Goal: Information Seeking & Learning: Find contact information

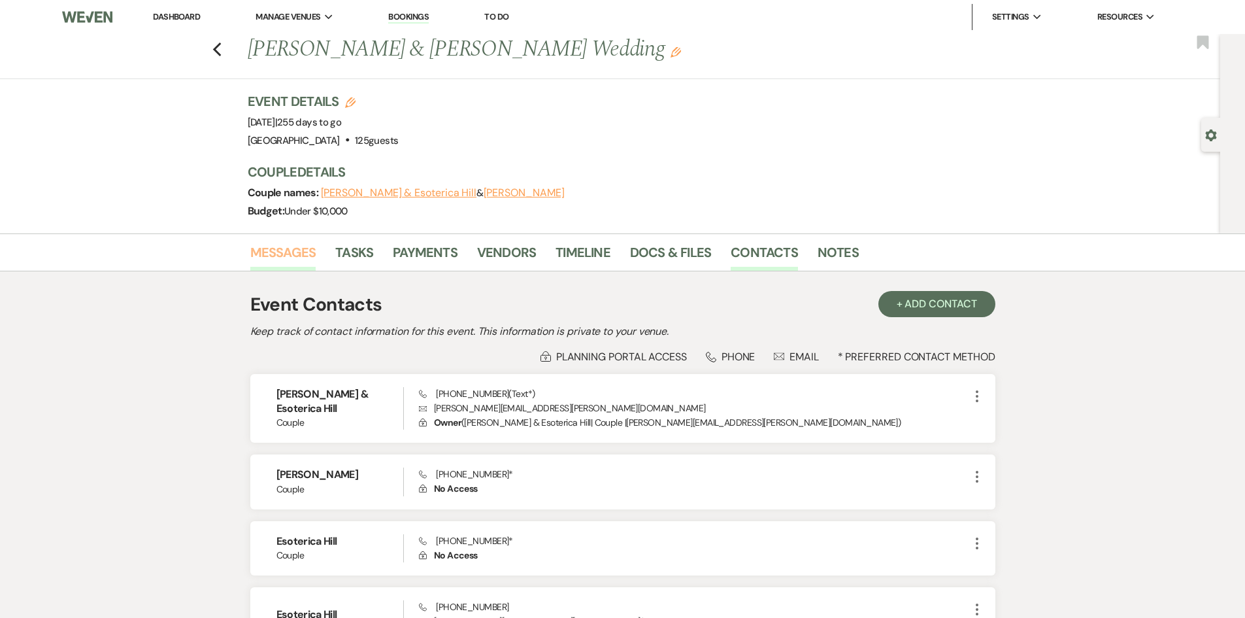
click at [290, 252] on link "Messages" at bounding box center [283, 256] width 66 height 29
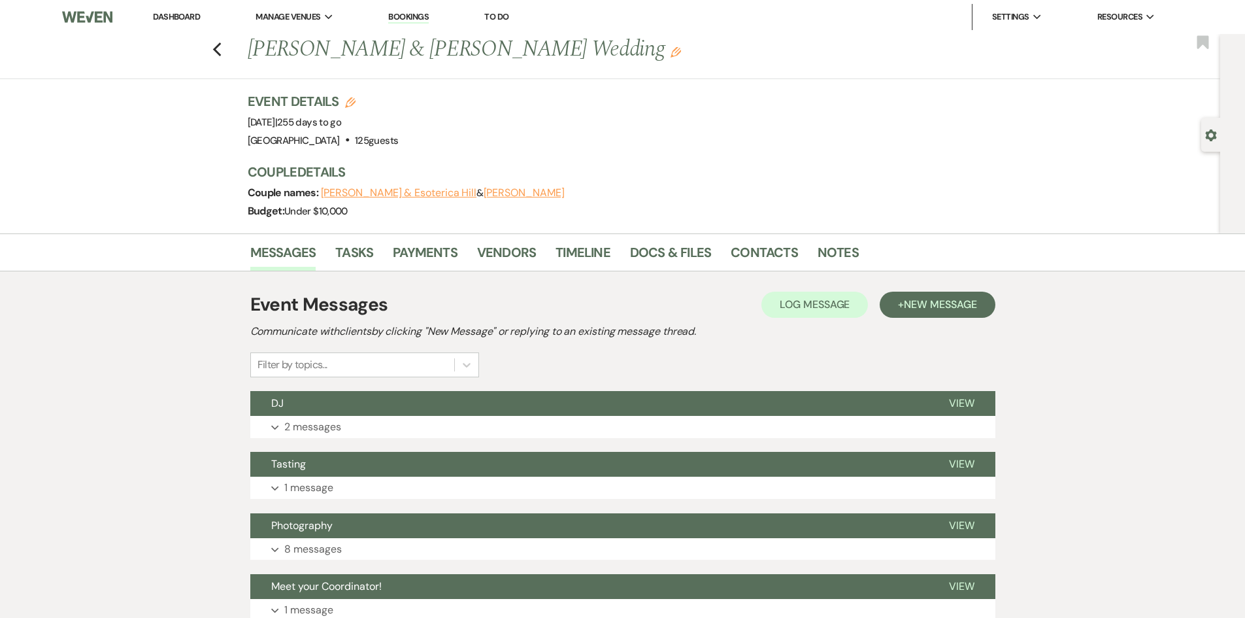
click at [167, 19] on link "Dashboard" at bounding box center [176, 16] width 47 height 11
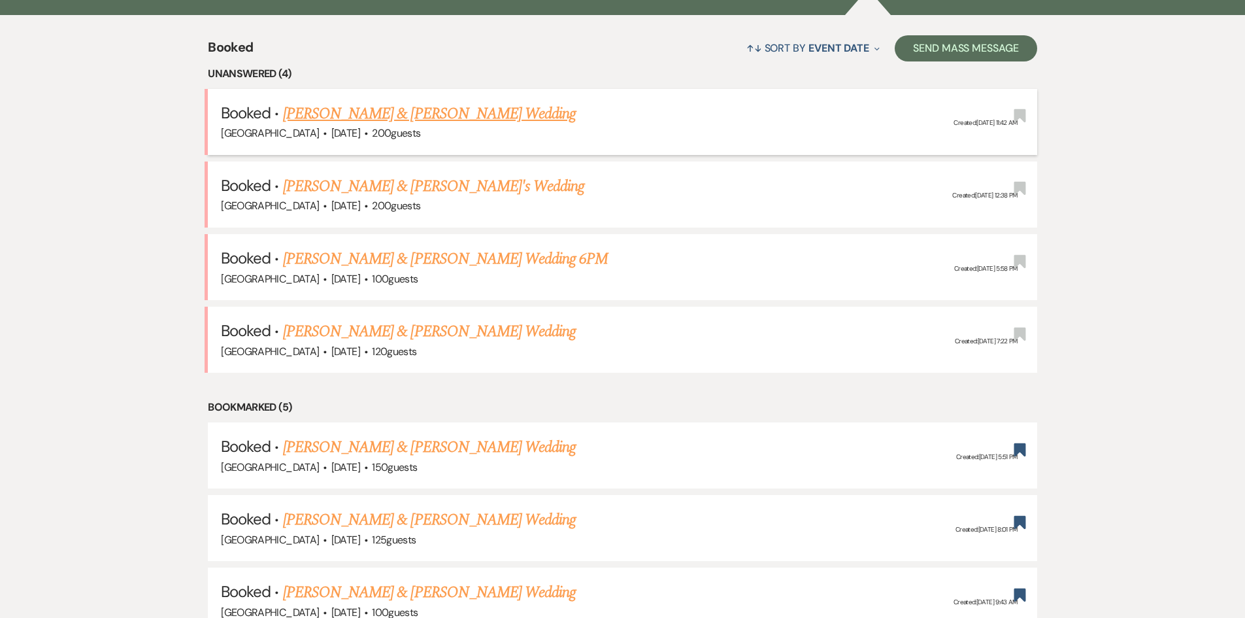
scroll to position [523, 0]
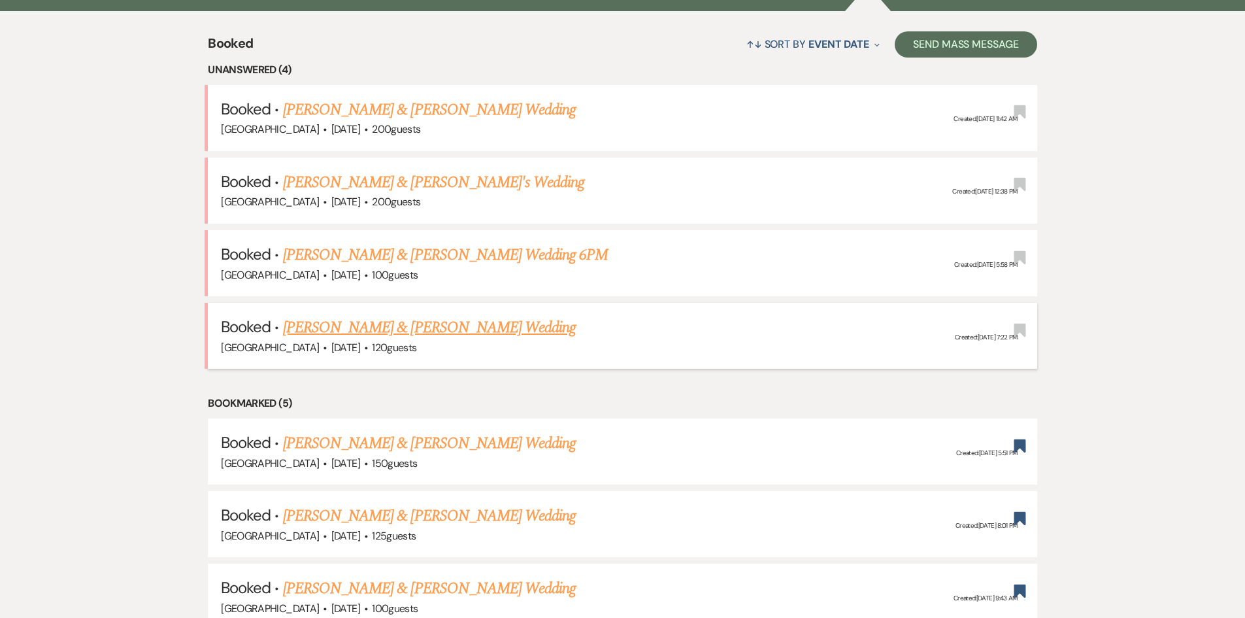
click at [424, 325] on link "[PERSON_NAME] & [PERSON_NAME] Wedding" at bounding box center [429, 328] width 293 height 24
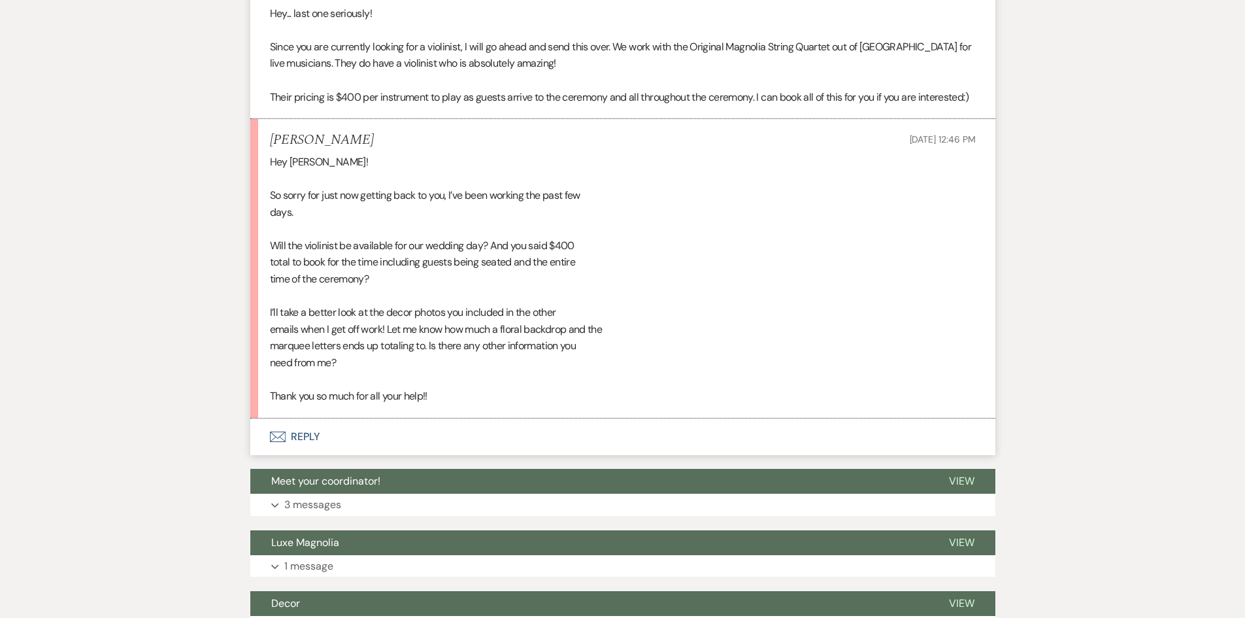
scroll to position [458, 0]
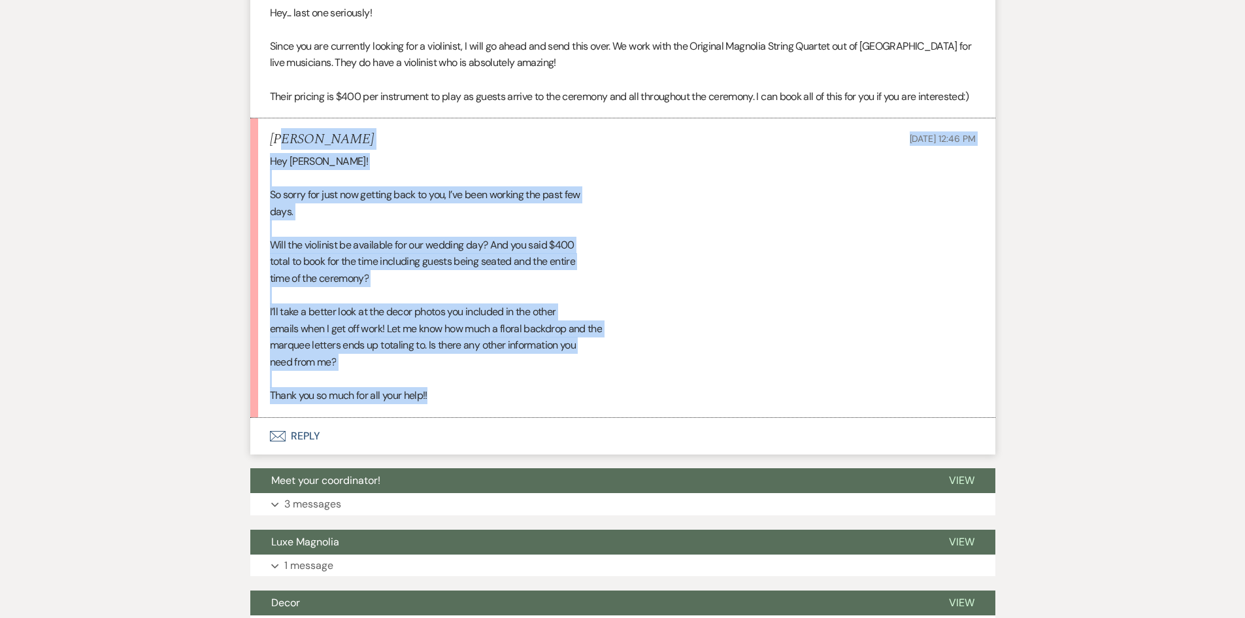
drag, startPoint x: 305, startPoint y: 160, endPoint x: 654, endPoint y: 398, distance: 422.4
click at [654, 403] on li "[PERSON_NAME] [DATE] 12:46 PM Hey [PERSON_NAME]! So sorry for just now getting …" at bounding box center [622, 267] width 745 height 299
click at [654, 396] on div "Hey [PERSON_NAME]! So sorry for just now getting back to you, I’ve been working…" at bounding box center [623, 278] width 706 height 251
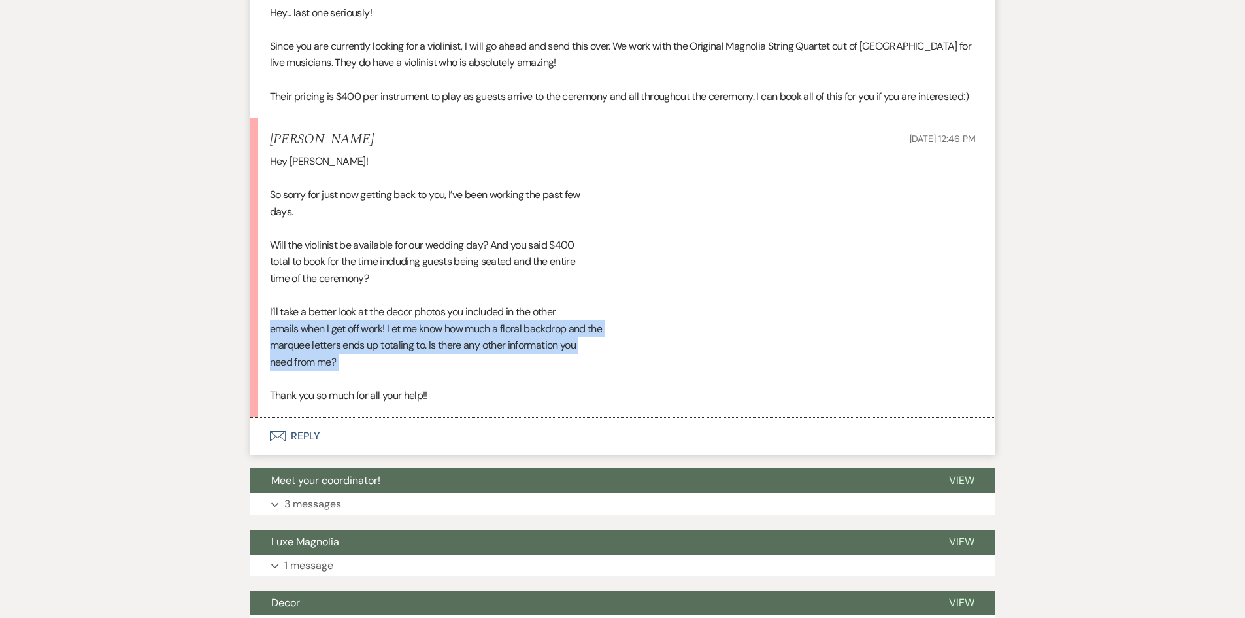
drag, startPoint x: 428, startPoint y: 397, endPoint x: 193, endPoint y: 347, distance: 240.0
click at [193, 347] on div "Messages Tasks Payments Vendors Timeline Docs & Files Contacts Notes Event Mess…" at bounding box center [622, 368] width 1245 height 1186
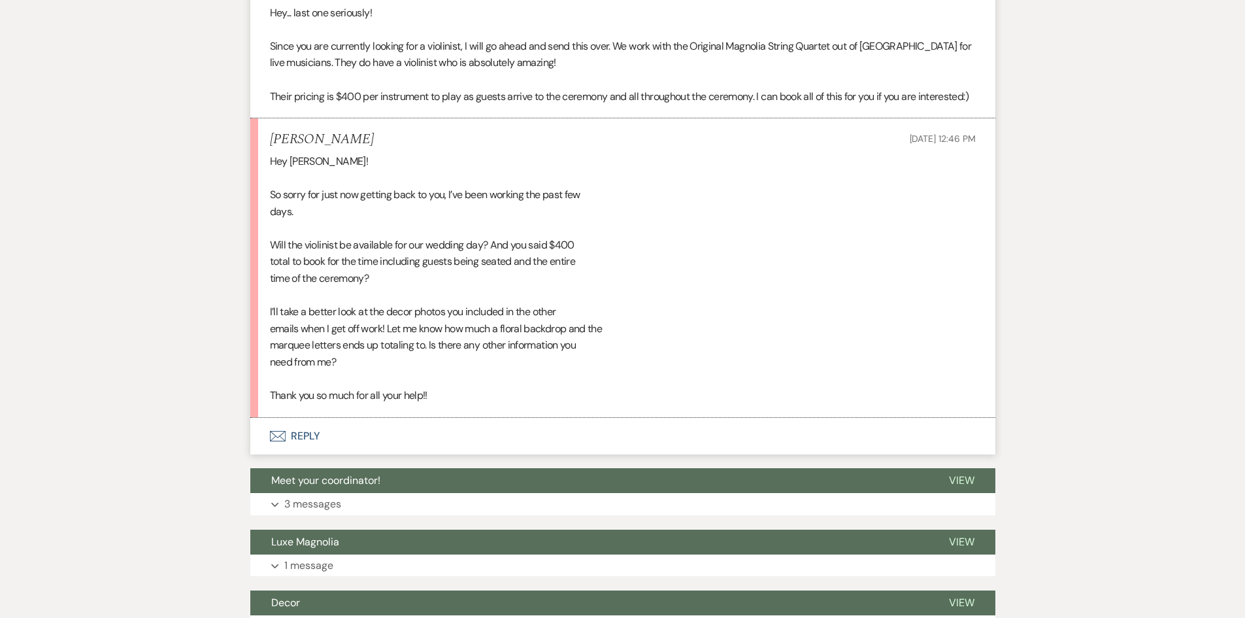
click at [190, 318] on div "Messages Tasks Payments Vendors Timeline Docs & Files Contacts Notes Event Mess…" at bounding box center [622, 368] width 1245 height 1186
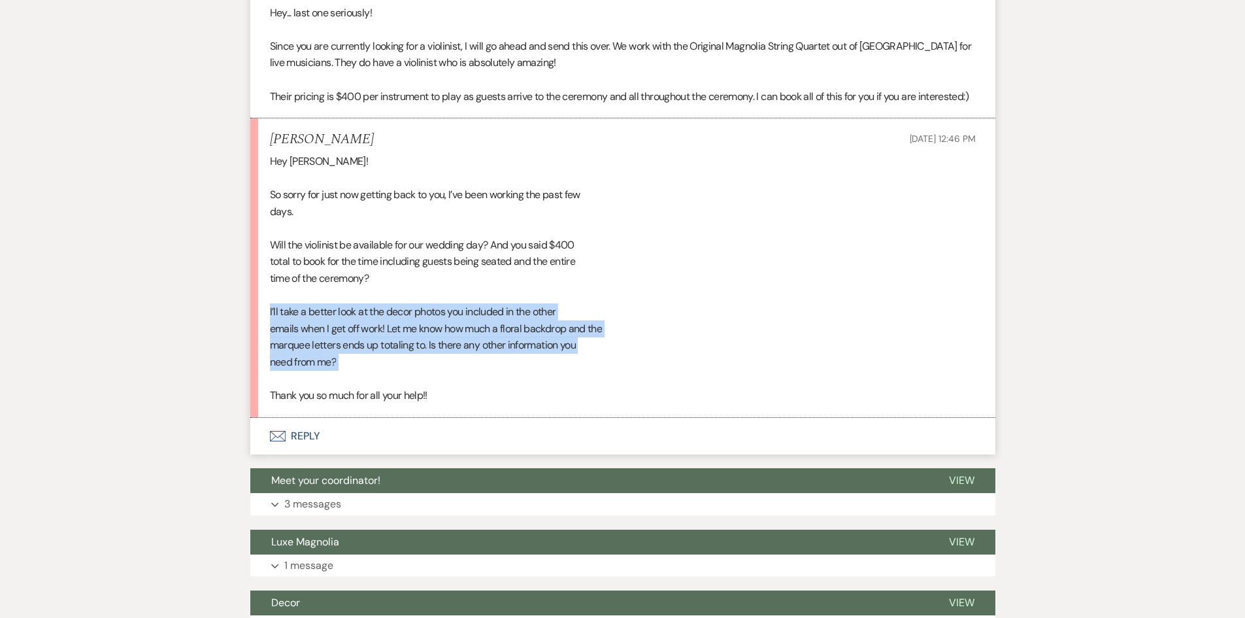
drag, startPoint x: 253, startPoint y: 321, endPoint x: 482, endPoint y: 390, distance: 239.7
click at [482, 390] on li "[PERSON_NAME] [DATE] 12:46 PM Hey [PERSON_NAME]! So sorry for just now getting …" at bounding box center [622, 267] width 745 height 299
click at [482, 390] on div "Hey [PERSON_NAME]! So sorry for just now getting back to you, I’ve been working…" at bounding box center [623, 278] width 706 height 251
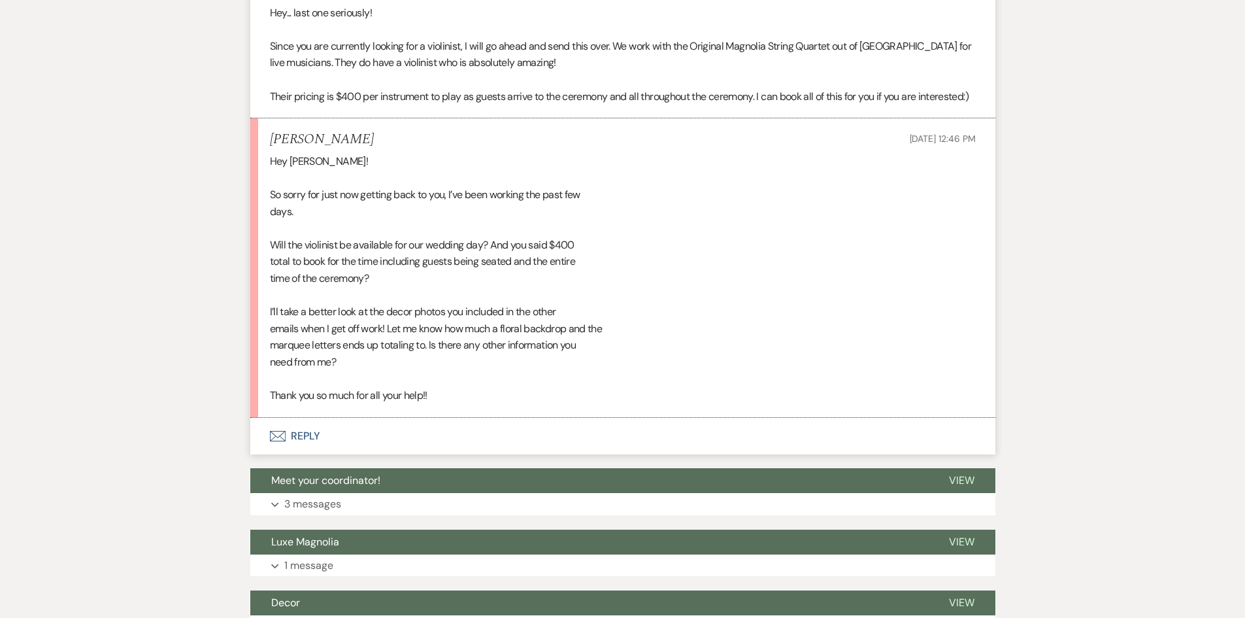
click at [333, 450] on button "Envelope Reply" at bounding box center [622, 436] width 745 height 37
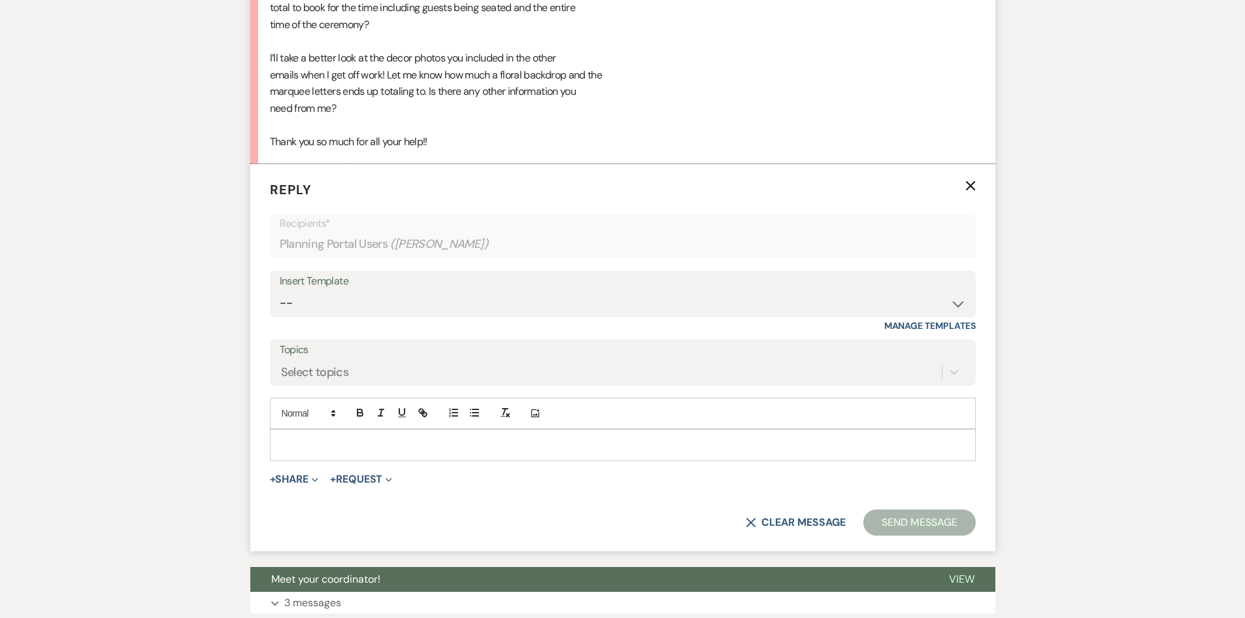
click at [339, 452] on p at bounding box center [622, 444] width 685 height 14
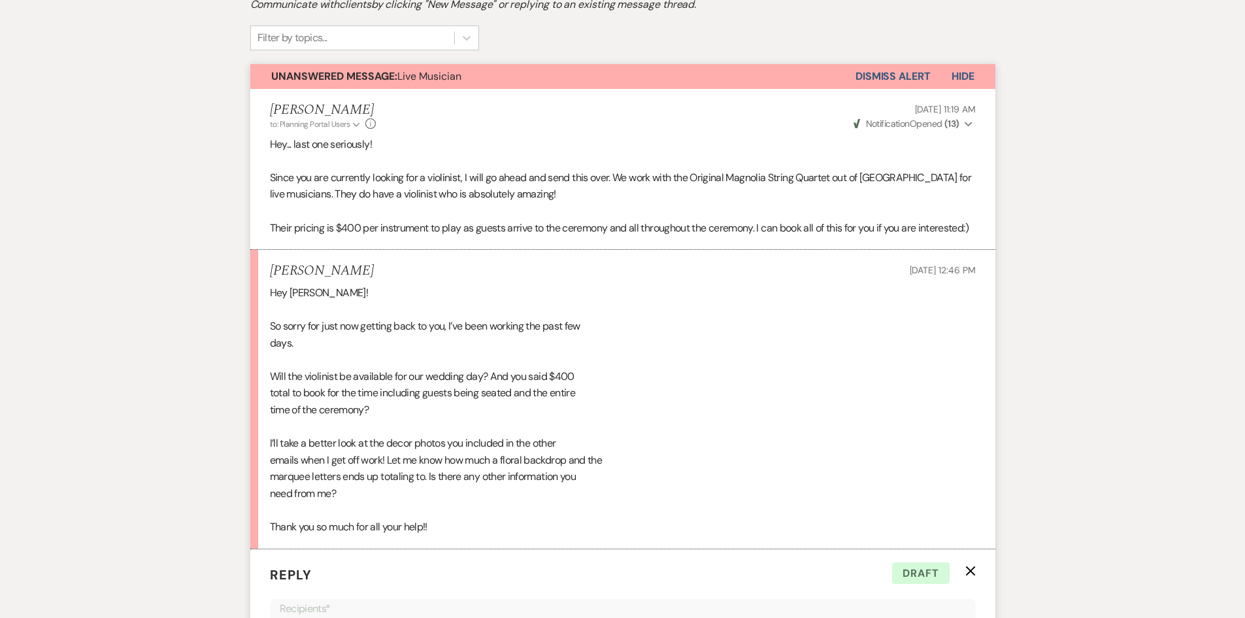
scroll to position [392, 0]
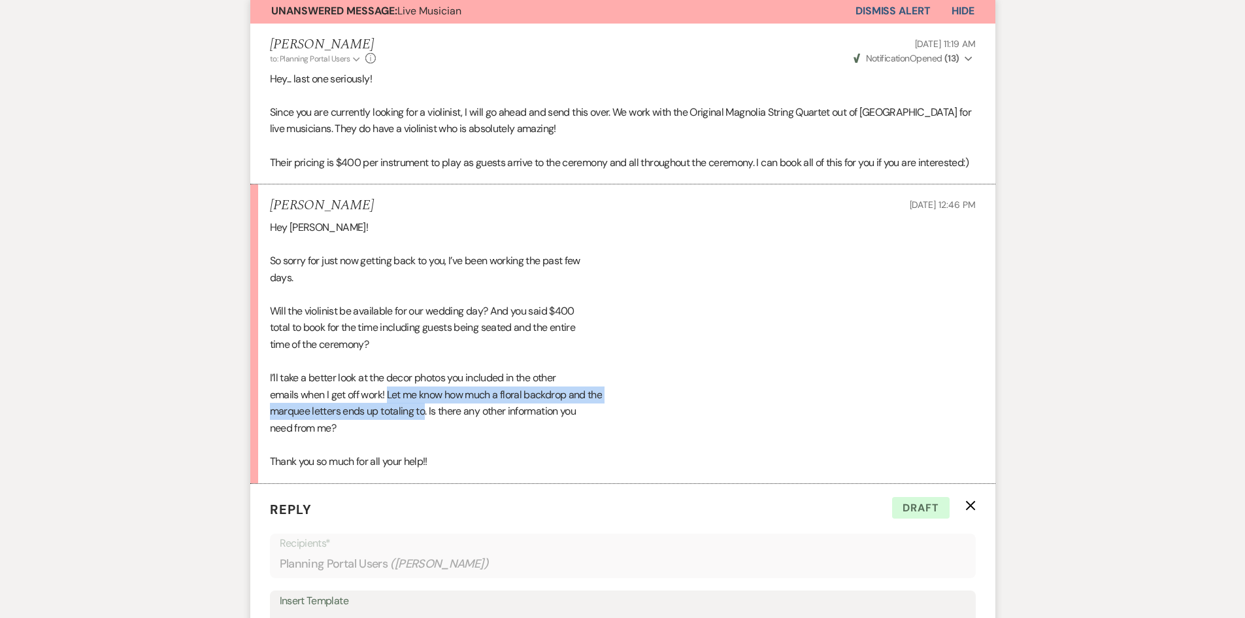
drag, startPoint x: 388, startPoint y: 414, endPoint x: 426, endPoint y: 427, distance: 40.3
click at [426, 427] on div "Hey [PERSON_NAME]! So sorry for just now getting back to you, I’ve been working…" at bounding box center [623, 344] width 706 height 251
copy div "Let me know how much a floral backdrop and the marquee letters ends up totaling…"
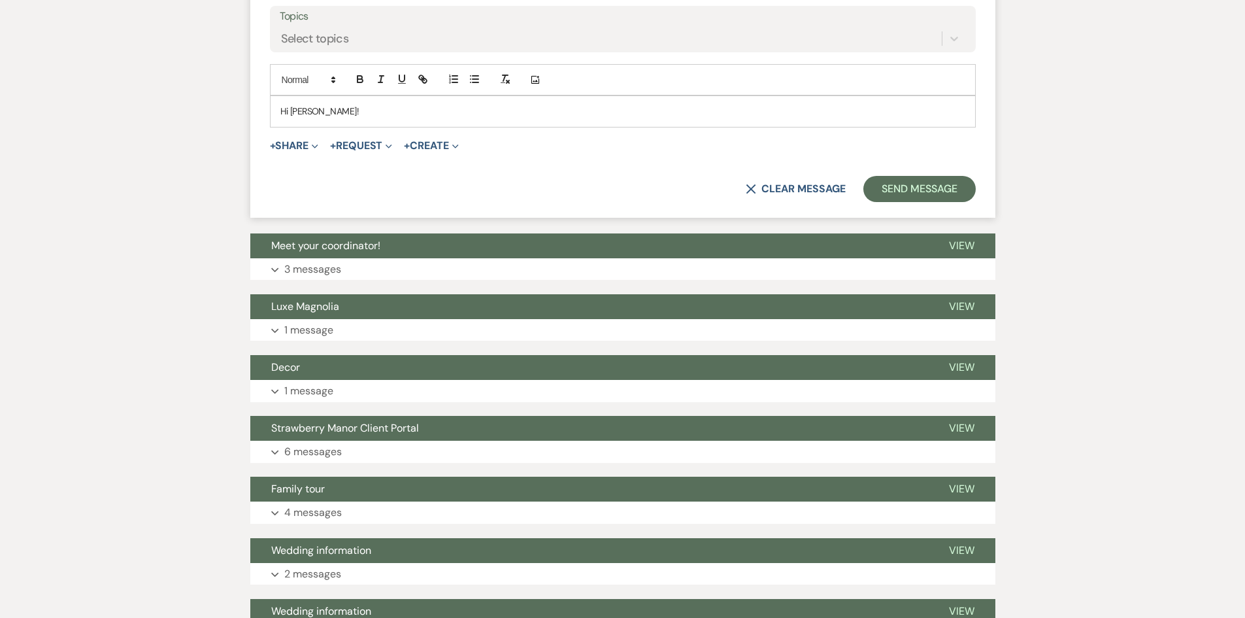
scroll to position [1046, 0]
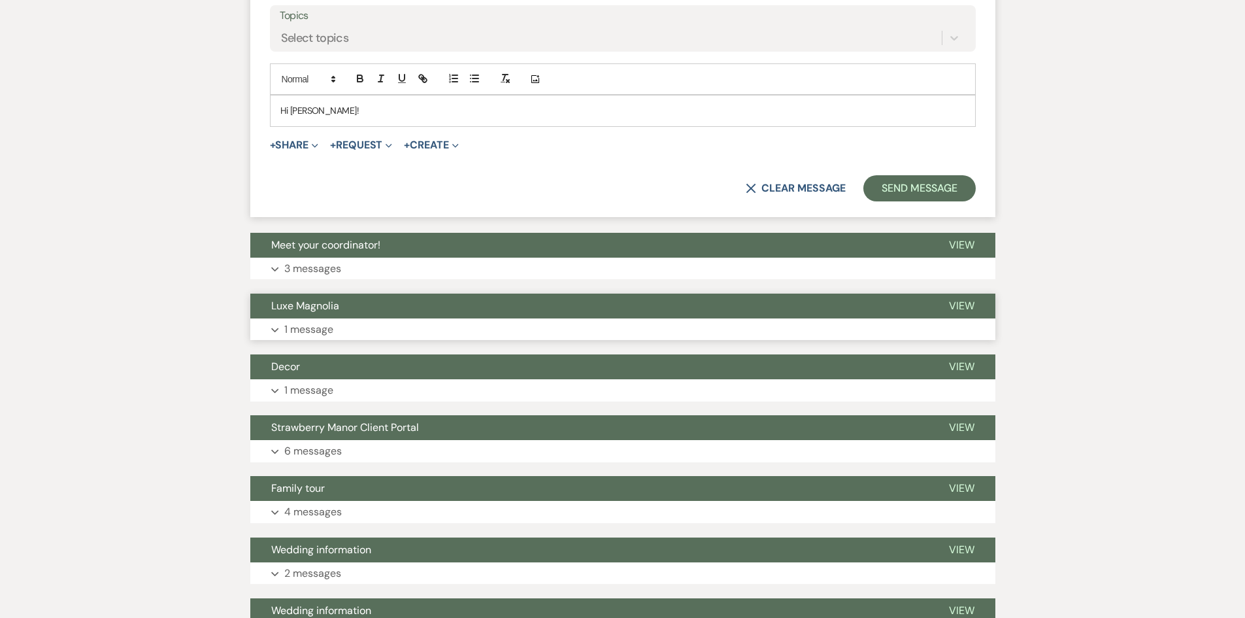
click at [573, 341] on button "Expand 1 message" at bounding box center [622, 329] width 745 height 22
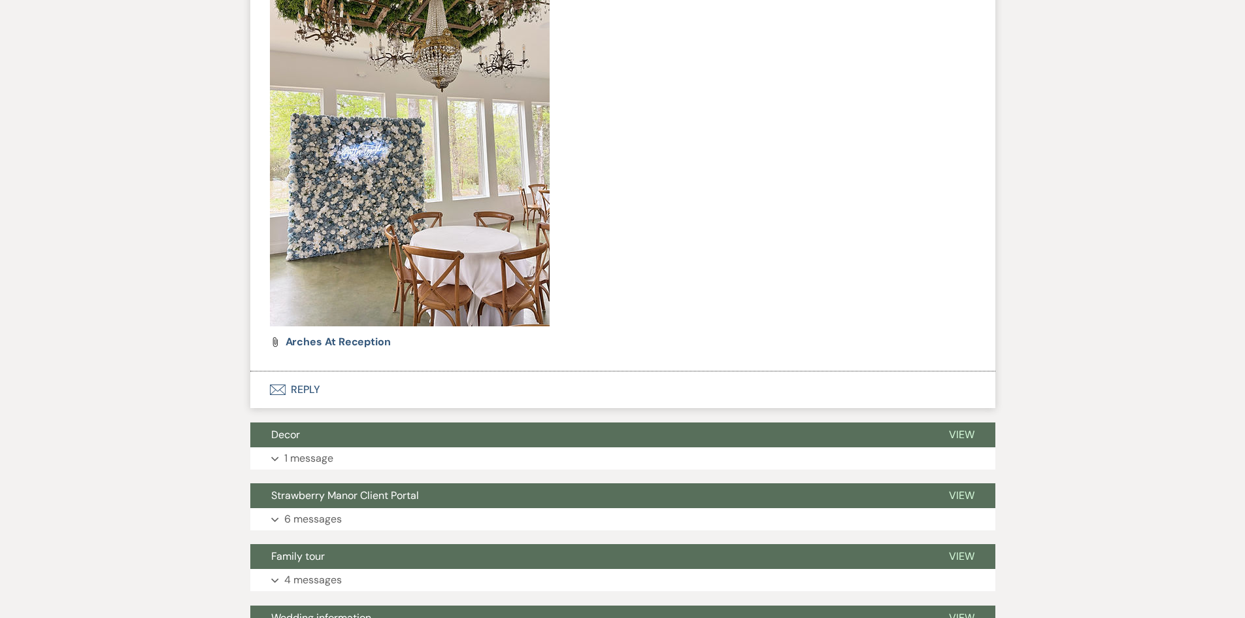
click at [316, 408] on button "Envelope Reply" at bounding box center [622, 389] width 745 height 37
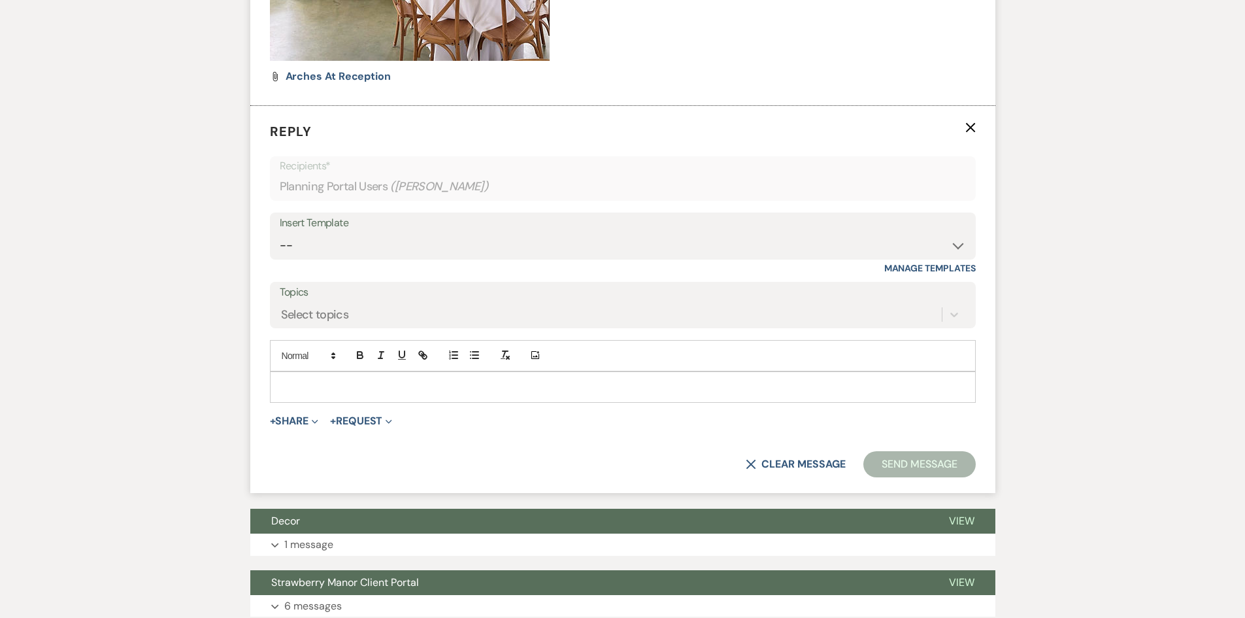
scroll to position [2234, 0]
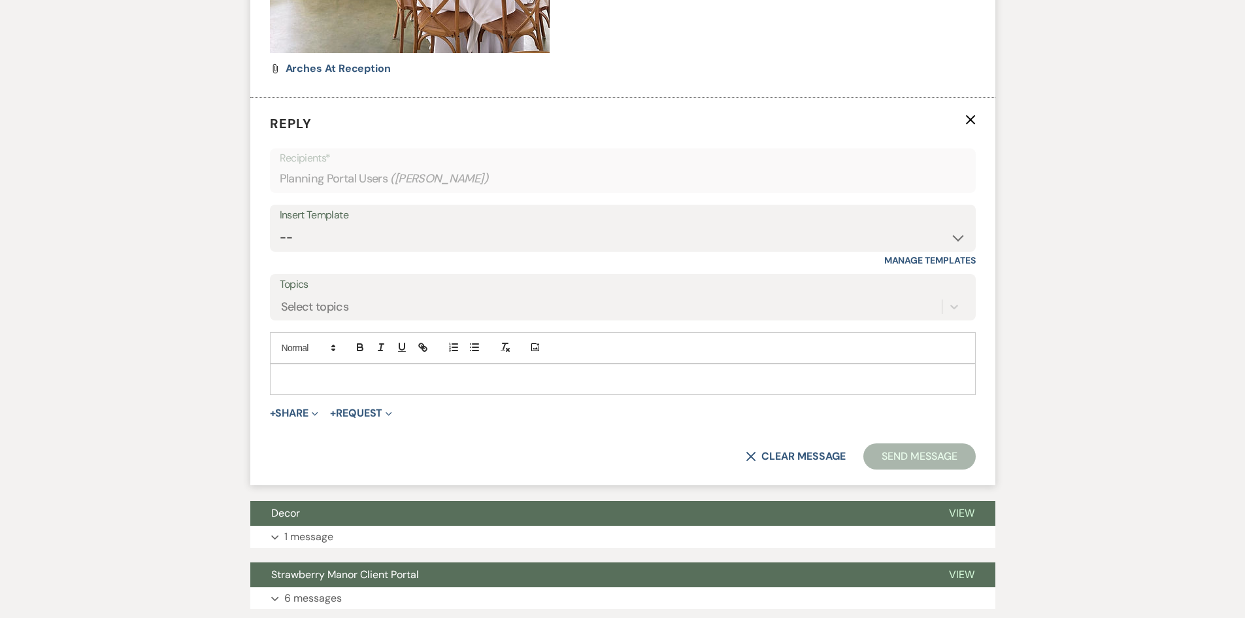
click at [352, 386] on p at bounding box center [622, 379] width 685 height 14
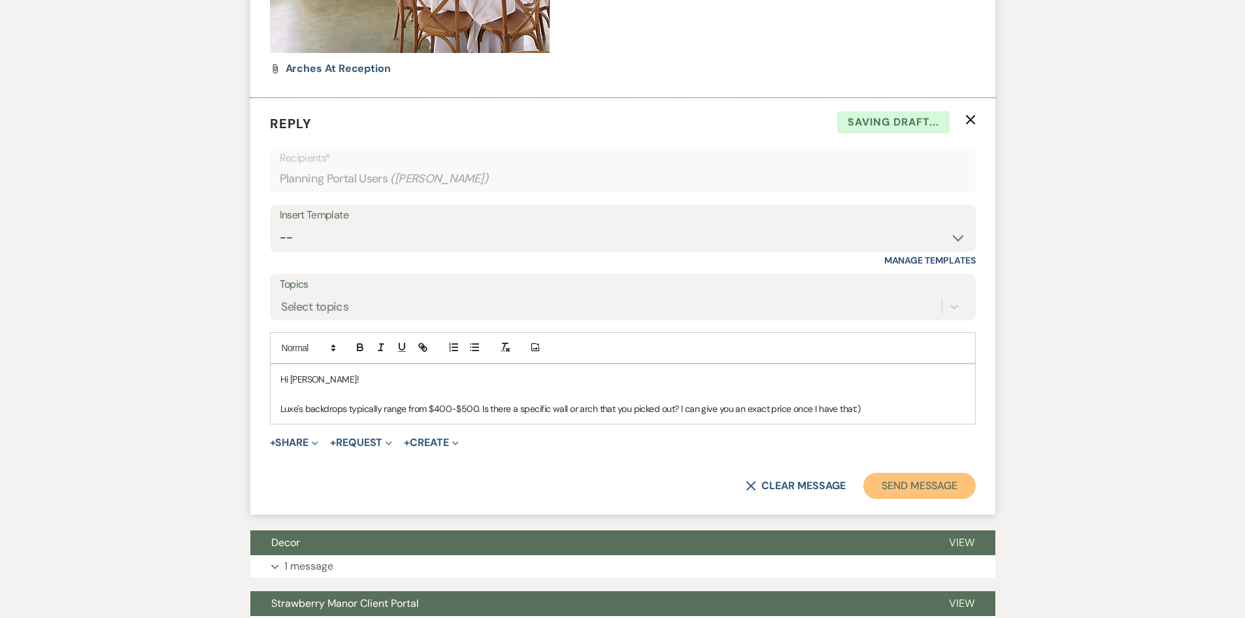
click at [907, 497] on button "Send Message" at bounding box center [919, 486] width 112 height 26
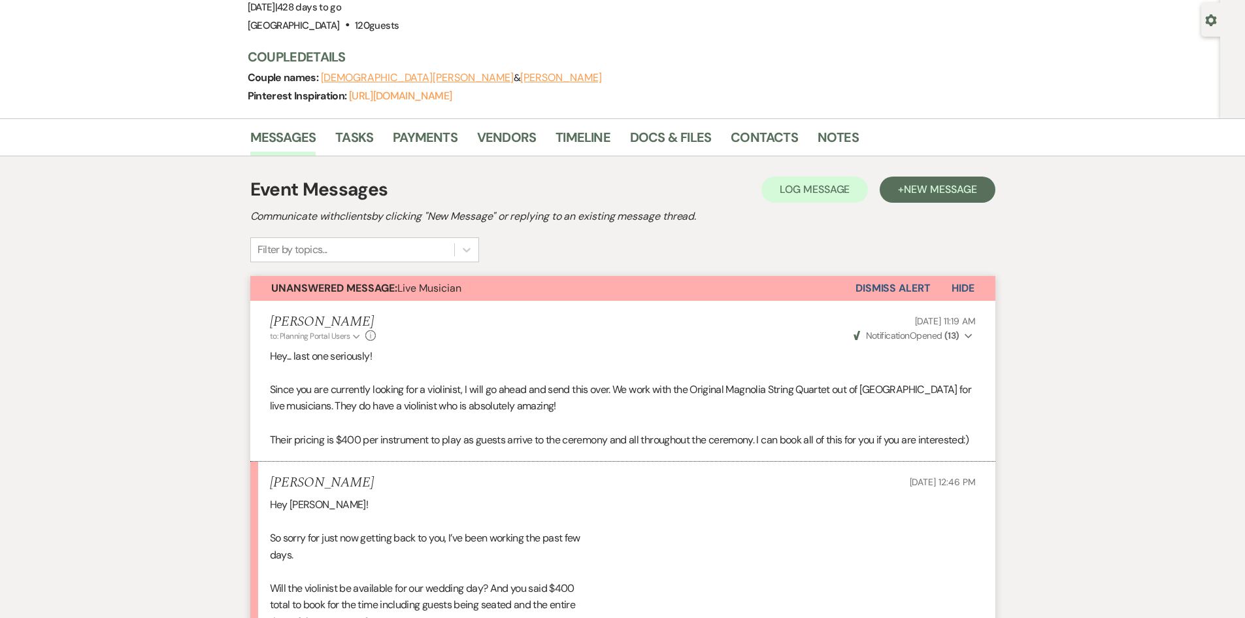
scroll to position [0, 0]
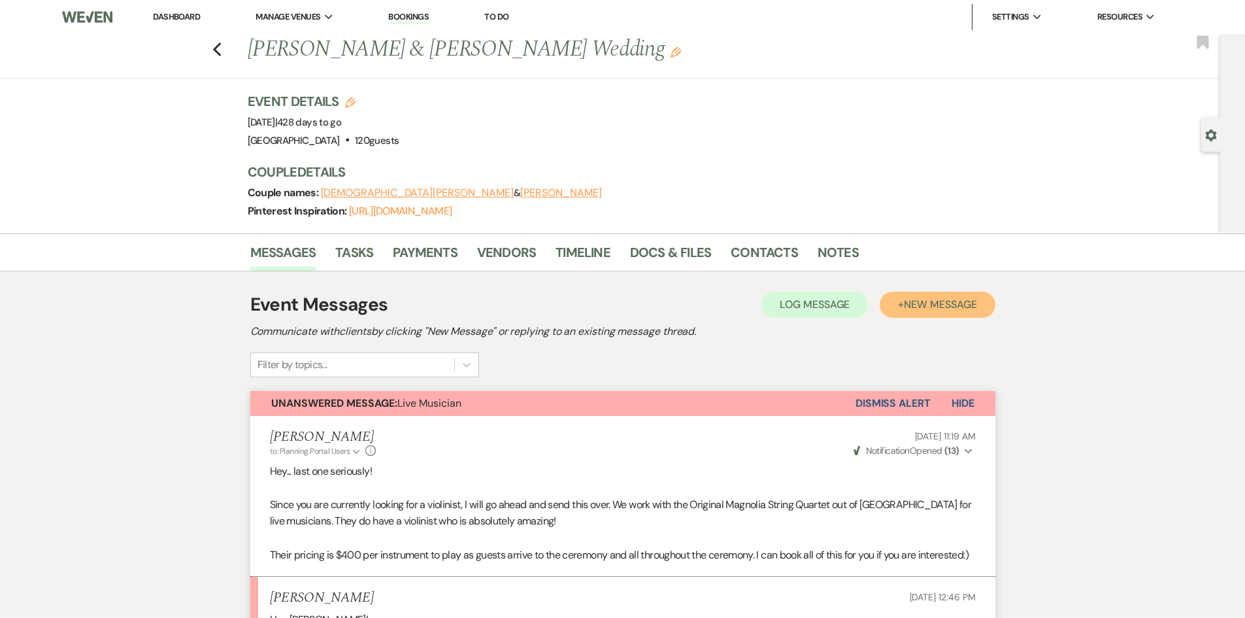
click at [931, 293] on button "+ New Message" at bounding box center [937, 305] width 115 height 26
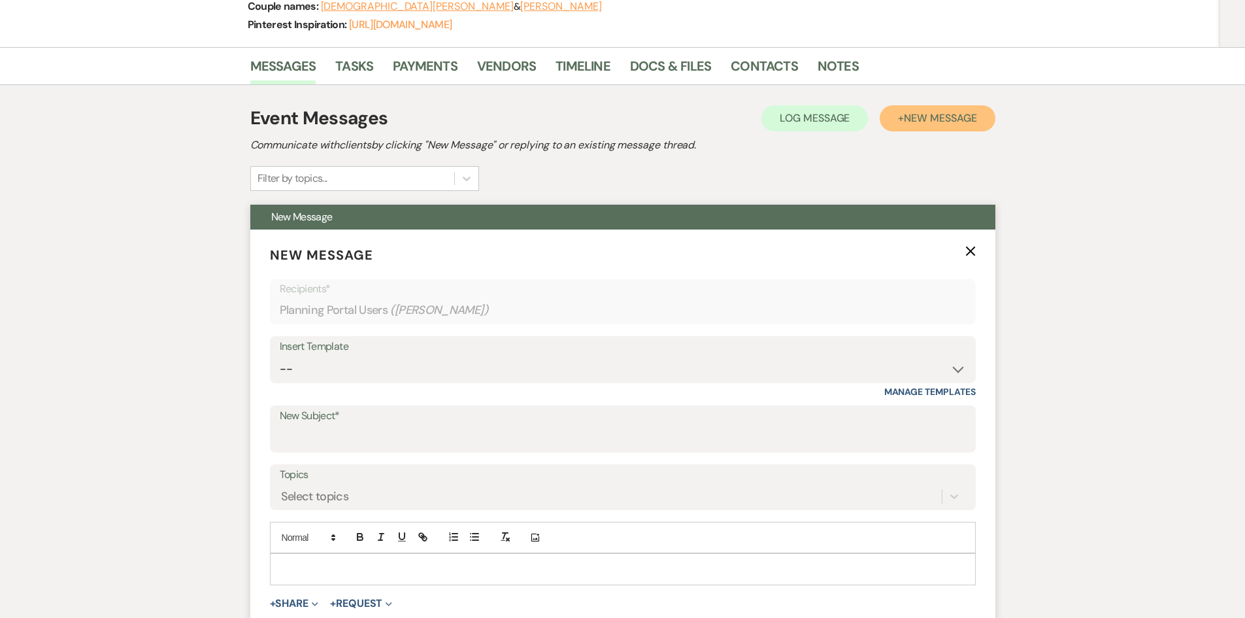
scroll to position [392, 0]
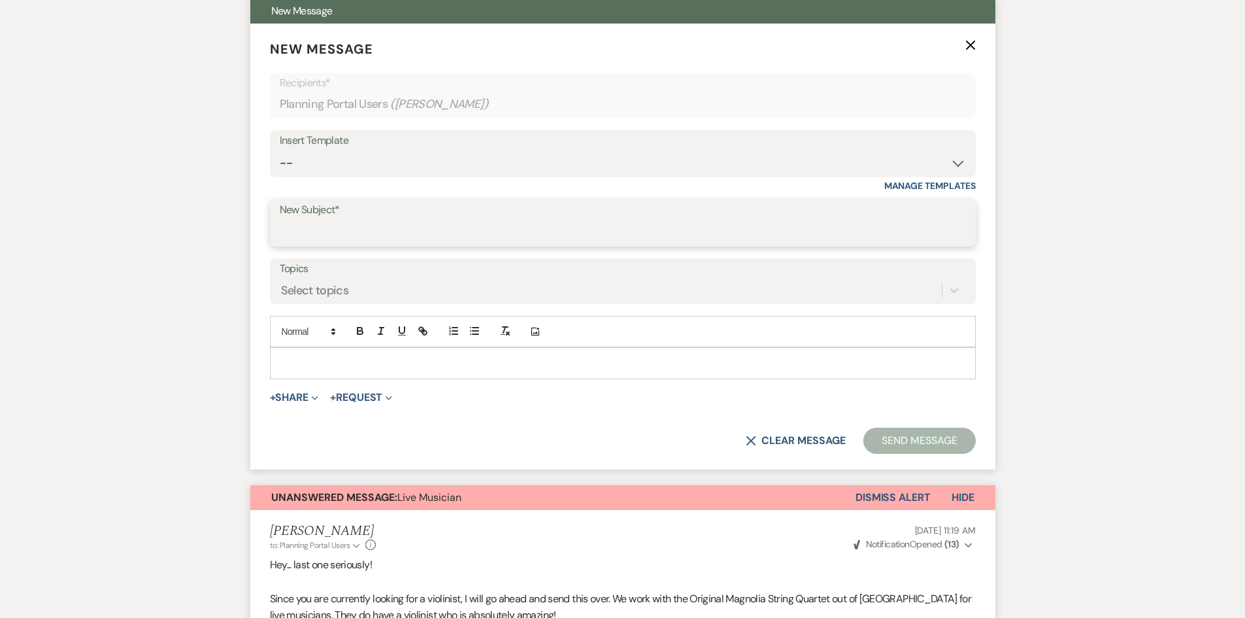
click at [420, 223] on input "New Subject*" at bounding box center [623, 232] width 686 height 25
type input "Marquee Letters"
click at [338, 356] on p at bounding box center [622, 363] width 685 height 14
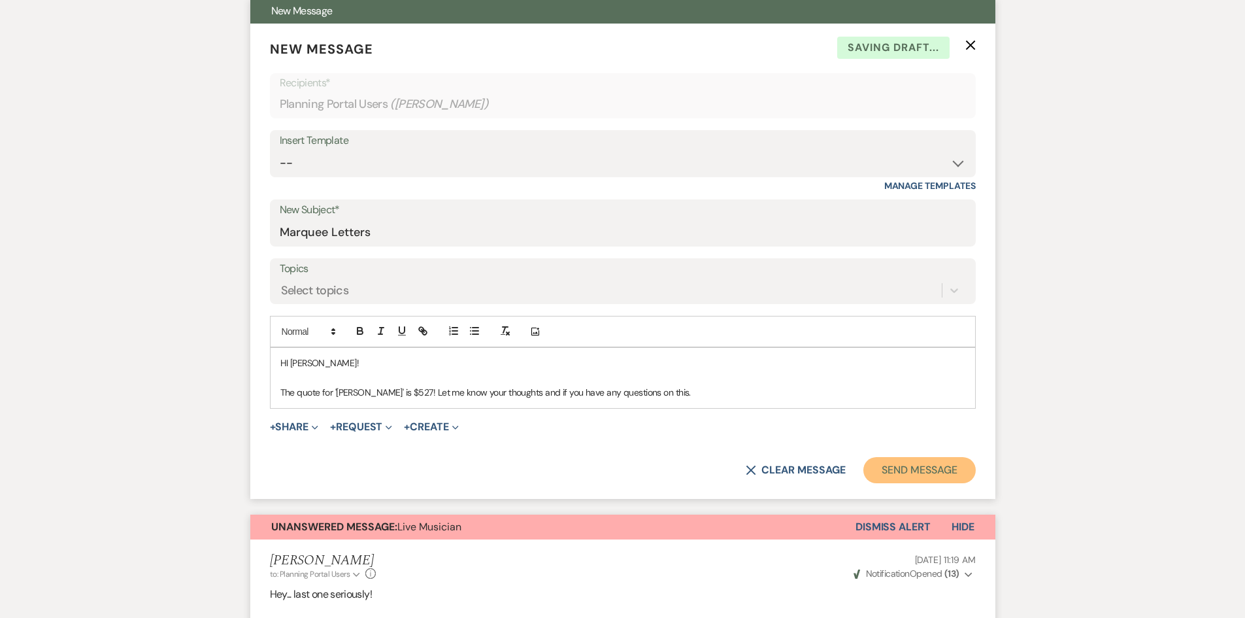
click at [920, 463] on button "Send Message" at bounding box center [919, 470] width 112 height 26
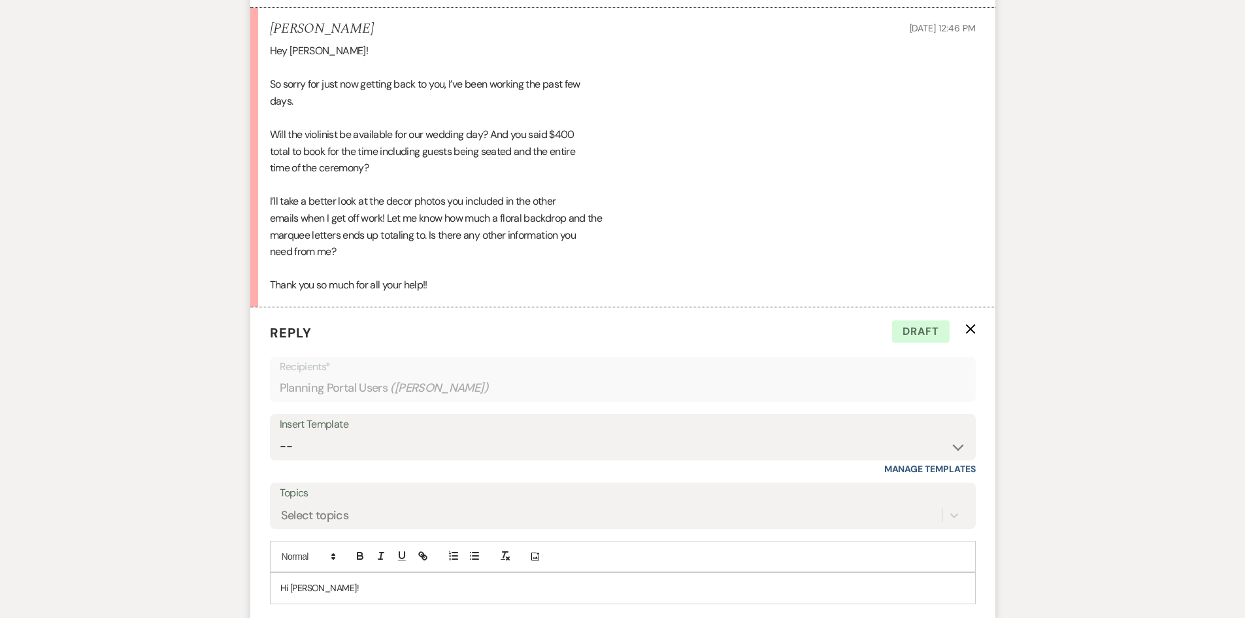
scroll to position [823, 0]
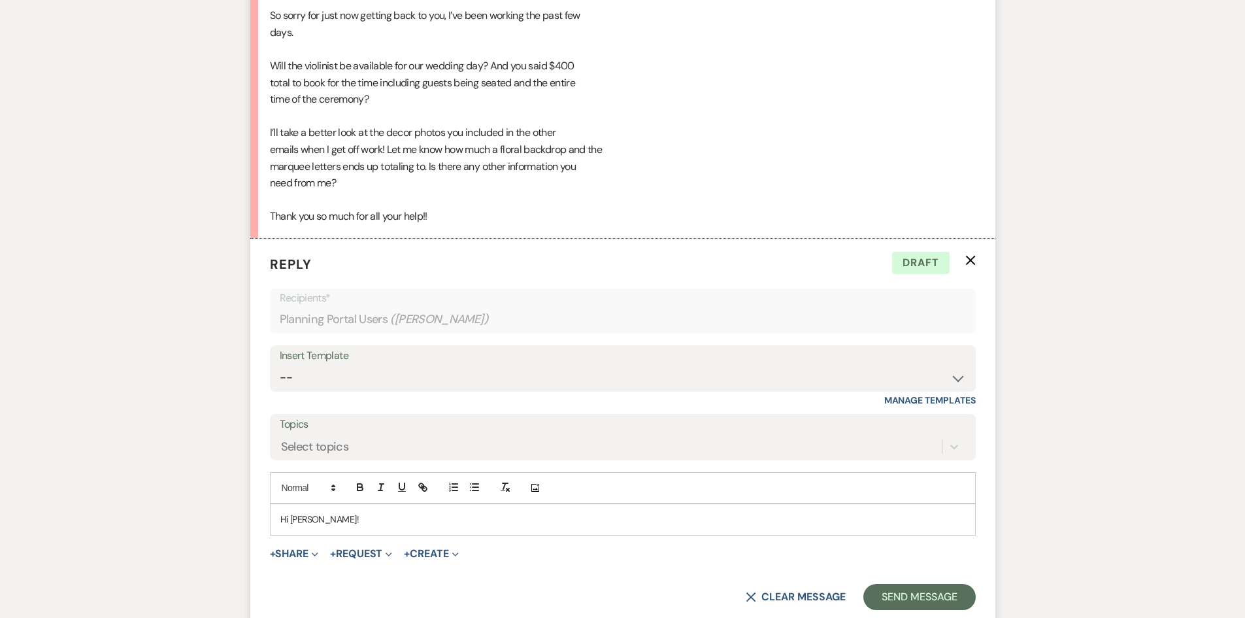
click at [393, 526] on p "Hi [PERSON_NAME]!" at bounding box center [622, 519] width 685 height 14
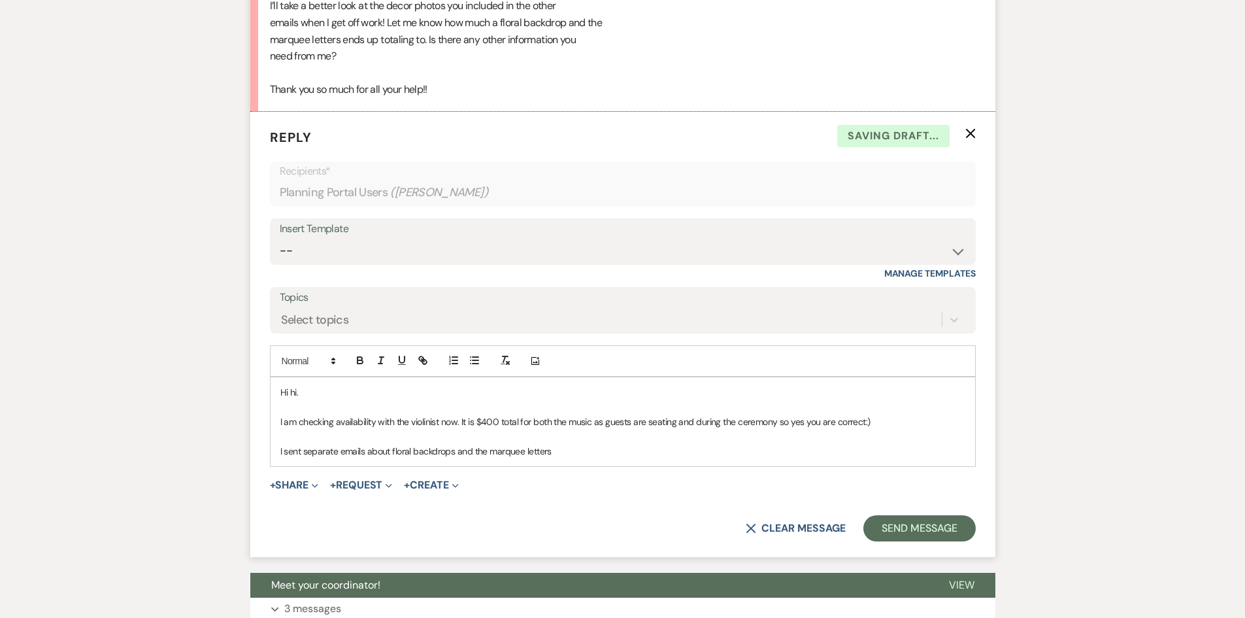
scroll to position [954, 0]
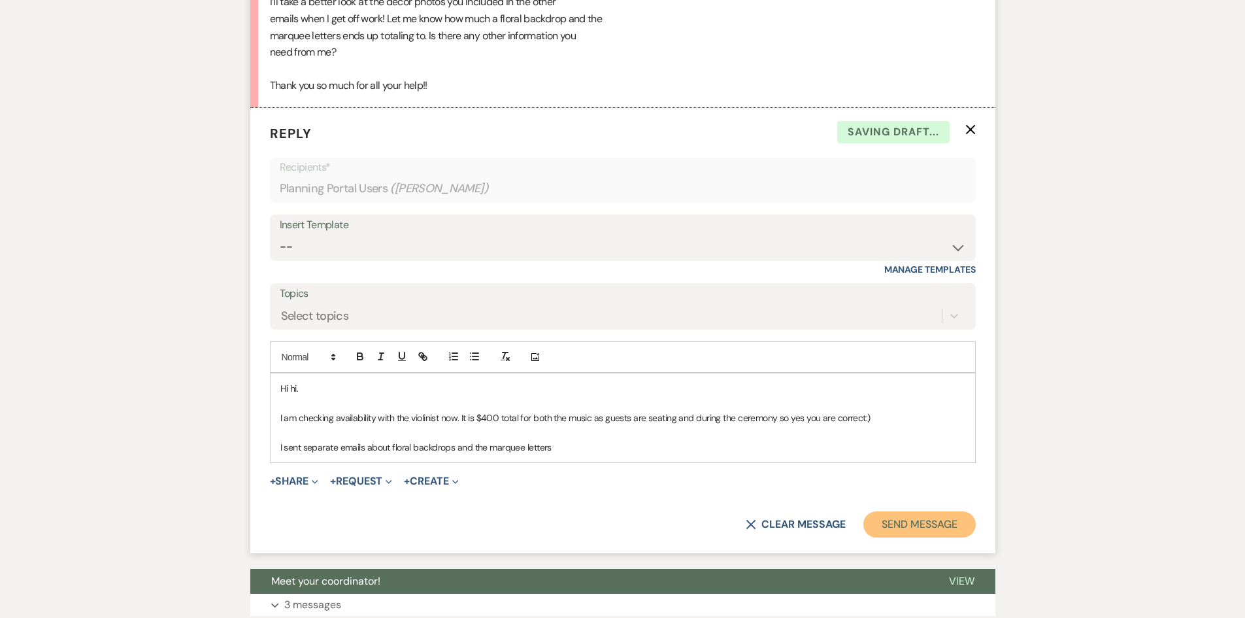
click at [917, 537] on button "Send Message" at bounding box center [919, 524] width 112 height 26
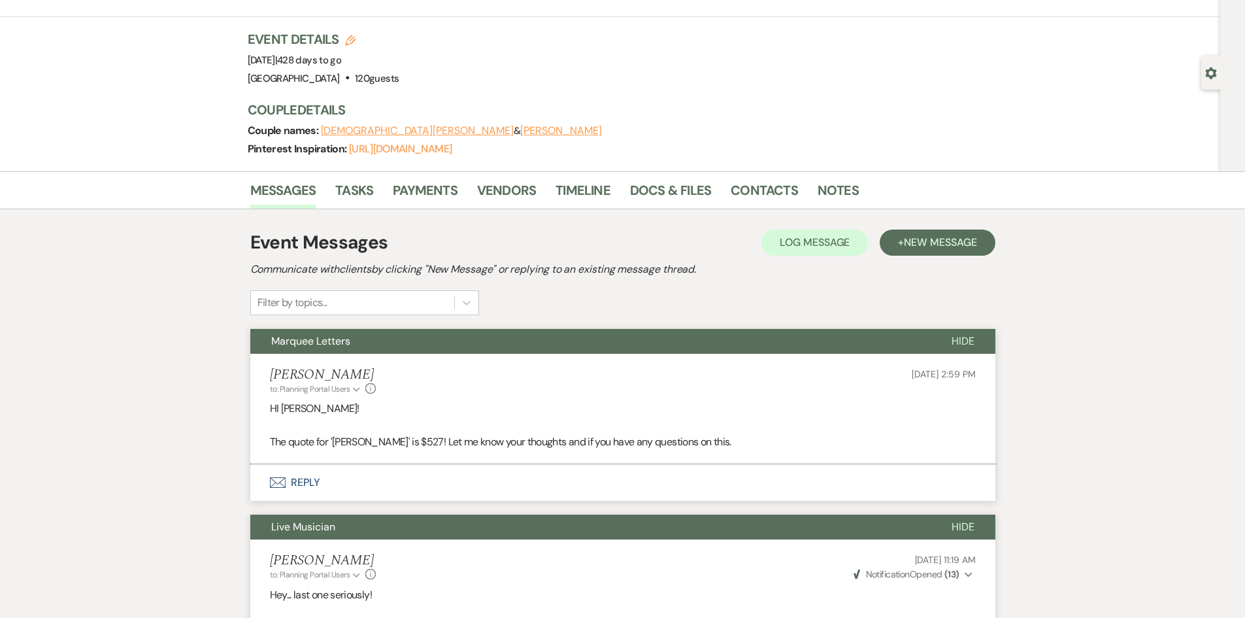
scroll to position [0, 0]
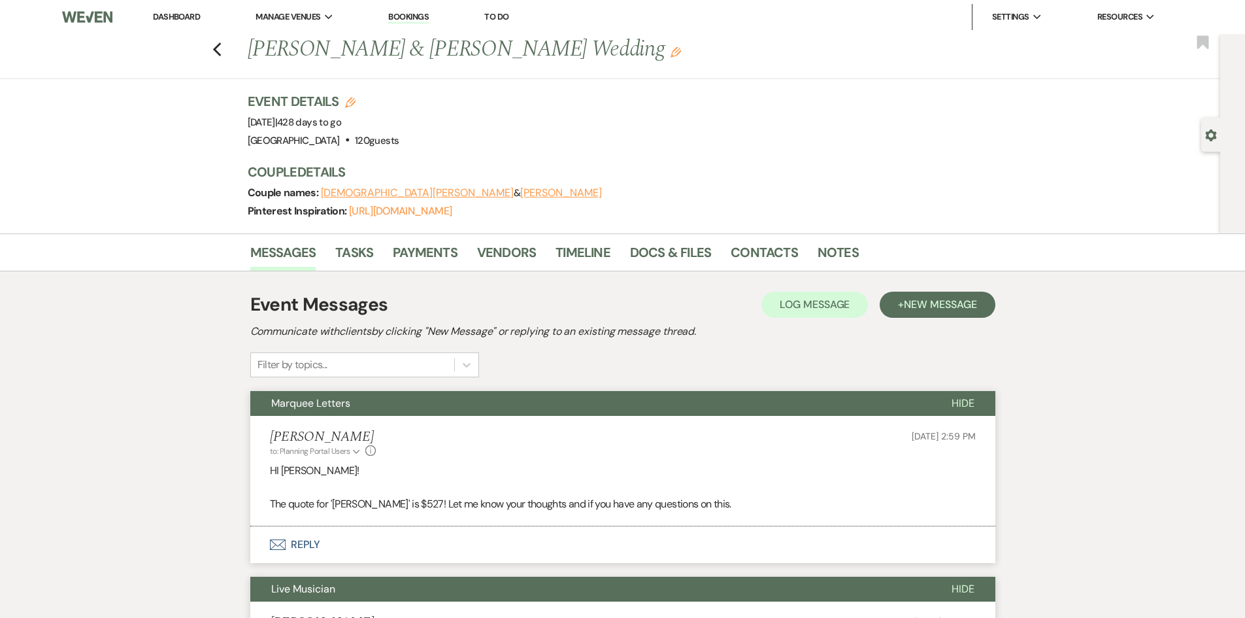
click at [162, 18] on link "Dashboard" at bounding box center [176, 16] width 47 height 11
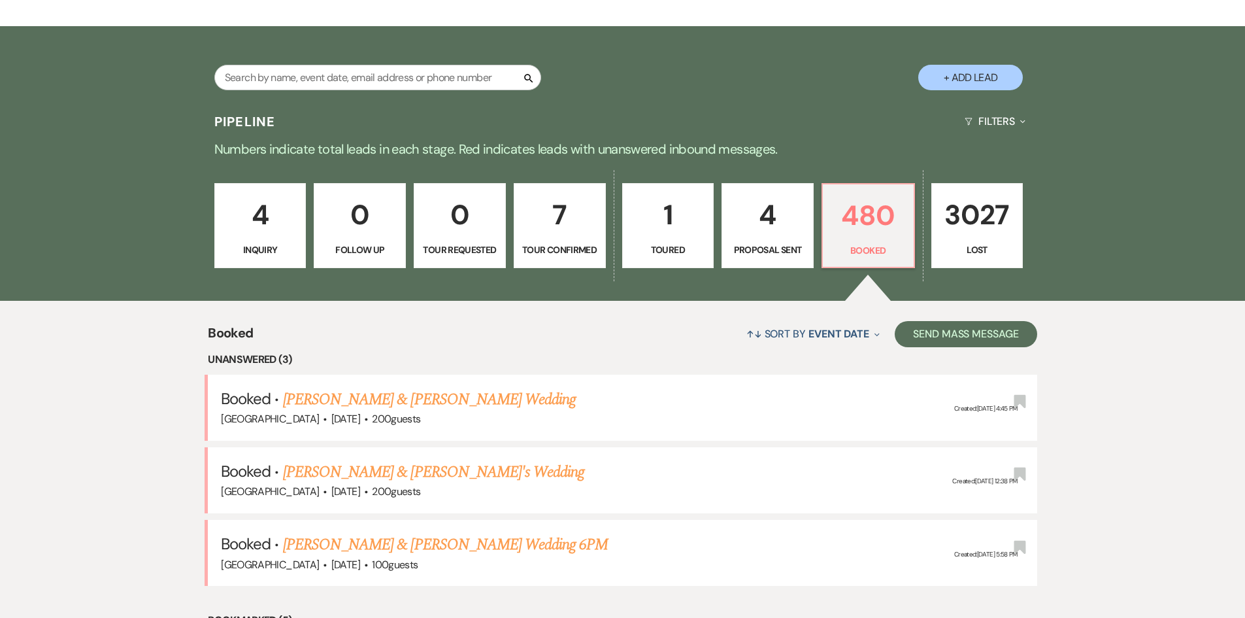
scroll to position [131, 0]
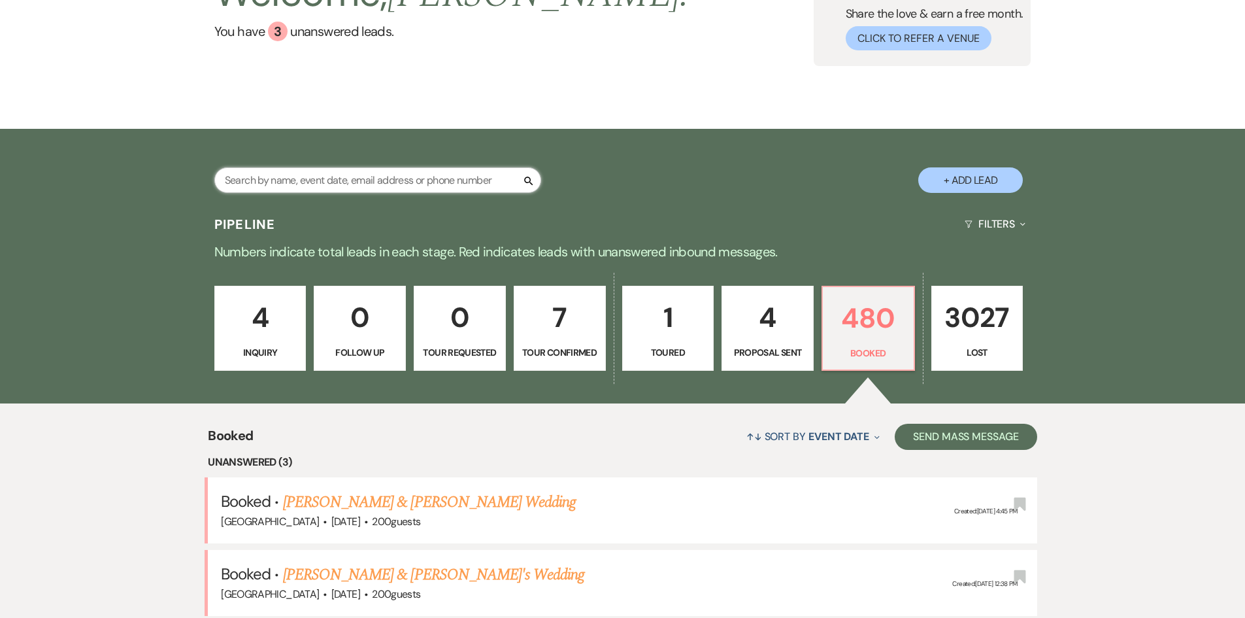
click at [320, 181] on input "text" at bounding box center [377, 179] width 327 height 25
type input "[PERSON_NAME]"
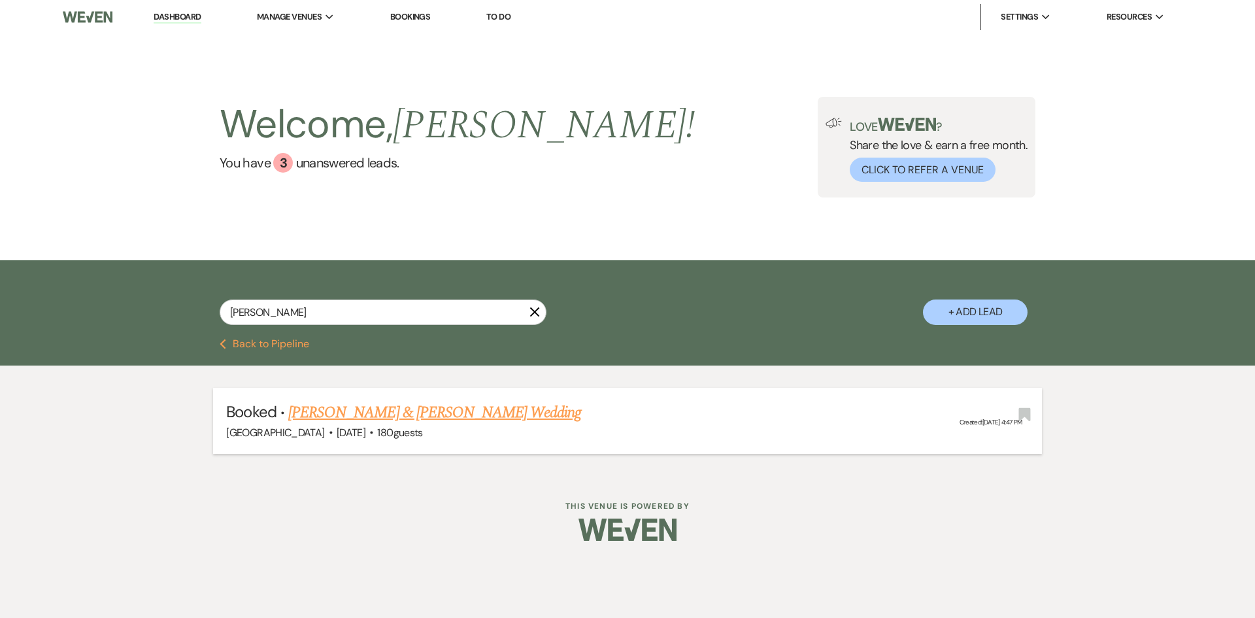
click at [337, 426] on span "[DATE]" at bounding box center [351, 433] width 29 height 14
click at [330, 407] on link "[PERSON_NAME] & [PERSON_NAME] Wedding" at bounding box center [434, 413] width 293 height 24
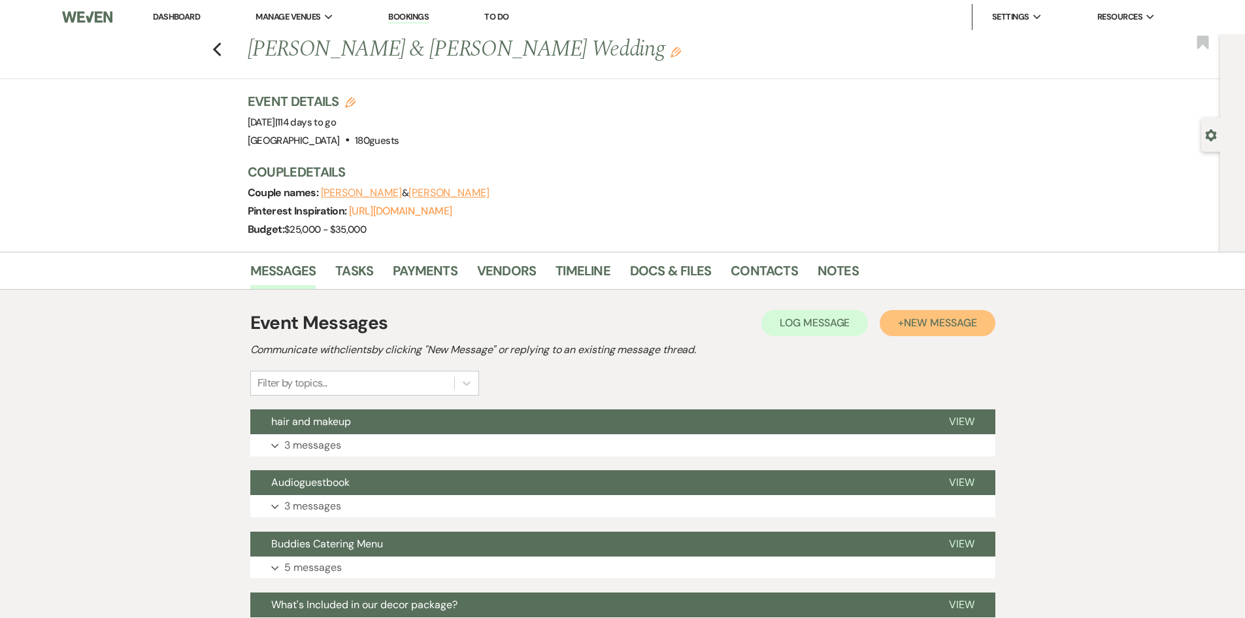
click at [922, 326] on span "New Message" at bounding box center [940, 323] width 73 height 14
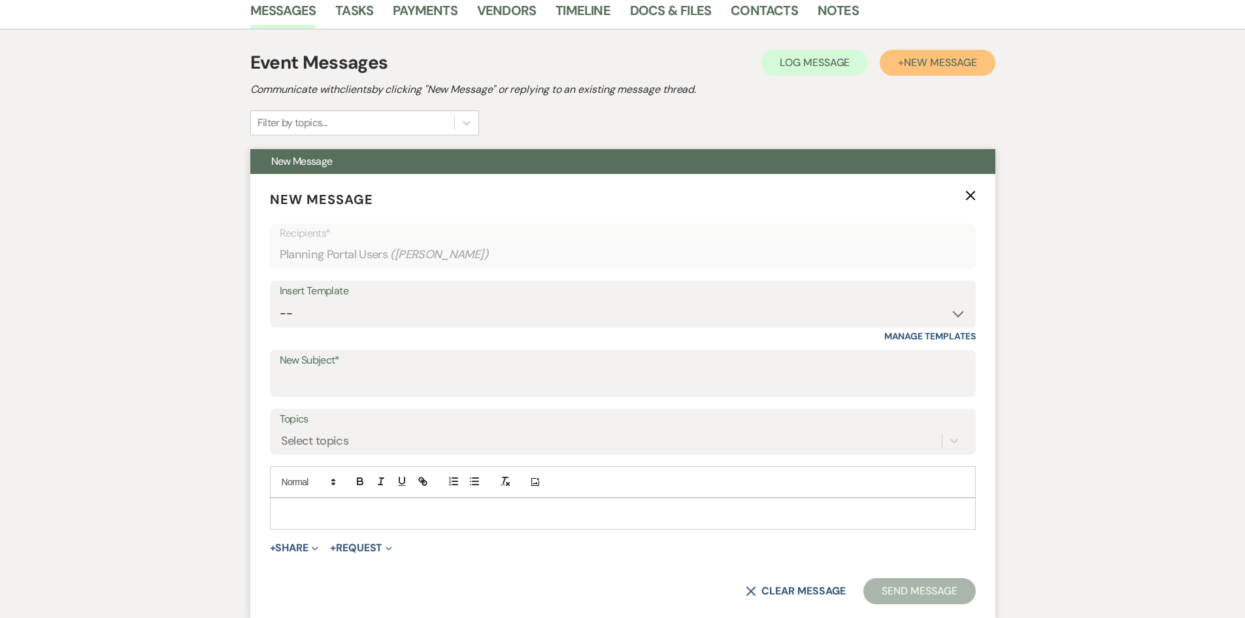
scroll to position [261, 0]
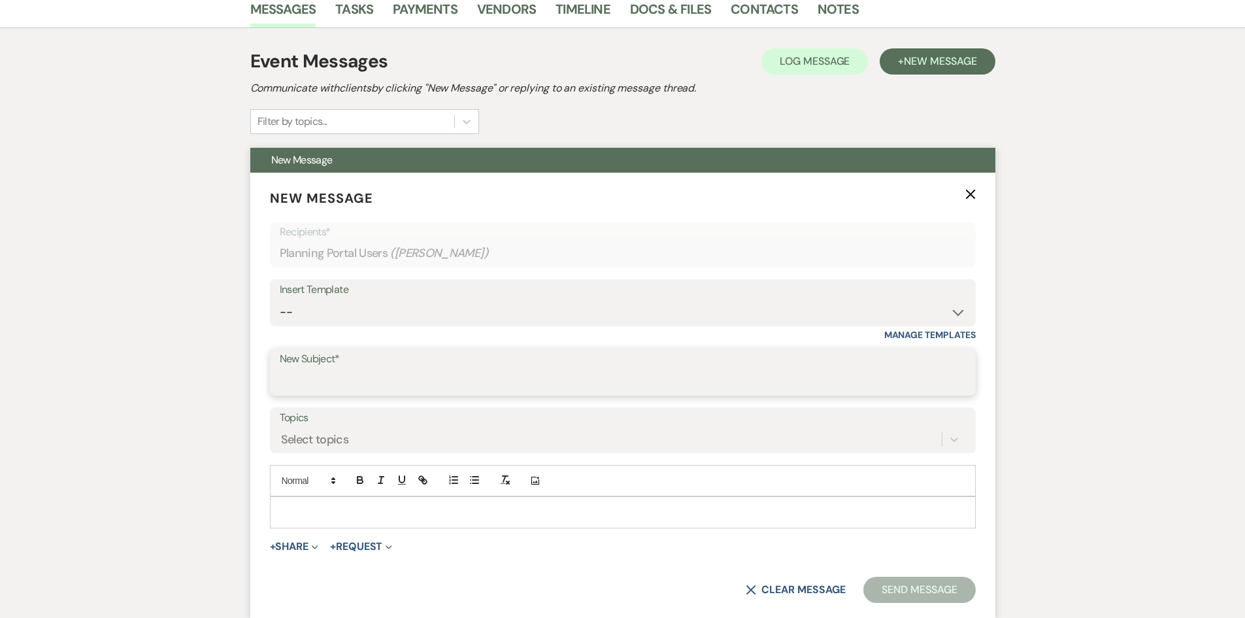
click at [384, 390] on input "New Subject*" at bounding box center [623, 381] width 686 height 25
click at [774, 315] on select "-- Weven Planning Portal Introduction (Booked Events) Private Party Inquiry Res…" at bounding box center [623, 311] width 686 height 25
click at [296, 546] on button "+ Share Expand" at bounding box center [294, 548] width 49 height 10
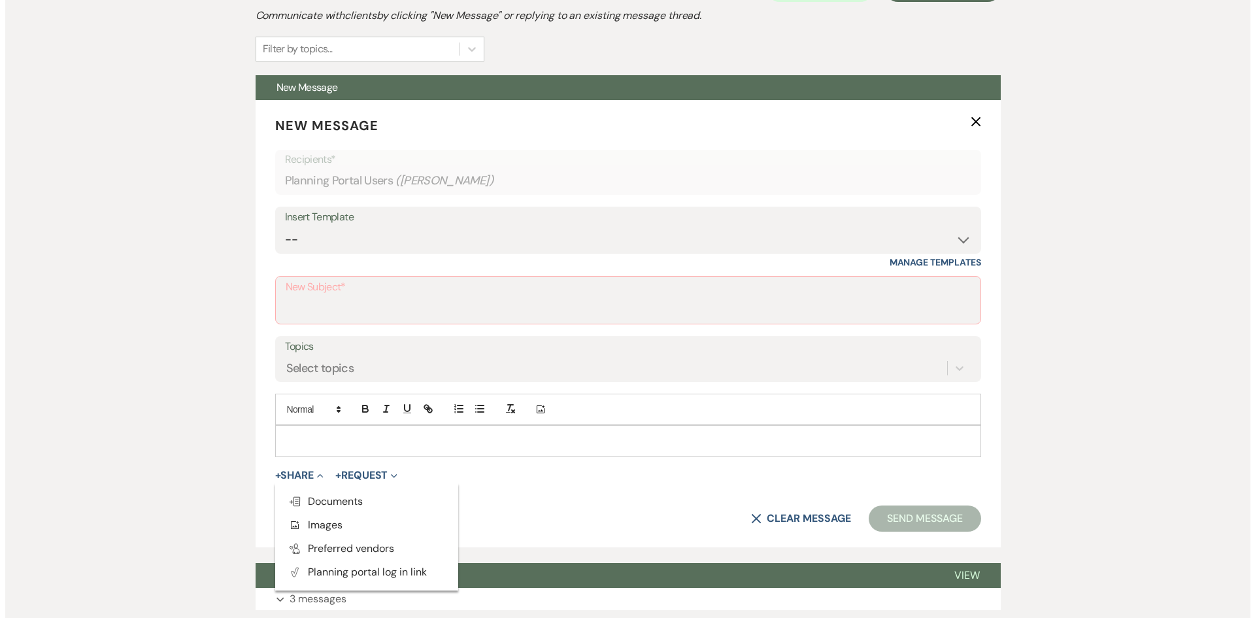
scroll to position [458, 0]
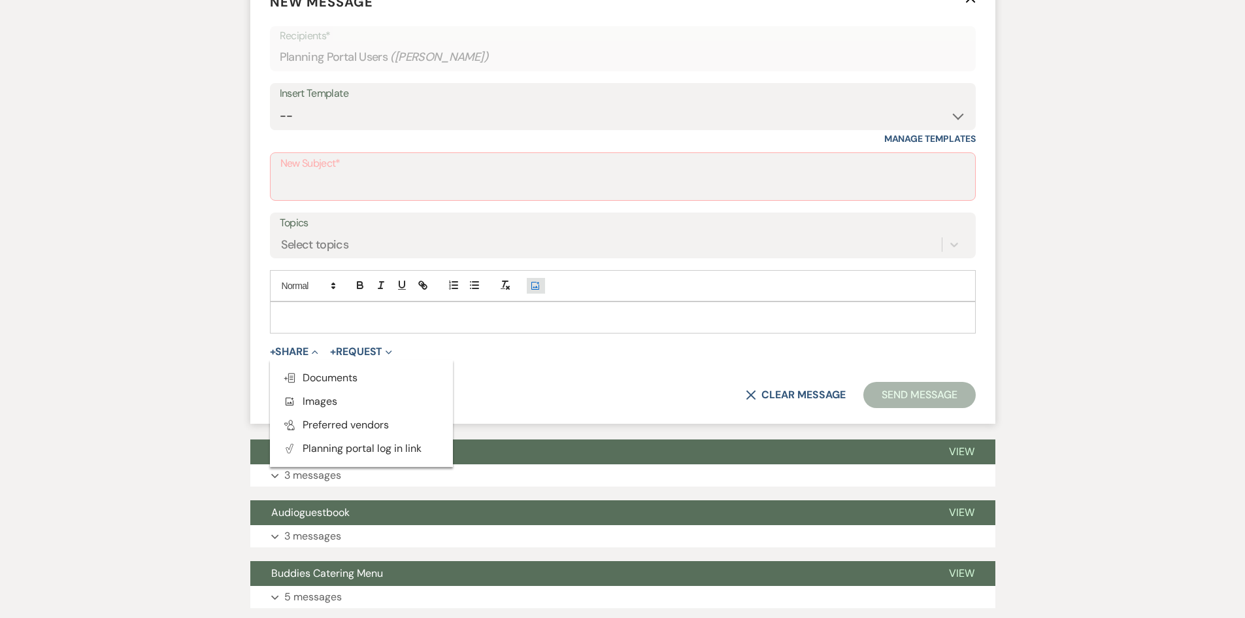
click at [536, 280] on icon "Add Photo" at bounding box center [535, 286] width 10 height 12
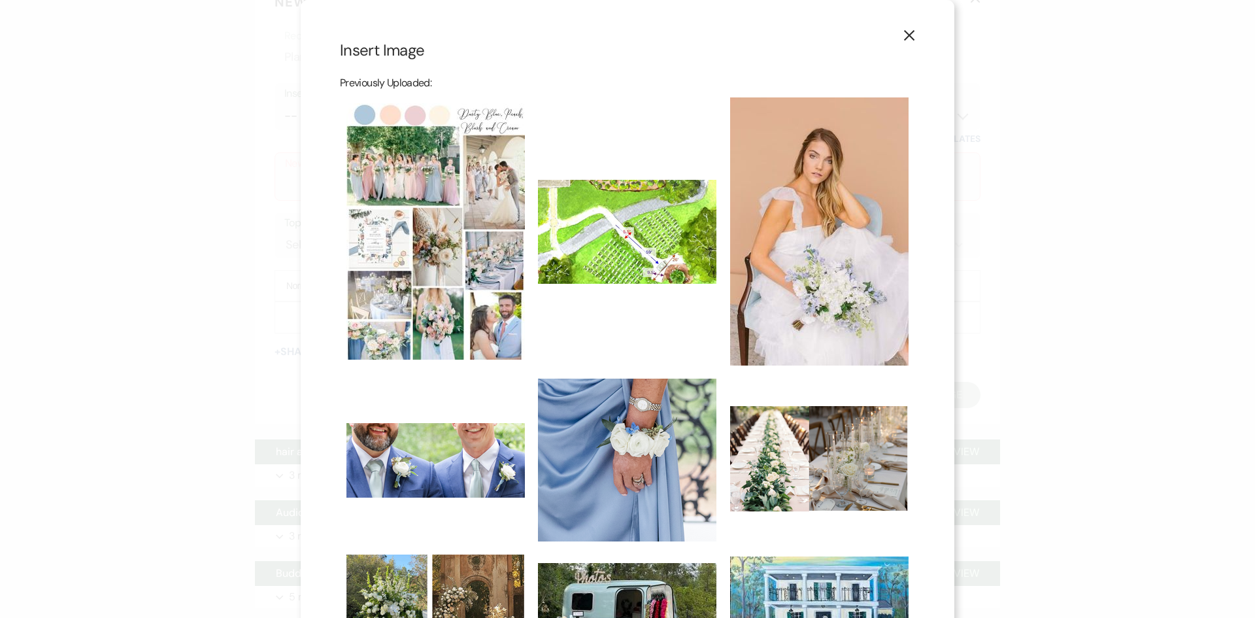
scroll to position [467, 0]
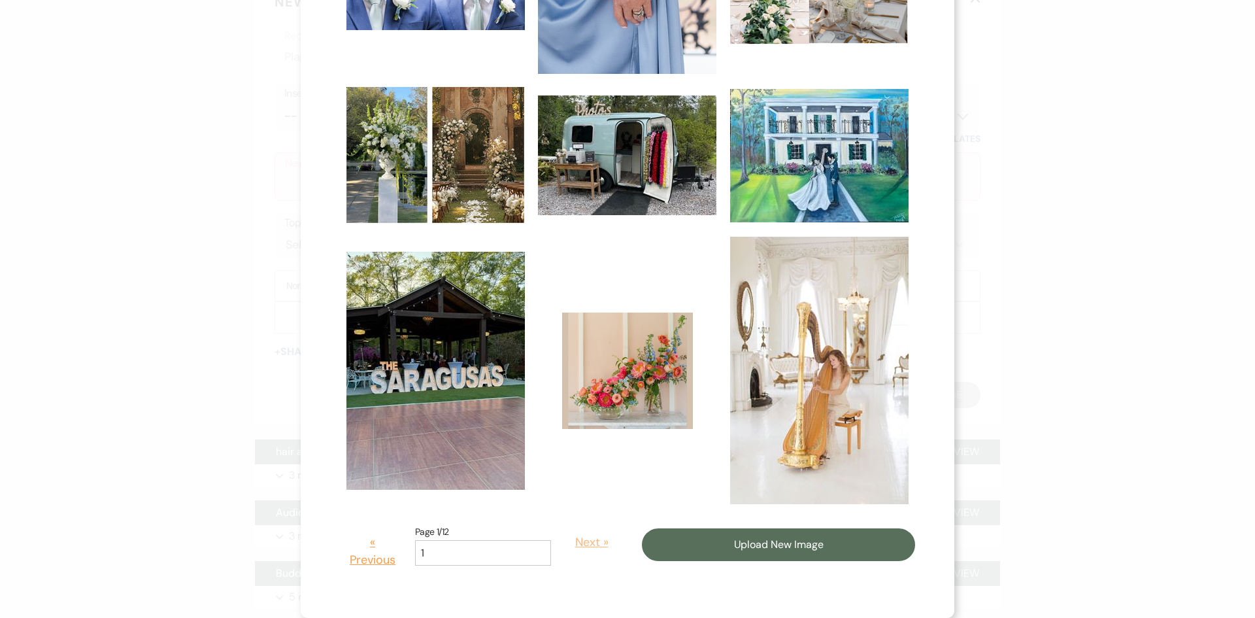
click at [586, 541] on button "Next »" at bounding box center [591, 542] width 61 height 37
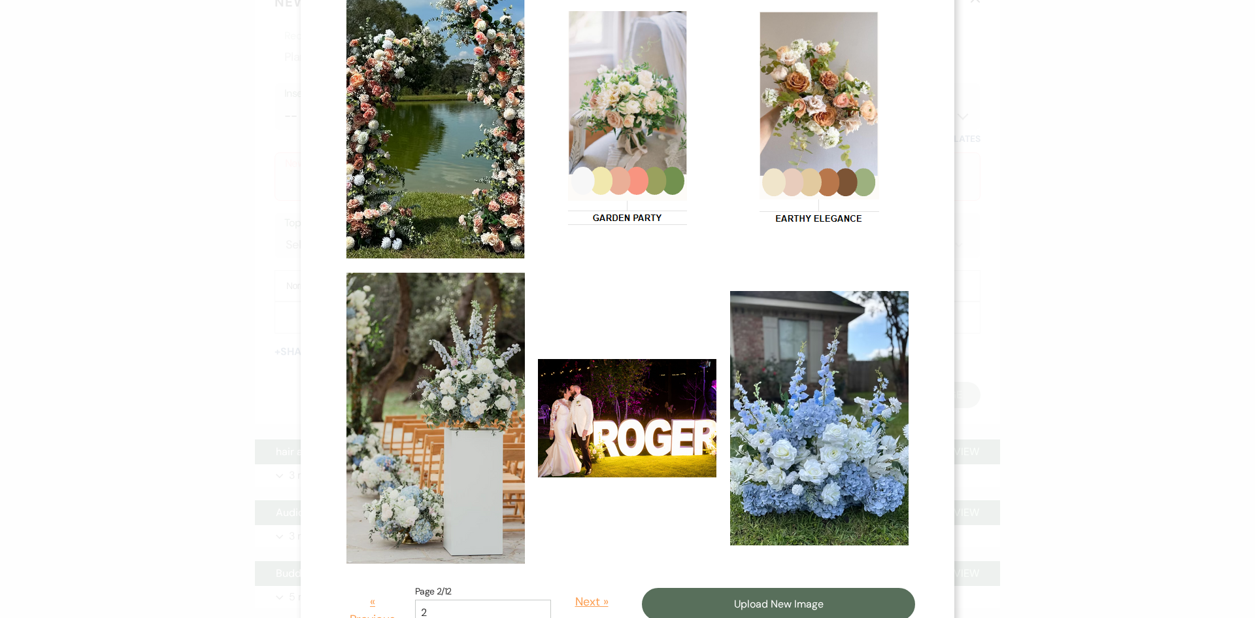
scroll to position [659, 0]
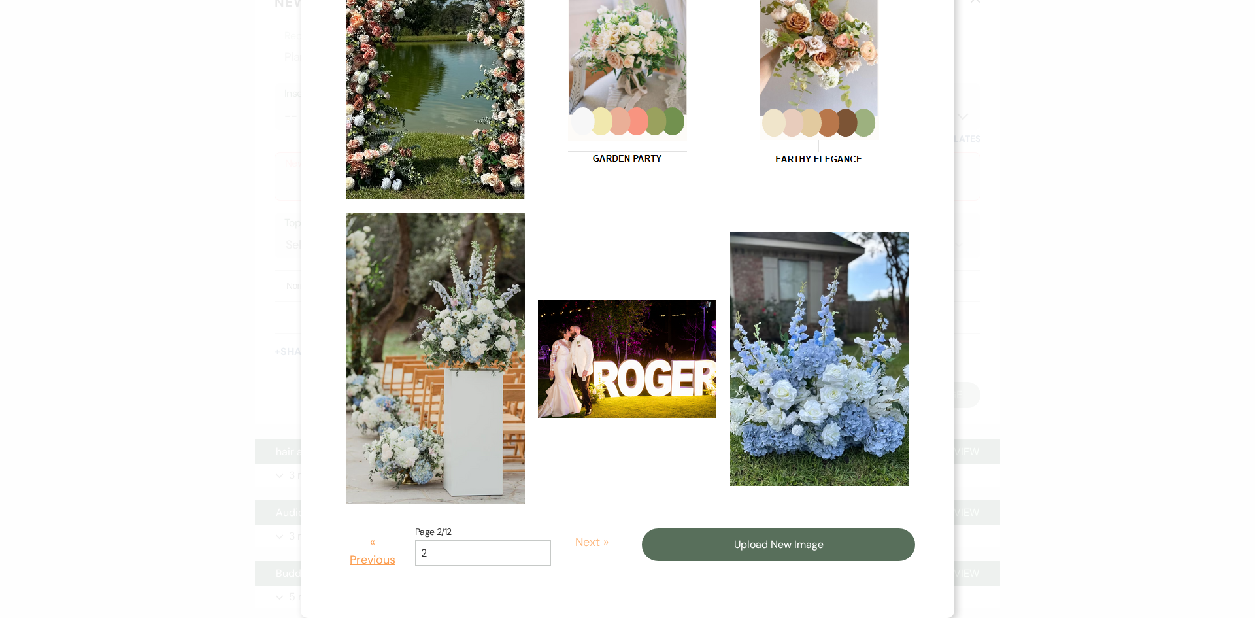
click at [572, 546] on button "Next »" at bounding box center [591, 542] width 61 height 37
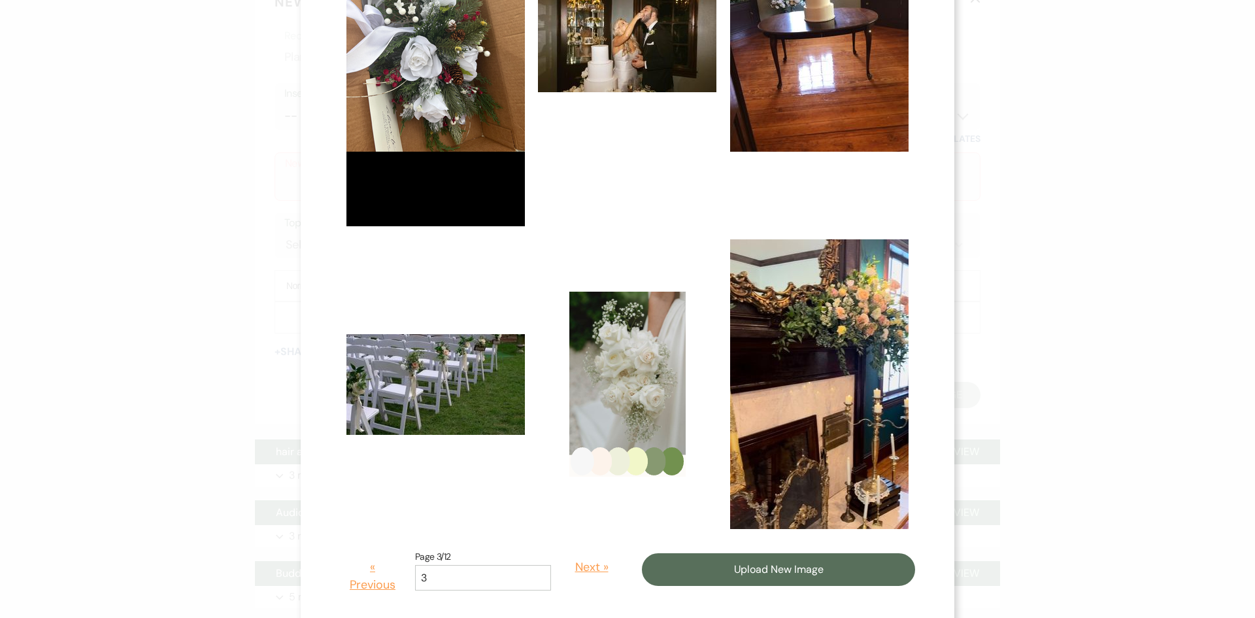
scroll to position [860, 0]
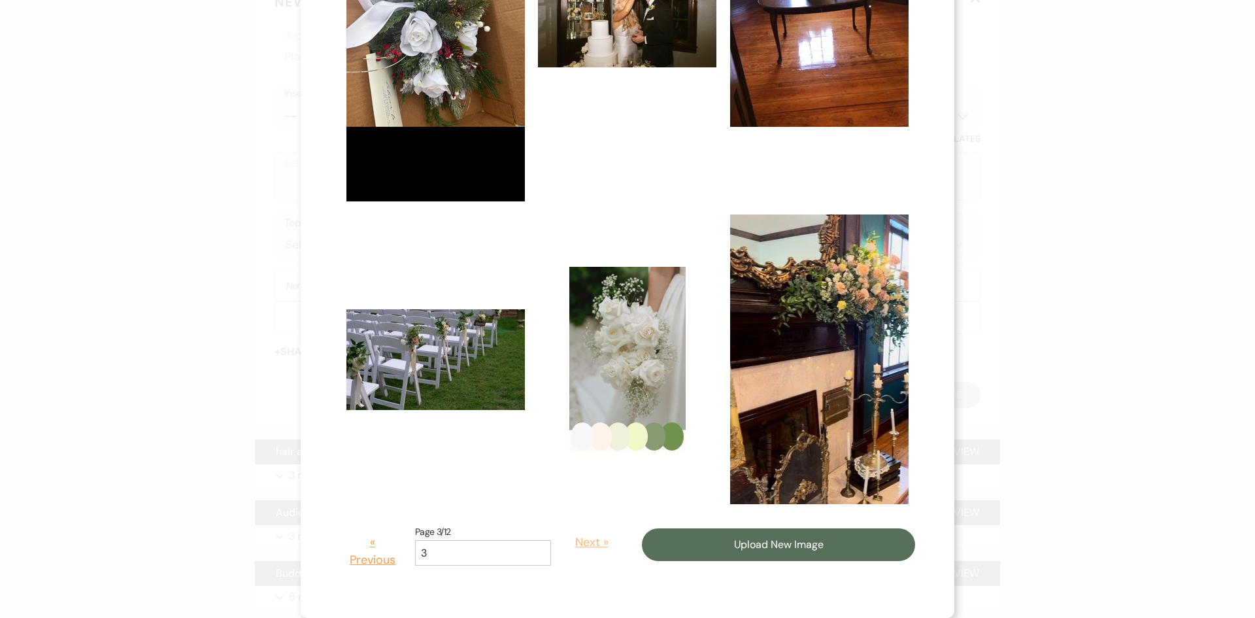
click at [578, 544] on button "Next »" at bounding box center [591, 542] width 61 height 37
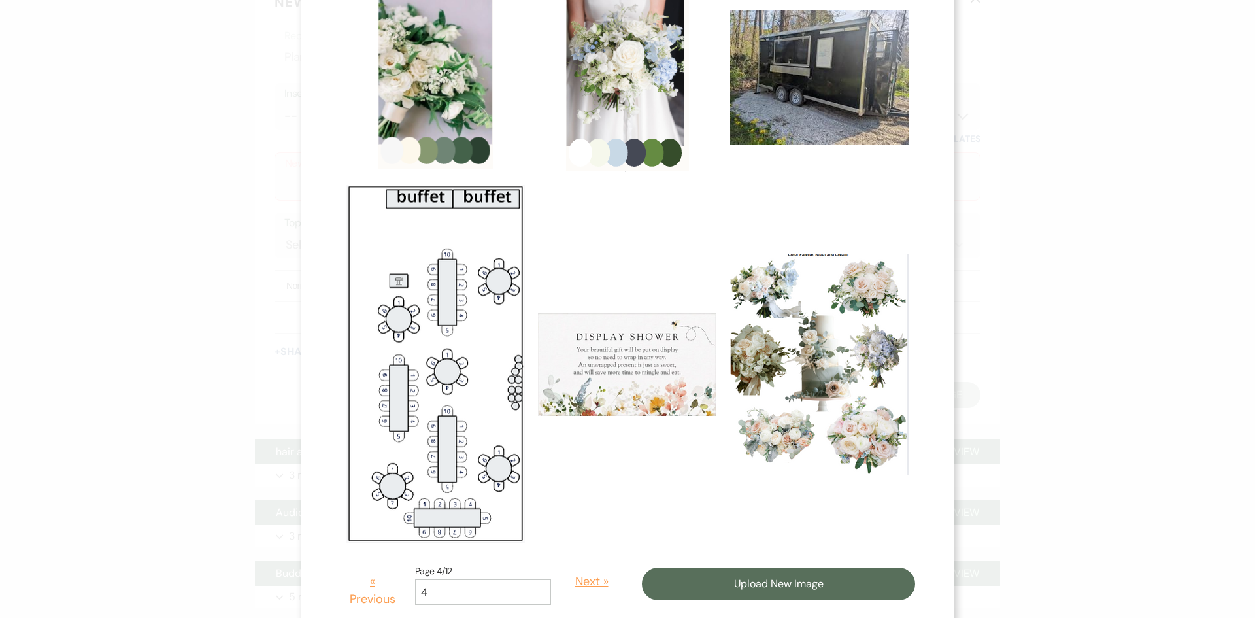
scroll to position [784, 0]
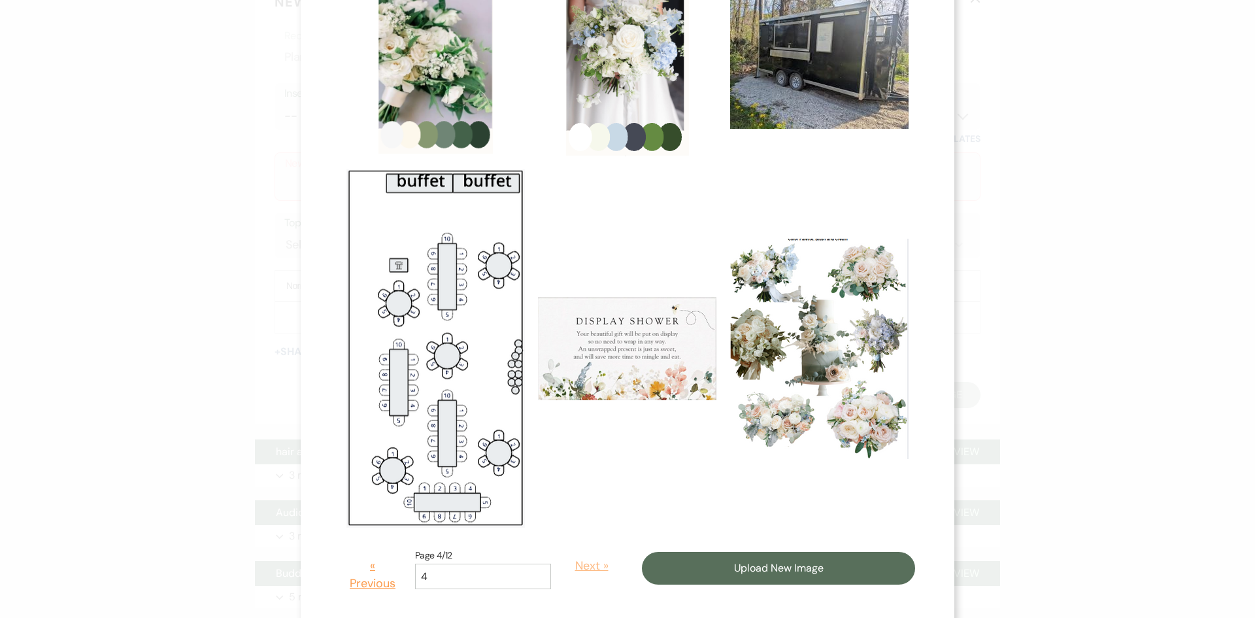
click at [563, 560] on button "Next »" at bounding box center [591, 565] width 61 height 37
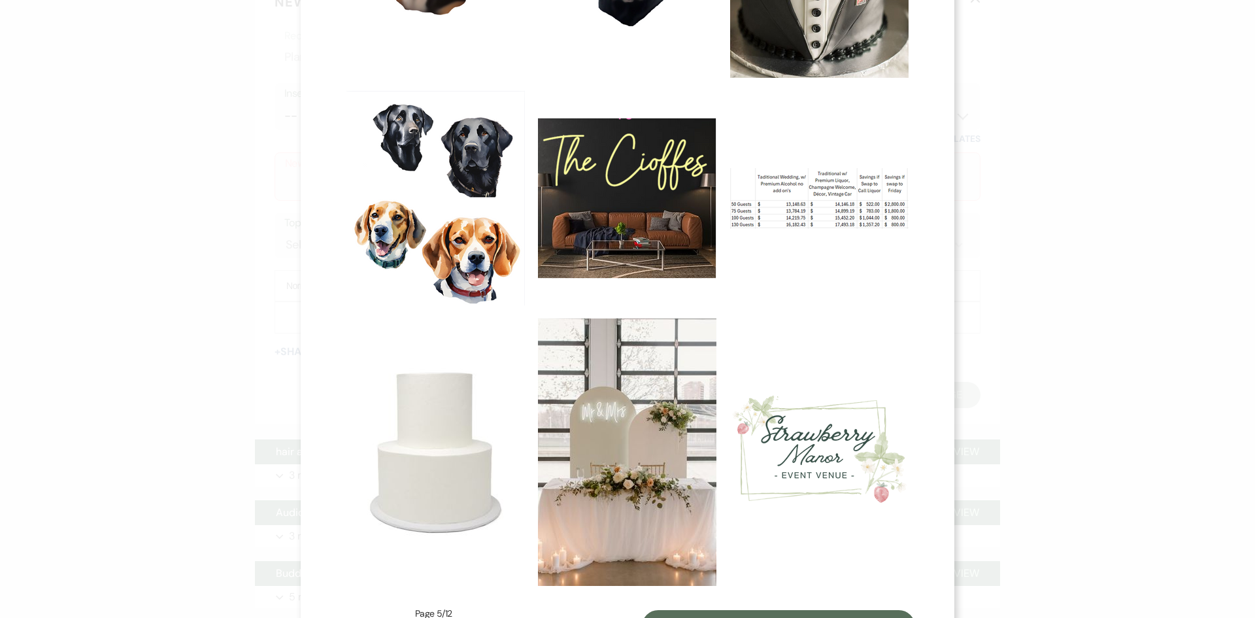
scroll to position [612, 0]
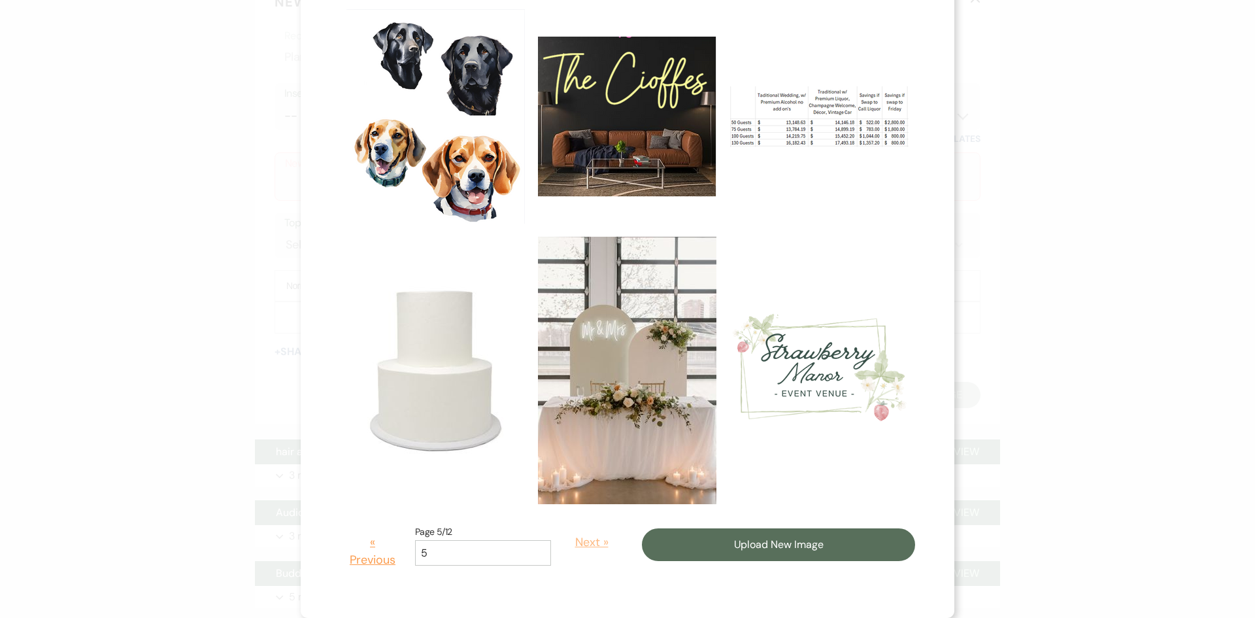
click at [575, 541] on button "Next »" at bounding box center [591, 542] width 61 height 37
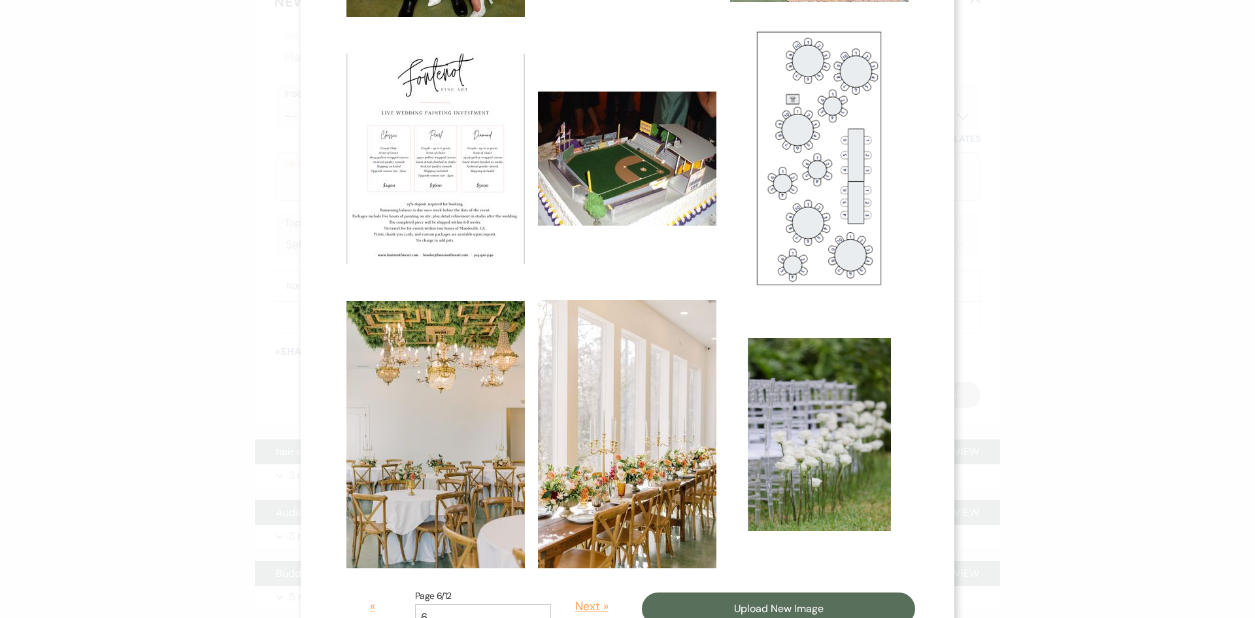
scroll to position [783, 0]
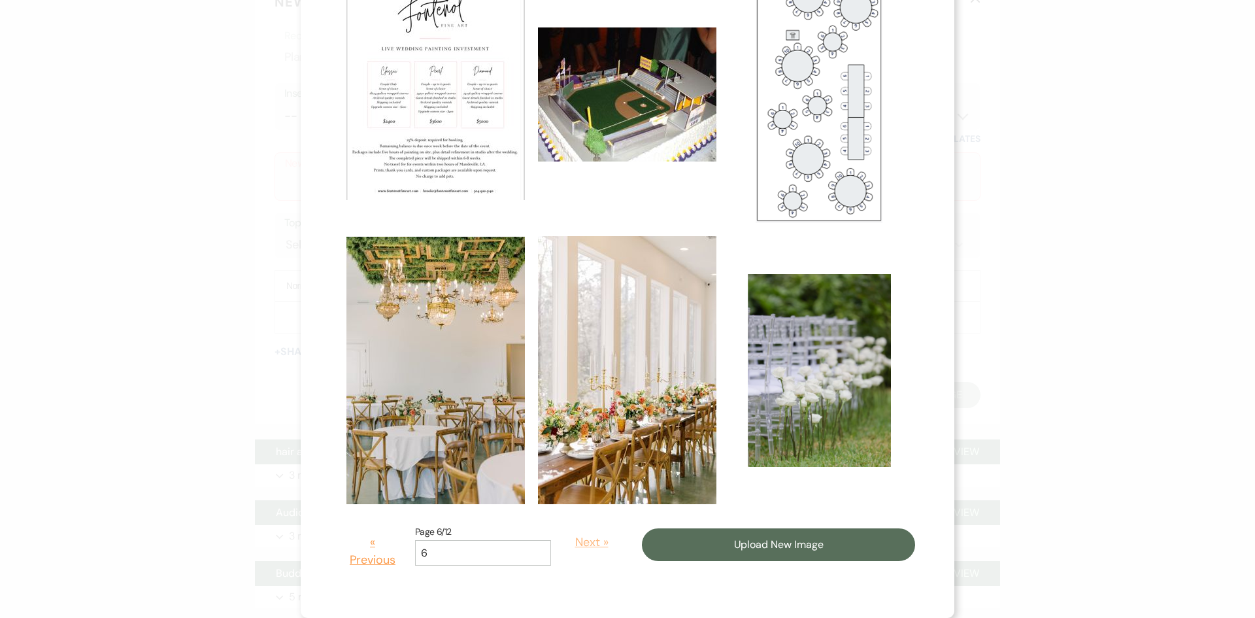
click at [565, 542] on button "Next »" at bounding box center [591, 542] width 61 height 37
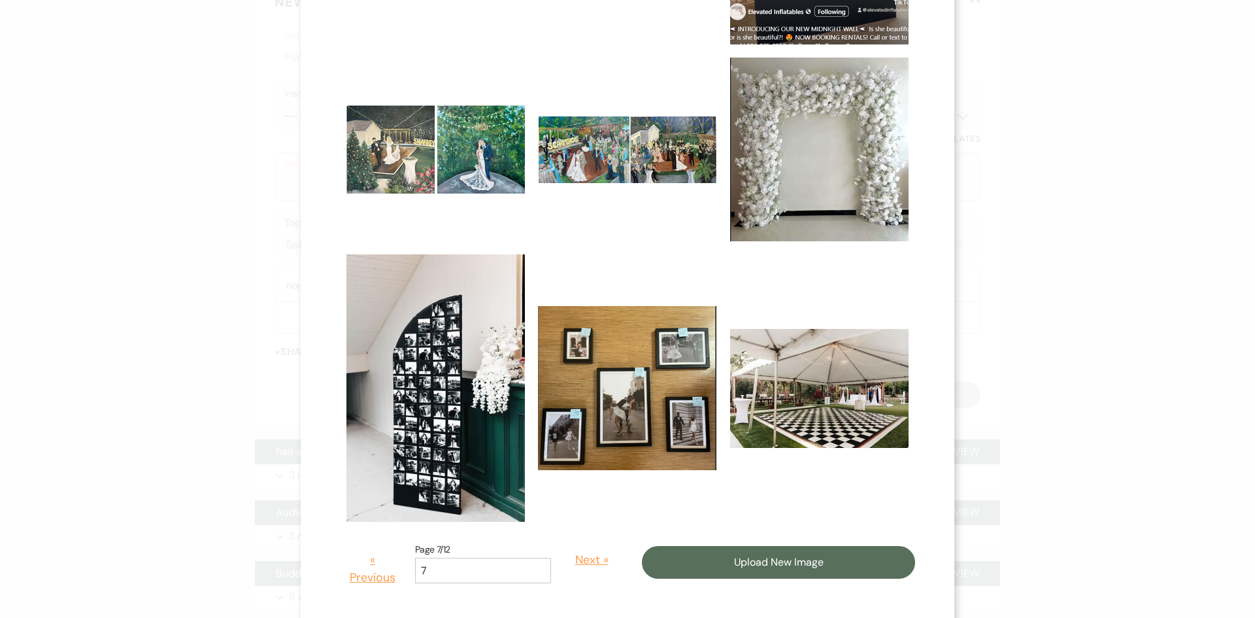
scroll to position [770, 0]
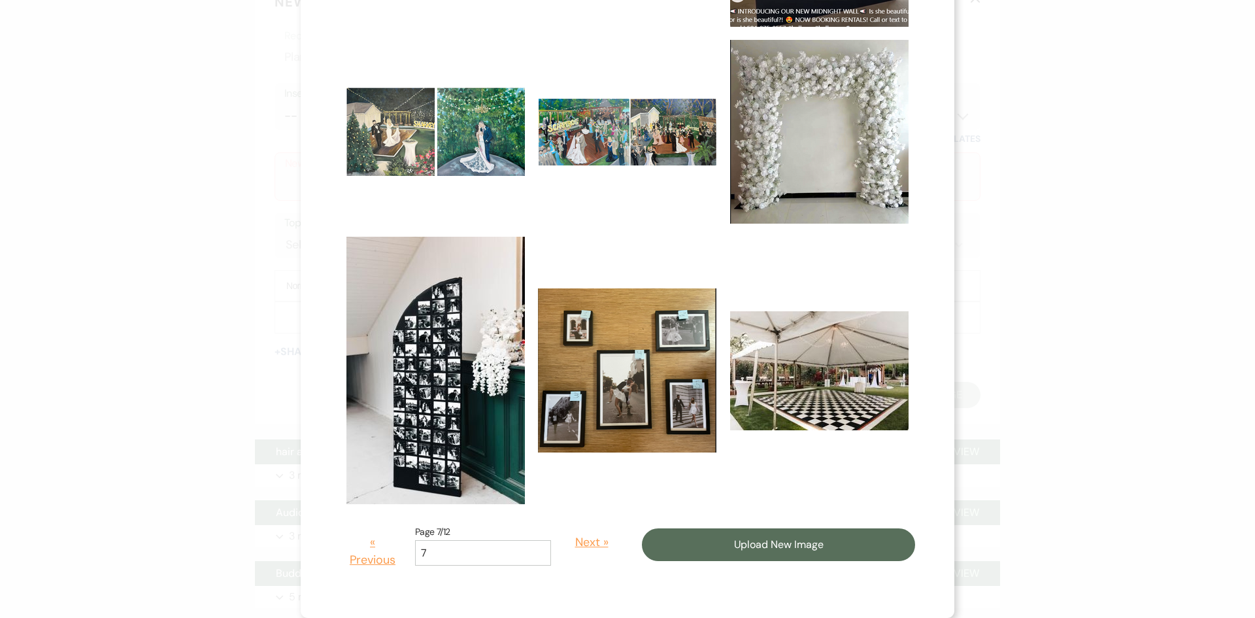
click at [566, 539] on button "Next »" at bounding box center [591, 542] width 61 height 37
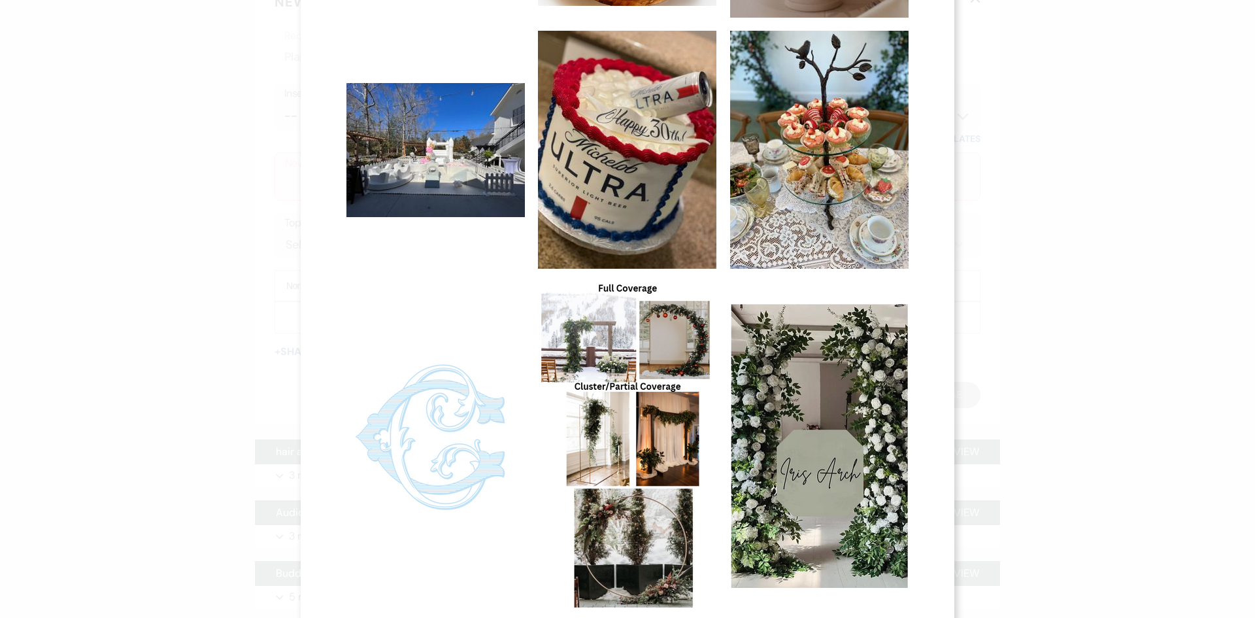
scroll to position [818, 0]
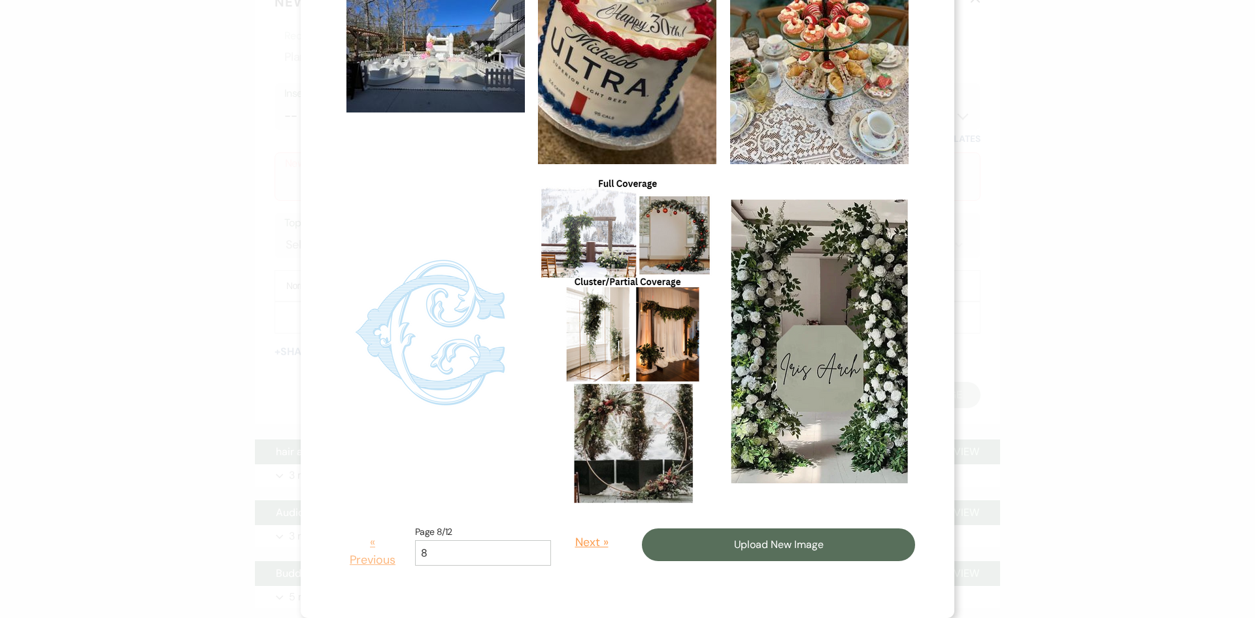
click at [362, 560] on button "« Previous" at bounding box center [372, 551] width 65 height 55
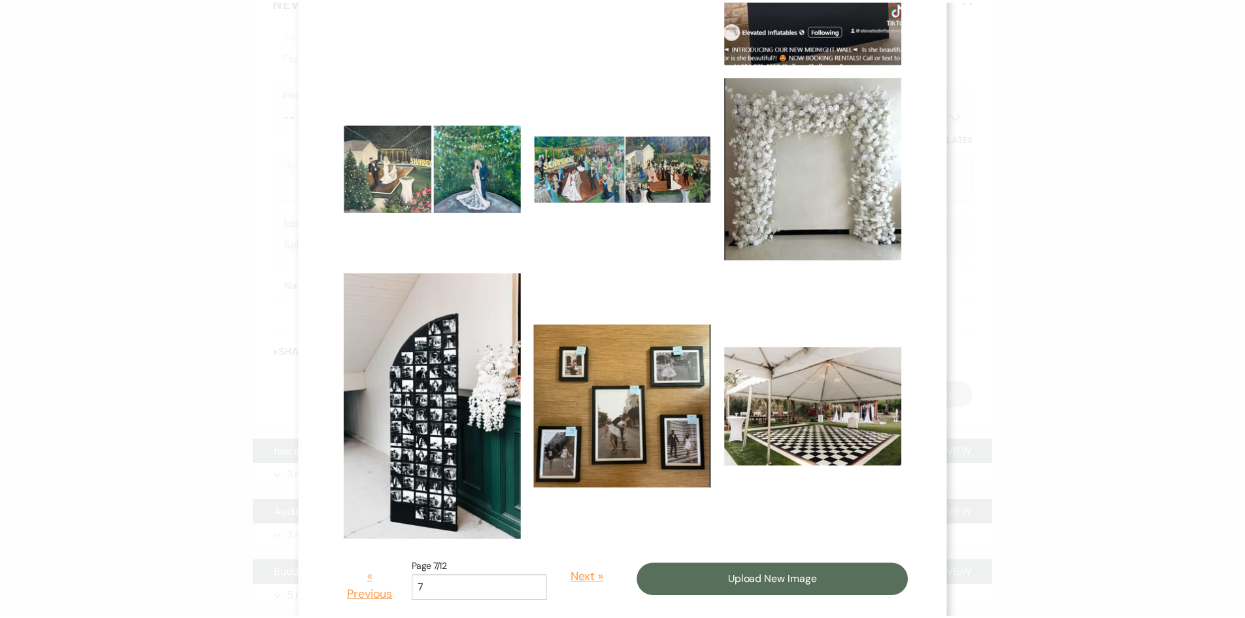
scroll to position [770, 0]
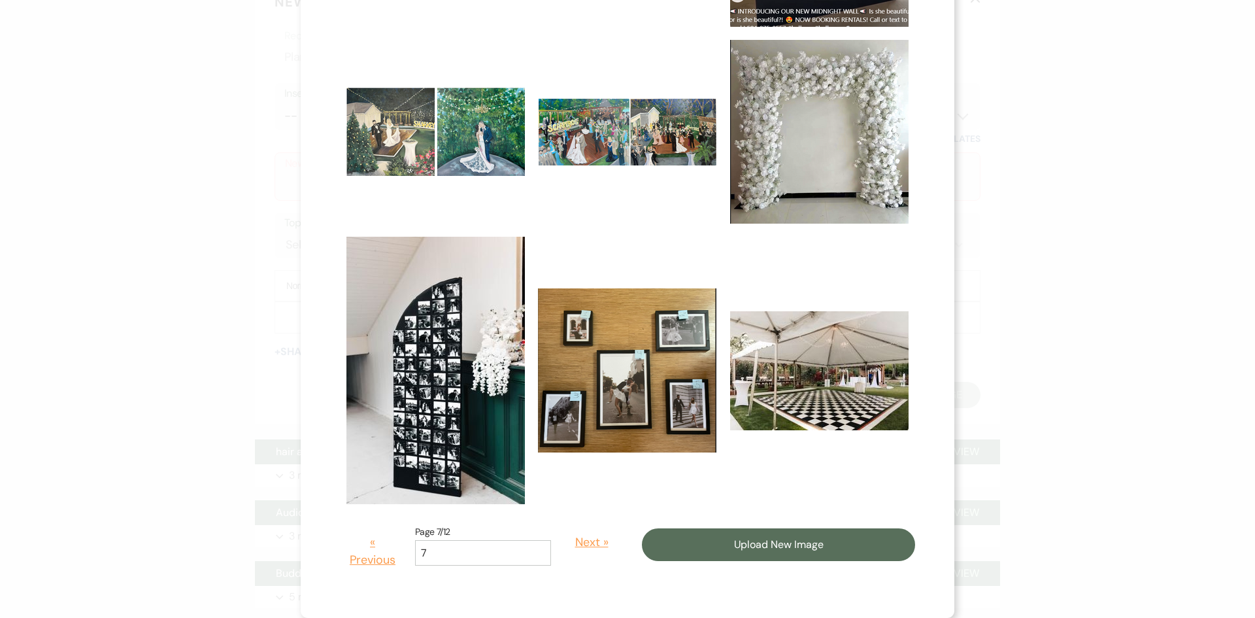
click at [580, 418] on img at bounding box center [627, 370] width 178 height 164
click at [0, 0] on input "checkbox" at bounding box center [0, 0] width 0 height 0
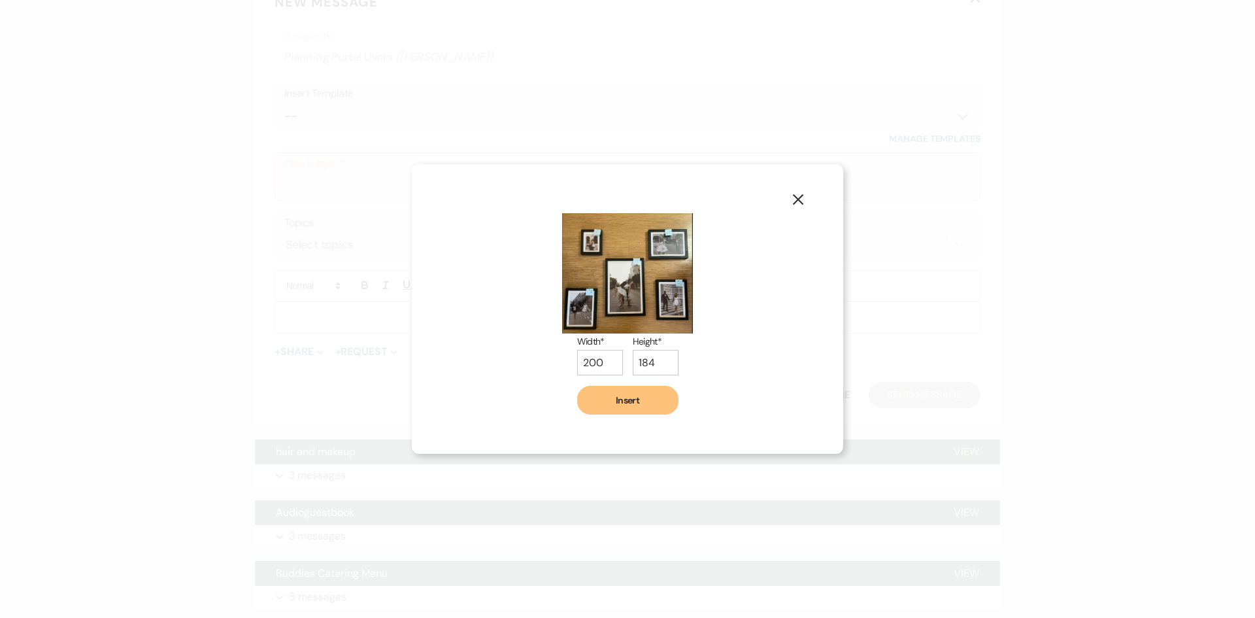
click at [598, 393] on button "Insert" at bounding box center [627, 400] width 101 height 29
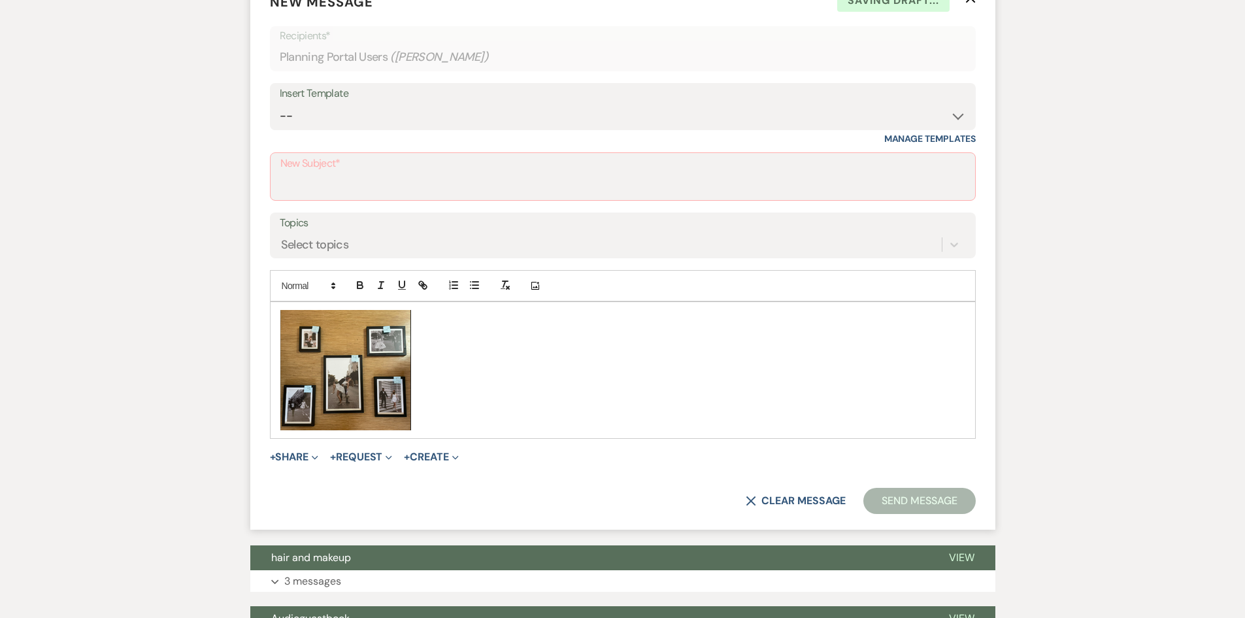
click at [275, 349] on div "﻿ ﻿" at bounding box center [623, 370] width 705 height 136
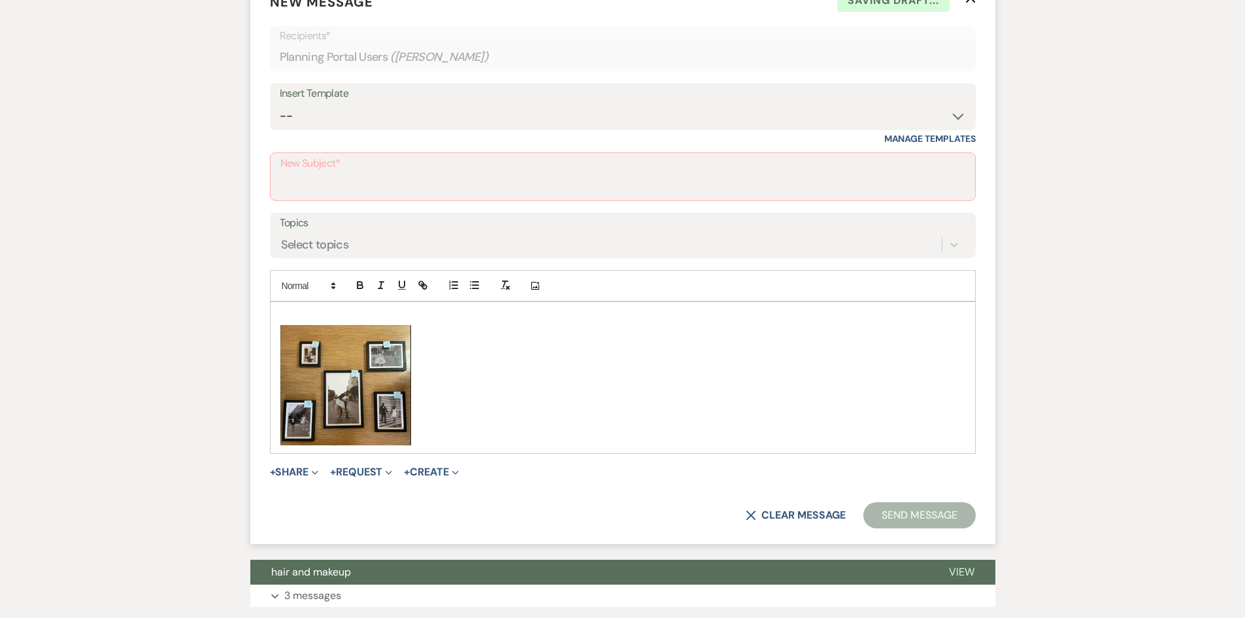
click at [303, 314] on p at bounding box center [622, 317] width 685 height 14
click at [326, 380] on img "﻿ ﻿" at bounding box center [345, 385] width 131 height 120
click at [295, 468] on button "+ Share Expand" at bounding box center [294, 472] width 49 height 10
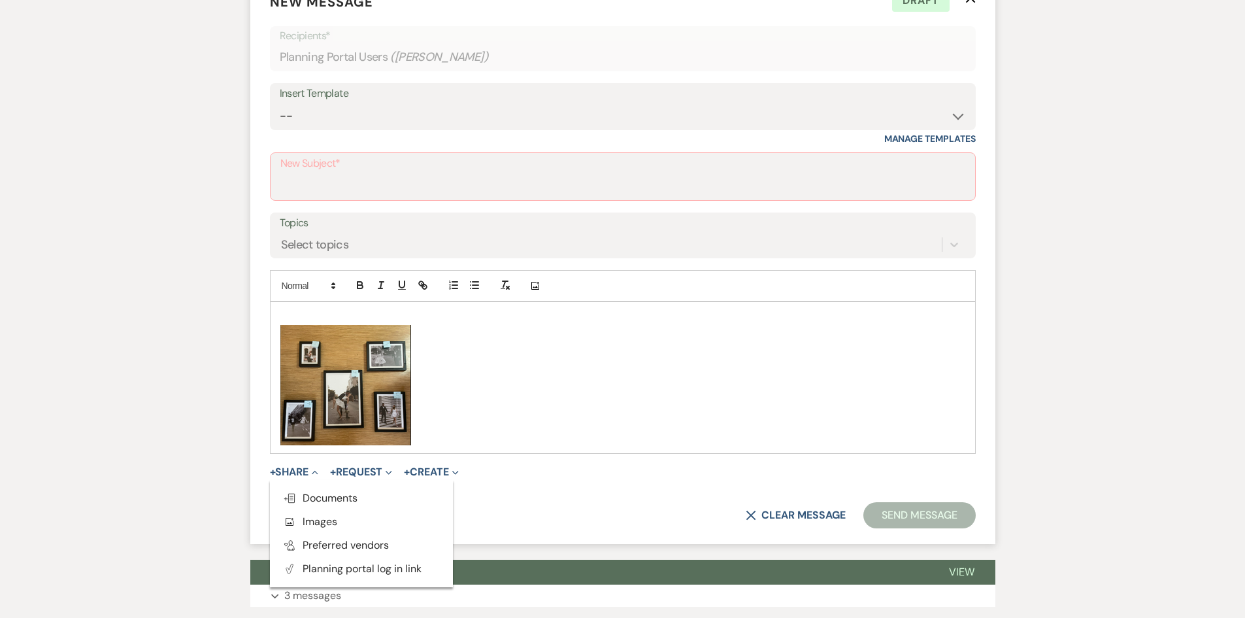
click at [533, 503] on div "X Clear message Send Message" at bounding box center [623, 515] width 706 height 26
click at [284, 313] on p at bounding box center [622, 317] width 685 height 14
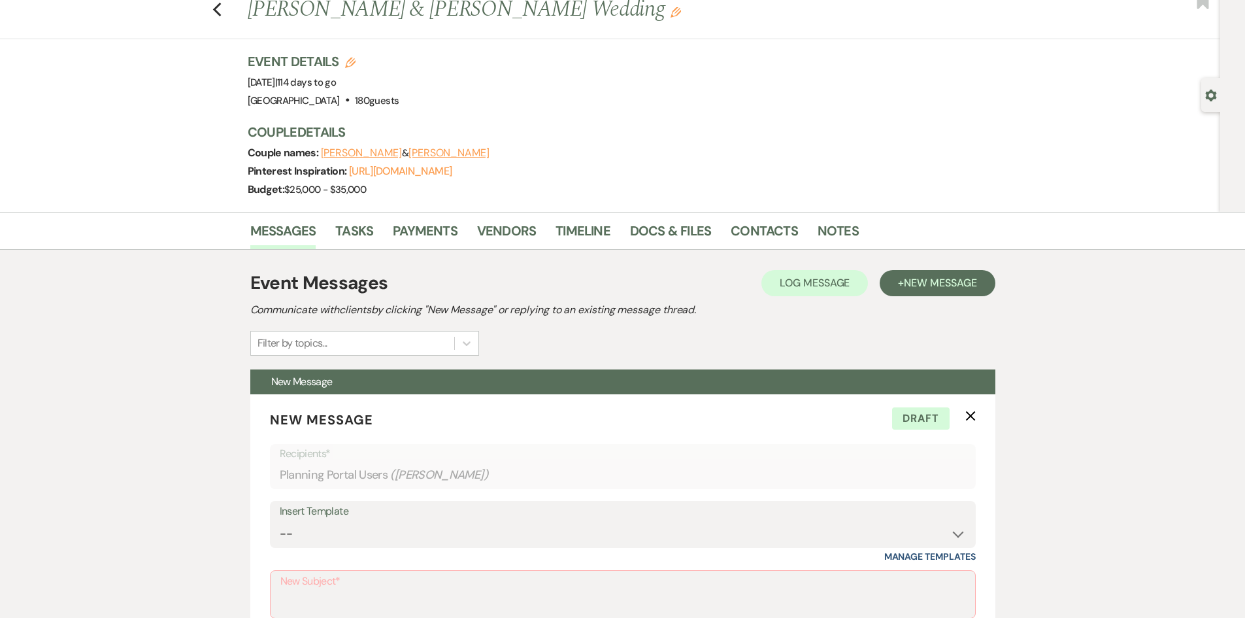
scroll to position [0, 0]
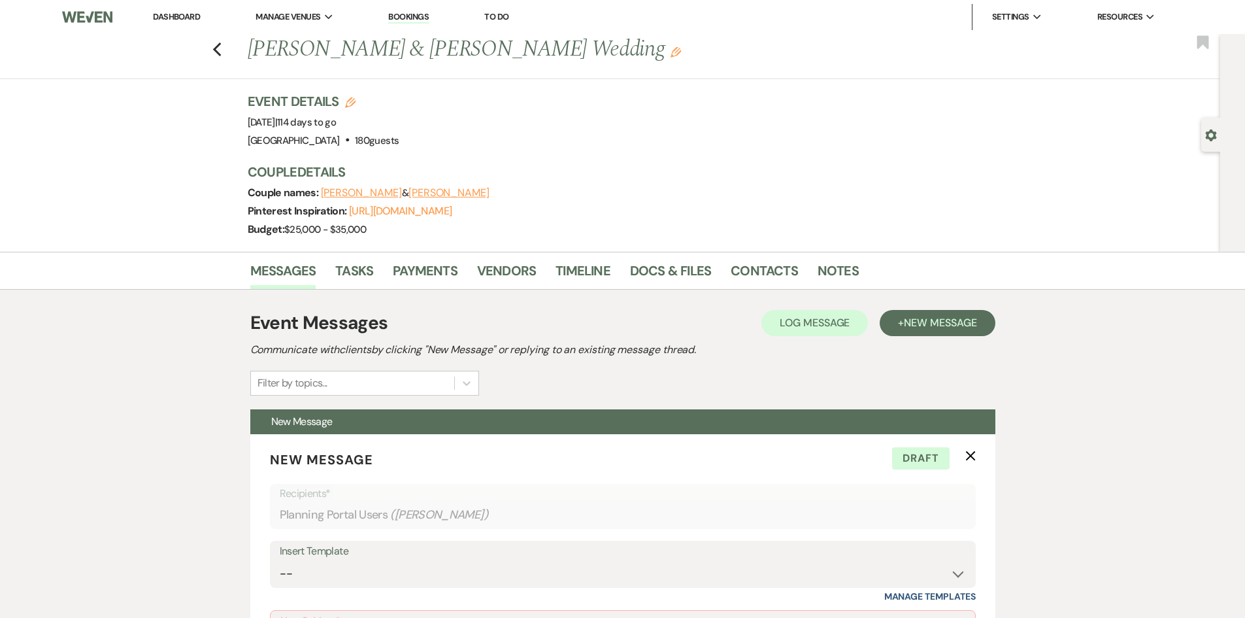
click at [173, 17] on link "Dashboard" at bounding box center [176, 16] width 47 height 11
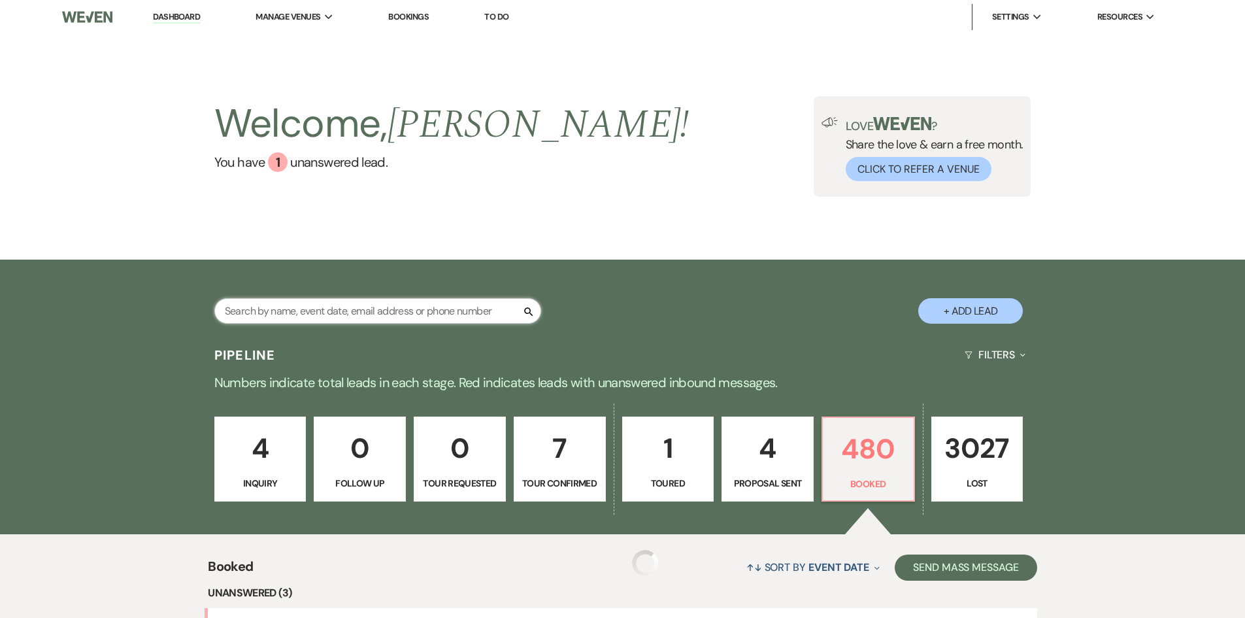
click at [380, 314] on input "text" at bounding box center [377, 310] width 327 height 25
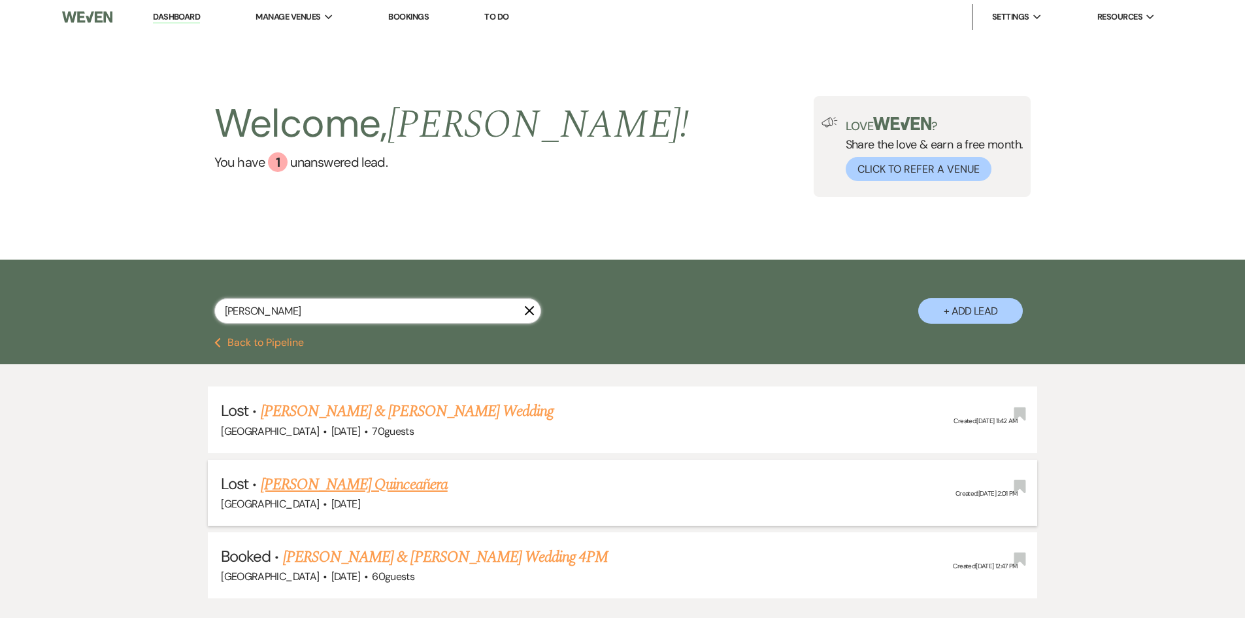
scroll to position [65, 0]
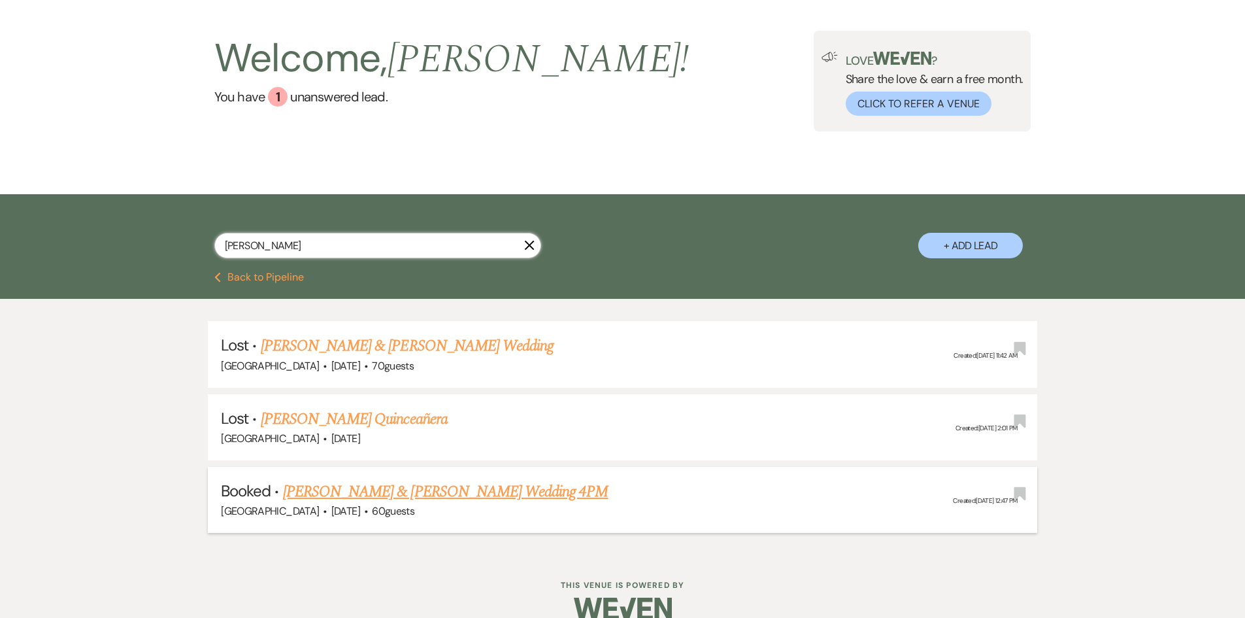
type input "[PERSON_NAME]"
click at [400, 498] on link "[PERSON_NAME] & [PERSON_NAME] Wedding 4PM" at bounding box center [446, 492] width 326 height 24
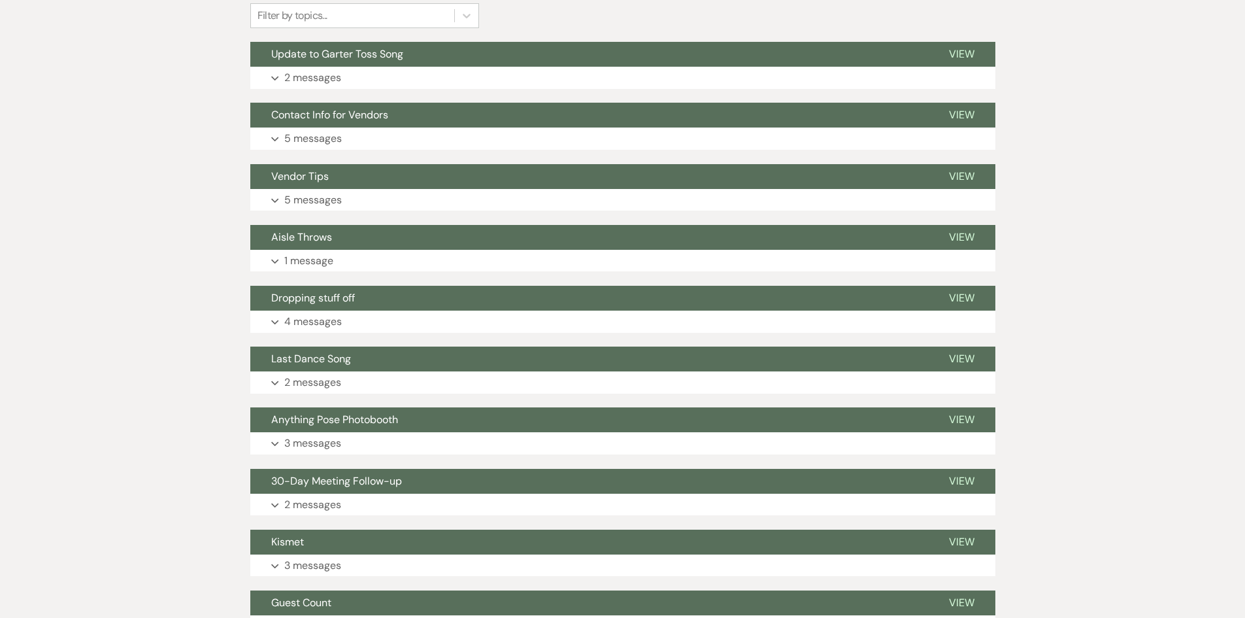
scroll to position [261, 0]
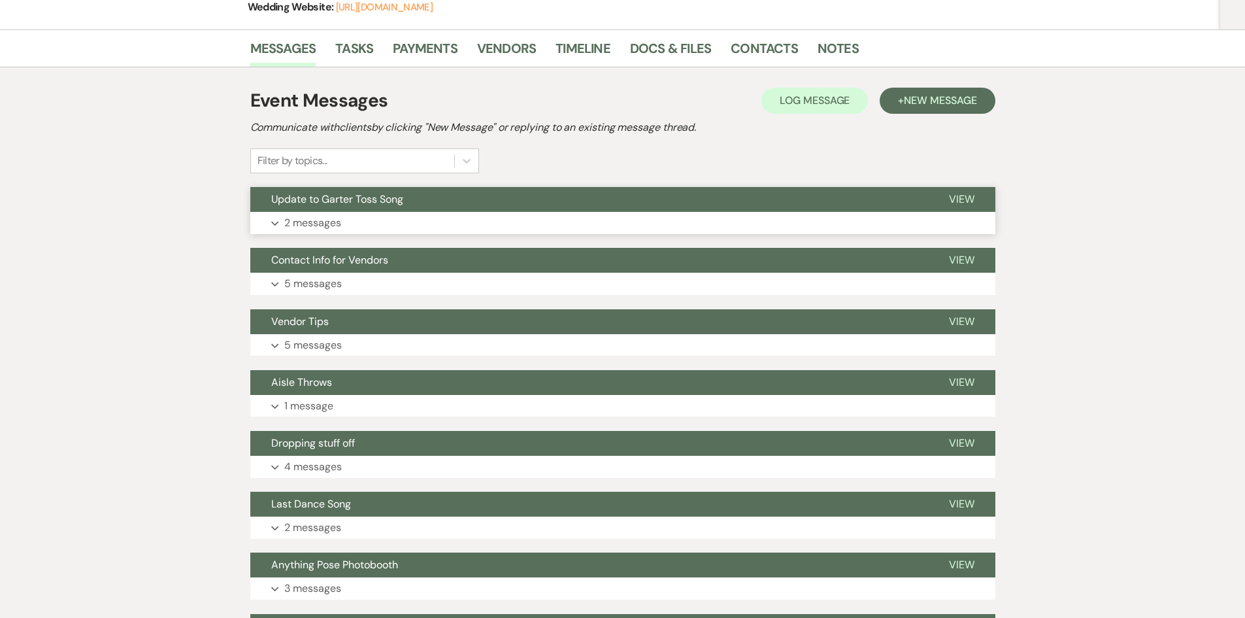
click at [314, 216] on p "2 messages" at bounding box center [312, 222] width 57 height 17
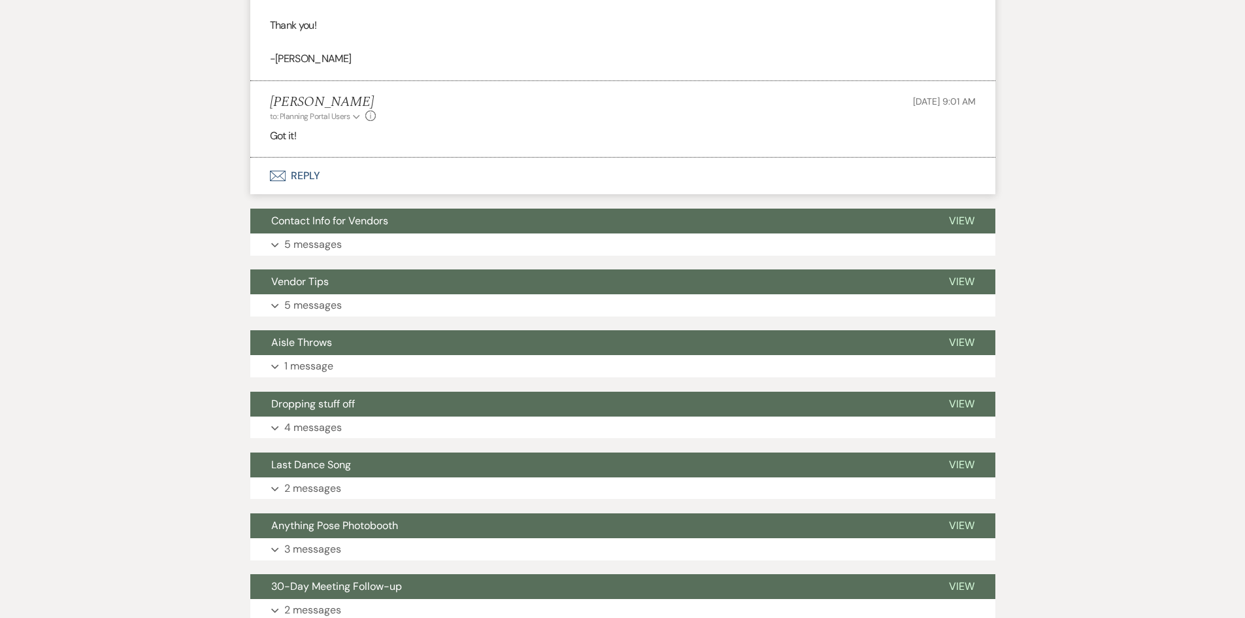
scroll to position [654, 0]
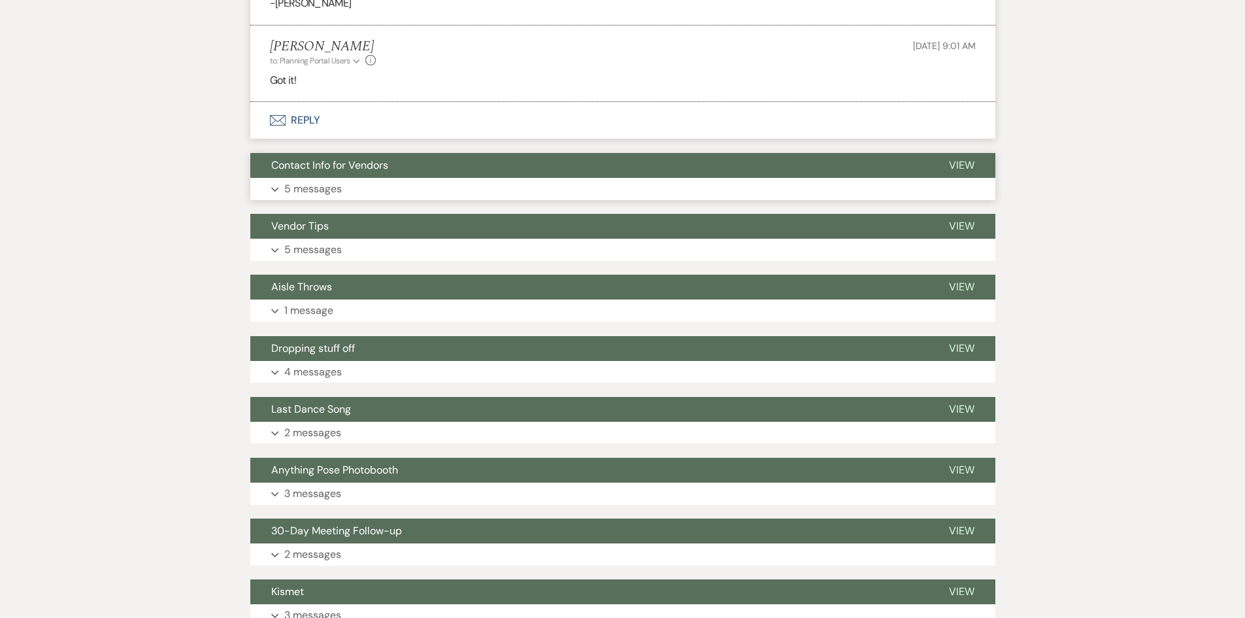
click at [318, 180] on p "5 messages" at bounding box center [313, 188] width 58 height 17
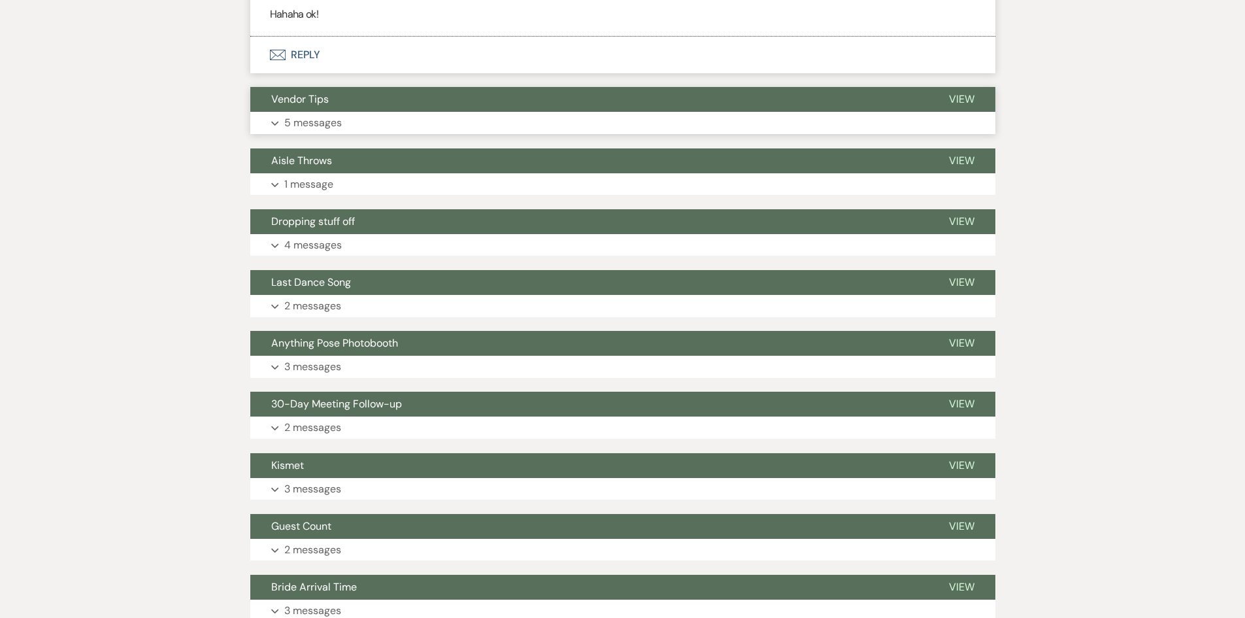
click at [312, 114] on p "5 messages" at bounding box center [313, 122] width 58 height 17
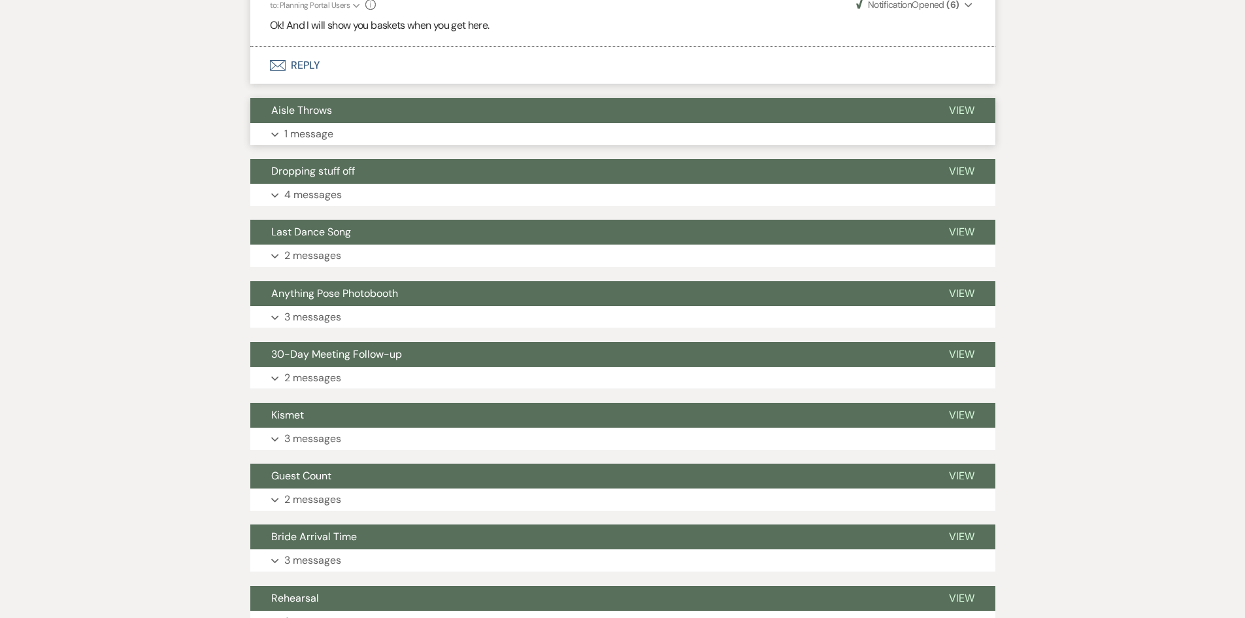
click at [299, 125] on p "1 message" at bounding box center [308, 133] width 49 height 17
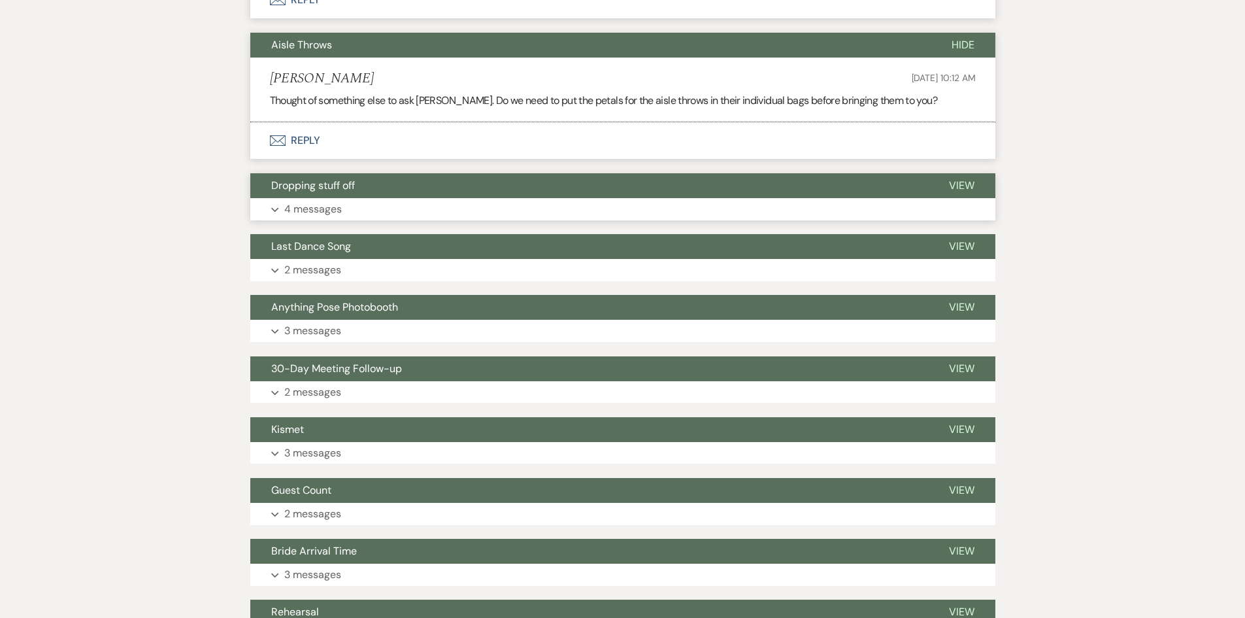
click at [295, 201] on p "4 messages" at bounding box center [313, 209] width 58 height 17
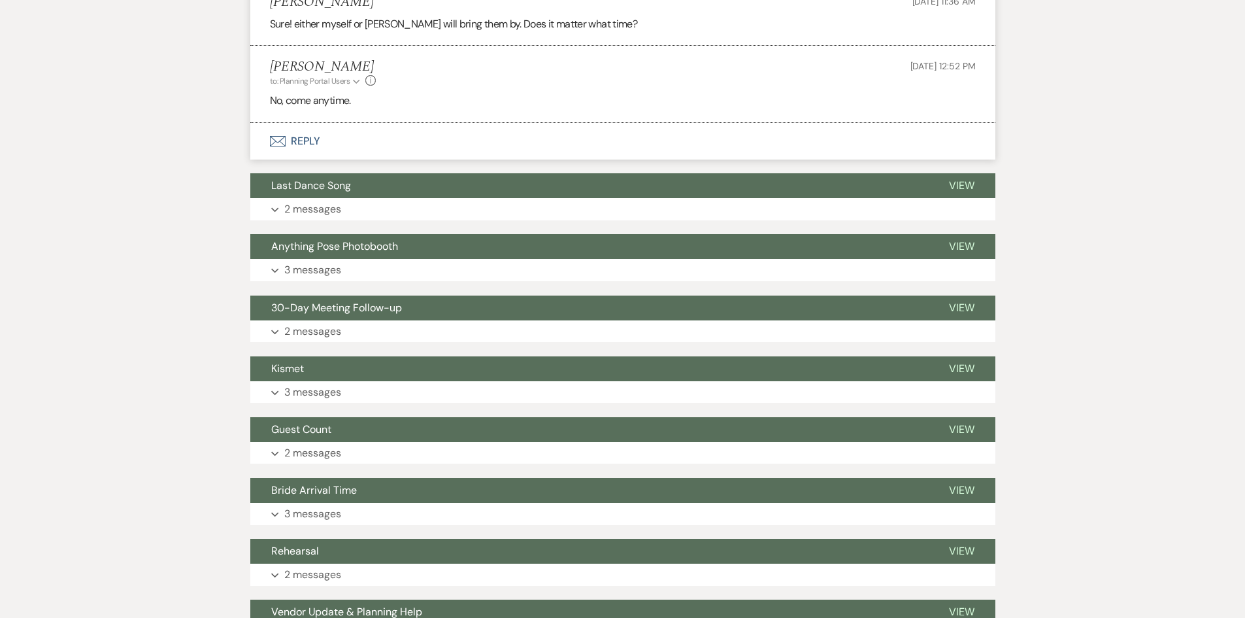
scroll to position [2616, 0]
click at [294, 262] on p "3 messages" at bounding box center [312, 270] width 57 height 17
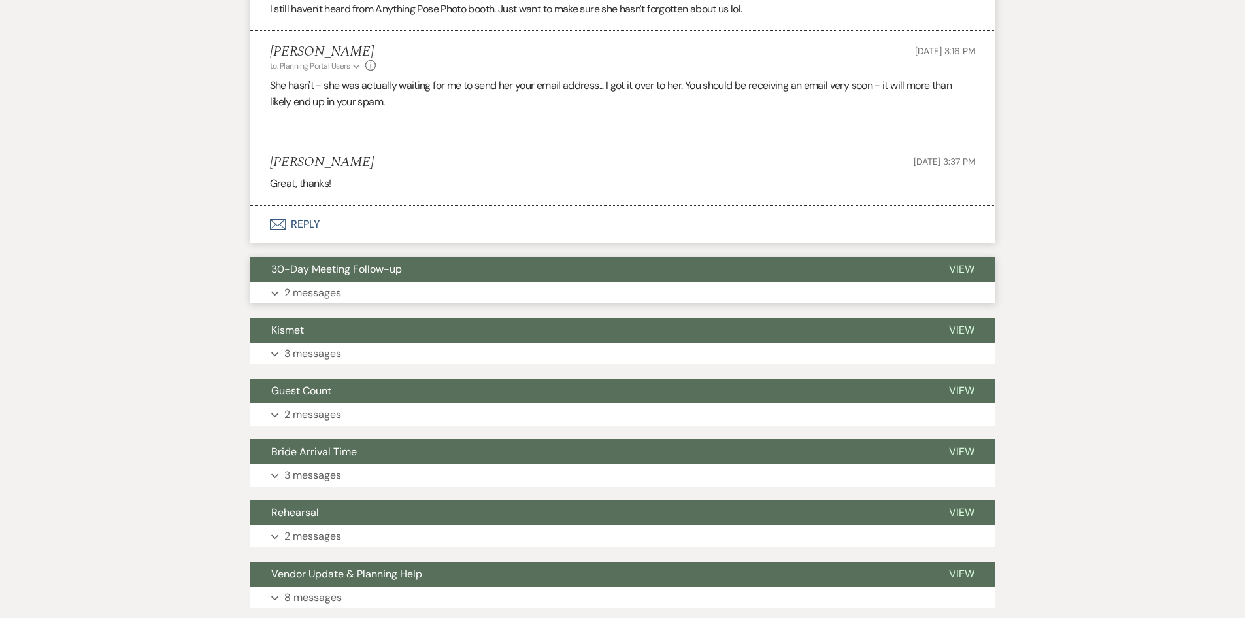
click at [298, 286] on button "Expand 2 messages" at bounding box center [622, 293] width 745 height 22
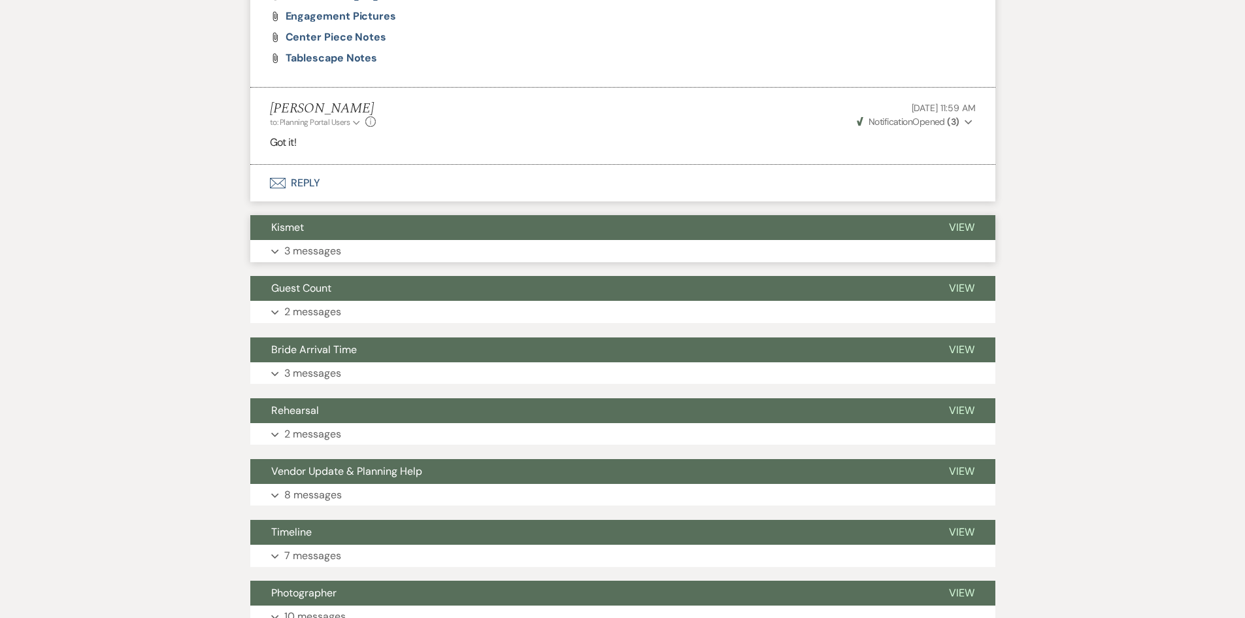
scroll to position [3466, 0]
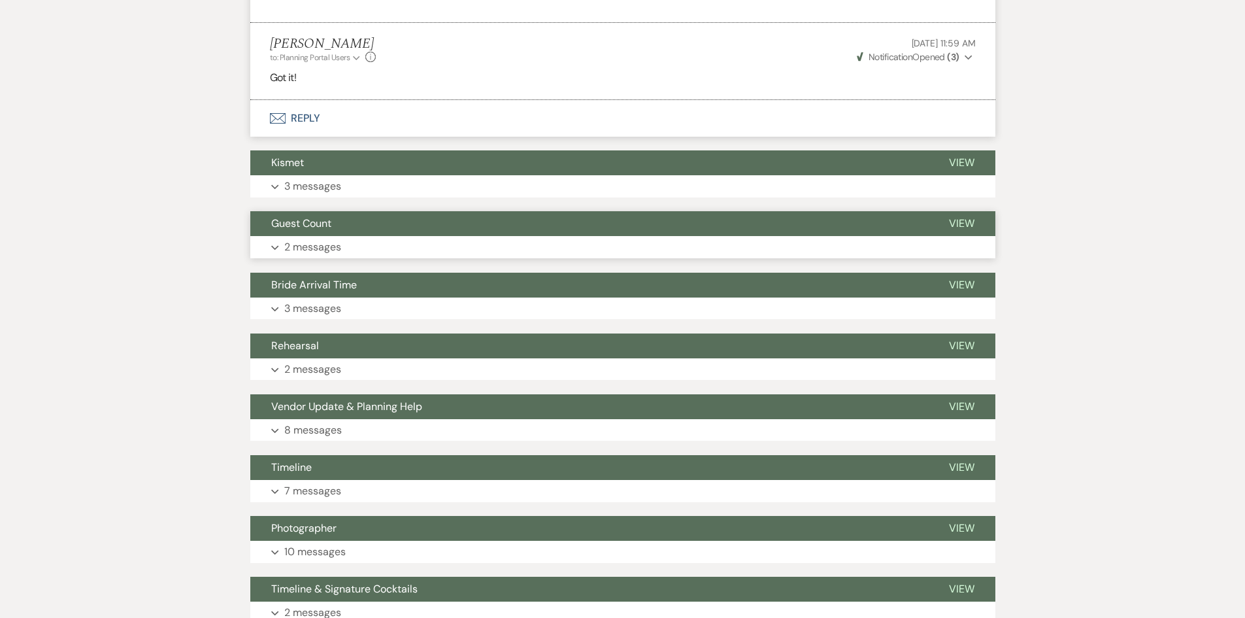
click at [299, 239] on p "2 messages" at bounding box center [312, 247] width 57 height 17
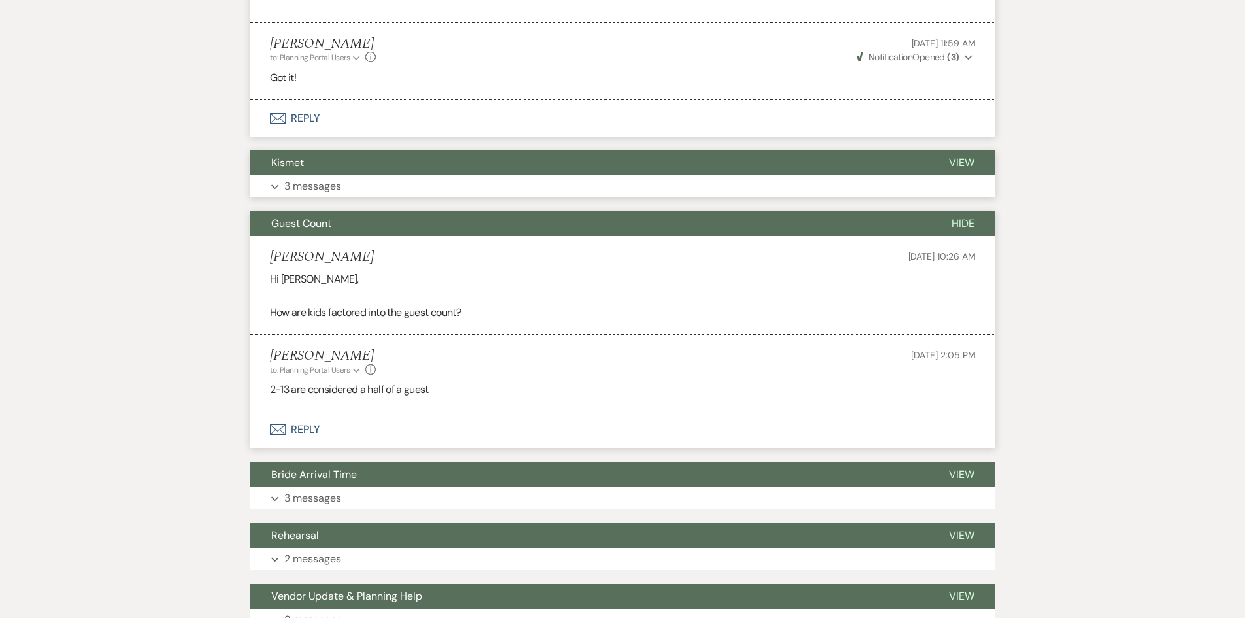
click at [306, 178] on p "3 messages" at bounding box center [312, 186] width 57 height 17
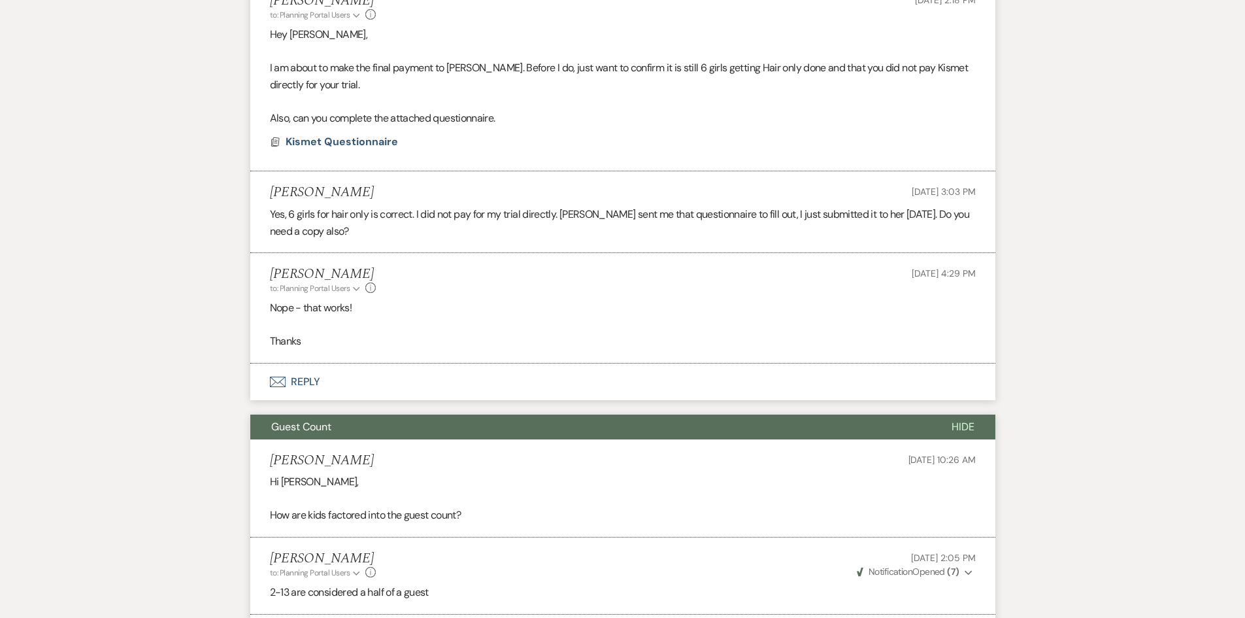
scroll to position [3662, 0]
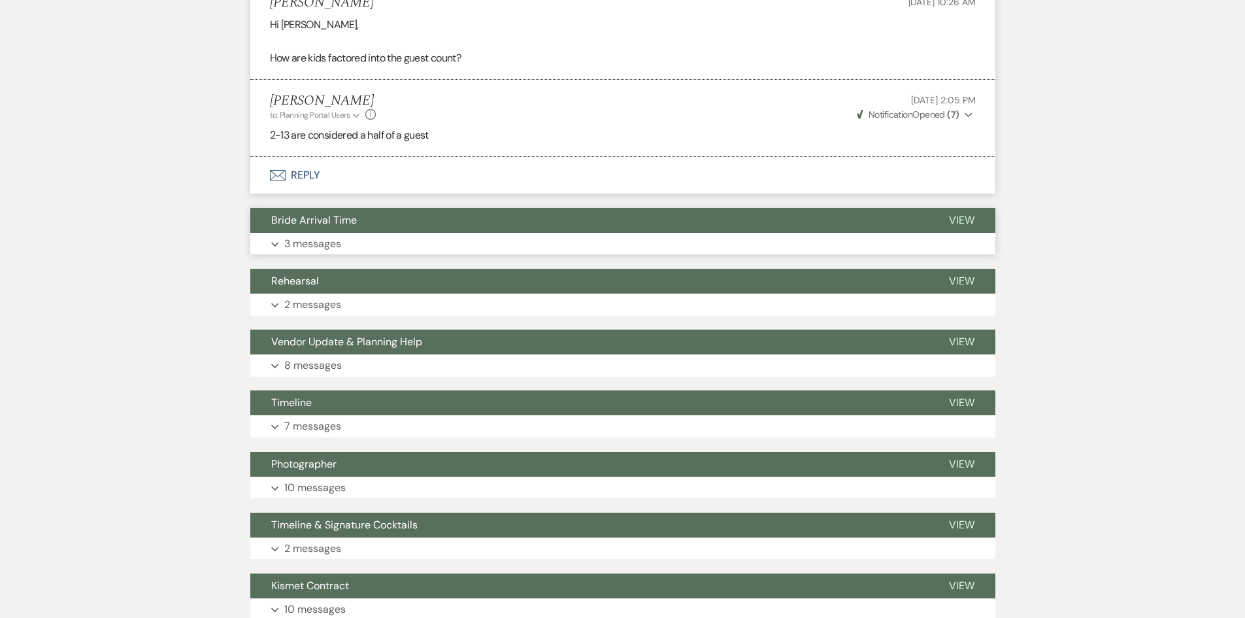
click at [316, 233] on button "Expand 3 messages" at bounding box center [622, 244] width 745 height 22
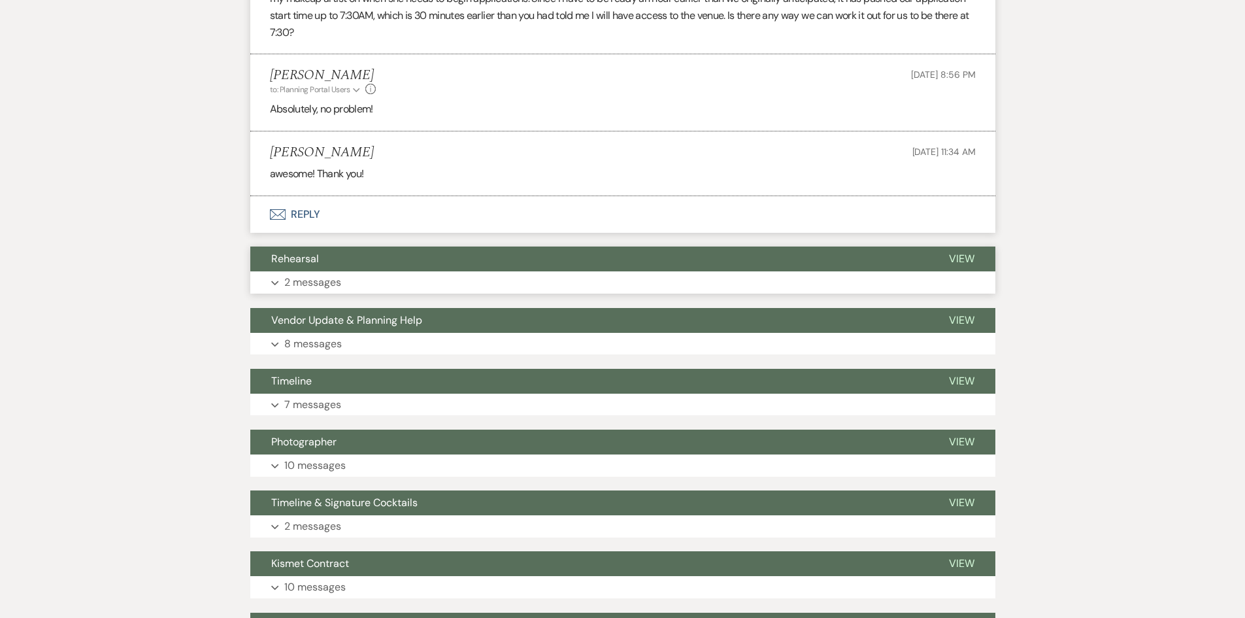
click at [308, 274] on p "2 messages" at bounding box center [312, 282] width 57 height 17
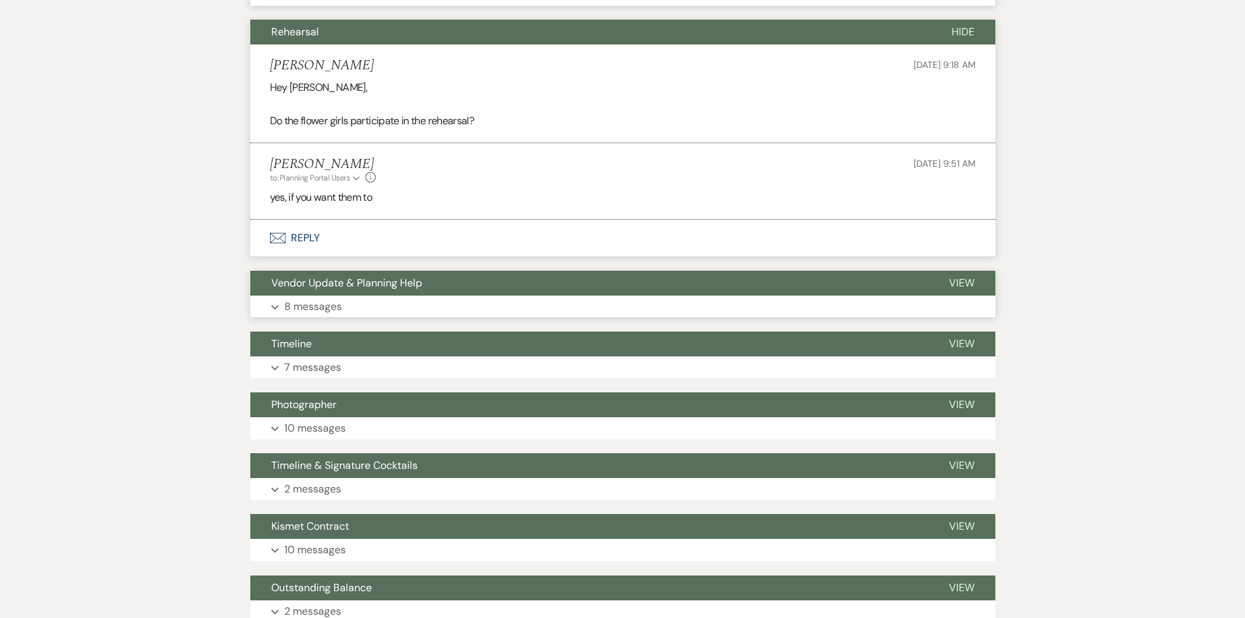
scroll to position [4773, 0]
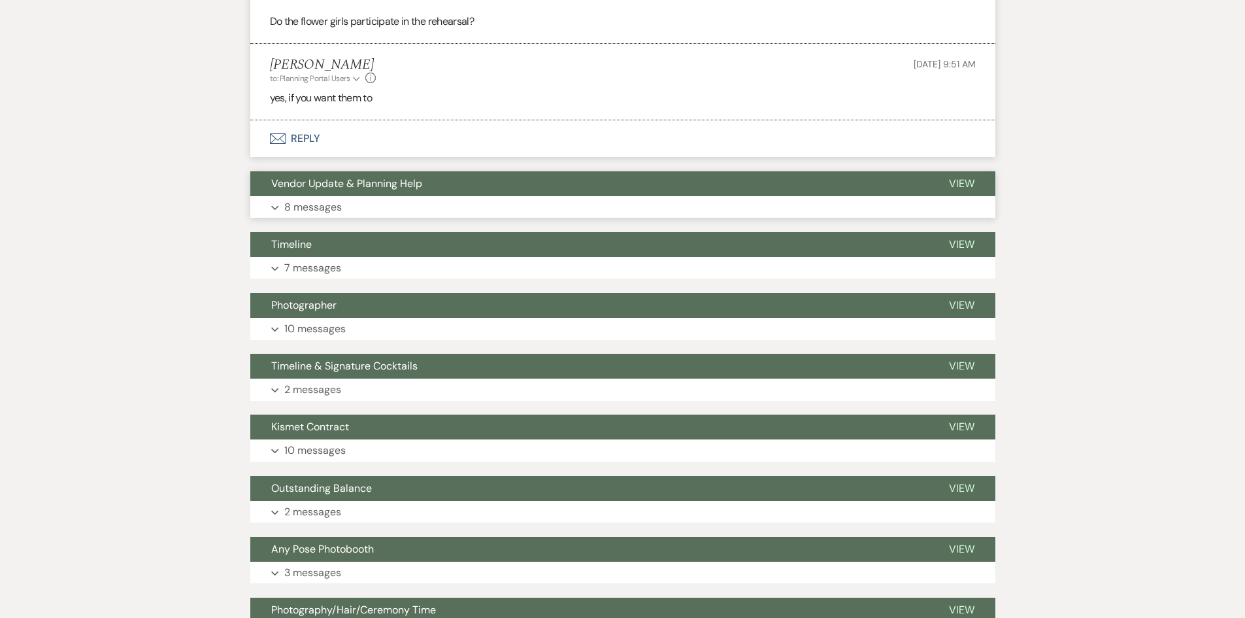
click at [309, 199] on p "8 messages" at bounding box center [313, 207] width 58 height 17
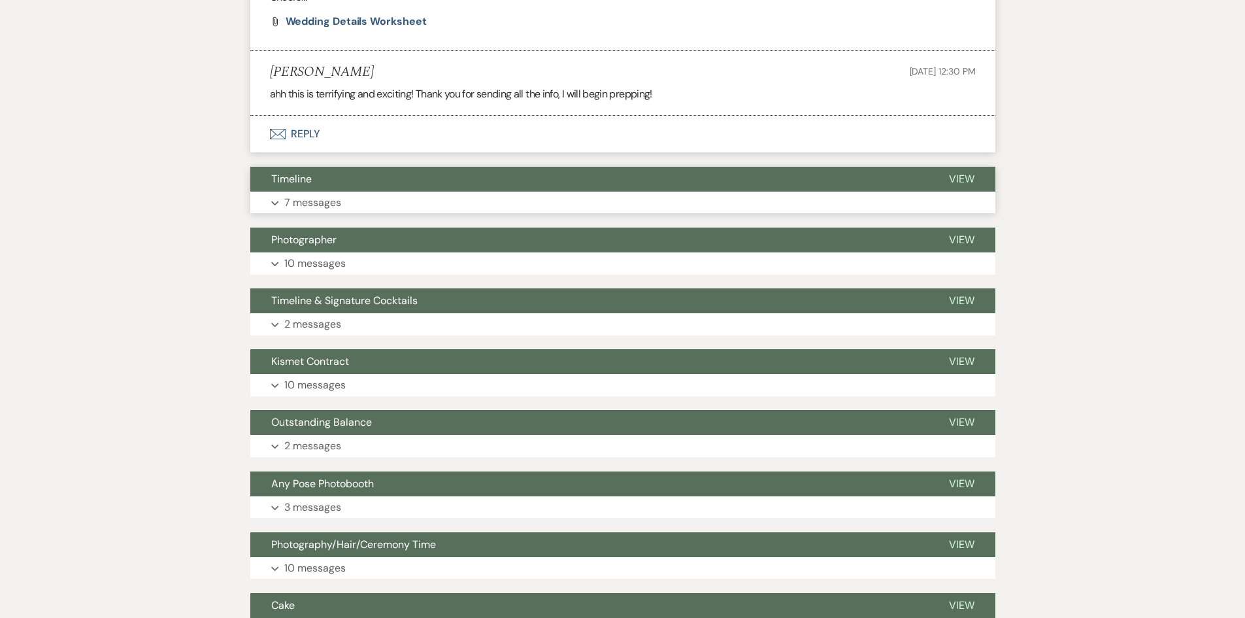
click at [312, 197] on p "7 messages" at bounding box center [312, 202] width 57 height 17
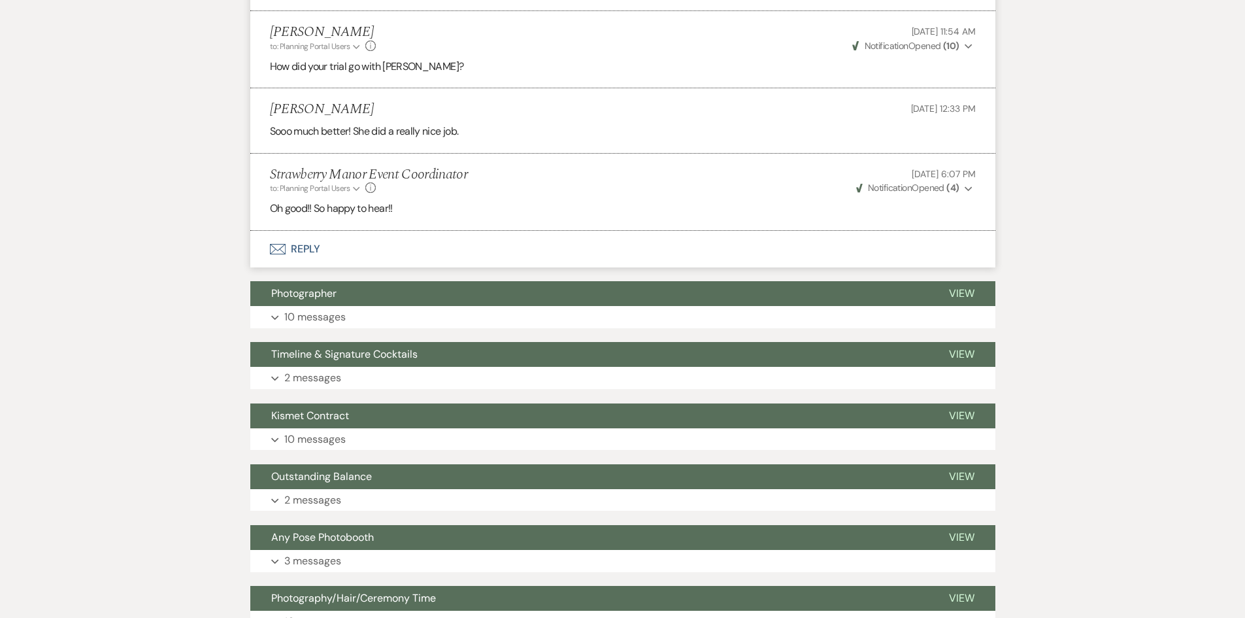
scroll to position [7193, 0]
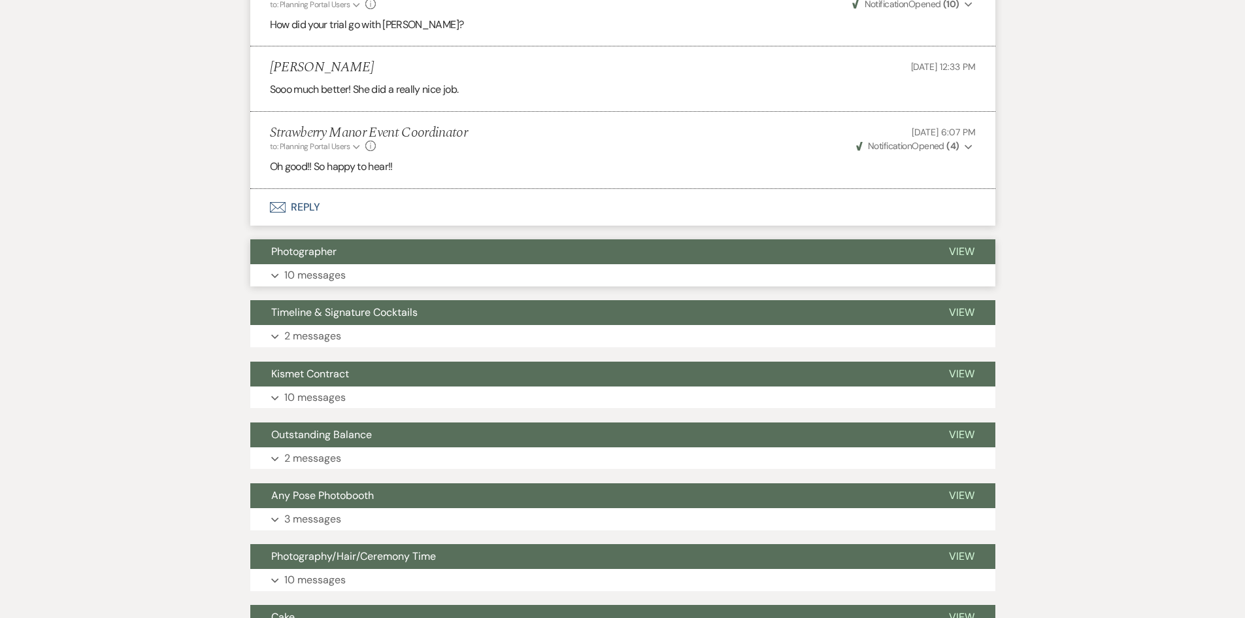
click at [306, 267] on p "10 messages" at bounding box center [314, 275] width 61 height 17
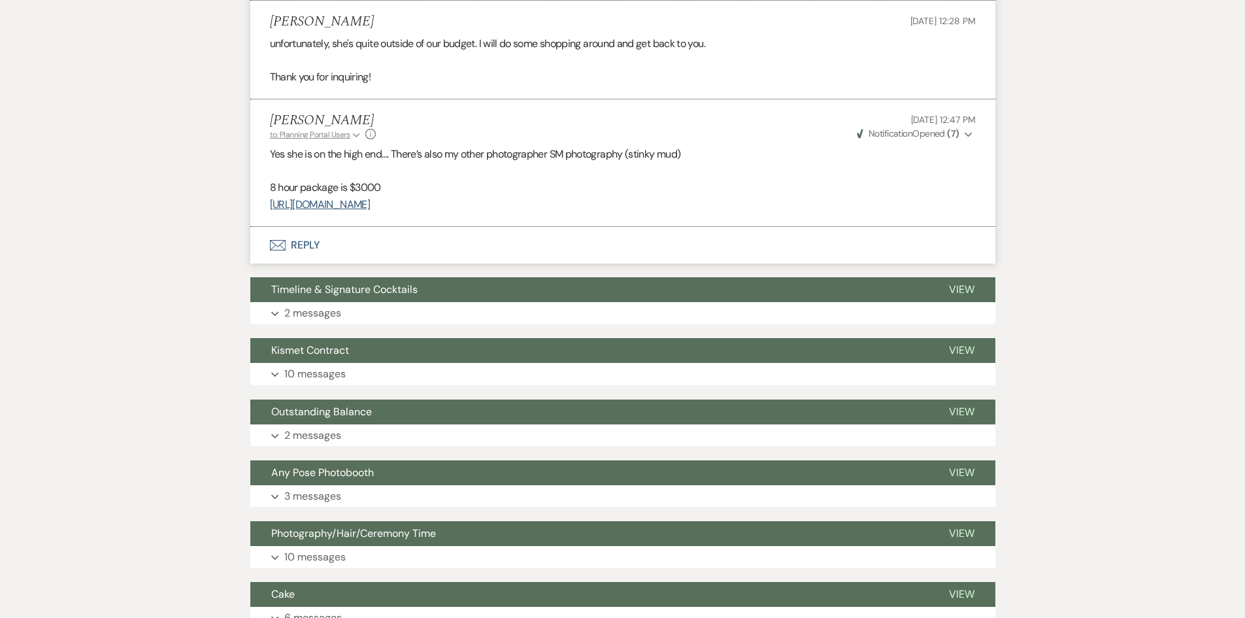
scroll to position [8370, 0]
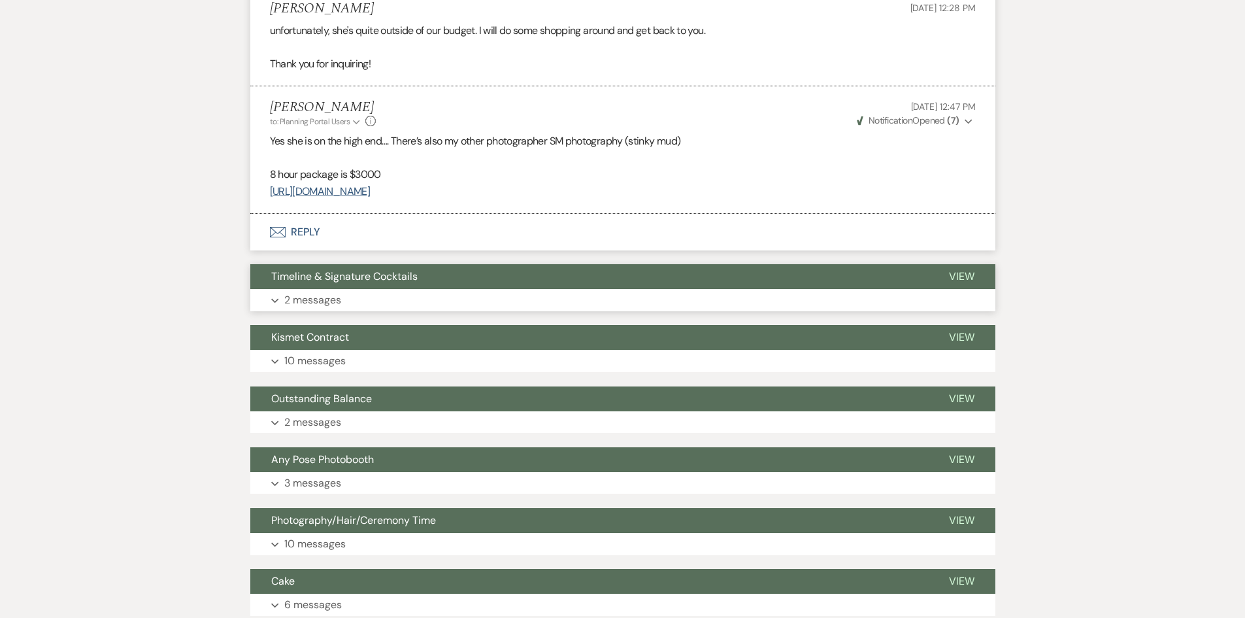
click at [301, 288] on button "Timeline & Signature Cocktails" at bounding box center [589, 276] width 678 height 25
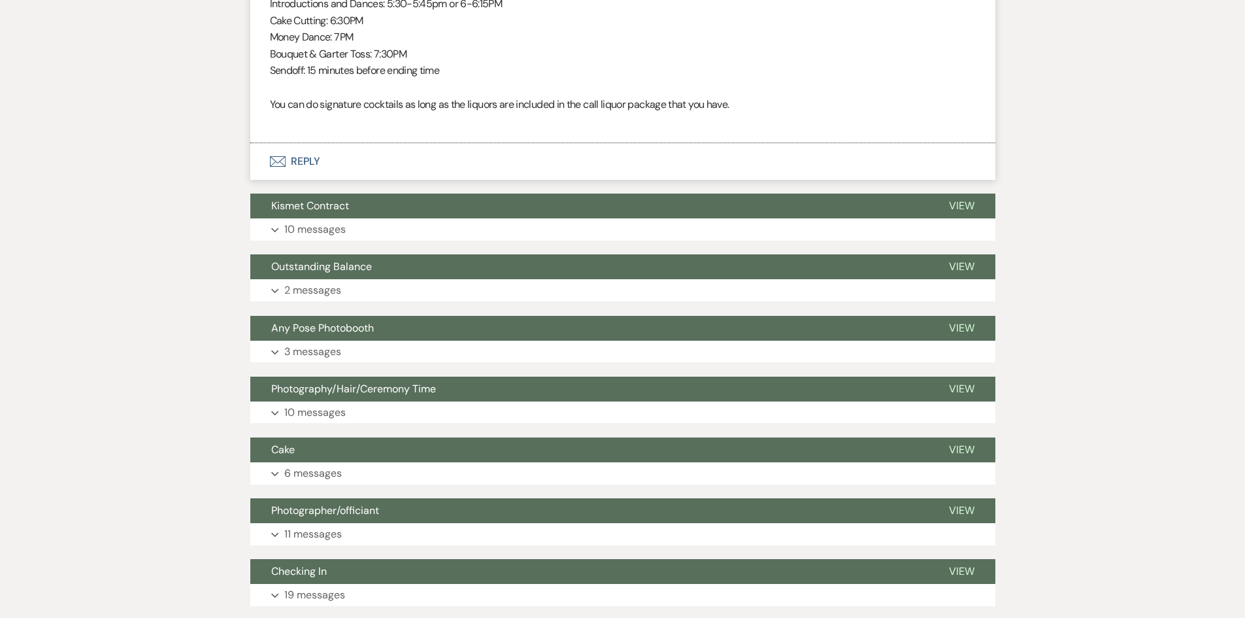
scroll to position [9155, 0]
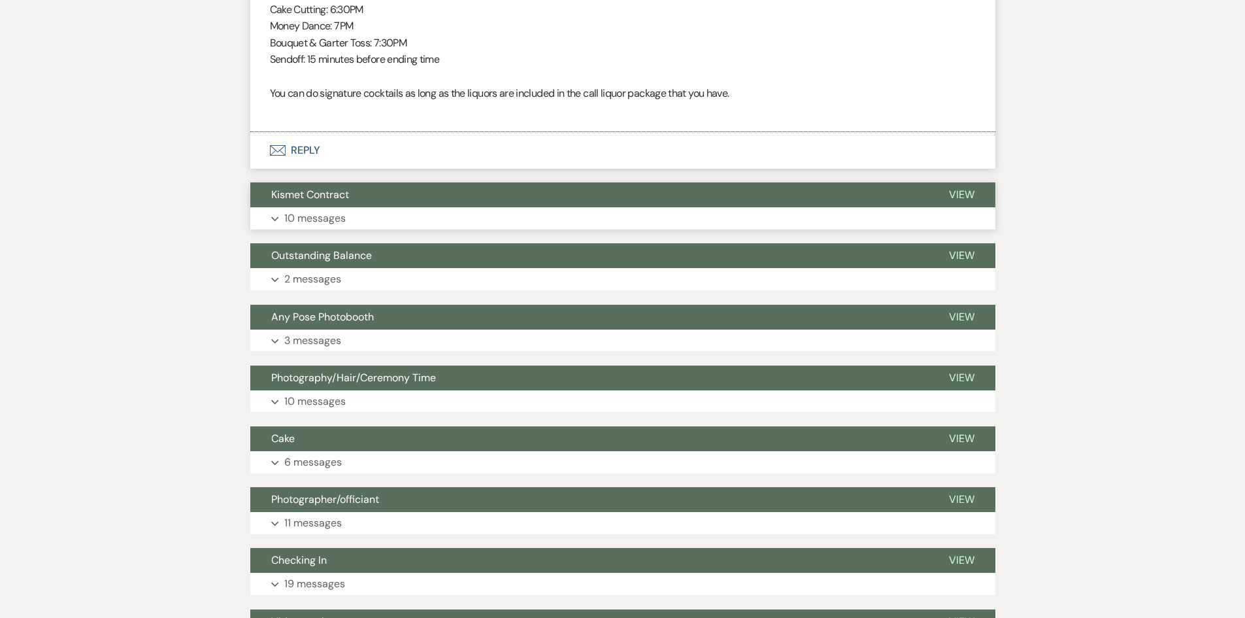
click at [318, 218] on p "10 messages" at bounding box center [314, 218] width 61 height 17
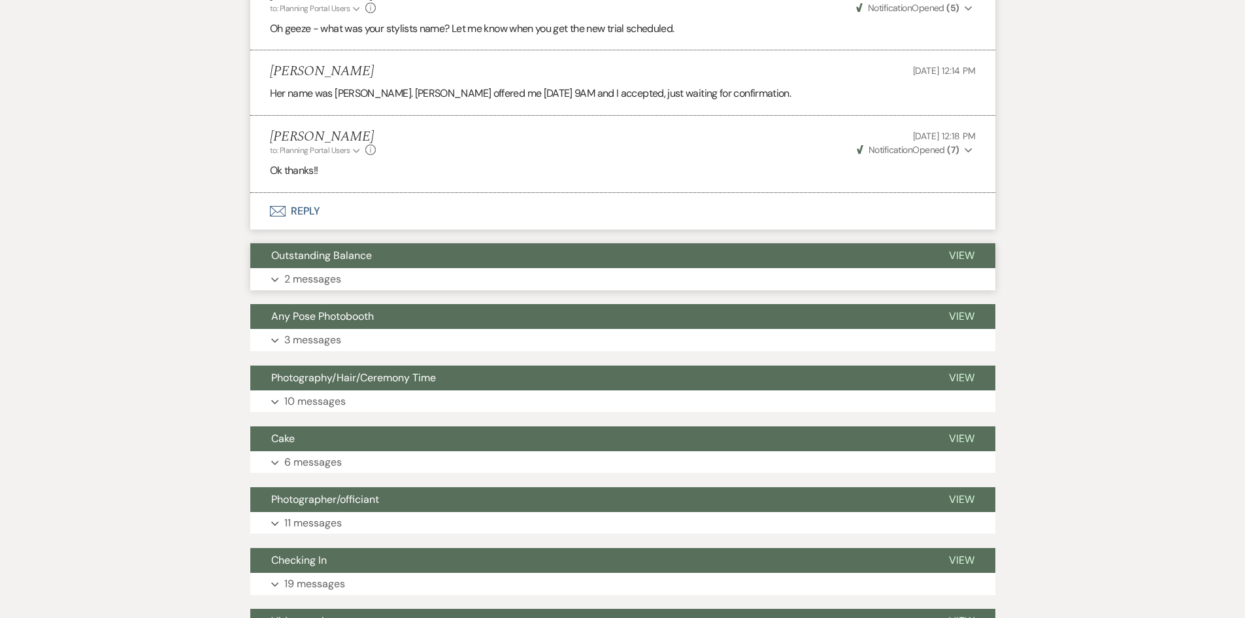
click at [307, 274] on p "2 messages" at bounding box center [312, 279] width 57 height 17
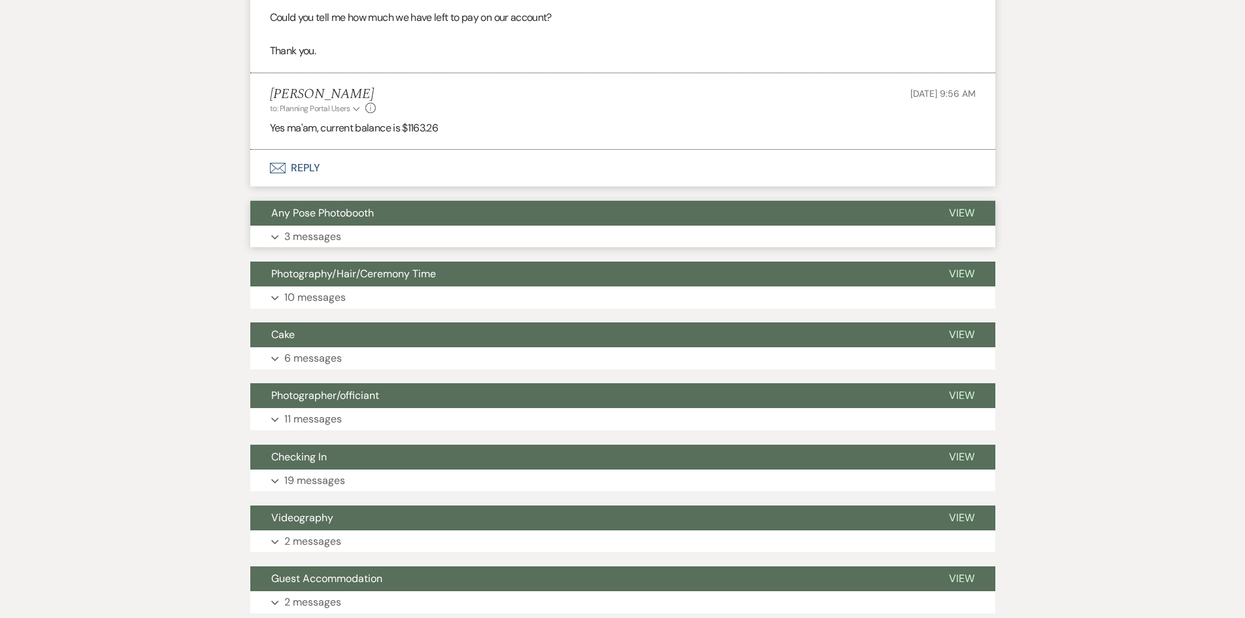
click at [306, 239] on p "3 messages" at bounding box center [312, 236] width 57 height 17
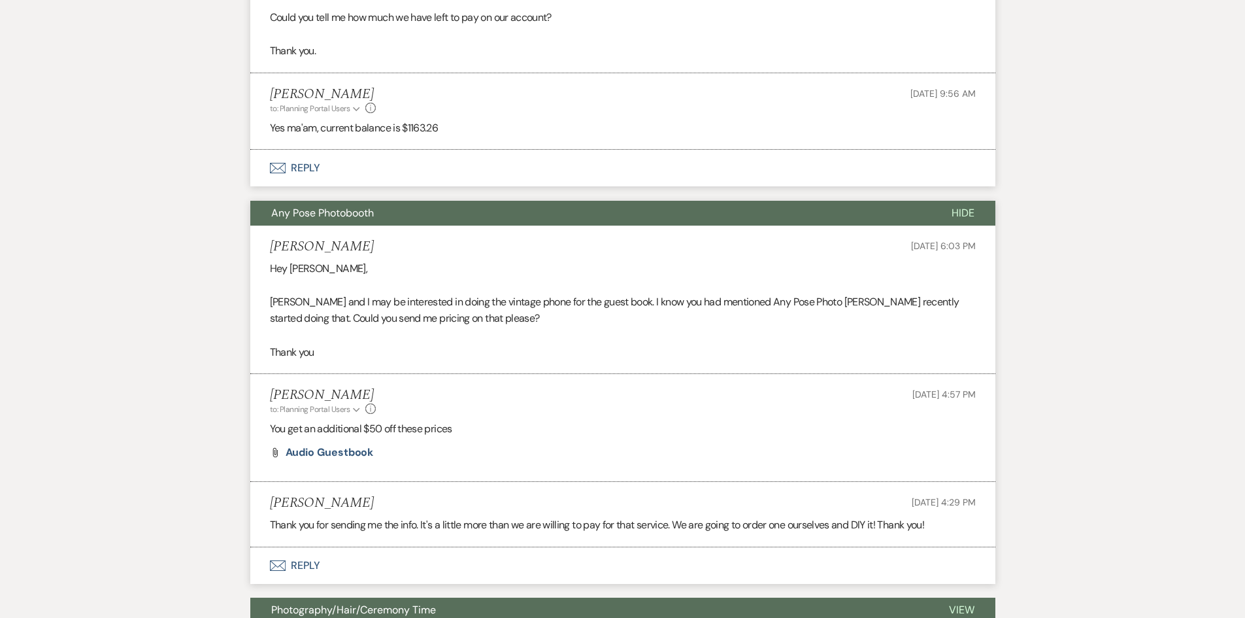
scroll to position [10595, 0]
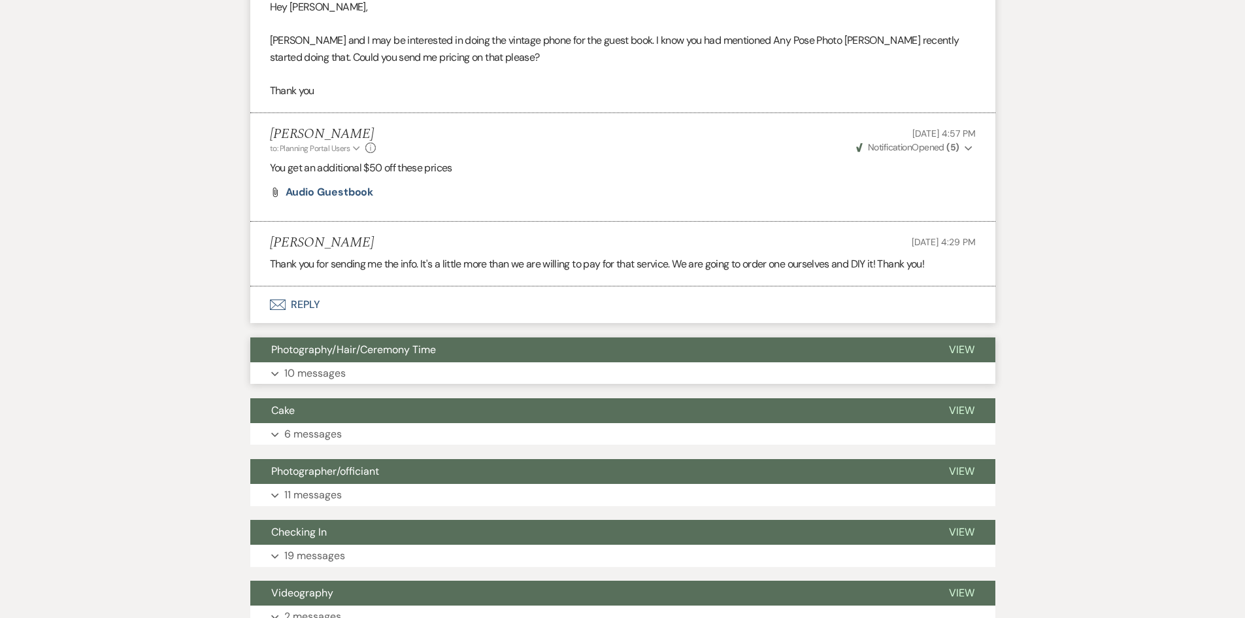
click at [320, 361] on button "Photography/Hair/Ceremony Time" at bounding box center [589, 349] width 678 height 25
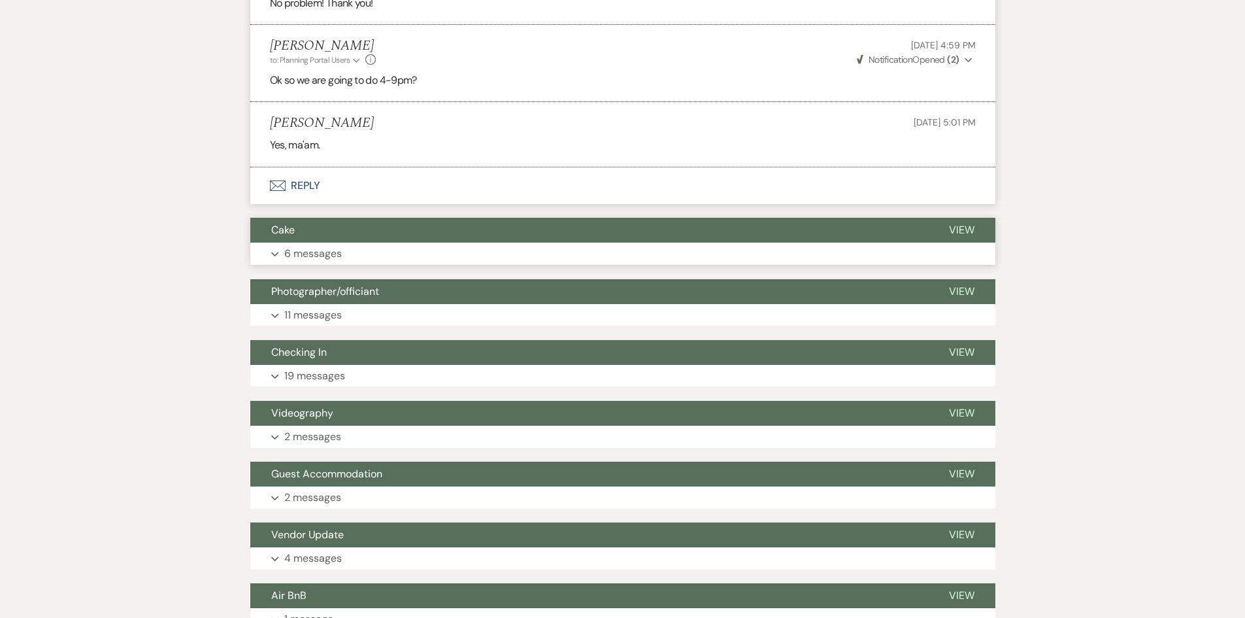
click at [305, 247] on p "6 messages" at bounding box center [313, 253] width 58 height 17
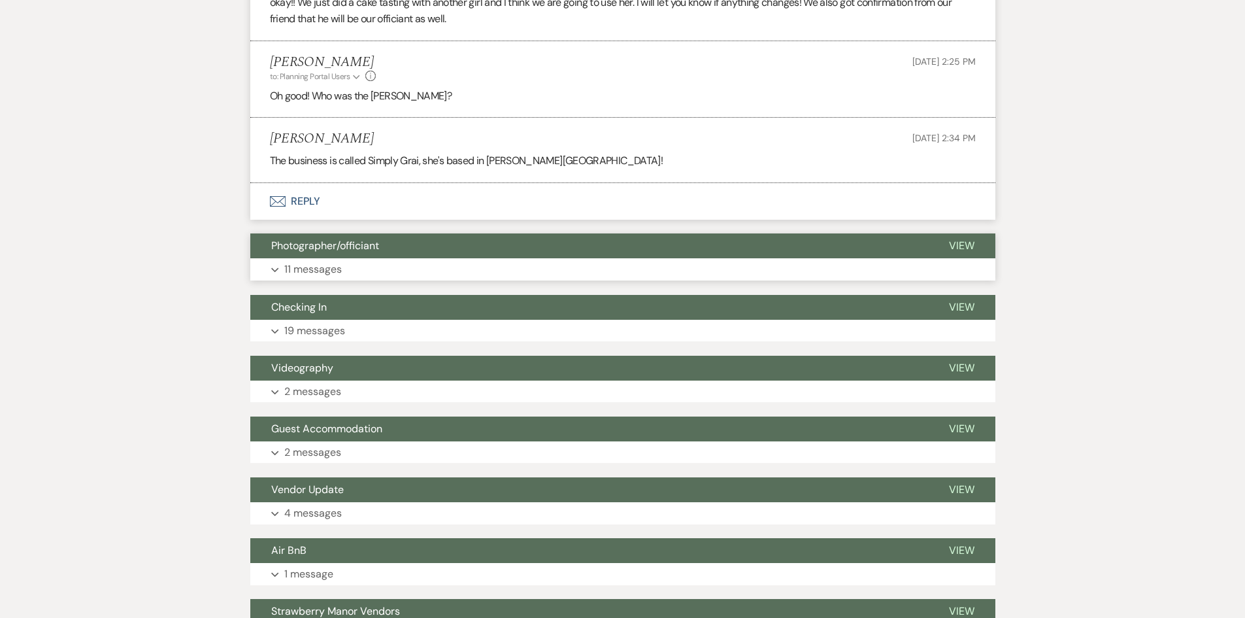
scroll to position [12492, 0]
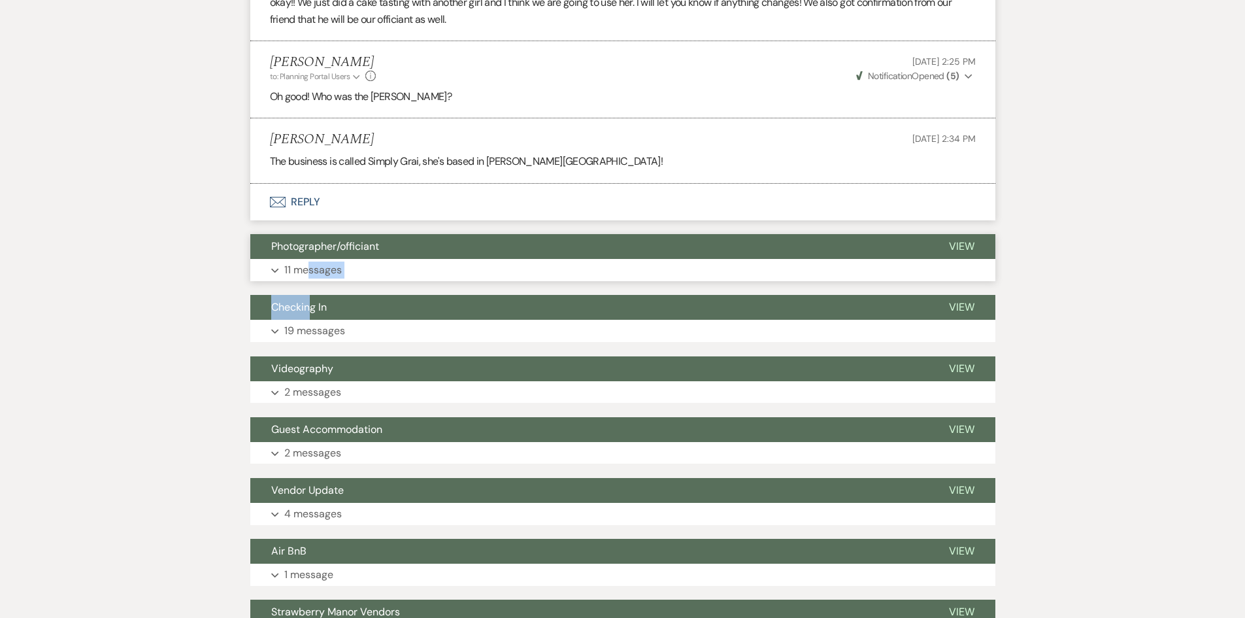
click at [311, 271] on p "11 messages" at bounding box center [313, 269] width 58 height 17
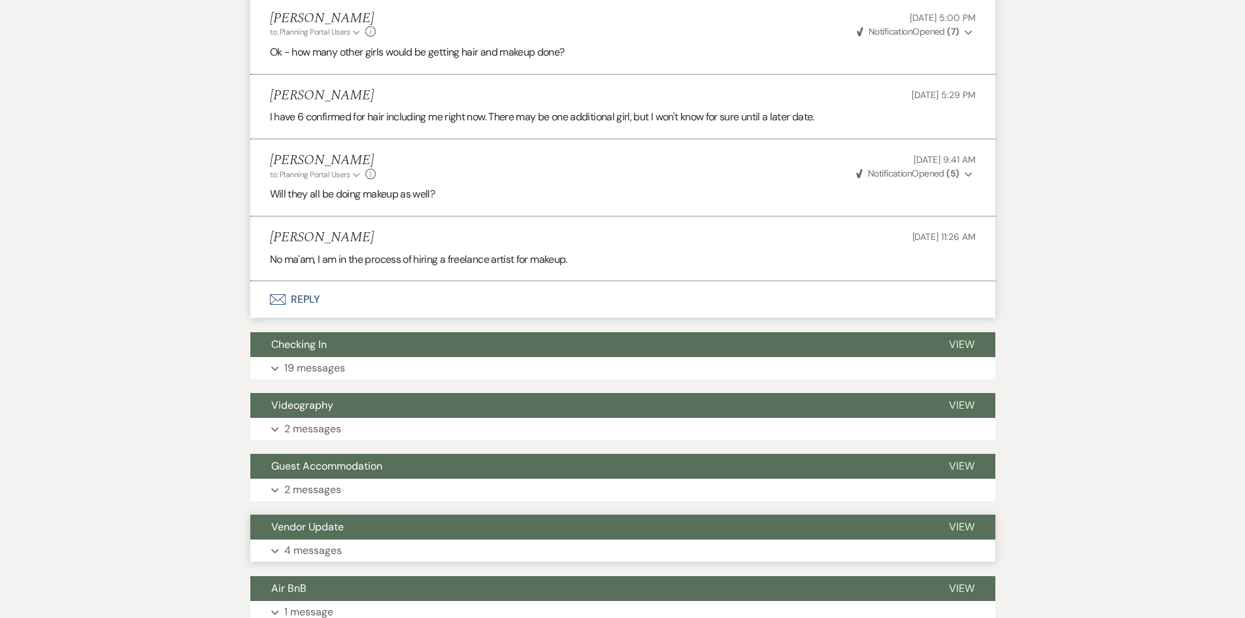
scroll to position [13800, 0]
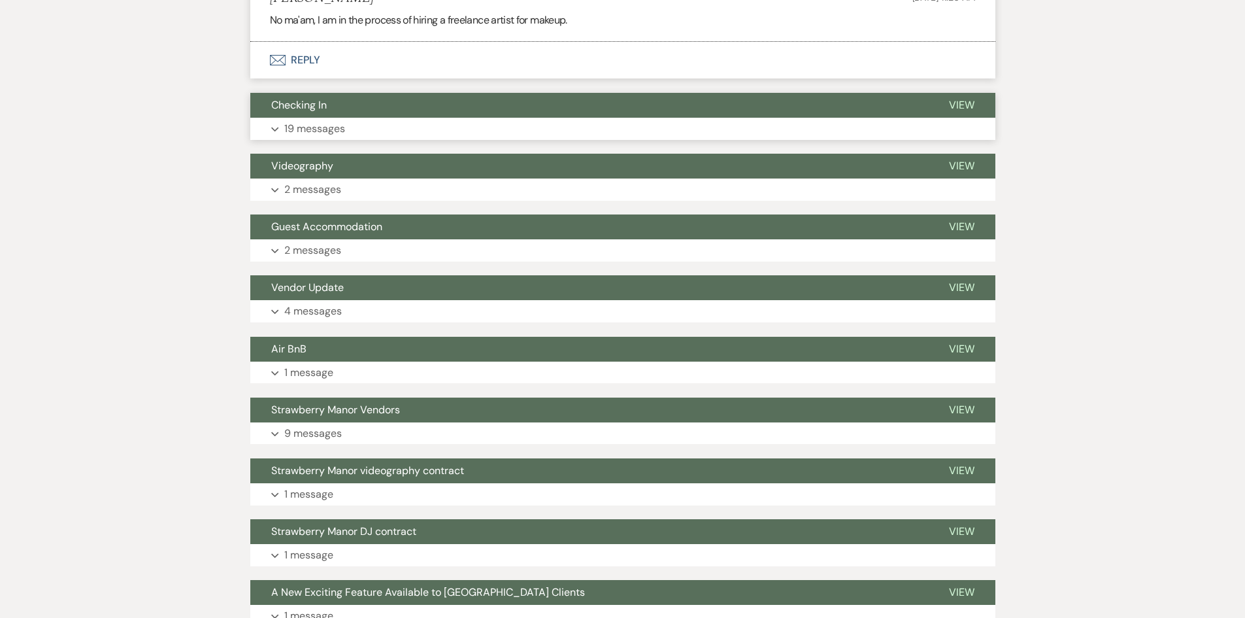
click at [346, 128] on button "Expand 19 messages" at bounding box center [622, 129] width 745 height 22
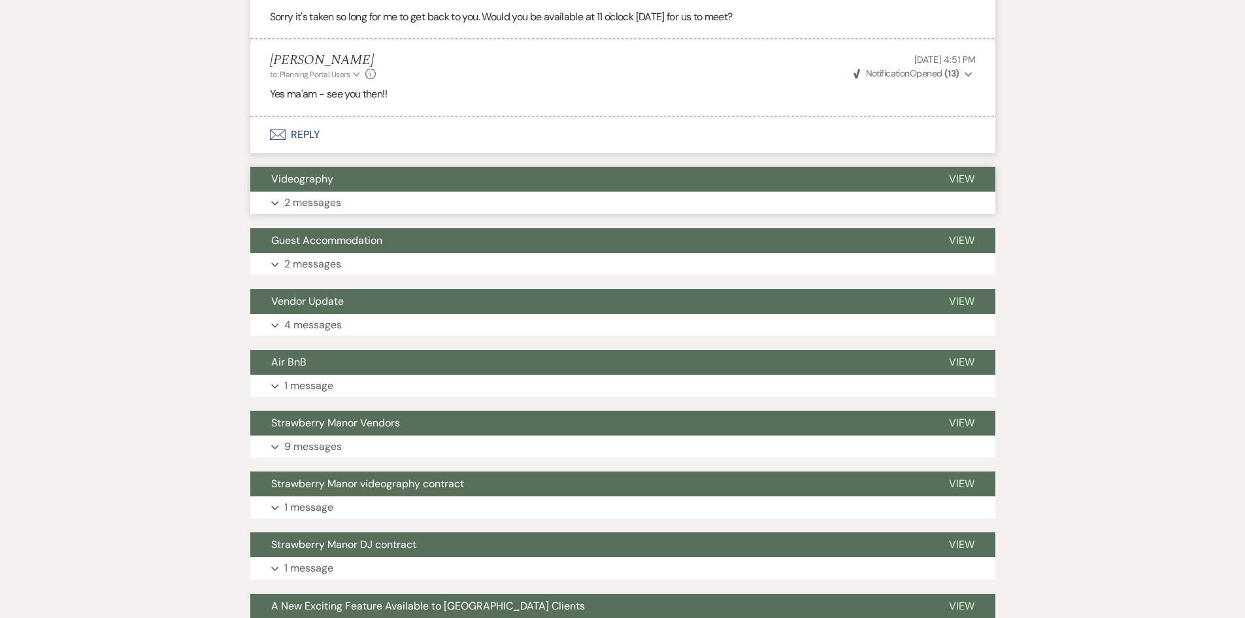
click at [335, 194] on p "2 messages" at bounding box center [312, 202] width 57 height 17
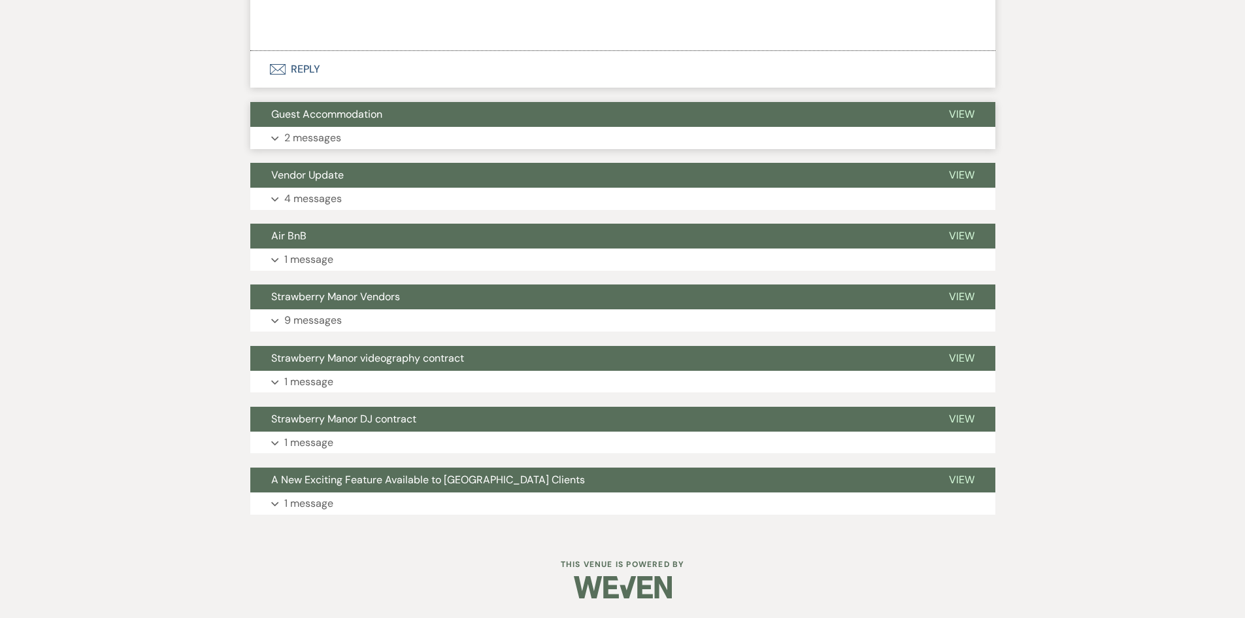
click at [327, 142] on p "2 messages" at bounding box center [312, 137] width 57 height 17
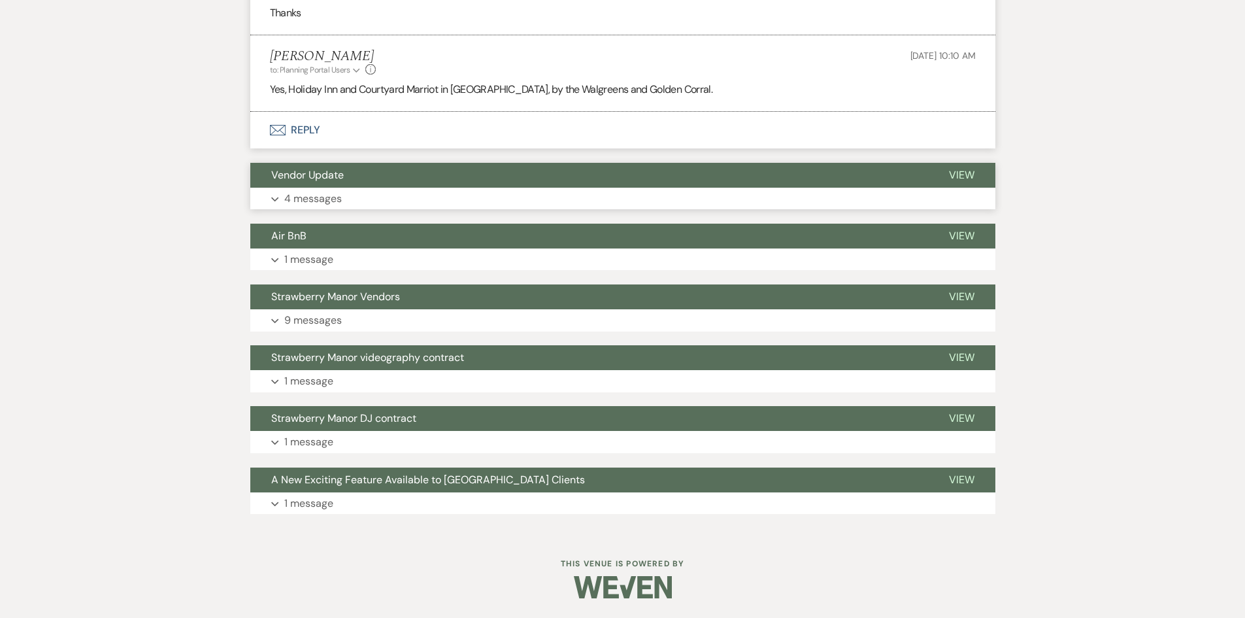
click at [326, 201] on p "4 messages" at bounding box center [313, 198] width 58 height 17
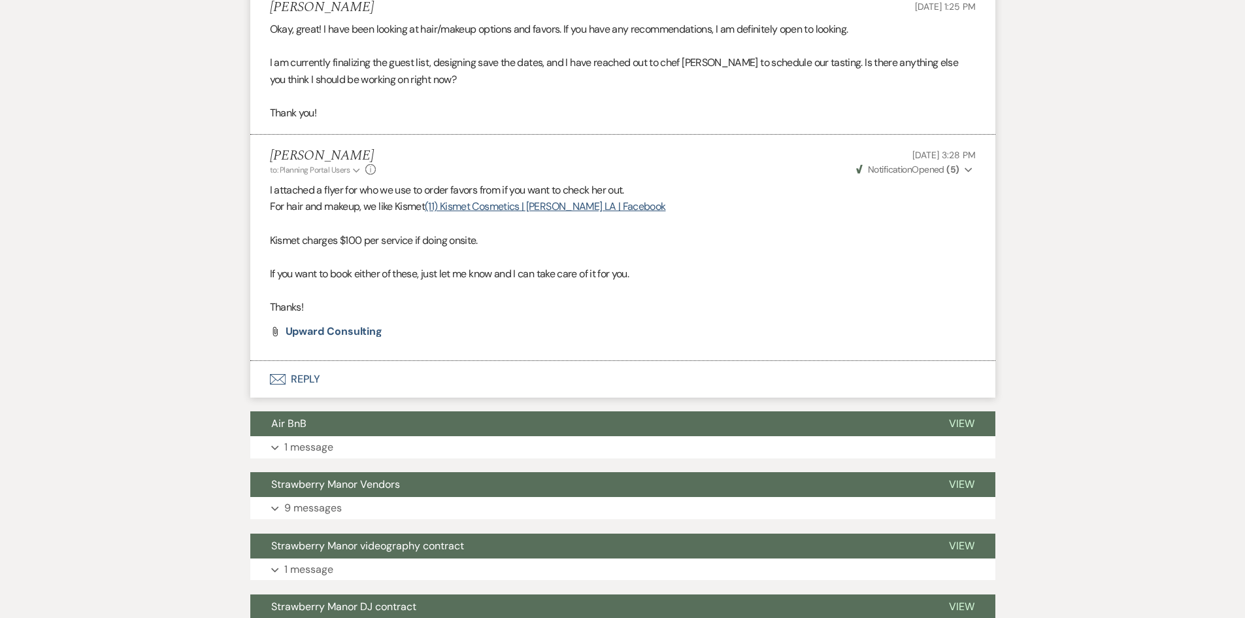
scroll to position [17413, 0]
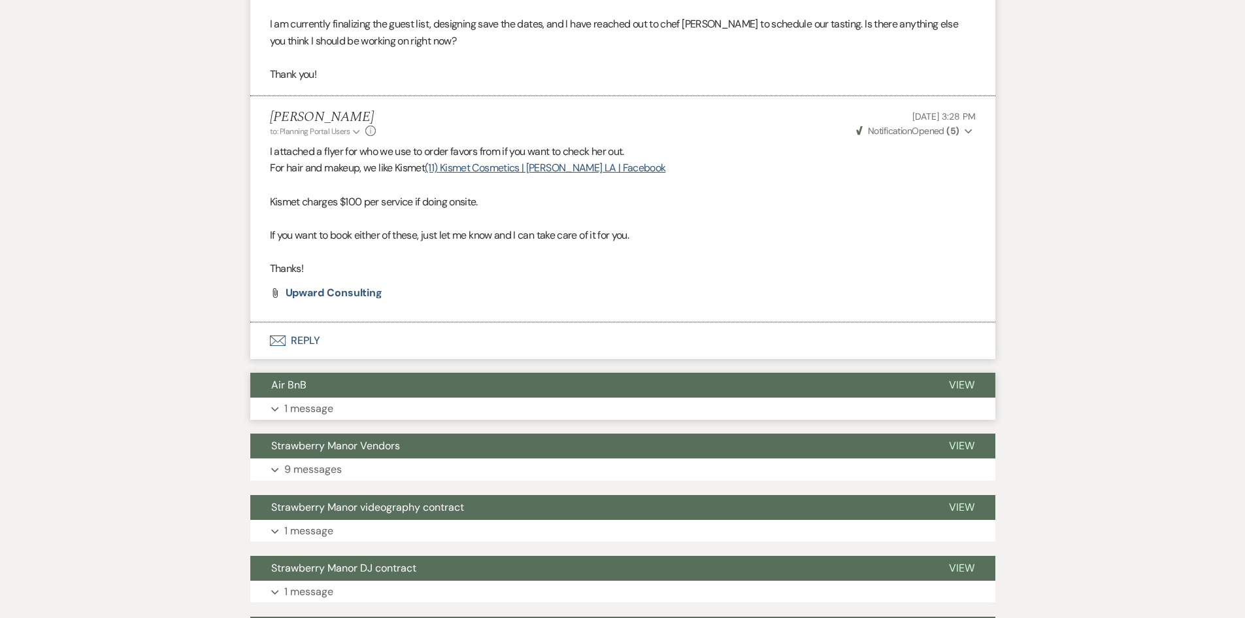
click at [307, 410] on p "1 message" at bounding box center [308, 408] width 49 height 17
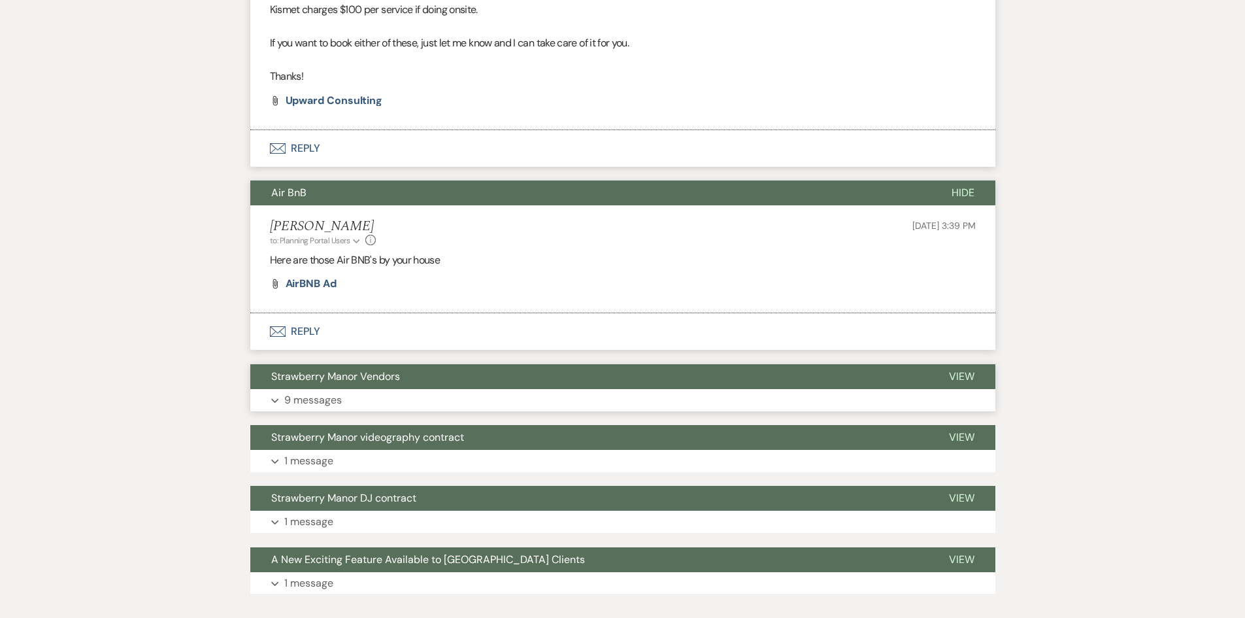
scroll to position [17609, 0]
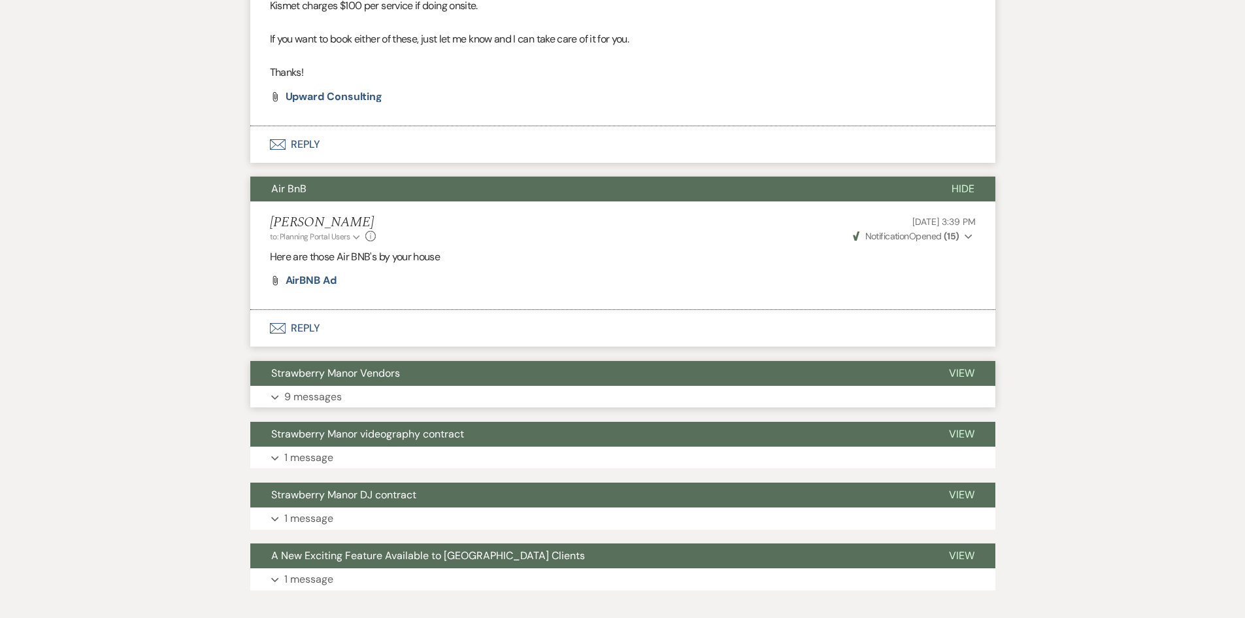
click at [307, 393] on p "9 messages" at bounding box center [313, 396] width 58 height 17
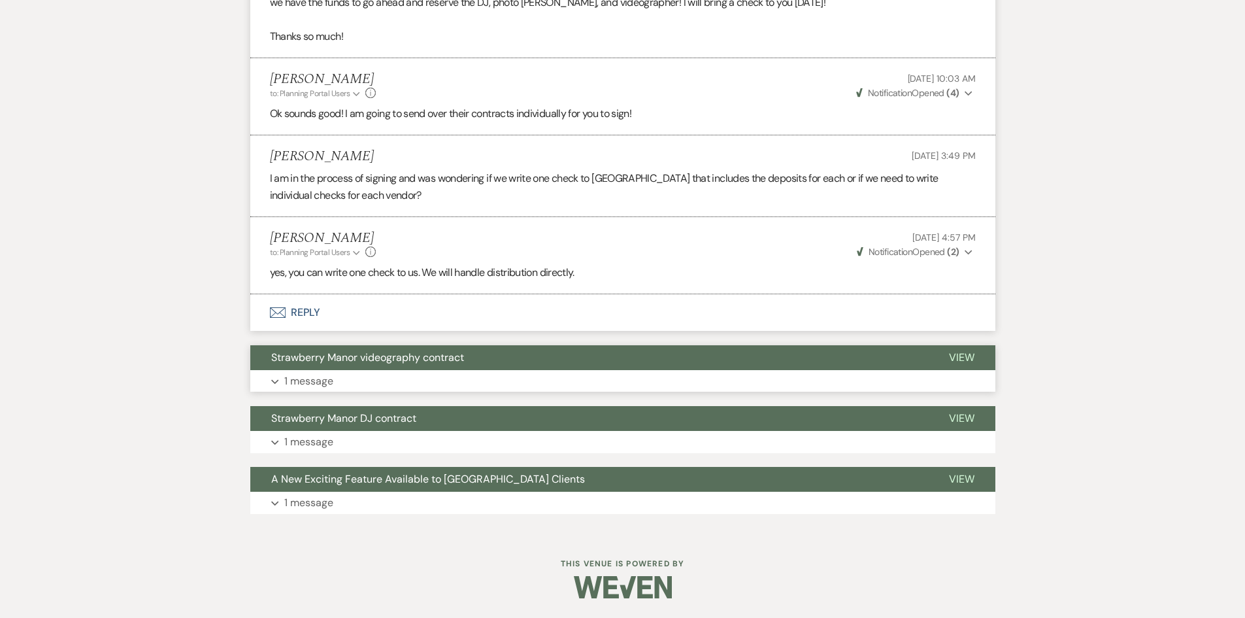
click at [305, 376] on p "1 message" at bounding box center [308, 381] width 49 height 17
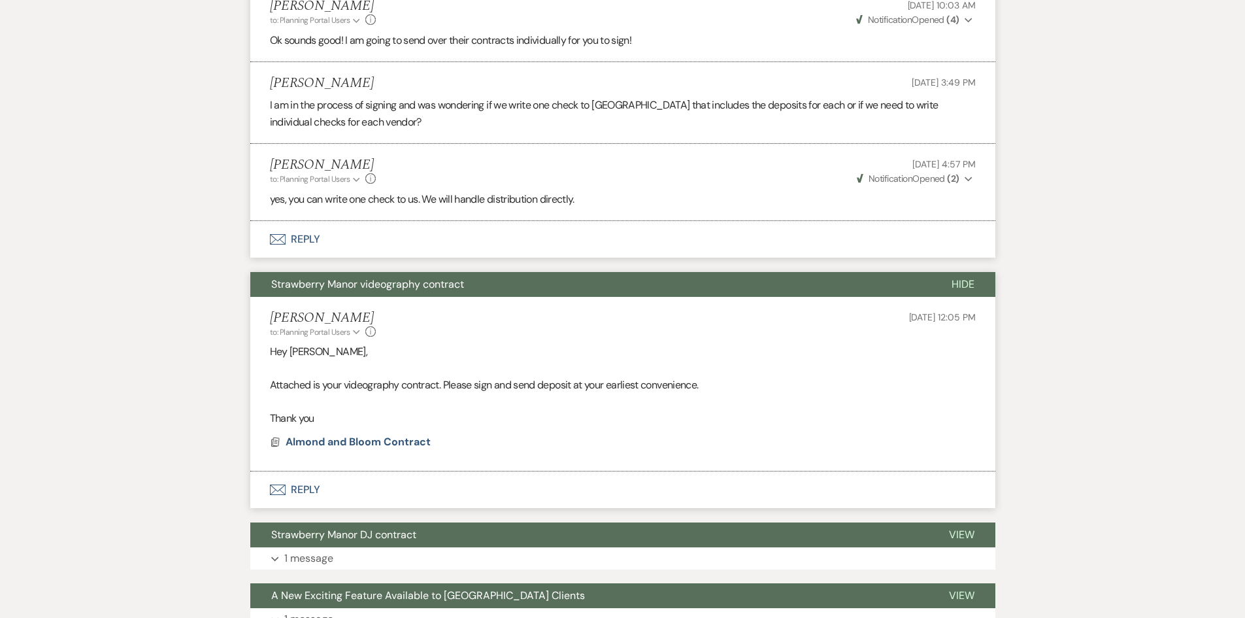
scroll to position [19187, 0]
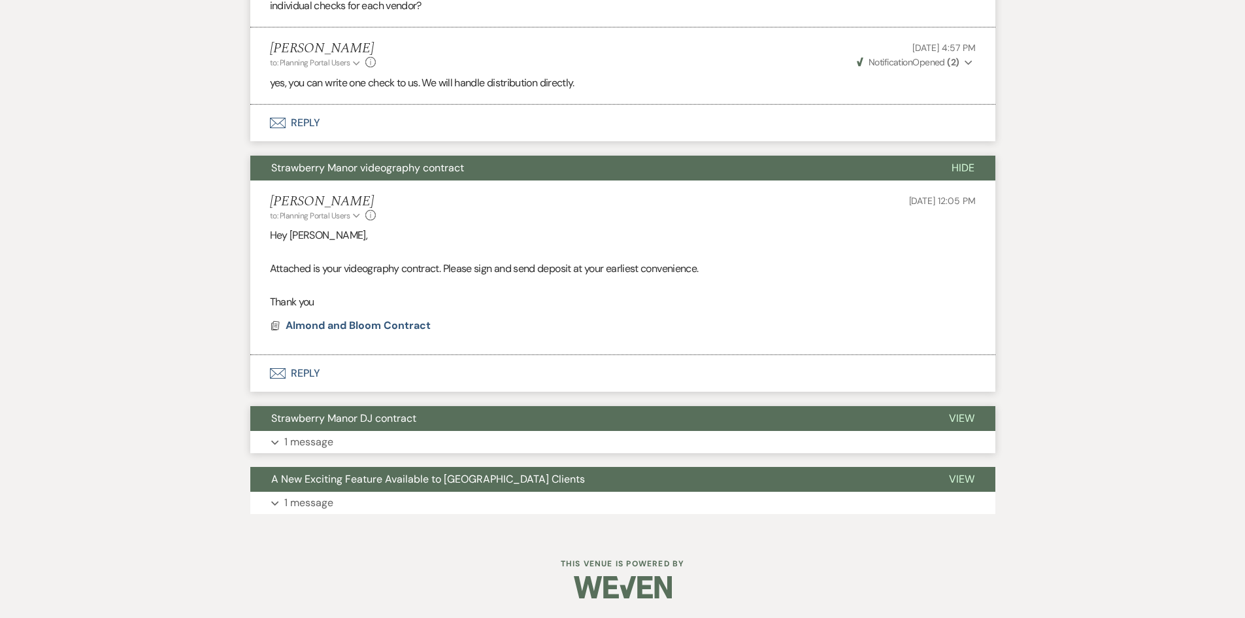
click at [309, 434] on p "1 message" at bounding box center [308, 441] width 49 height 17
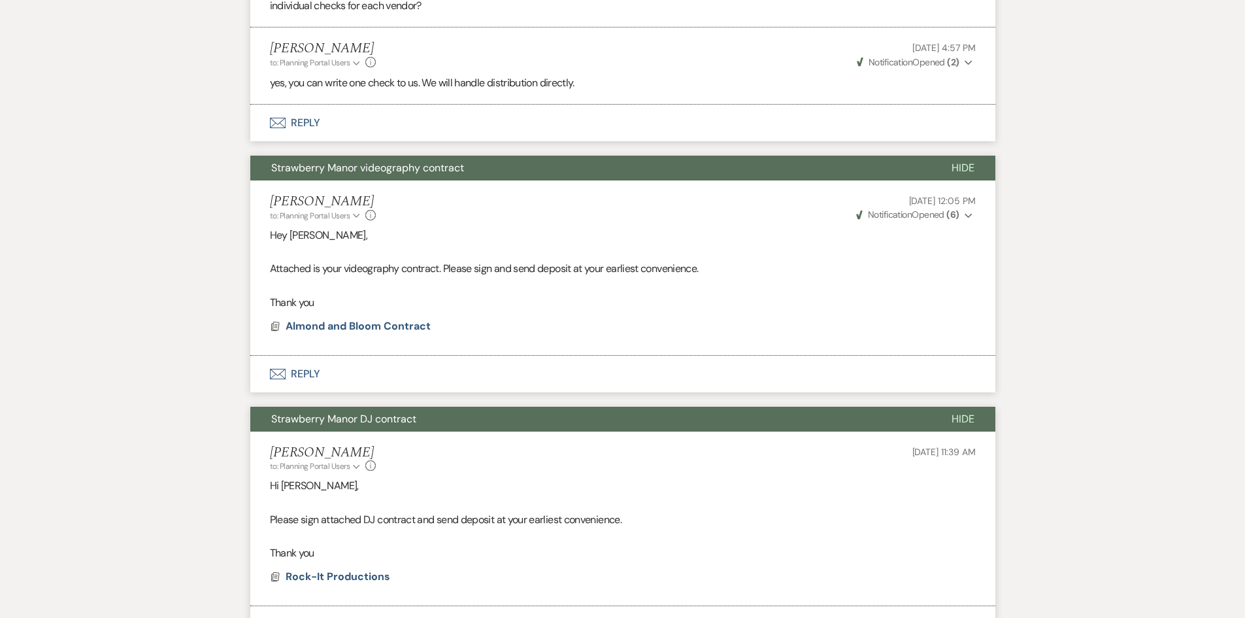
scroll to position [19377, 0]
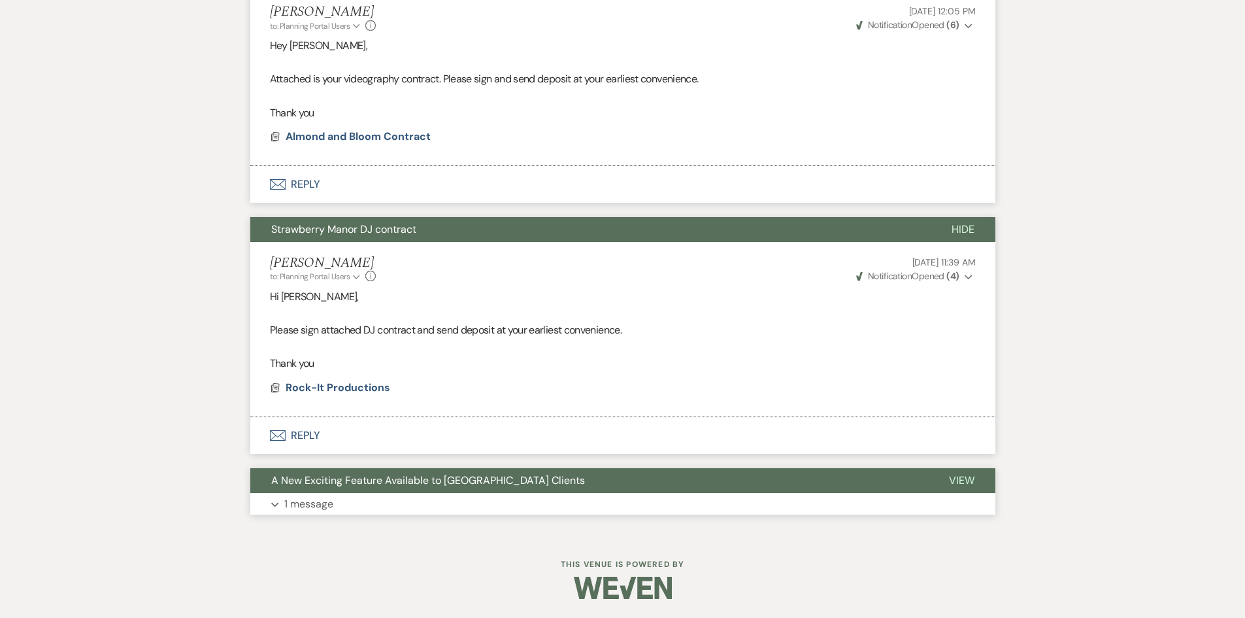
click at [318, 505] on p "1 message" at bounding box center [308, 503] width 49 height 17
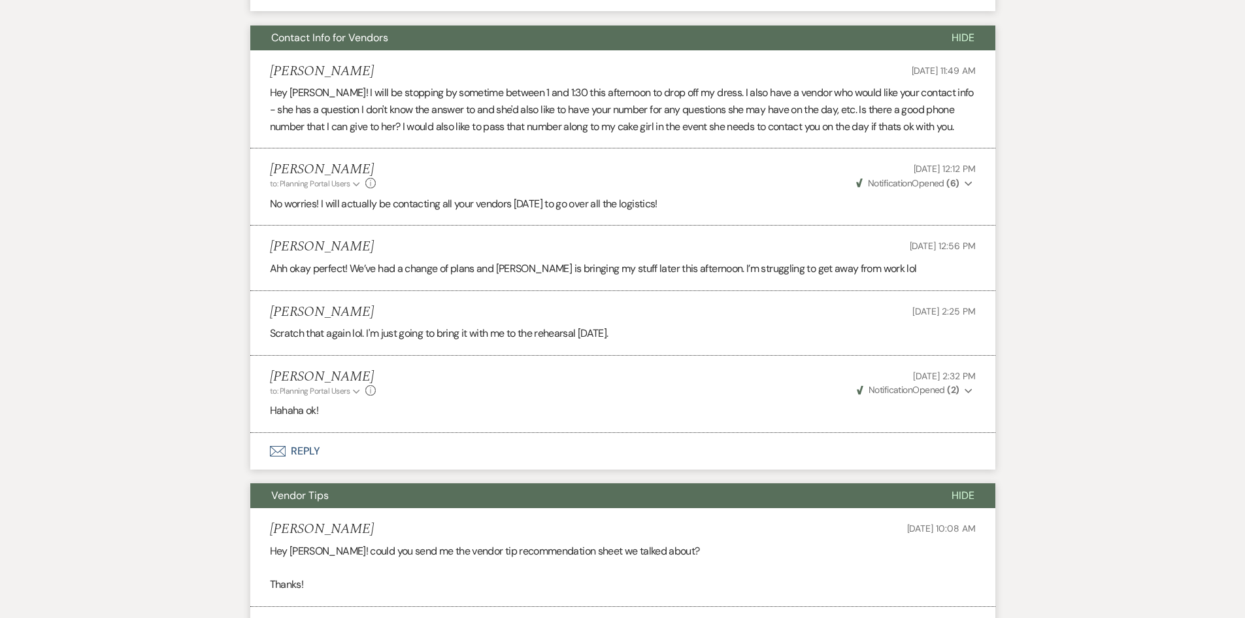
scroll to position [0, 0]
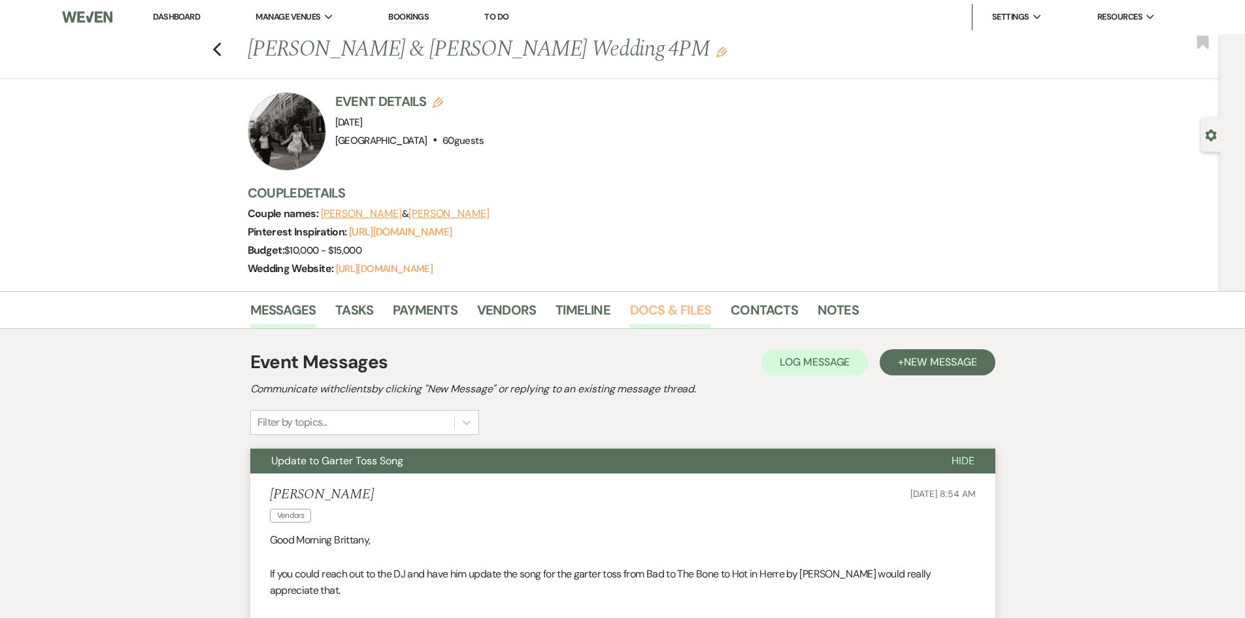
click at [679, 316] on link "Docs & Files" at bounding box center [670, 313] width 81 height 29
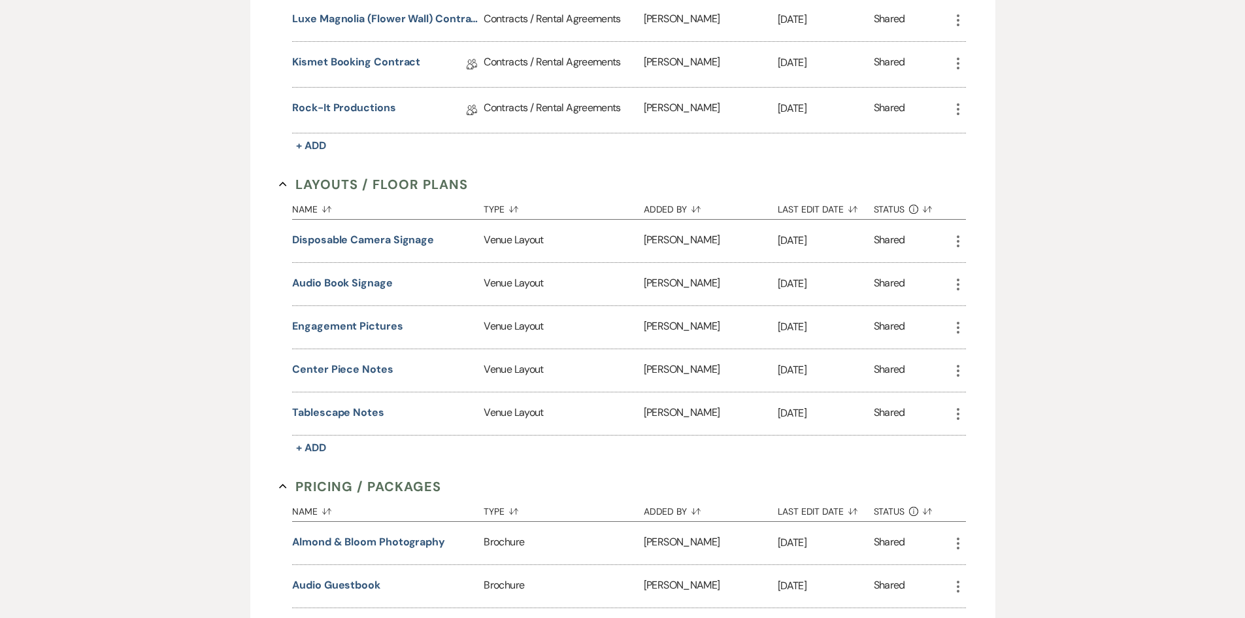
scroll to position [719, 0]
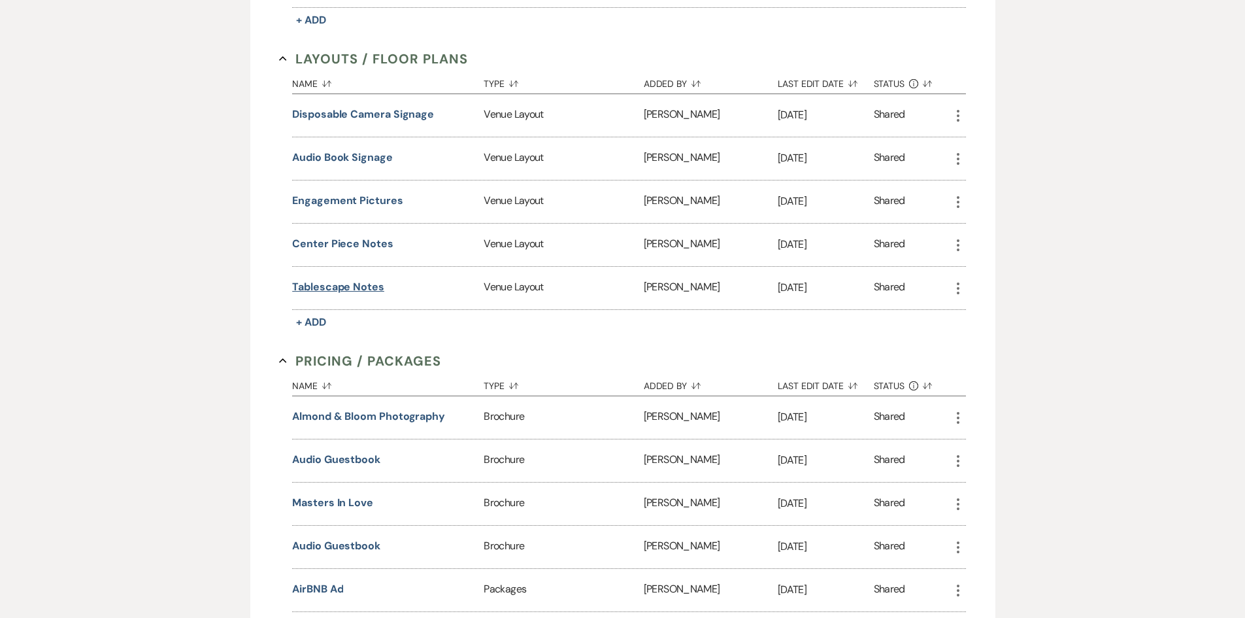
click at [304, 284] on button "Tablescape Notes" at bounding box center [338, 287] width 92 height 16
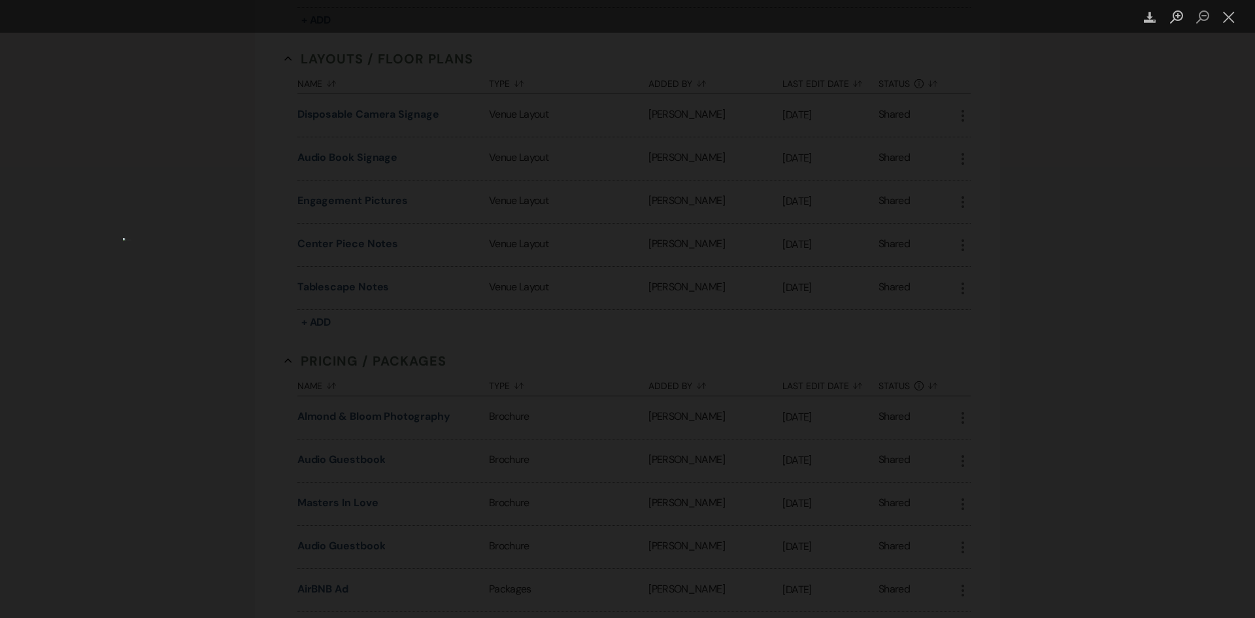
click at [234, 295] on div "Lightbox" at bounding box center [627, 309] width 1255 height 618
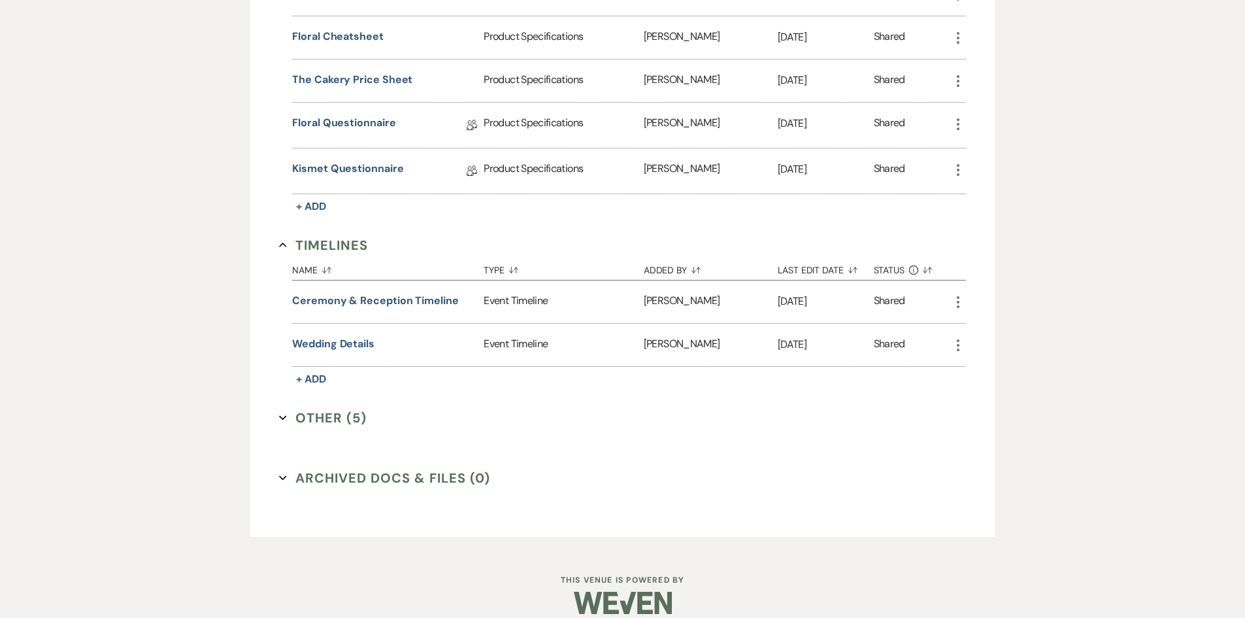
scroll to position [1416, 0]
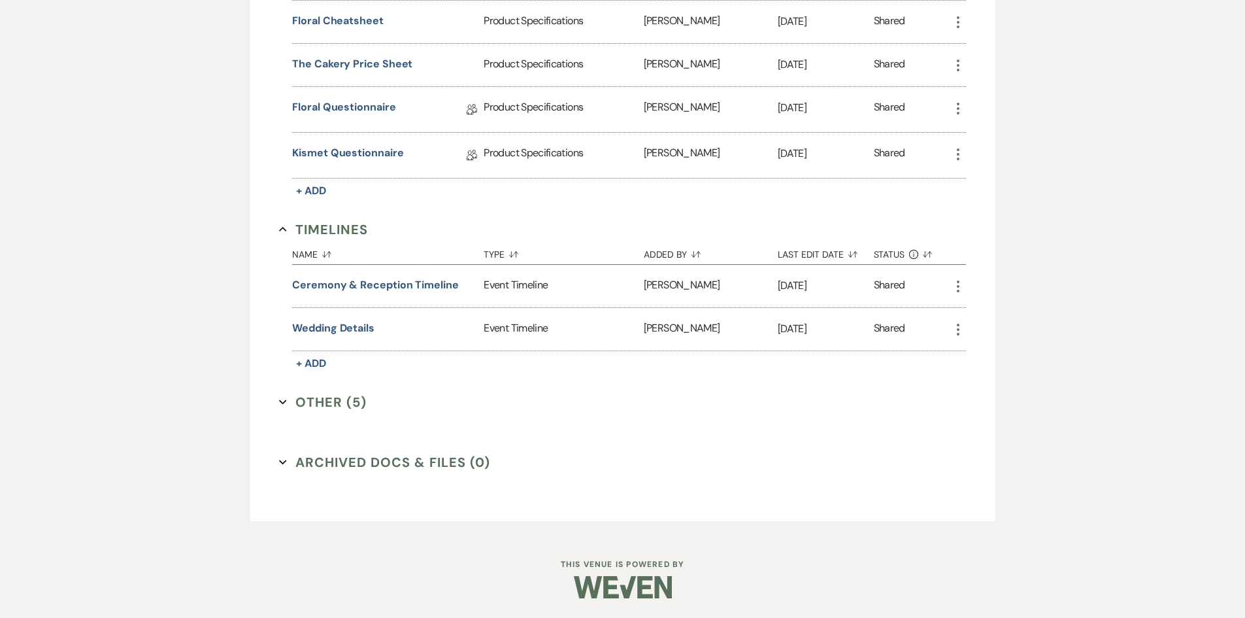
click at [314, 408] on button "Other (5) Expand" at bounding box center [323, 402] width 88 height 20
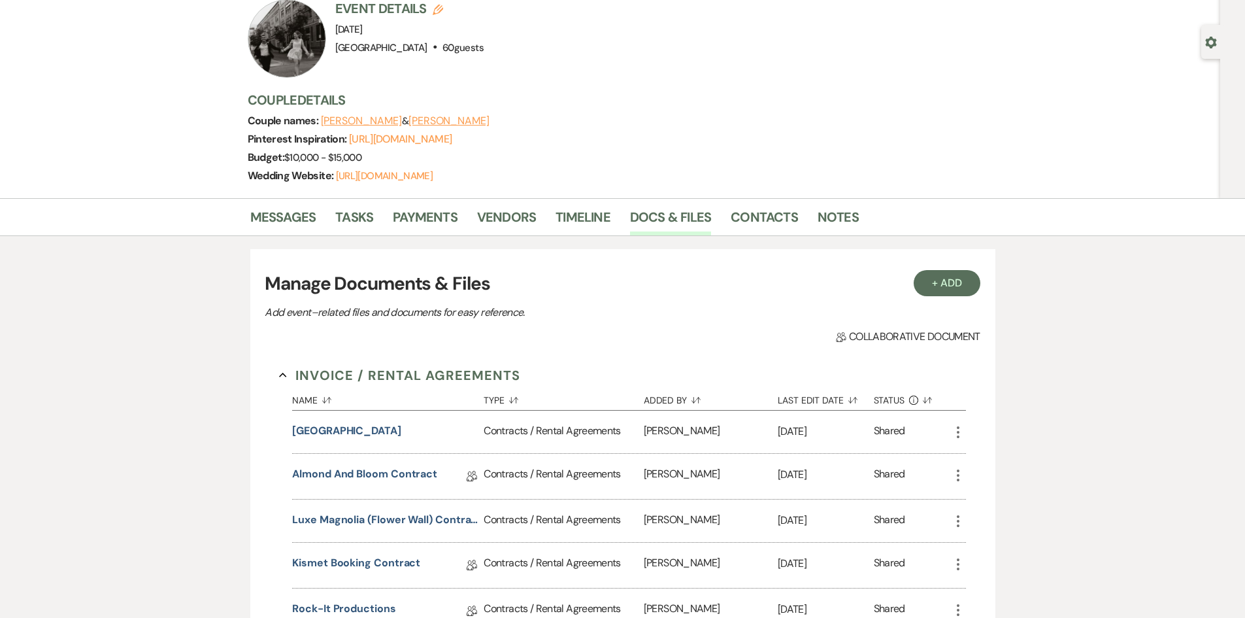
scroll to position [0, 0]
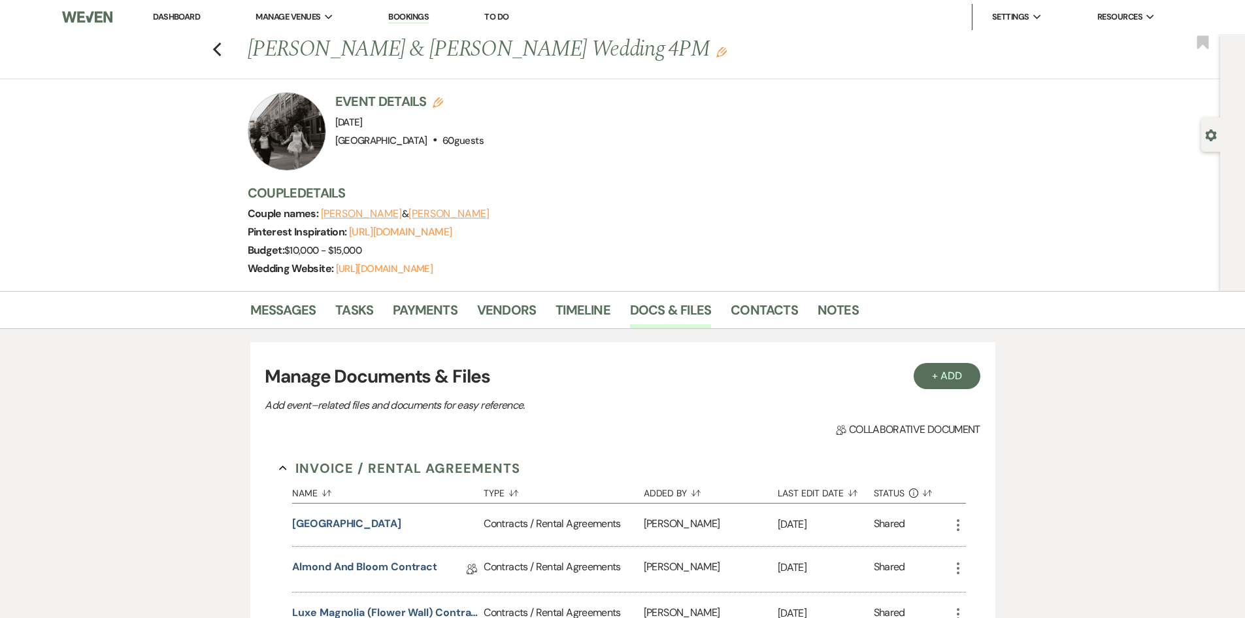
click at [188, 20] on link "Dashboard" at bounding box center [176, 16] width 47 height 11
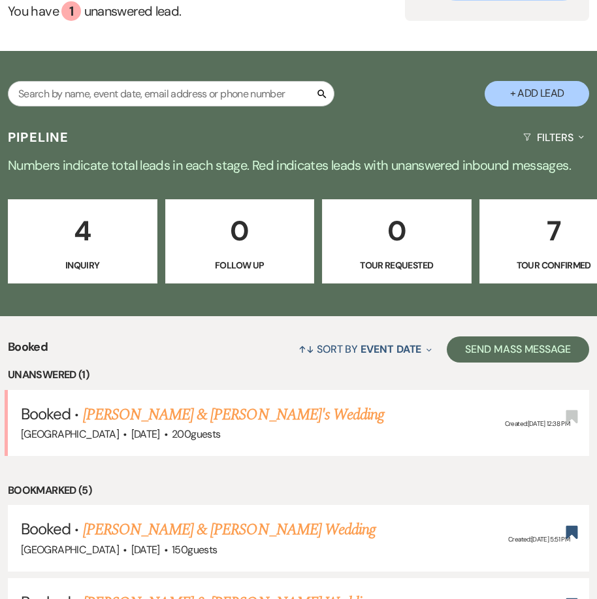
scroll to position [131, 0]
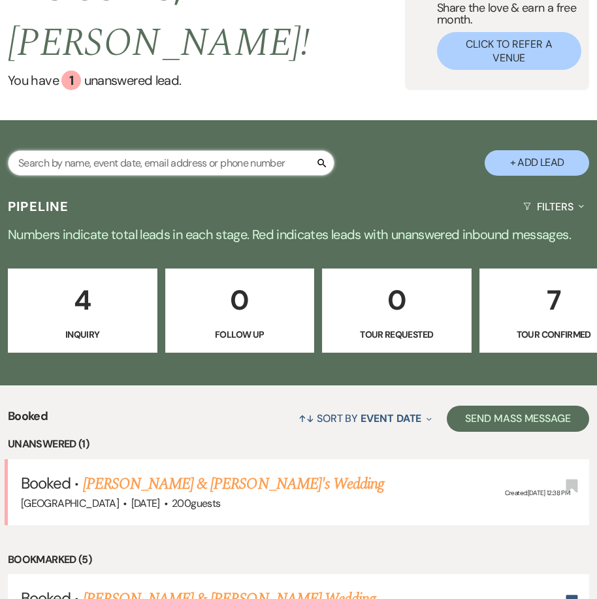
click at [113, 150] on input "text" at bounding box center [171, 162] width 327 height 25
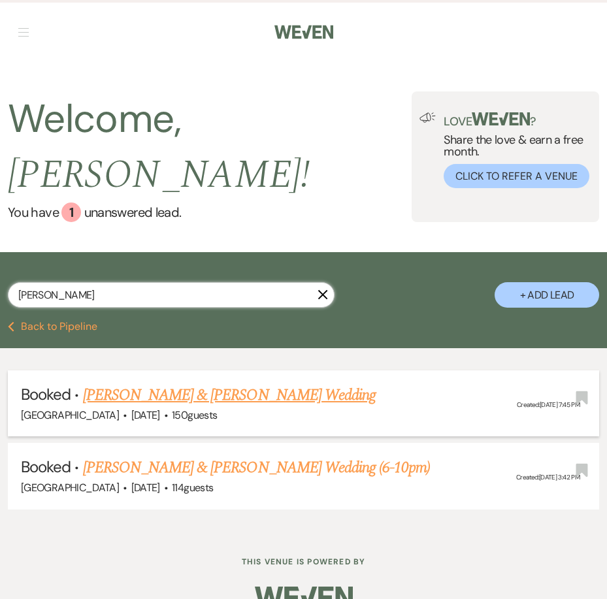
type input "[PERSON_NAME]"
click at [146, 384] on link "[PERSON_NAME] & [PERSON_NAME] Wedding" at bounding box center [229, 396] width 293 height 24
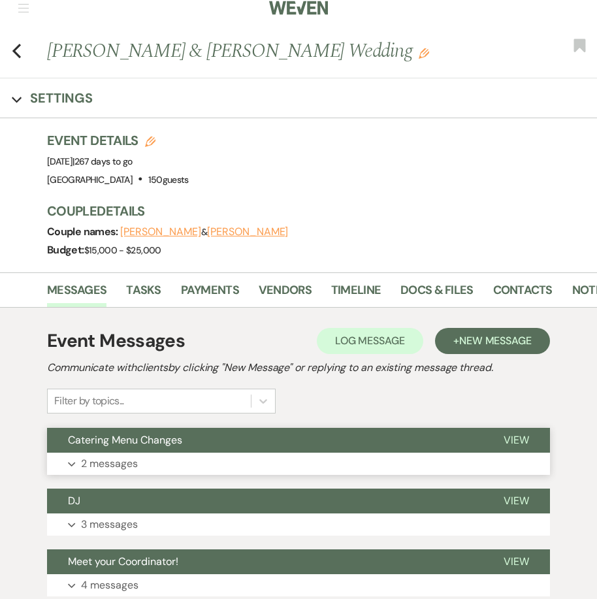
scroll to position [65, 0]
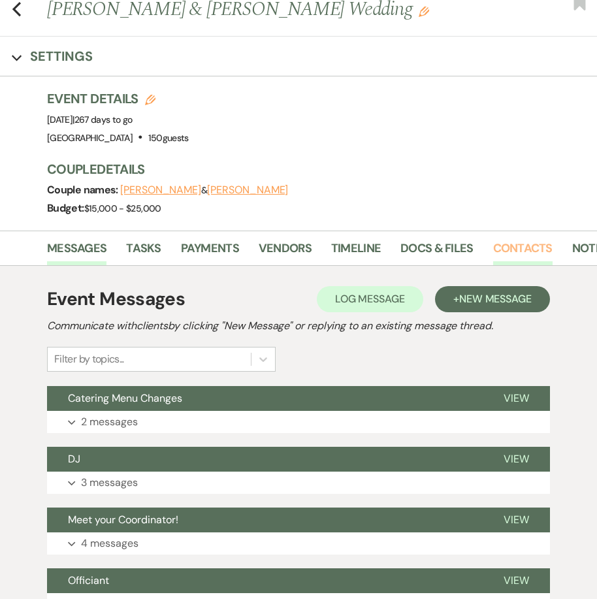
click at [524, 248] on link "Contacts" at bounding box center [522, 252] width 59 height 27
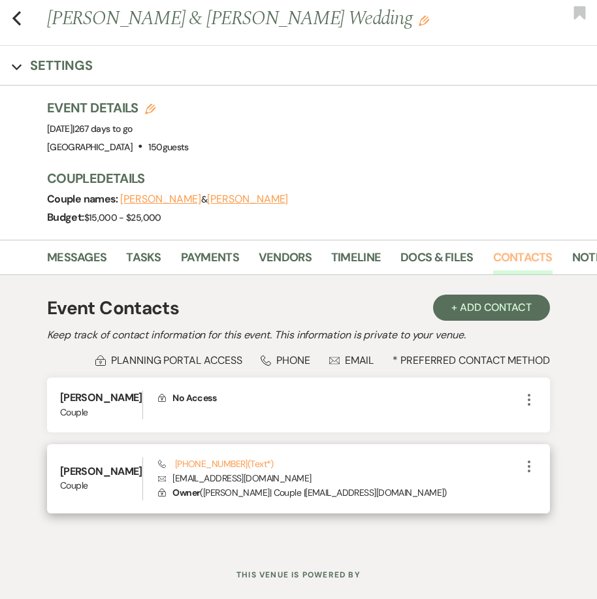
scroll to position [112, 0]
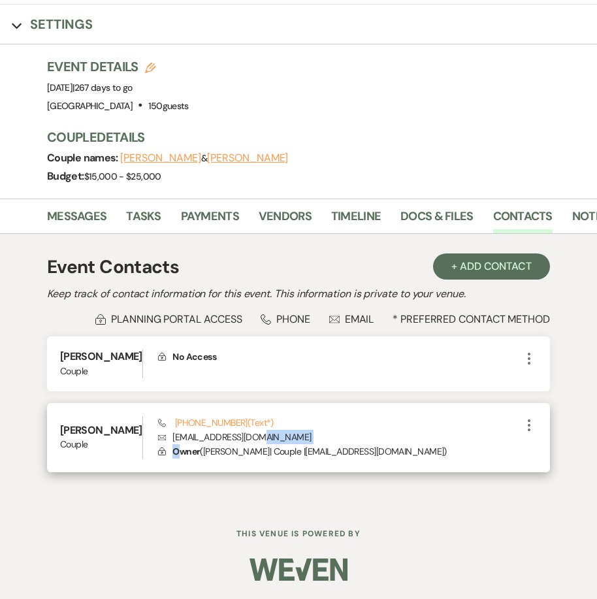
drag, startPoint x: 272, startPoint y: 437, endPoint x: 175, endPoint y: 448, distance: 98.0
click at [175, 448] on div "Phone [PHONE_NUMBER] (Text*) Envelope [EMAIL_ADDRESS][DOMAIN_NAME] Lock Owner (…" at bounding box center [339, 437] width 363 height 43
click at [263, 426] on div "Phone [PHONE_NUMBER] (Text*) Envelope [EMAIL_ADDRESS][DOMAIN_NAME] Lock Owner (…" at bounding box center [339, 437] width 363 height 43
drag, startPoint x: 261, startPoint y: 434, endPoint x: 171, endPoint y: 441, distance: 90.4
click at [171, 441] on p "Envelope [EMAIL_ADDRESS][DOMAIN_NAME]" at bounding box center [339, 437] width 363 height 14
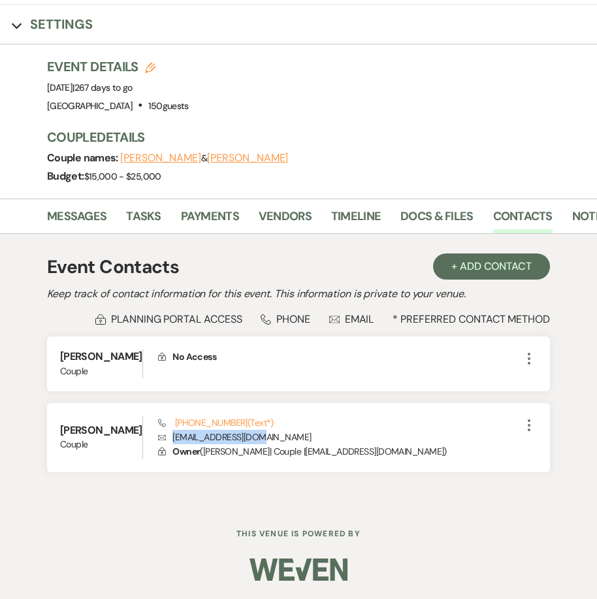
copy p "[EMAIL_ADDRESS][DOMAIN_NAME]"
click at [27, 375] on div "Event Contacts + Add Contact Keep track of contact information for this event. …" at bounding box center [299, 368] width 574 height 269
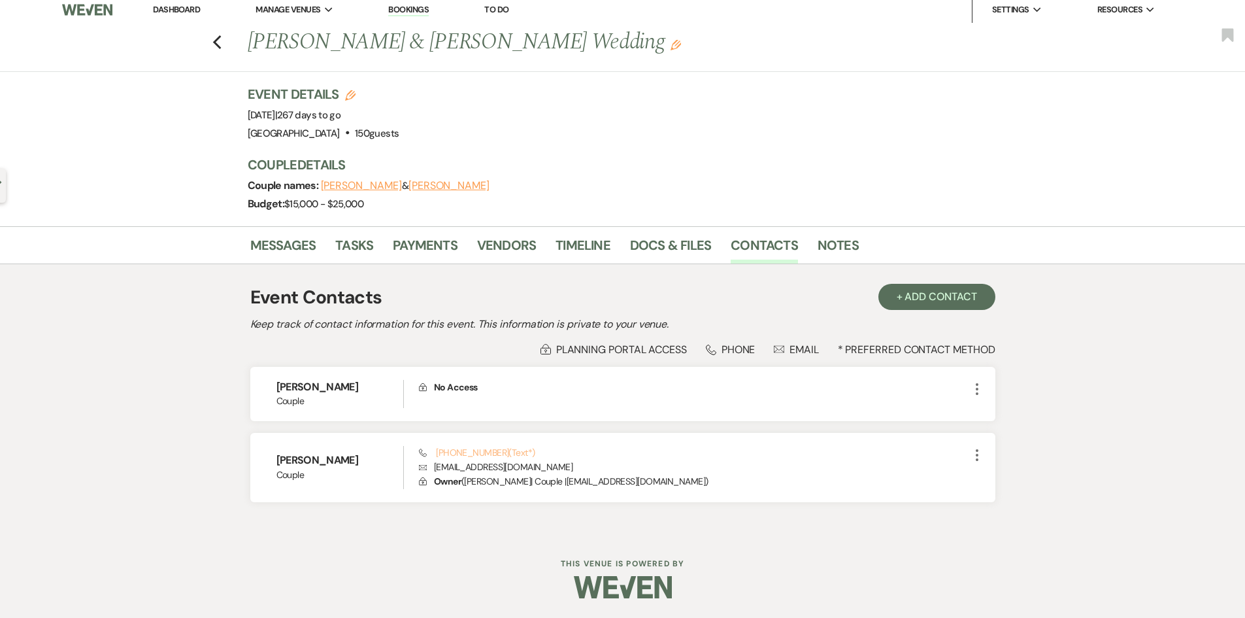
scroll to position [7, 0]
click at [193, 10] on link "Dashboard" at bounding box center [176, 9] width 47 height 11
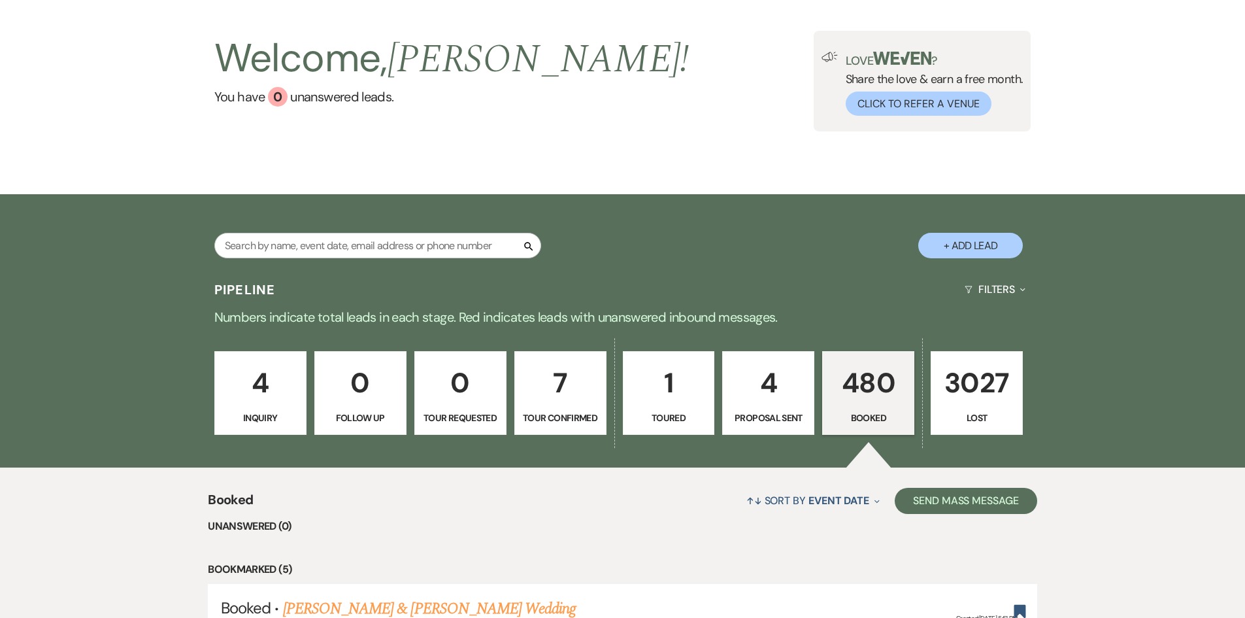
scroll to position [138, 0]
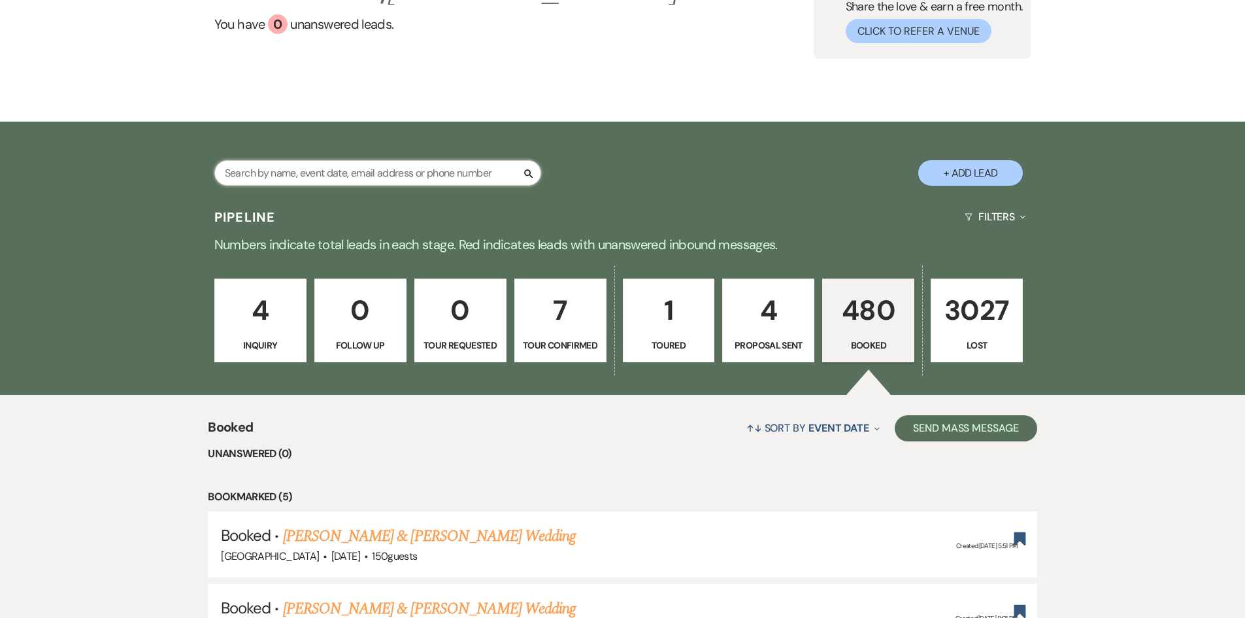
click at [356, 173] on input "text" at bounding box center [377, 172] width 327 height 25
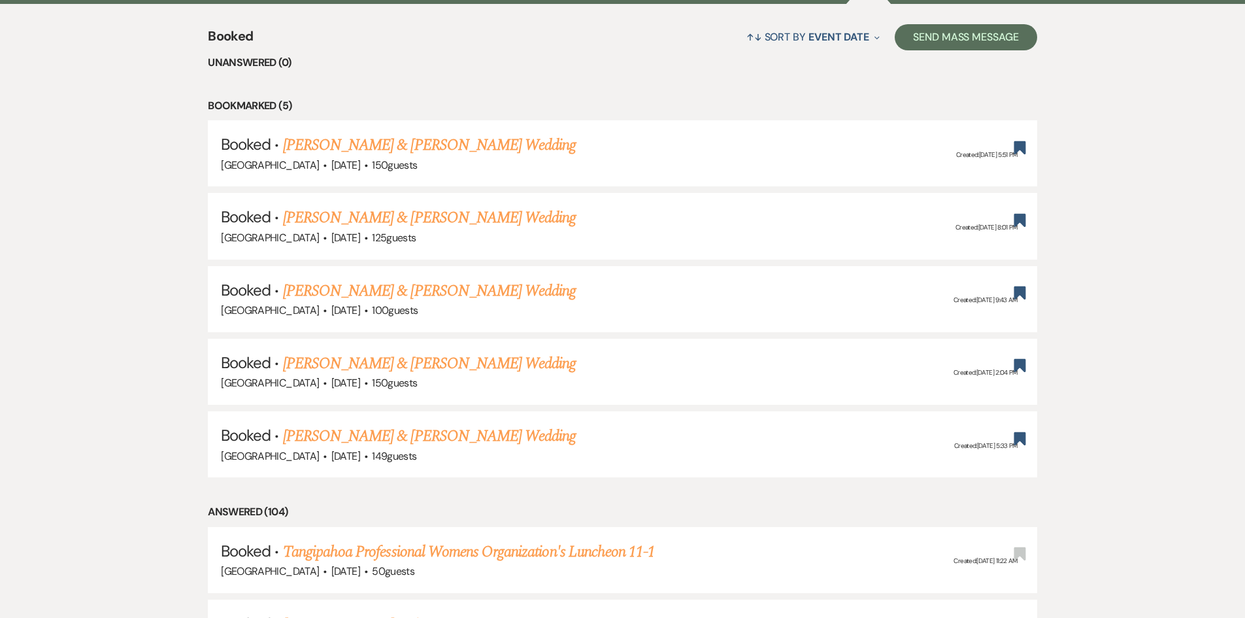
scroll to position [530, 0]
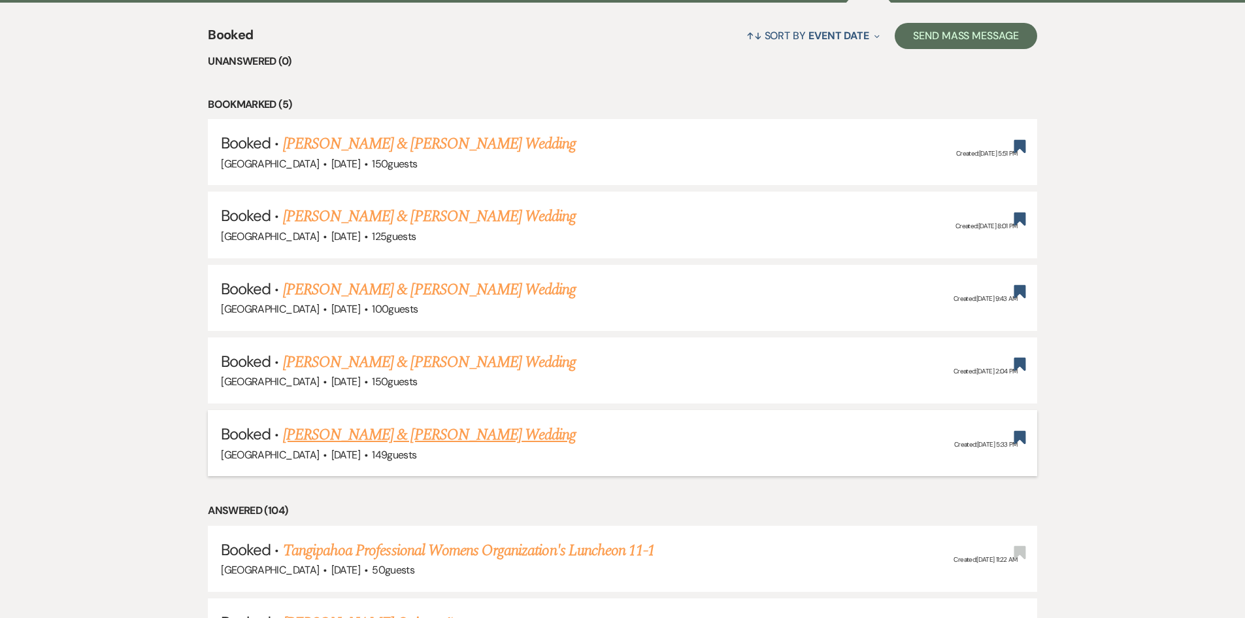
drag, startPoint x: 138, startPoint y: 107, endPoint x: 686, endPoint y: 467, distance: 655.5
click at [680, 461] on div "[GEOGRAPHIC_DATA] · [DATE] · 149 guests" at bounding box center [622, 454] width 803 height 17
click at [459, 361] on link "[PERSON_NAME] & [PERSON_NAME] Wedding" at bounding box center [429, 362] width 293 height 24
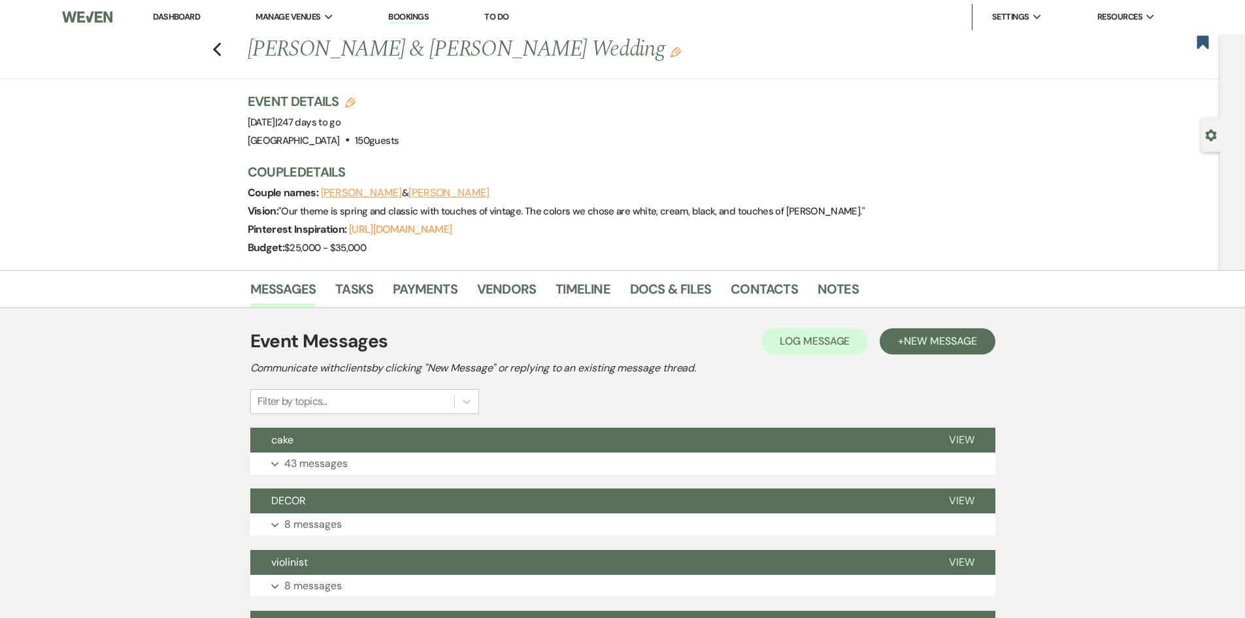
click at [183, 7] on li "Dashboard" at bounding box center [176, 17] width 60 height 26
click at [183, 16] on link "Dashboard" at bounding box center [176, 16] width 47 height 11
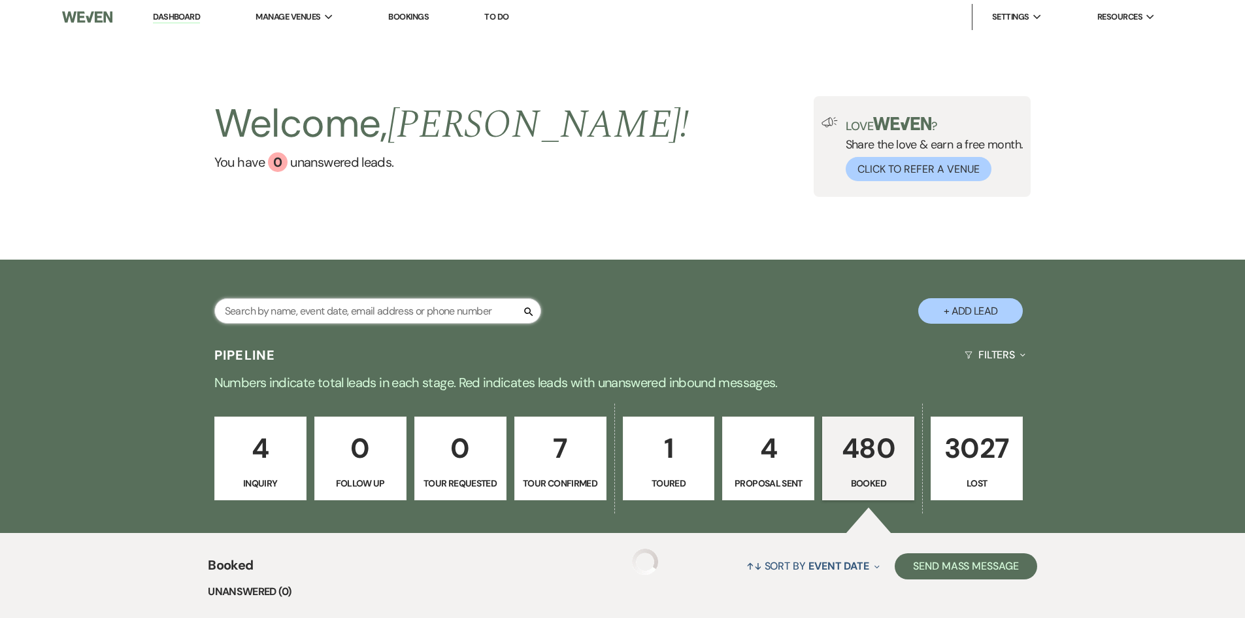
click at [338, 310] on input "text" at bounding box center [377, 310] width 327 height 25
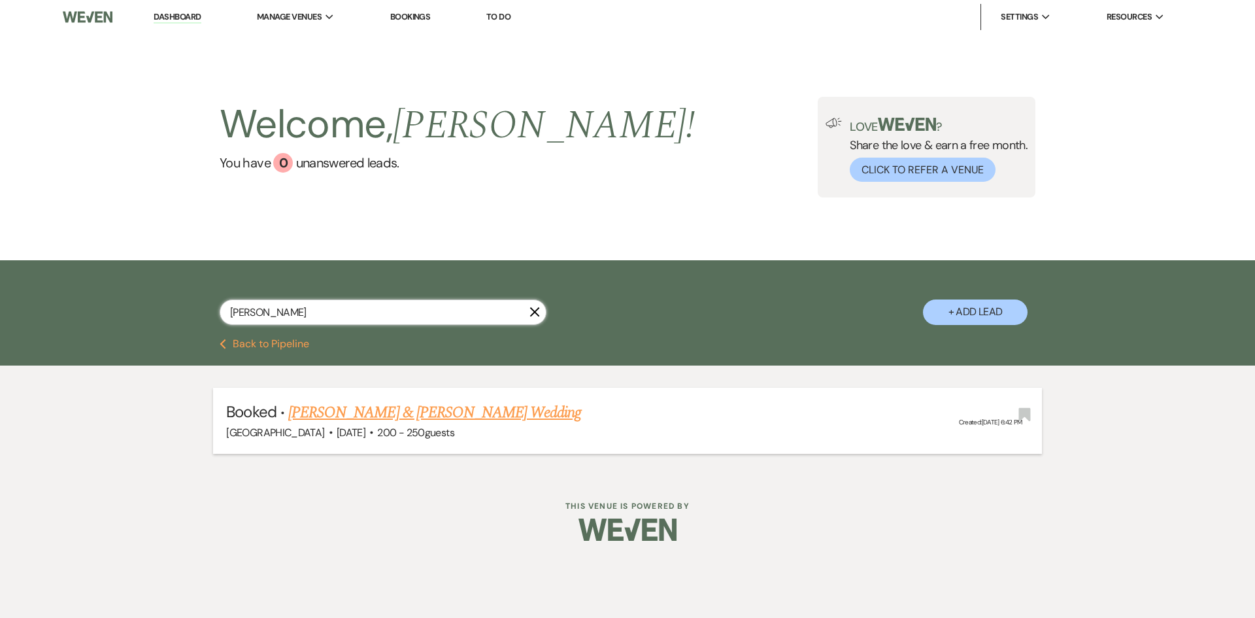
type input "[PERSON_NAME]"
click at [410, 405] on link "[PERSON_NAME] & [PERSON_NAME] Wedding" at bounding box center [434, 413] width 293 height 24
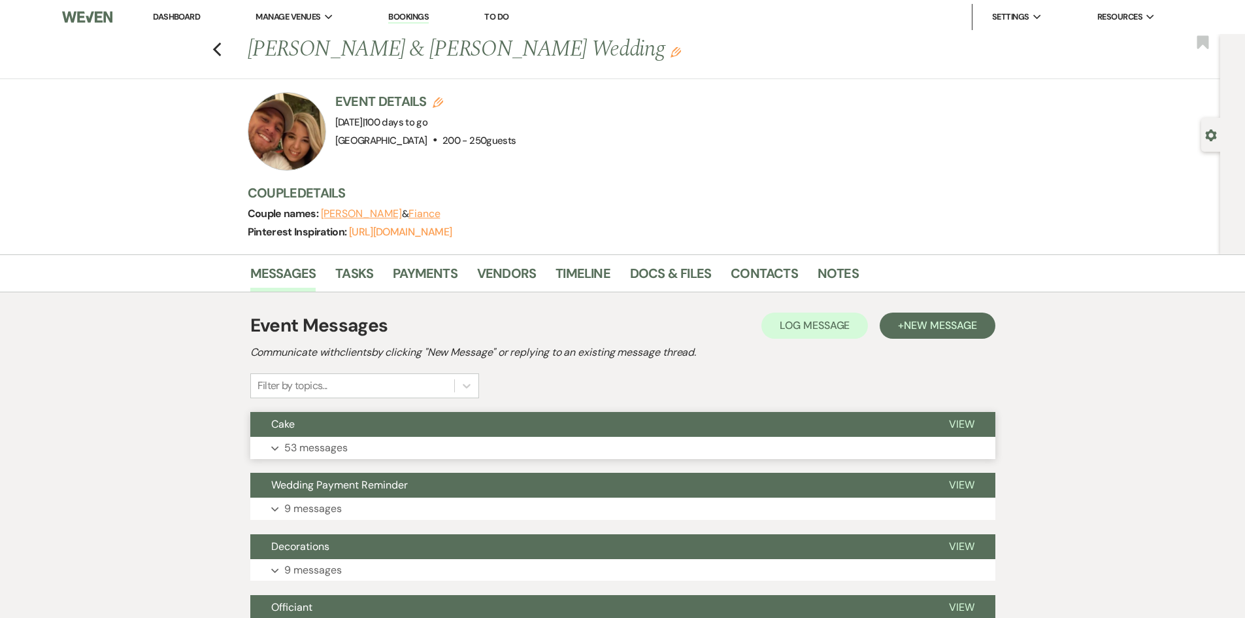
click at [329, 448] on p "53 messages" at bounding box center [315, 447] width 63 height 17
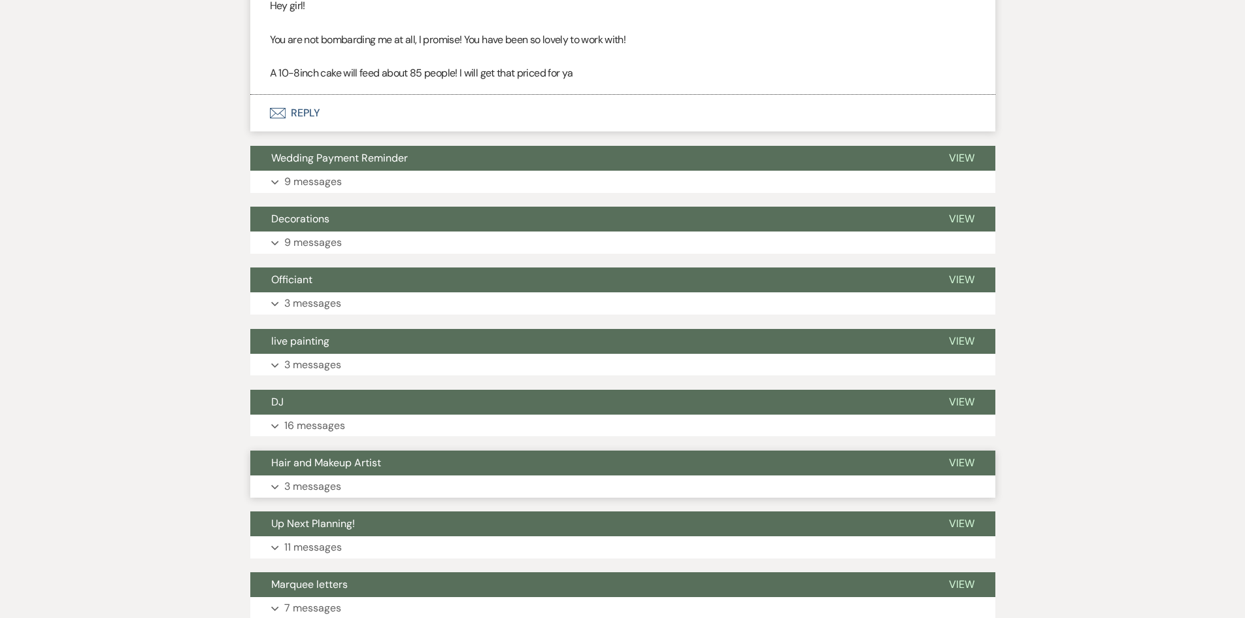
scroll to position [5948, 0]
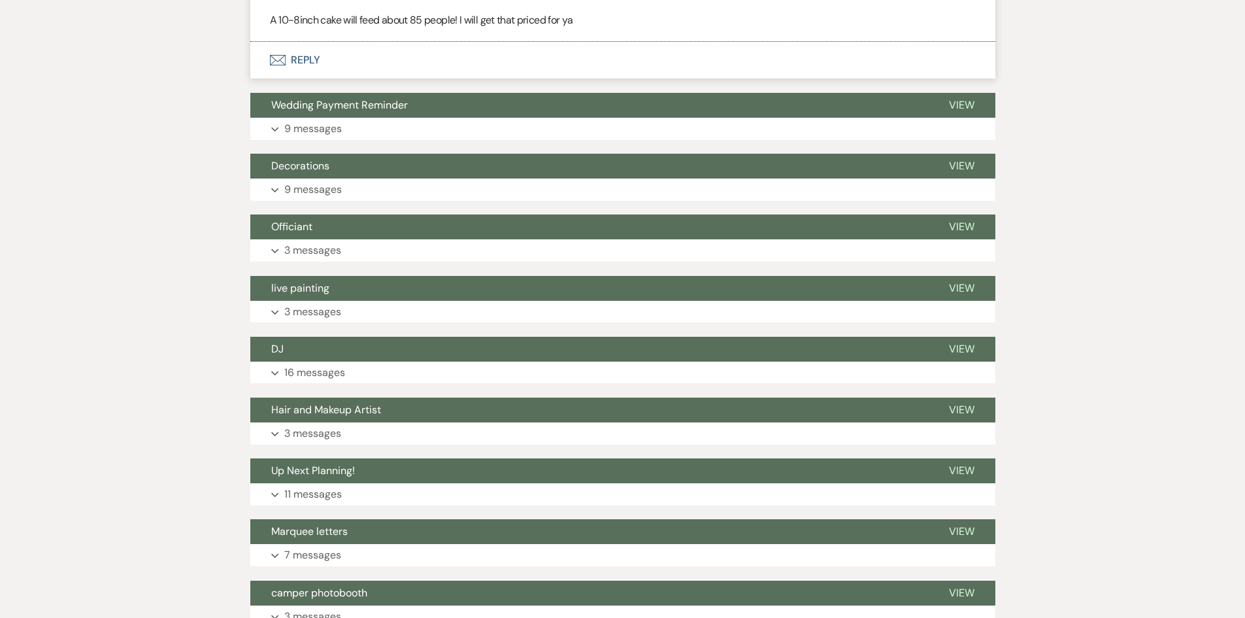
click at [297, 42] on button "Envelope Reply" at bounding box center [622, 60] width 745 height 37
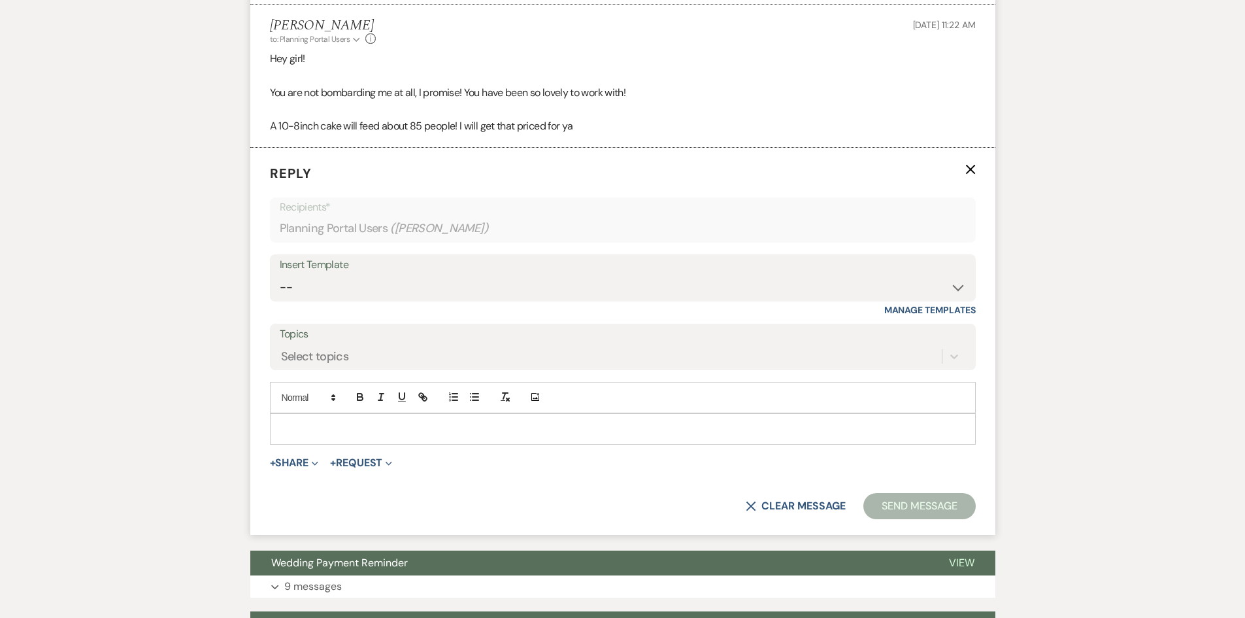
scroll to position [5842, 0]
click at [302, 422] on p at bounding box center [622, 429] width 685 height 14
paste div
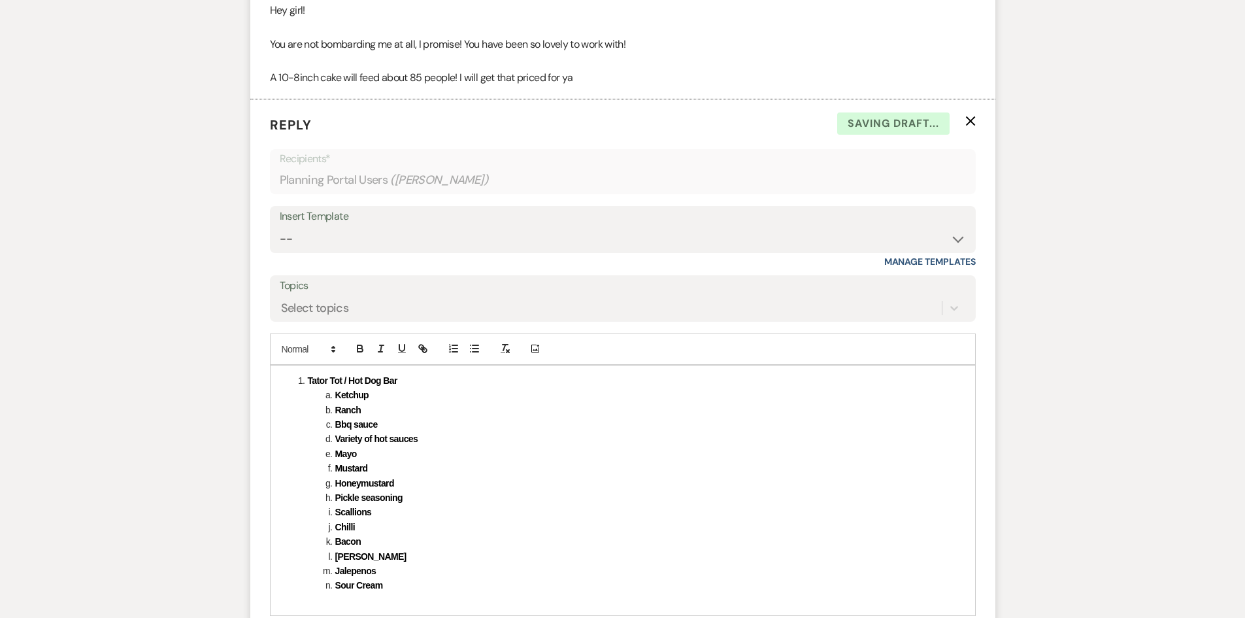
scroll to position [5972, 0]
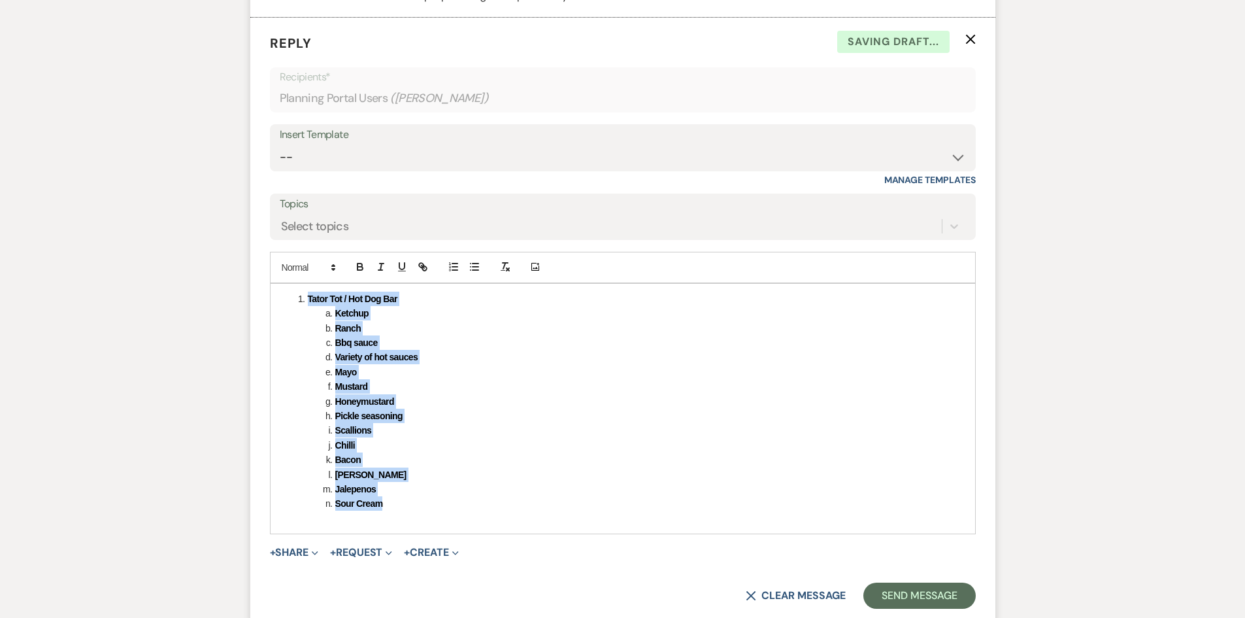
drag, startPoint x: 390, startPoint y: 473, endPoint x: 259, endPoint y: 256, distance: 253.9
click at [259, 252] on form "Reply X Saving draft... Recipients* Planning Portal Users ( [PERSON_NAME] ) Ins…" at bounding box center [622, 321] width 745 height 607
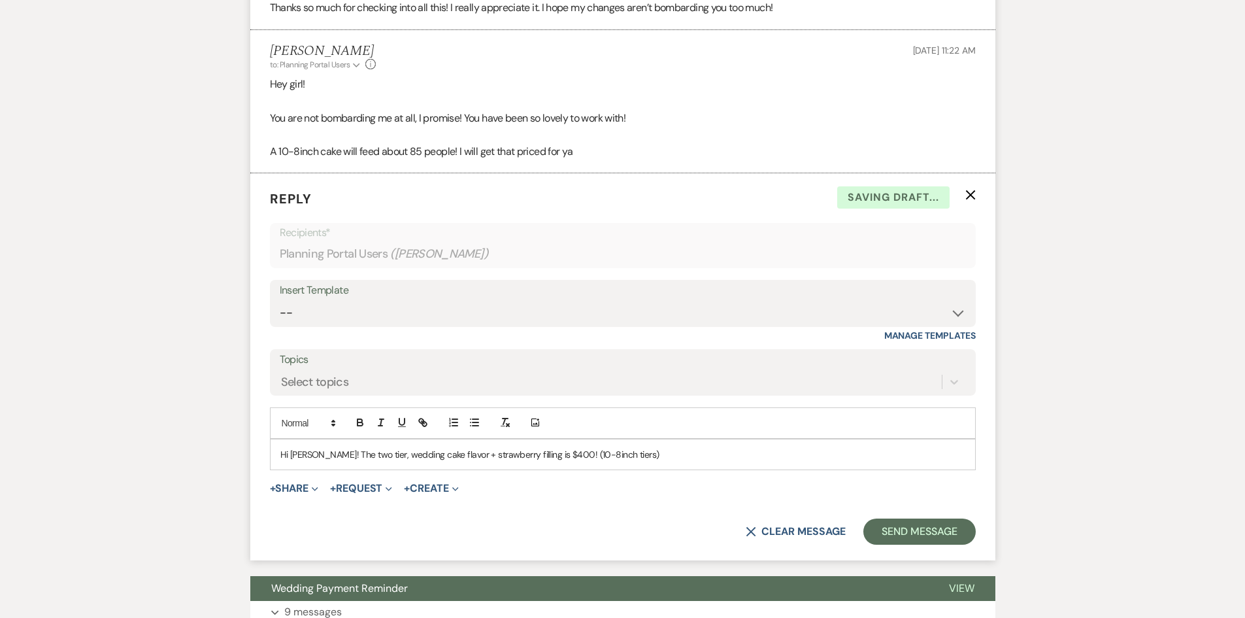
scroll to position [5776, 0]
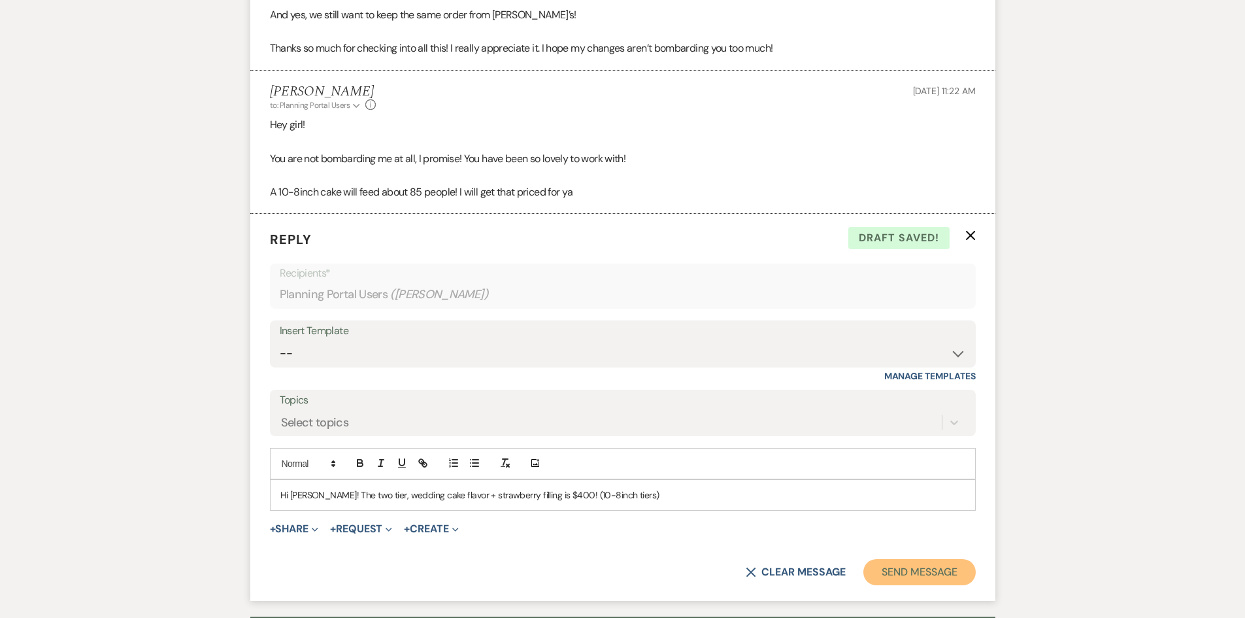
click at [954, 559] on button "Send Message" at bounding box center [919, 572] width 112 height 26
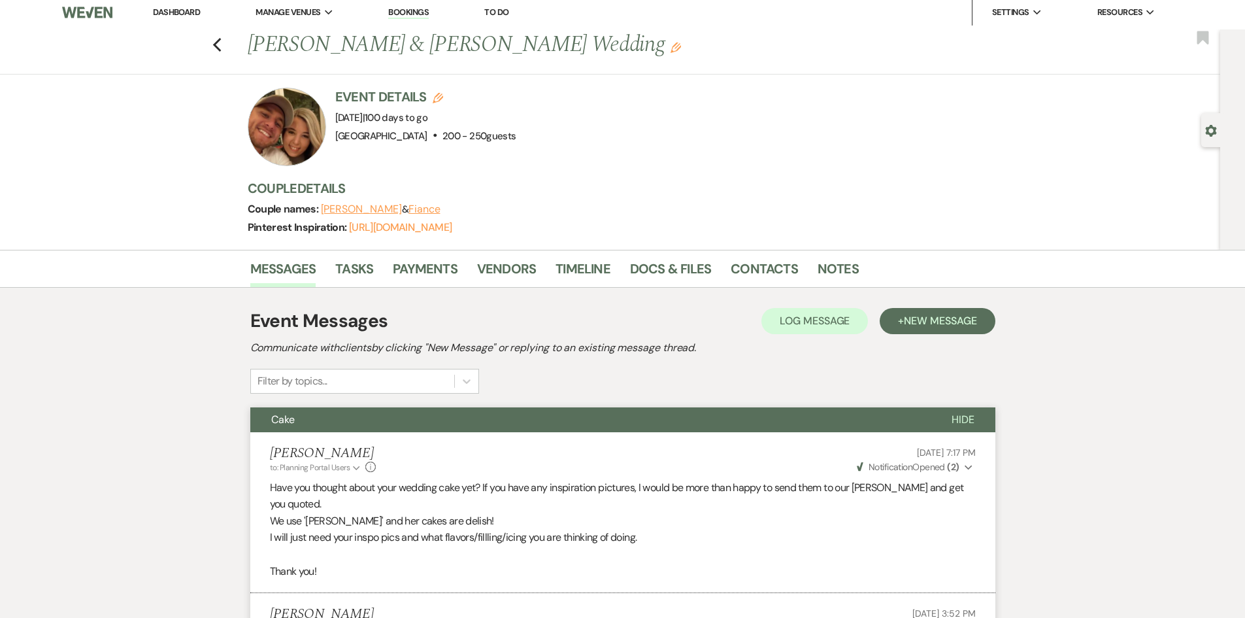
scroll to position [0, 0]
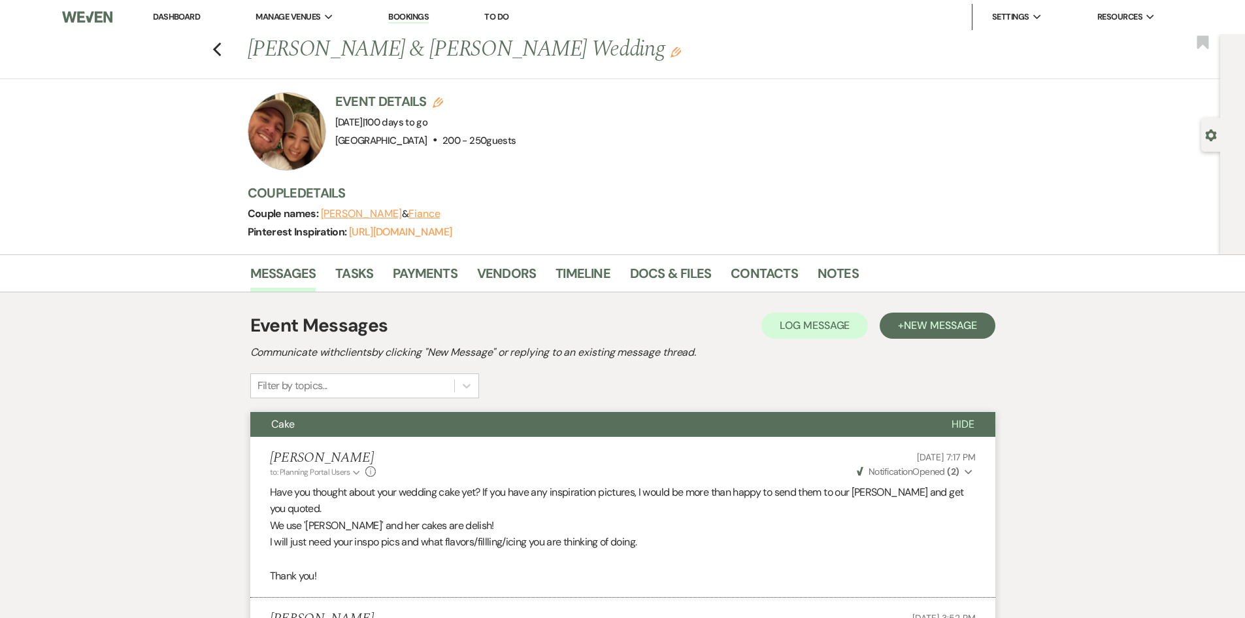
click at [186, 18] on link "Dashboard" at bounding box center [176, 16] width 47 height 11
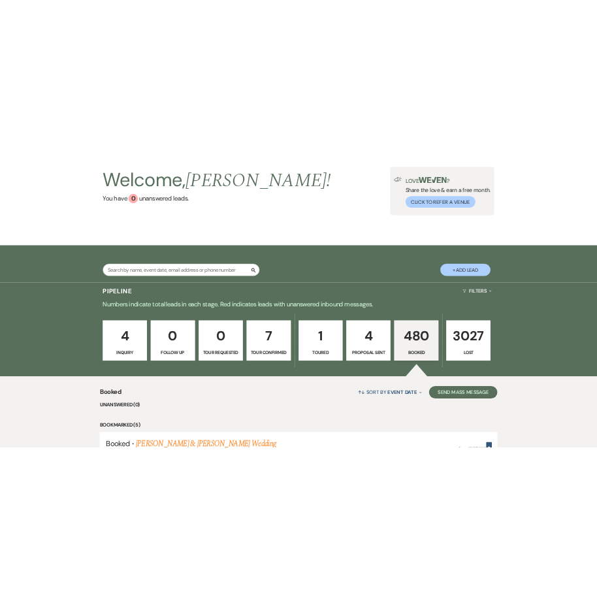
scroll to position [196, 0]
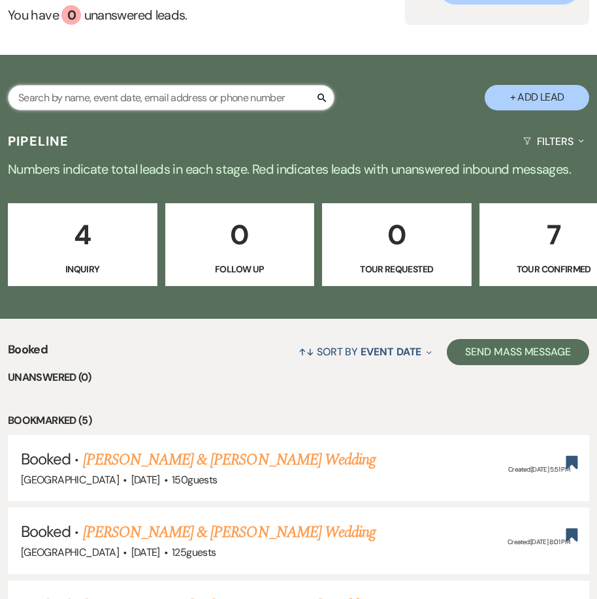
drag, startPoint x: 71, startPoint y: 71, endPoint x: 80, endPoint y: 78, distance: 11.6
click at [71, 85] on input "text" at bounding box center [171, 97] width 327 height 25
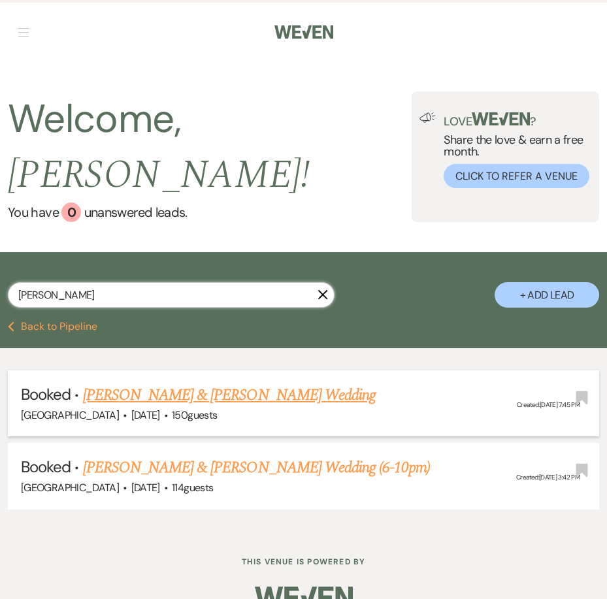
type input "[PERSON_NAME]"
click at [234, 384] on link "[PERSON_NAME] & [PERSON_NAME] Wedding" at bounding box center [229, 396] width 293 height 24
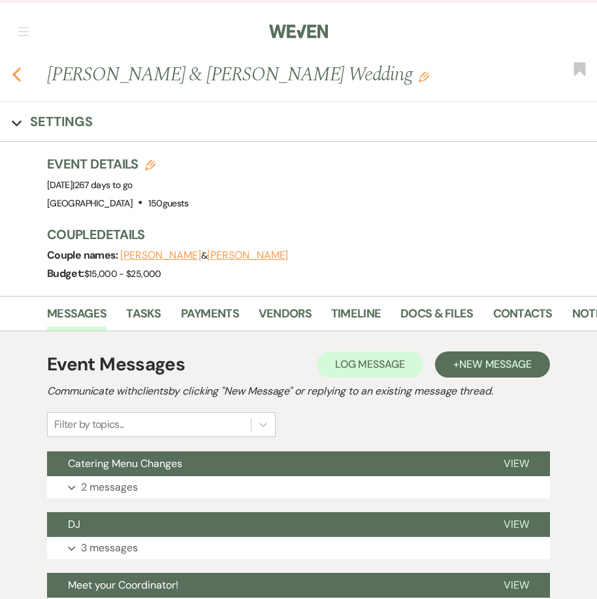
click at [14, 76] on use "button" at bounding box center [16, 74] width 8 height 14
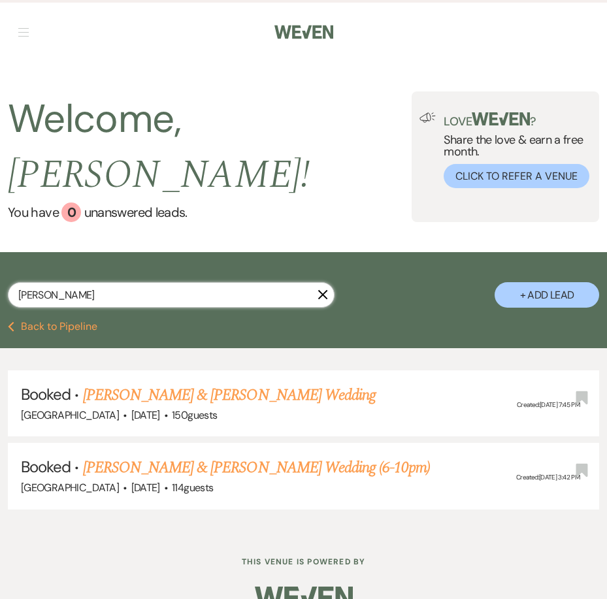
click at [128, 282] on input "[PERSON_NAME]" at bounding box center [171, 294] width 327 height 25
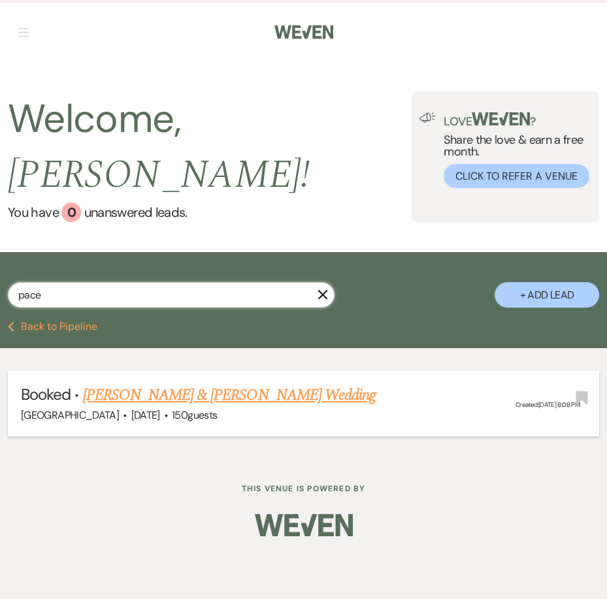
type input "pace"
click at [167, 384] on link "[PERSON_NAME] & [PERSON_NAME] Wedding" at bounding box center [229, 396] width 293 height 24
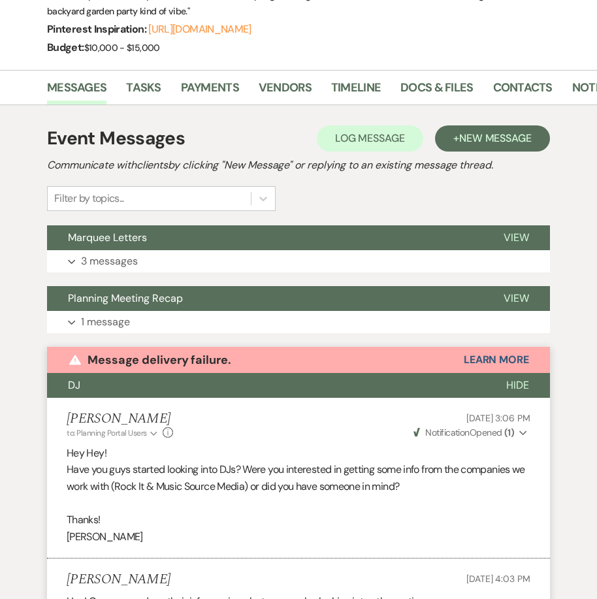
scroll to position [17, 0]
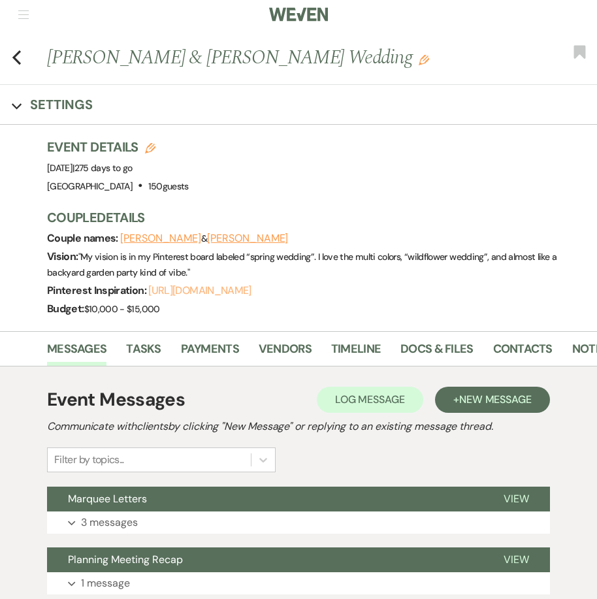
click at [218, 293] on link "[URL][DOMAIN_NAME]" at bounding box center [199, 291] width 103 height 14
click at [493, 343] on link "Contacts" at bounding box center [522, 353] width 59 height 27
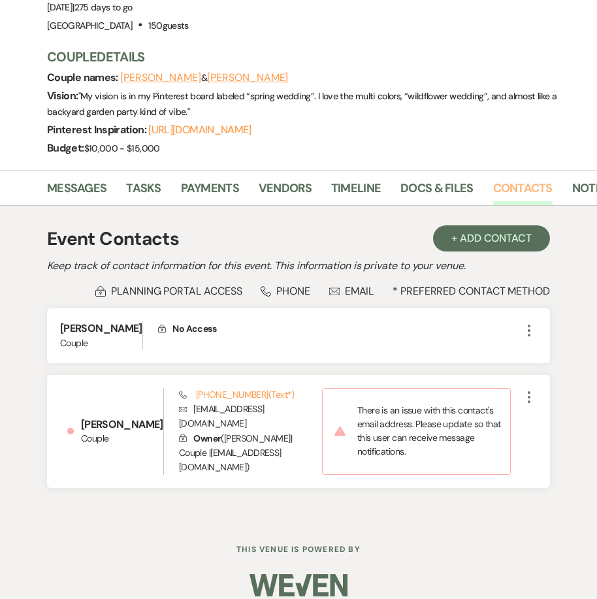
scroll to position [179, 0]
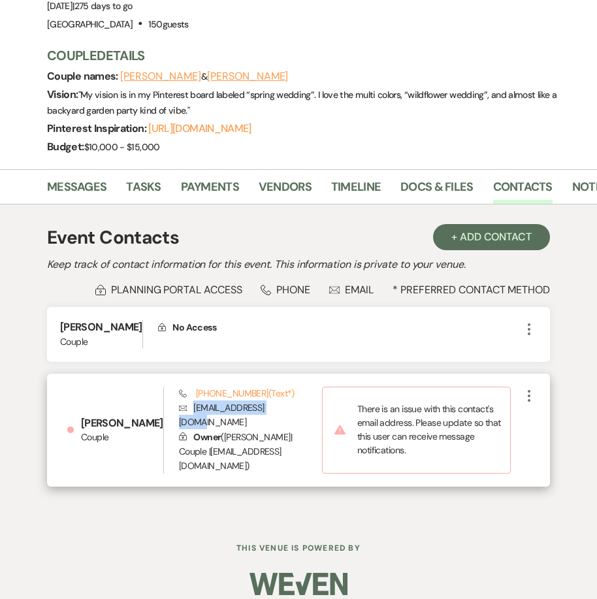
drag, startPoint x: 274, startPoint y: 423, endPoint x: 169, endPoint y: 424, distance: 105.2
click at [179, 424] on p "Envelope [EMAIL_ADDRESS][DOMAIN_NAME]" at bounding box center [250, 415] width 143 height 29
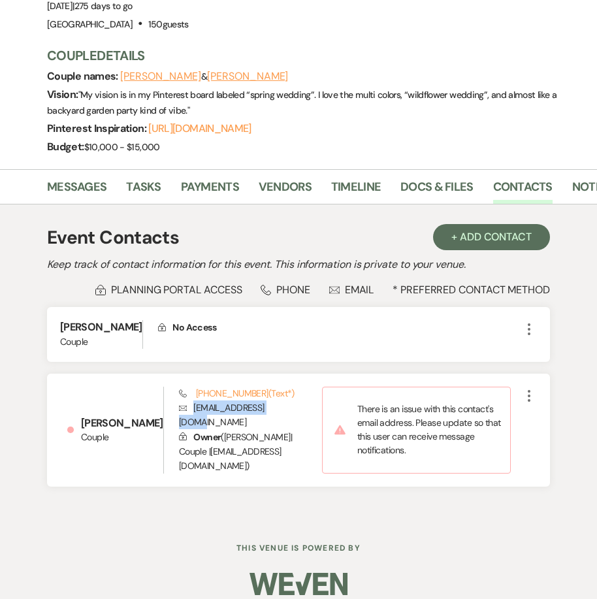
copy p "[EMAIL_ADDRESS][DOMAIN_NAME]"
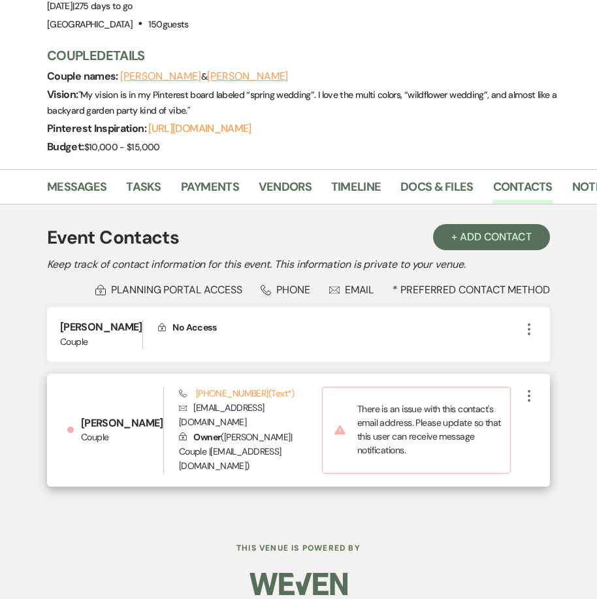
click at [69, 390] on div "[PERSON_NAME] Couple Phone [PHONE_NUMBER] (Text*) Envelope [EMAIL_ADDRESS][DOMA…" at bounding box center [298, 430] width 503 height 113
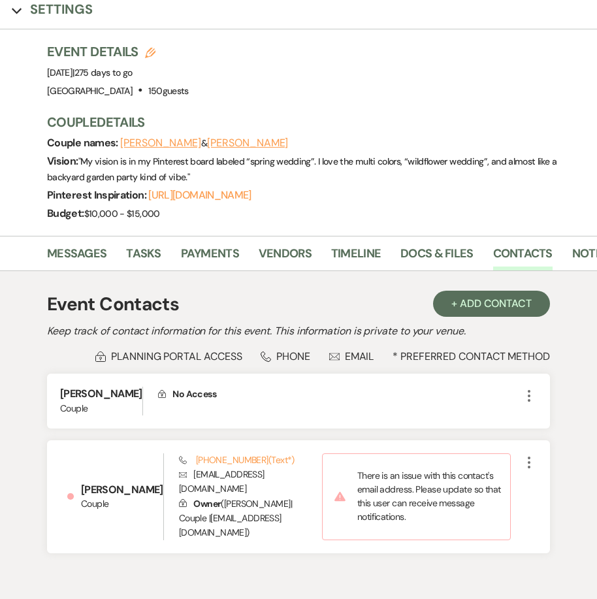
scroll to position [48, 0]
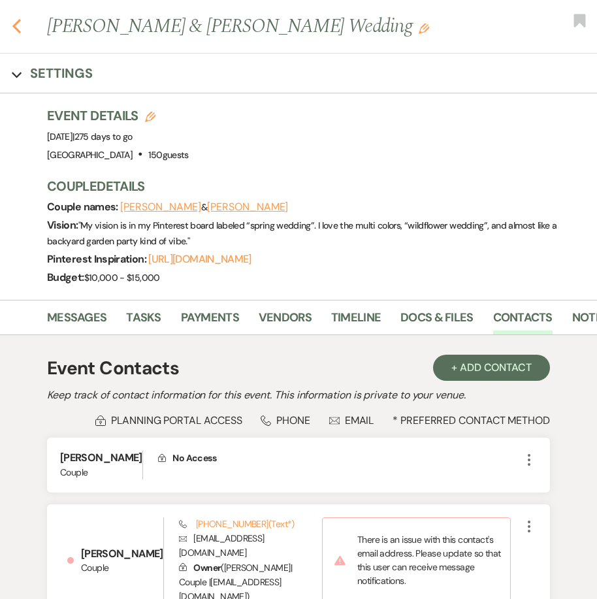
click at [18, 22] on use "button" at bounding box center [16, 26] width 8 height 14
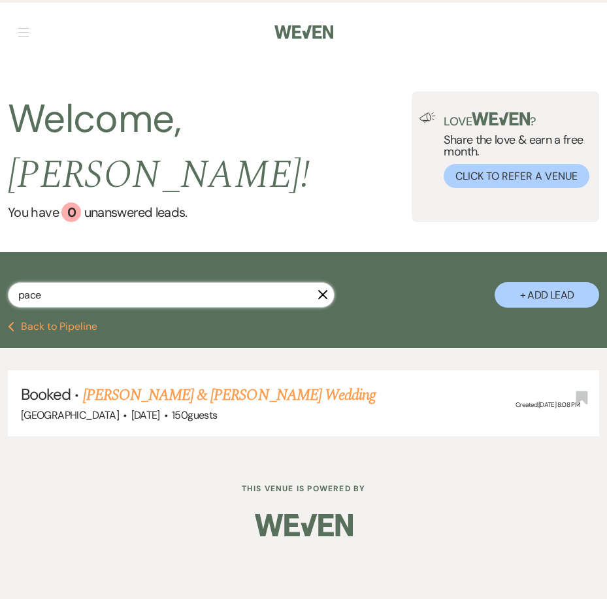
click at [159, 282] on input "pace" at bounding box center [171, 294] width 327 height 25
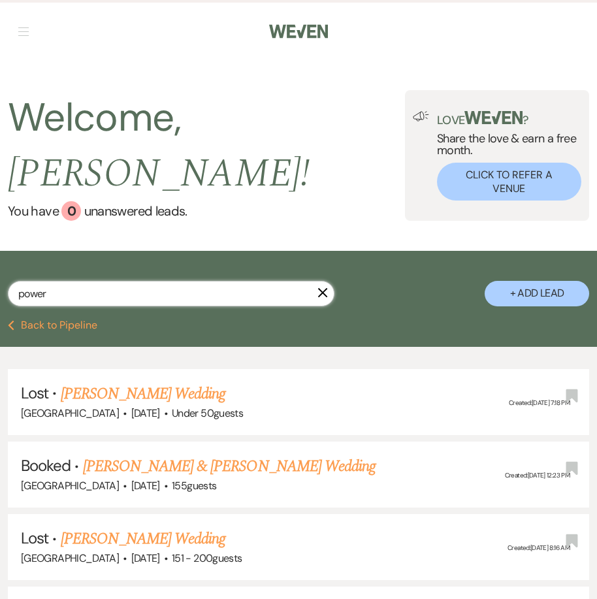
type input "power"
click at [166, 455] on link "[PERSON_NAME] & [PERSON_NAME] Wedding" at bounding box center [229, 467] width 293 height 24
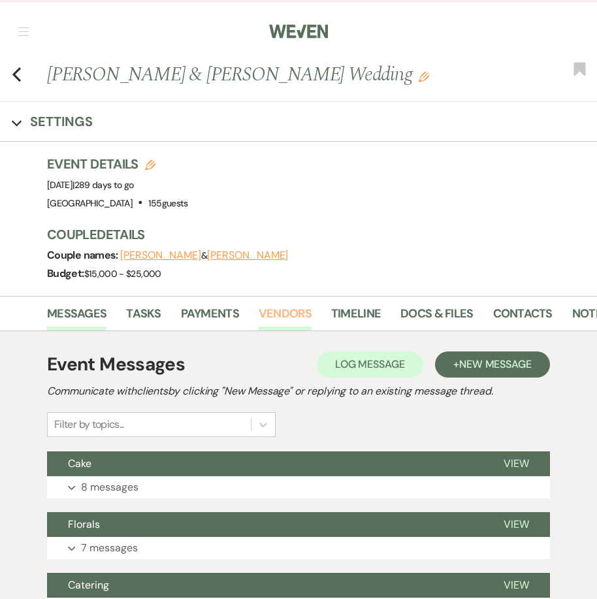
click at [297, 311] on link "Vendors" at bounding box center [285, 318] width 53 height 27
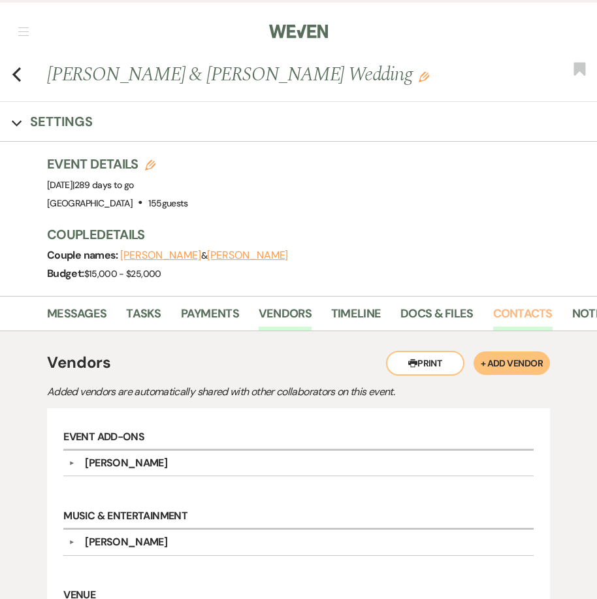
click at [495, 312] on link "Contacts" at bounding box center [522, 318] width 59 height 27
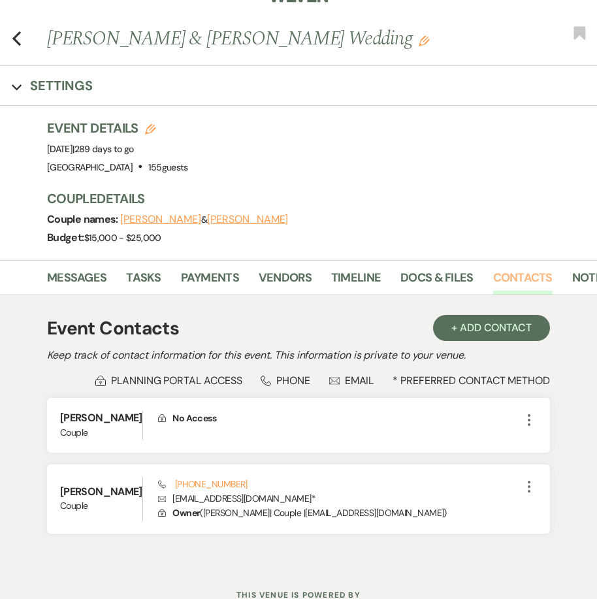
scroll to position [97, 0]
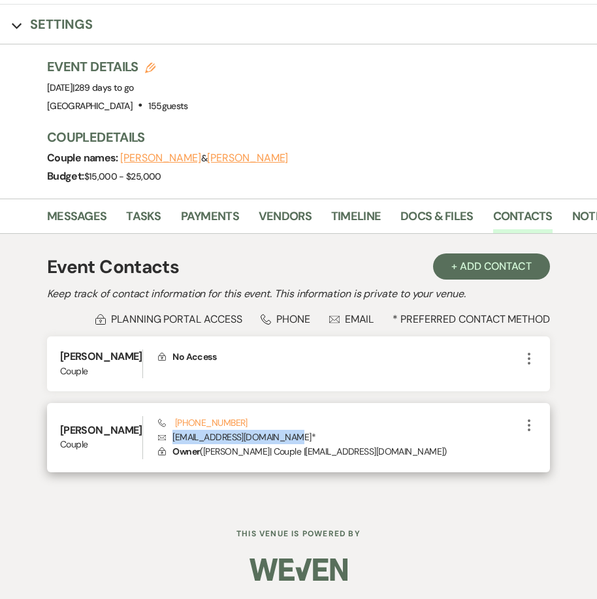
drag, startPoint x: 288, startPoint y: 437, endPoint x: 158, endPoint y: 440, distance: 130.1
click at [158, 440] on p "Envelope [EMAIL_ADDRESS][DOMAIN_NAME] *" at bounding box center [339, 437] width 363 height 14
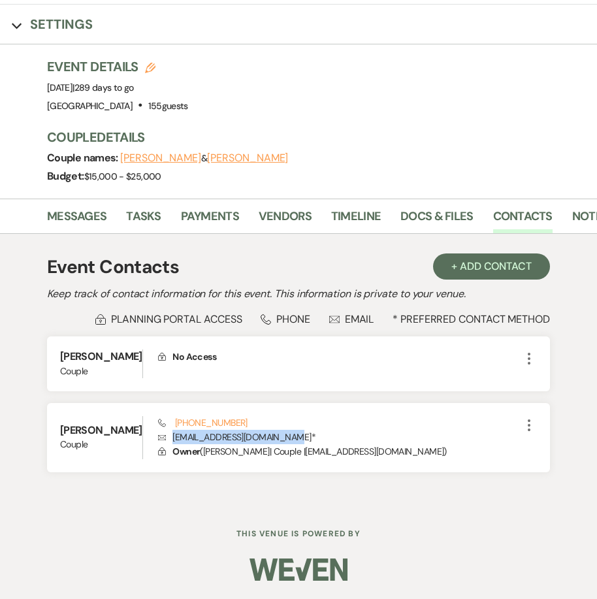
copy p "[EMAIL_ADDRESS][DOMAIN_NAME]"
click at [146, 536] on h6 "This Venue is Powered By" at bounding box center [298, 534] width 597 height 11
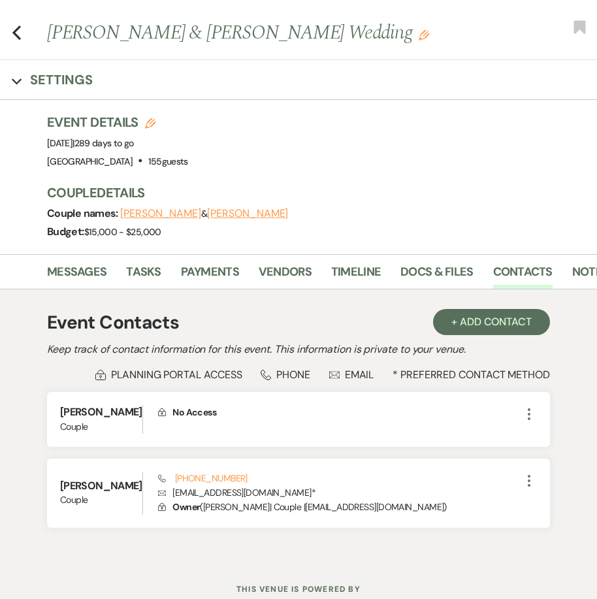
scroll to position [0, 0]
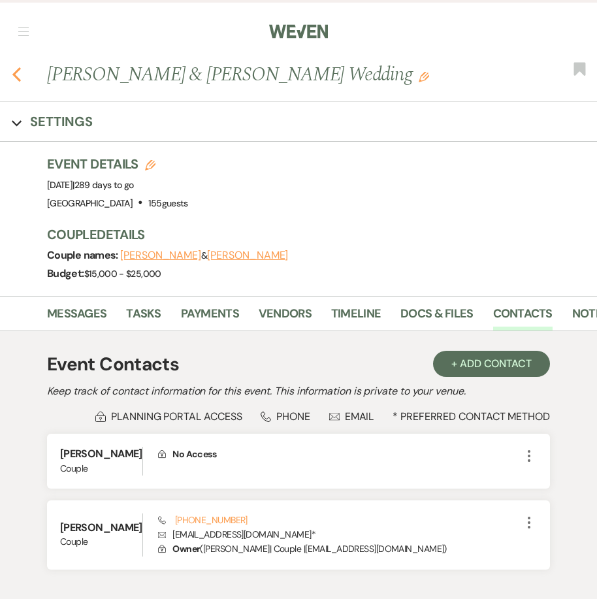
click at [16, 75] on icon "Previous" at bounding box center [17, 75] width 10 height 16
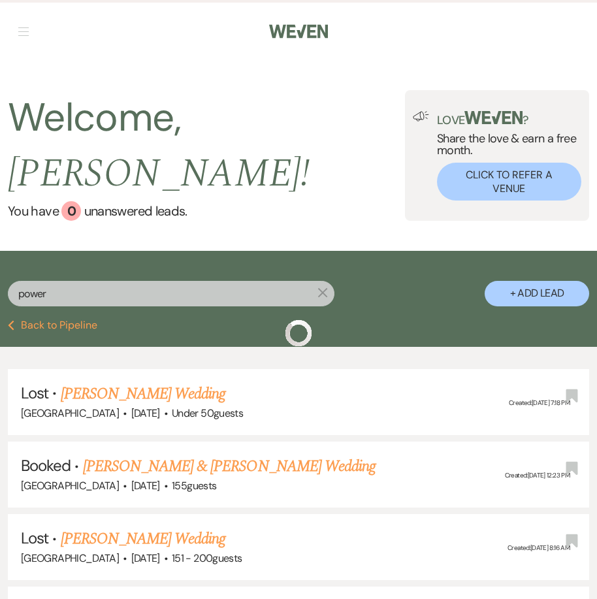
click at [119, 281] on input "power" at bounding box center [171, 293] width 327 height 25
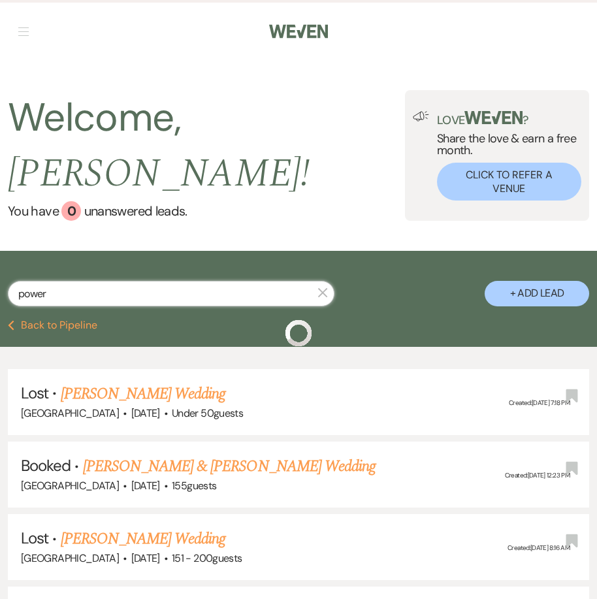
click at [119, 281] on input "power" at bounding box center [171, 293] width 327 height 25
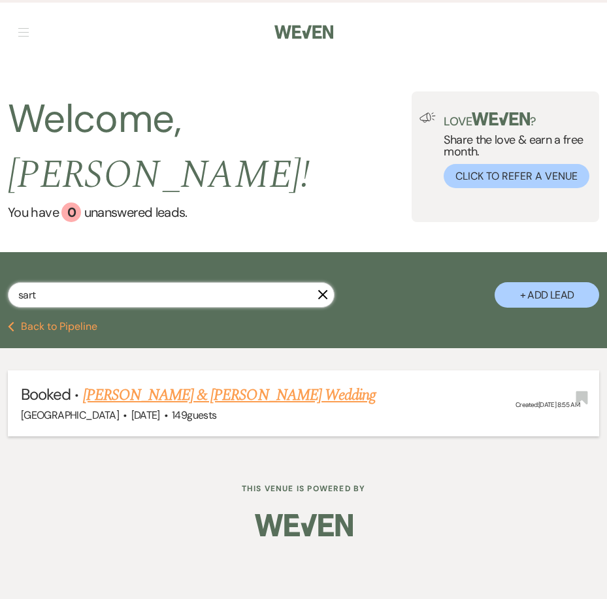
type input "sart"
click at [180, 384] on link "[PERSON_NAME] & [PERSON_NAME] Wedding" at bounding box center [229, 396] width 293 height 24
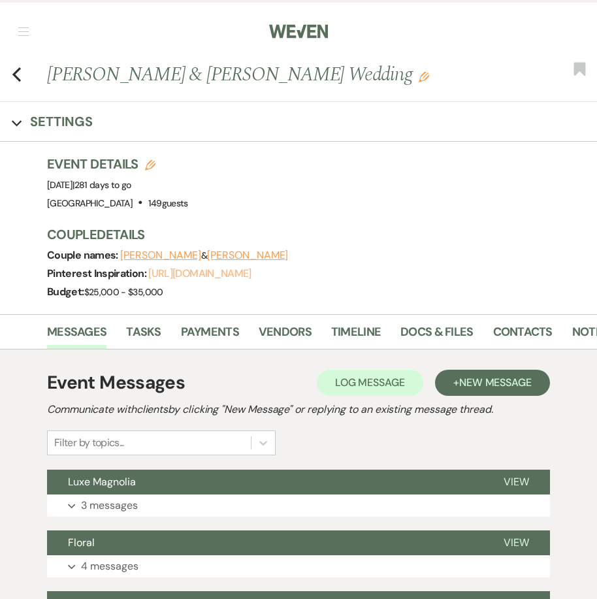
click at [167, 276] on link "[URL][DOMAIN_NAME]" at bounding box center [199, 274] width 103 height 14
click at [514, 337] on link "Contacts" at bounding box center [522, 336] width 59 height 27
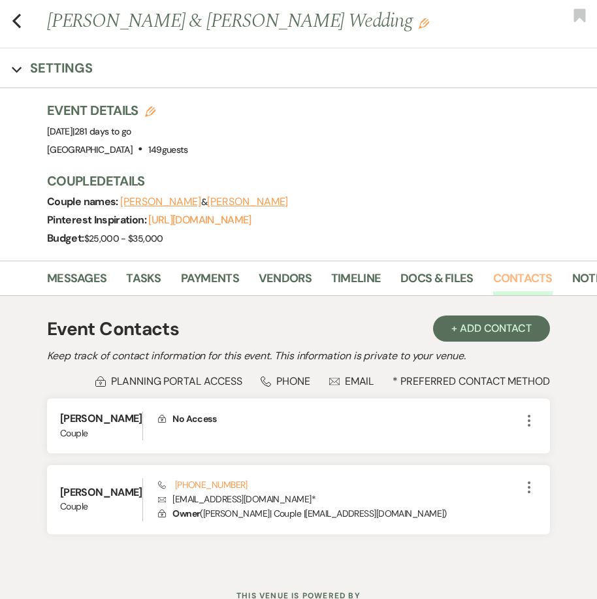
scroll to position [116, 0]
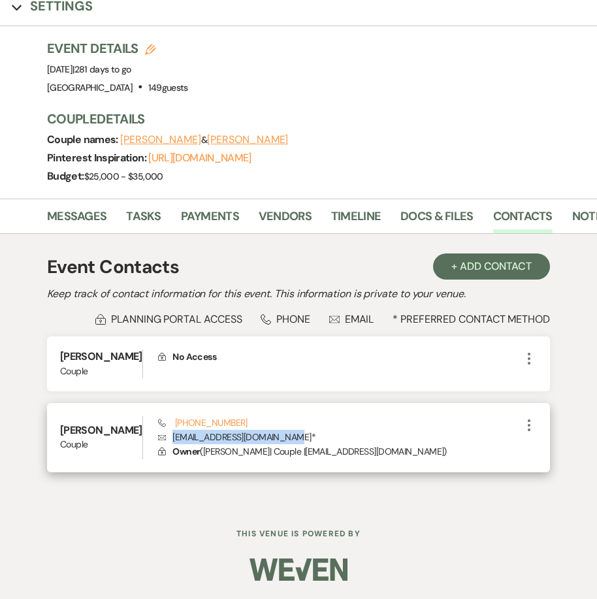
drag, startPoint x: 283, startPoint y: 435, endPoint x: 162, endPoint y: 432, distance: 121.0
click at [162, 432] on p "Envelope [EMAIL_ADDRESS][DOMAIN_NAME] *" at bounding box center [339, 437] width 363 height 14
copy p "[EMAIL_ADDRESS][DOMAIN_NAME]"
click at [291, 419] on div "Phone [PHONE_NUMBER] Envelope [EMAIL_ADDRESS][DOMAIN_NAME] * Lock Owner ( [PERS…" at bounding box center [339, 437] width 363 height 43
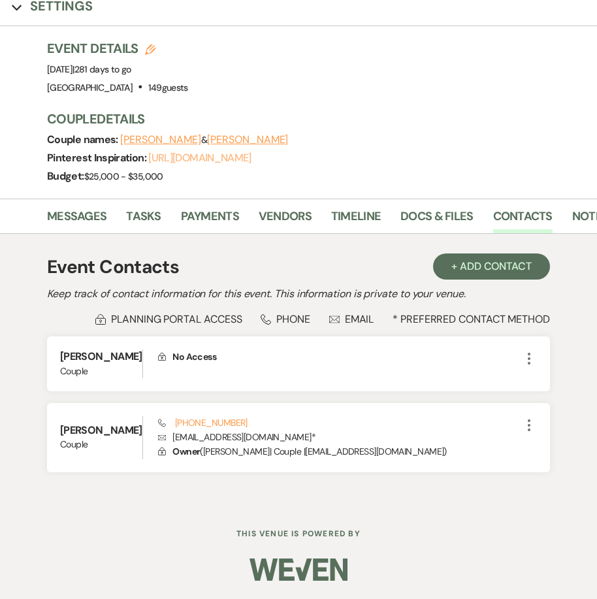
click at [216, 160] on link "[URL][DOMAIN_NAME]" at bounding box center [199, 158] width 103 height 14
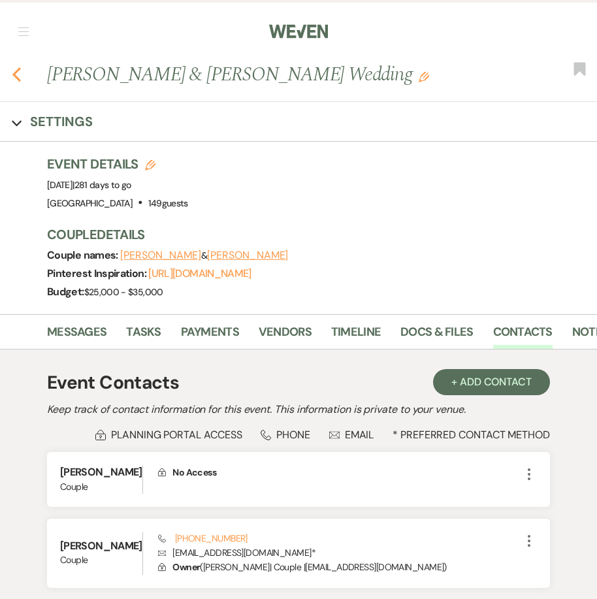
click at [18, 76] on icon "Previous" at bounding box center [17, 75] width 10 height 16
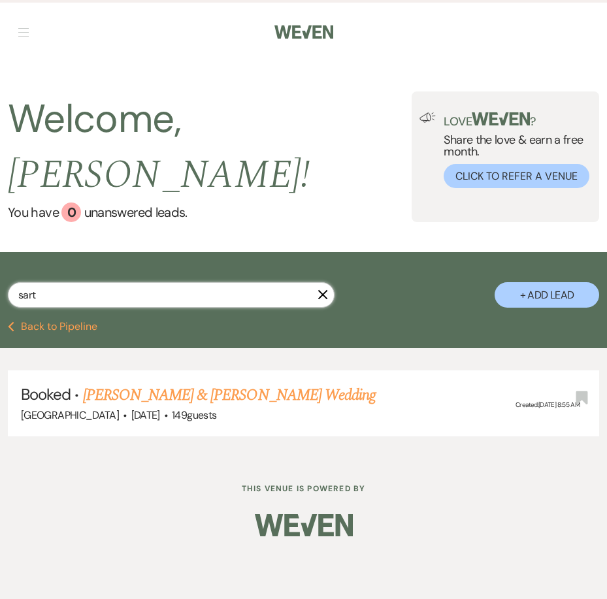
click at [112, 282] on input "sart" at bounding box center [171, 294] width 327 height 25
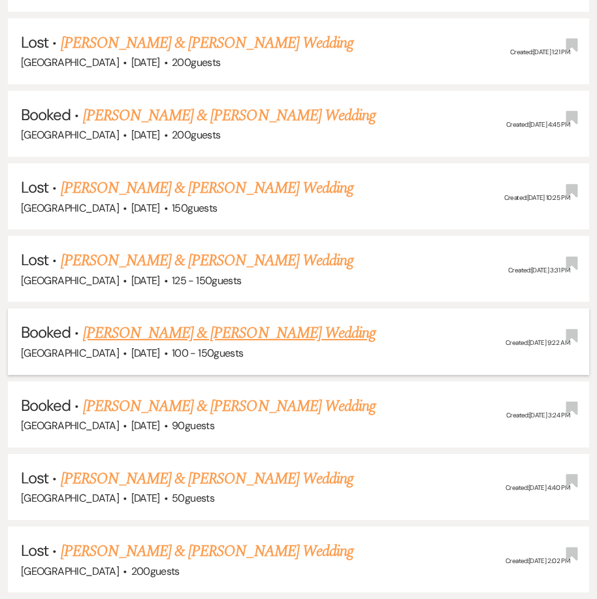
scroll to position [458, 0]
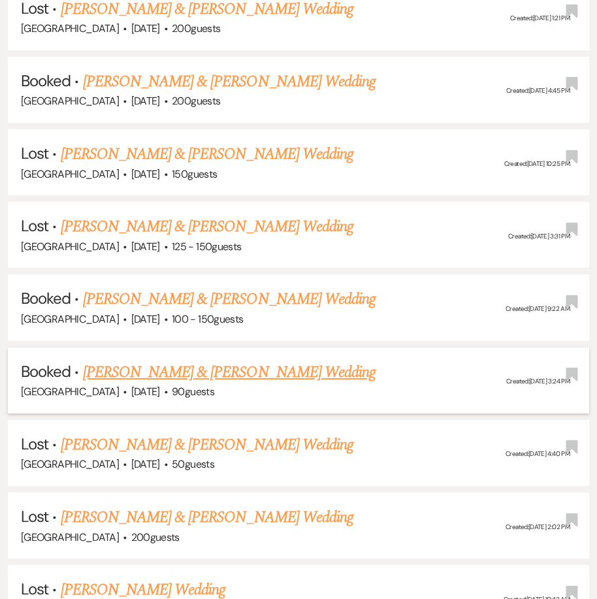
type input "hunter"
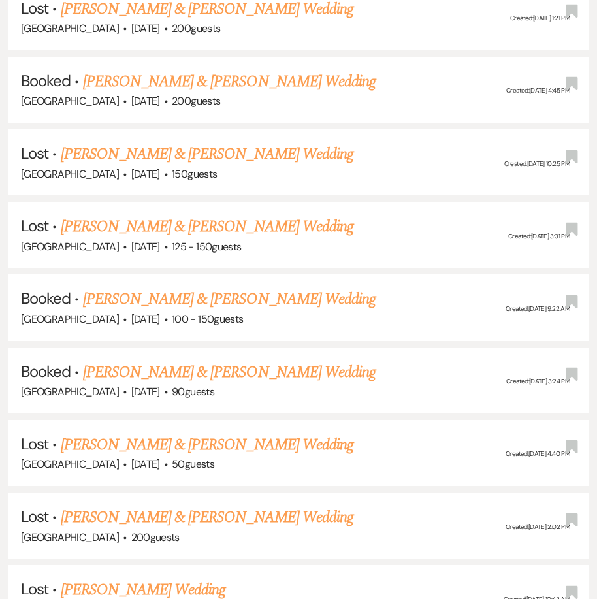
click at [164, 361] on link "[PERSON_NAME] & [PERSON_NAME] Wedding" at bounding box center [229, 373] width 293 height 24
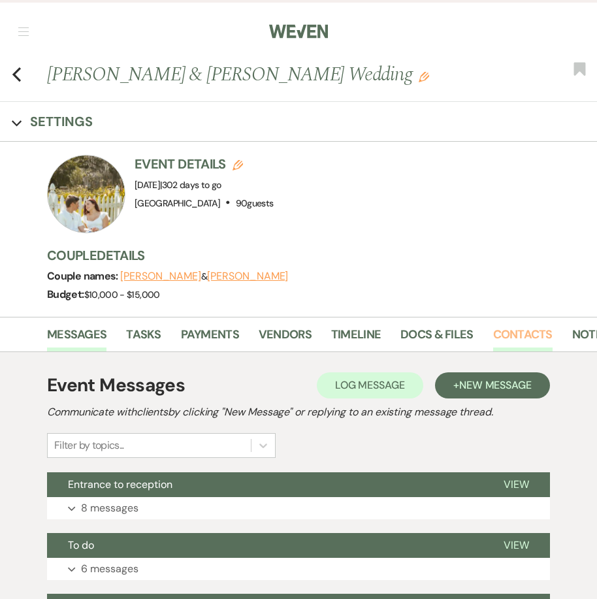
click at [499, 329] on link "Contacts" at bounding box center [522, 339] width 59 height 27
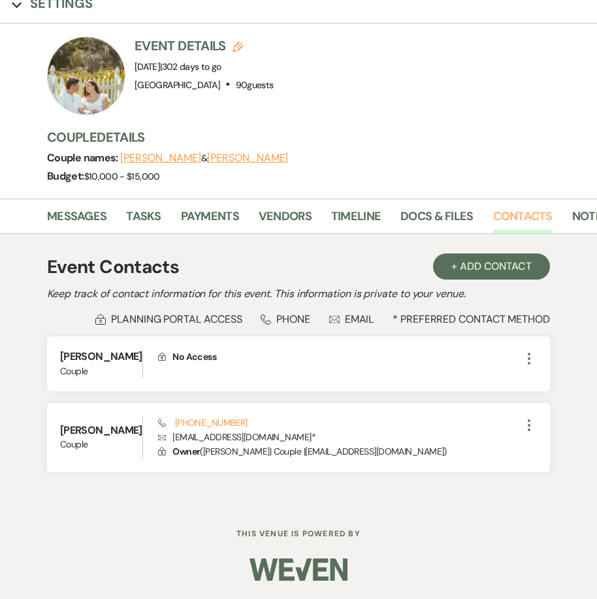
scroll to position [133, 0]
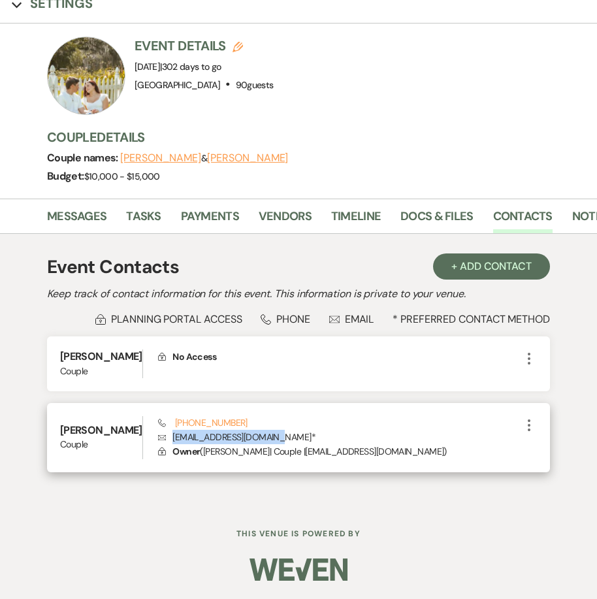
drag, startPoint x: 278, startPoint y: 436, endPoint x: 169, endPoint y: 437, distance: 109.2
click at [169, 437] on p "Envelope [EMAIL_ADDRESS][DOMAIN_NAME] *" at bounding box center [339, 437] width 363 height 14
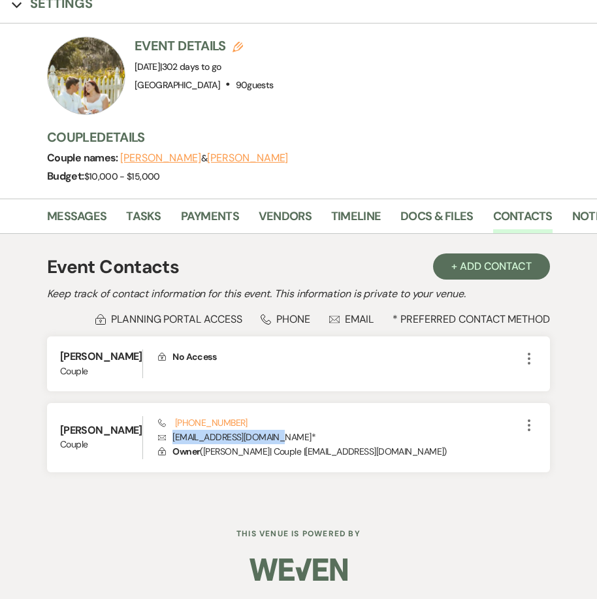
copy p "[EMAIL_ADDRESS][DOMAIN_NAME]"
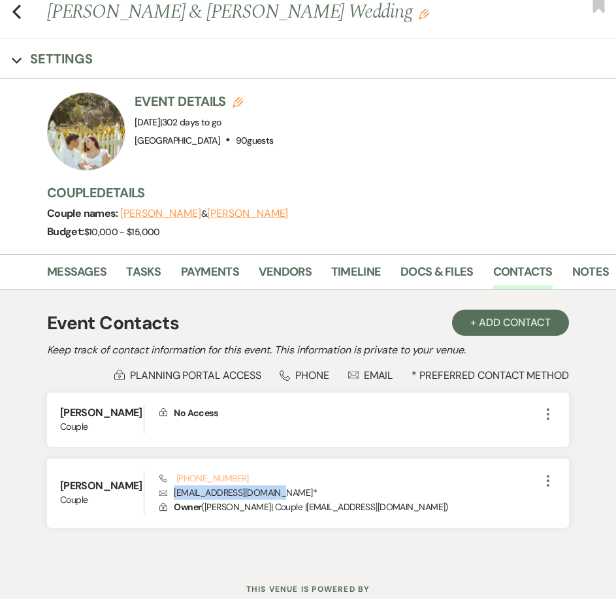
scroll to position [0, 0]
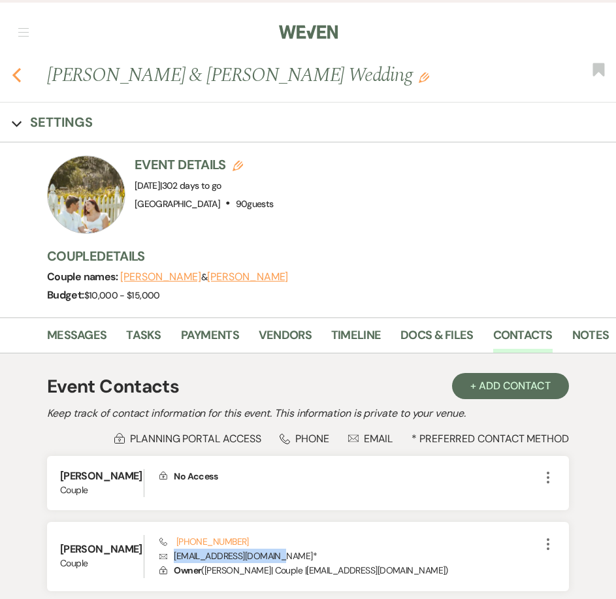
click at [19, 77] on icon "Previous" at bounding box center [17, 75] width 10 height 16
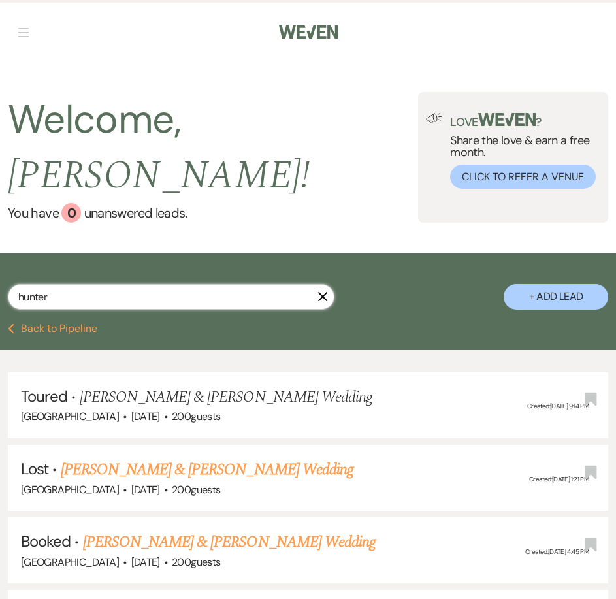
click at [77, 284] on input "hunter" at bounding box center [171, 296] width 327 height 25
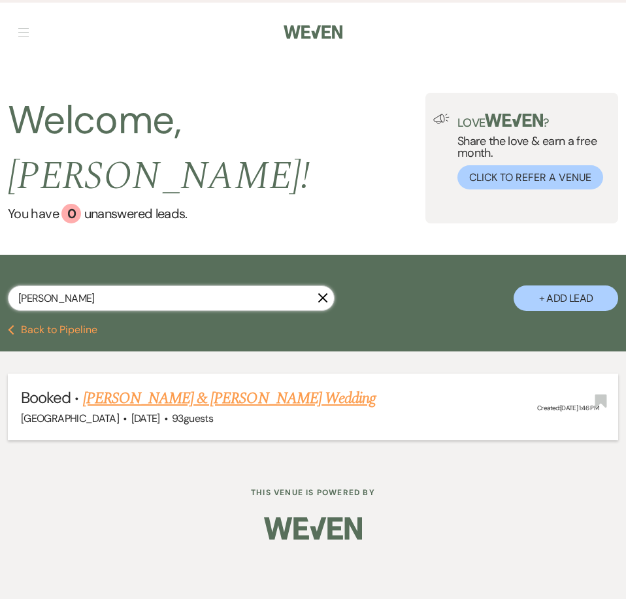
type input "[PERSON_NAME]"
click at [164, 387] on link "[PERSON_NAME] & [PERSON_NAME] Wedding" at bounding box center [229, 399] width 293 height 24
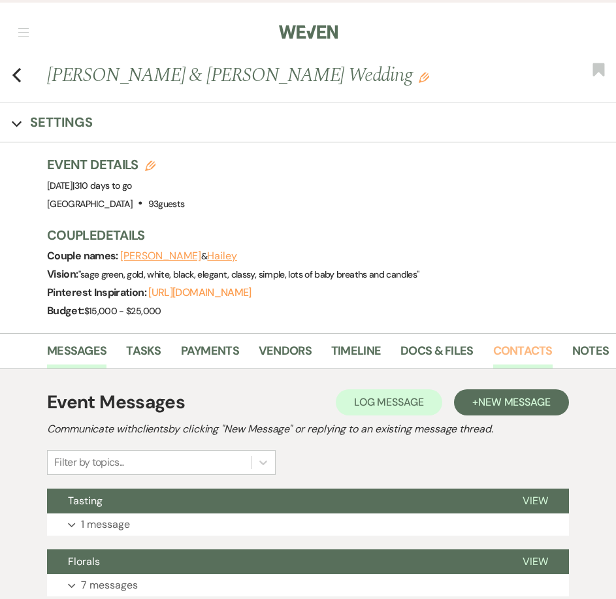
click at [541, 344] on link "Contacts" at bounding box center [522, 355] width 59 height 27
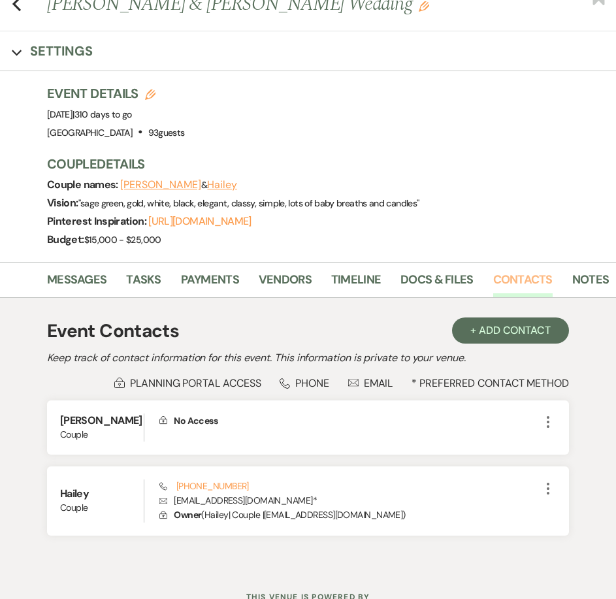
scroll to position [135, 0]
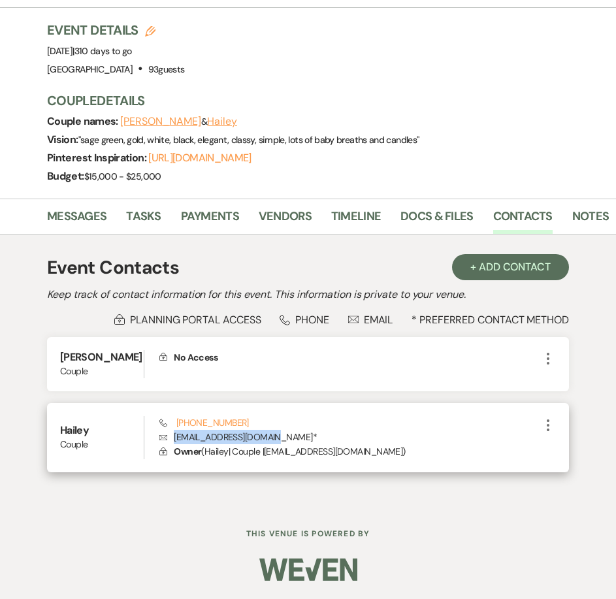
drag, startPoint x: 260, startPoint y: 437, endPoint x: 171, endPoint y: 433, distance: 89.6
click at [171, 433] on p "Envelope [EMAIL_ADDRESS][DOMAIN_NAME] *" at bounding box center [349, 437] width 381 height 14
copy p "[EMAIL_ADDRESS][DOMAIN_NAME]"
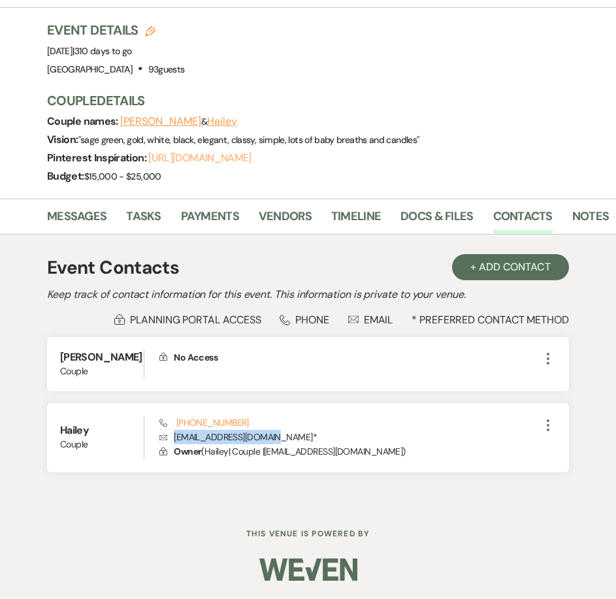
click at [235, 162] on link "[URL][DOMAIN_NAME]" at bounding box center [199, 158] width 103 height 14
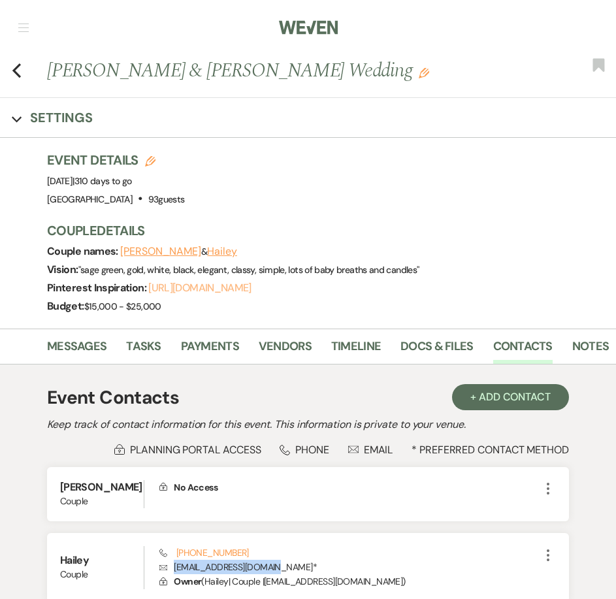
scroll to position [0, 0]
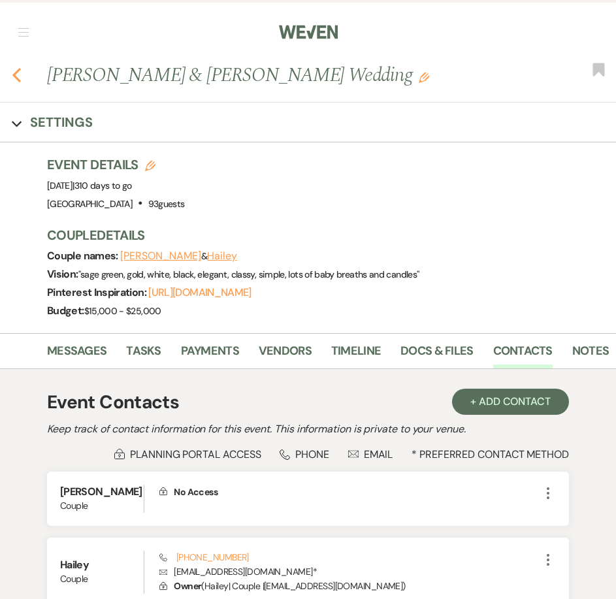
drag, startPoint x: 25, startPoint y: 75, endPoint x: 16, endPoint y: 77, distance: 9.4
click at [25, 76] on div "Previous [PERSON_NAME] & [PERSON_NAME] Wedding Edit Bookmark" at bounding box center [304, 81] width 623 height 41
click at [10, 78] on div "Previous [PERSON_NAME] & [PERSON_NAME] Wedding Edit Bookmark" at bounding box center [304, 81] width 623 height 41
click at [16, 78] on use "button" at bounding box center [16, 75] width 8 height 14
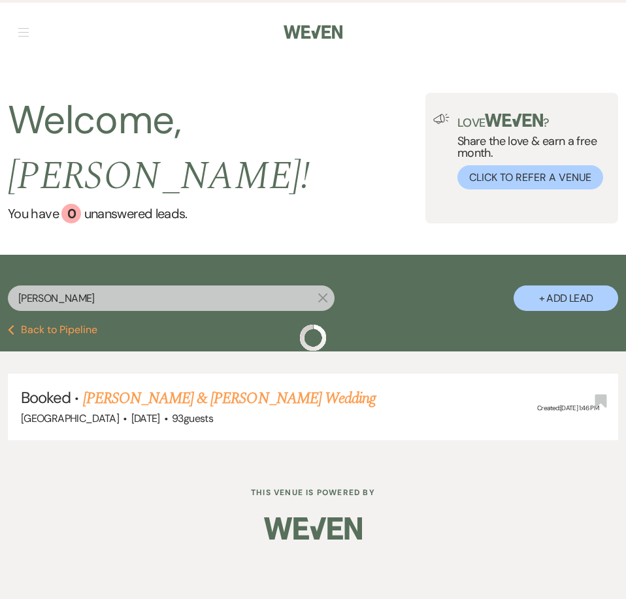
click at [76, 286] on input "[PERSON_NAME]" at bounding box center [171, 298] width 327 height 25
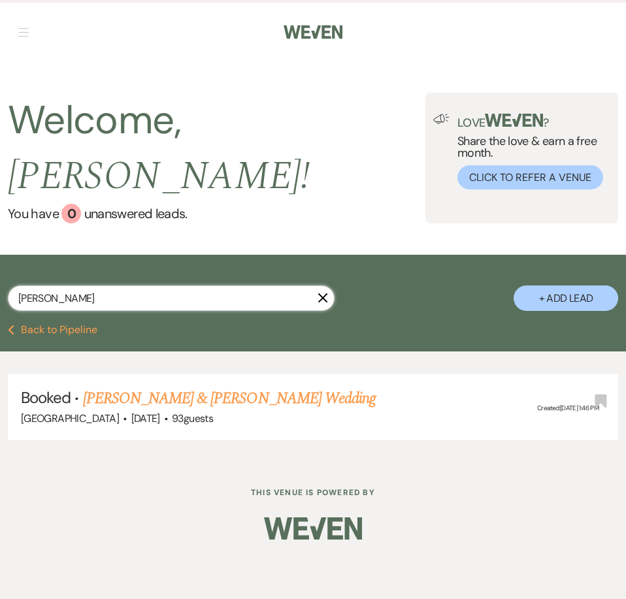
click at [79, 286] on input "[PERSON_NAME]" at bounding box center [171, 298] width 327 height 25
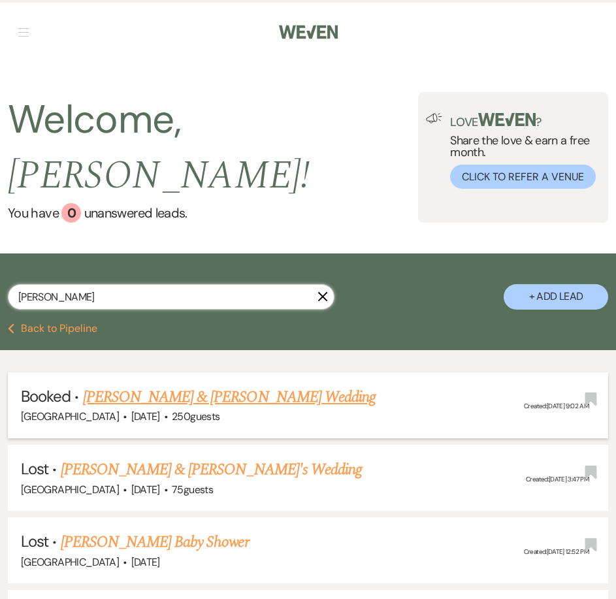
type input "[PERSON_NAME]"
click at [184, 386] on link "[PERSON_NAME] & [PERSON_NAME] Wedding" at bounding box center [229, 398] width 293 height 24
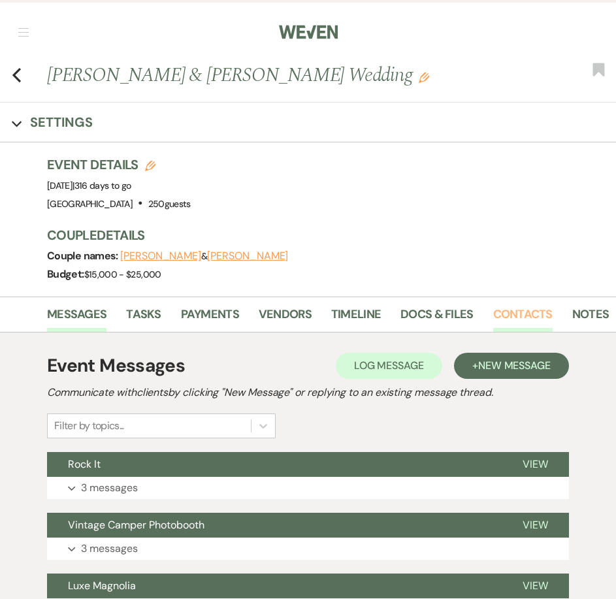
click at [533, 312] on link "Contacts" at bounding box center [522, 318] width 59 height 27
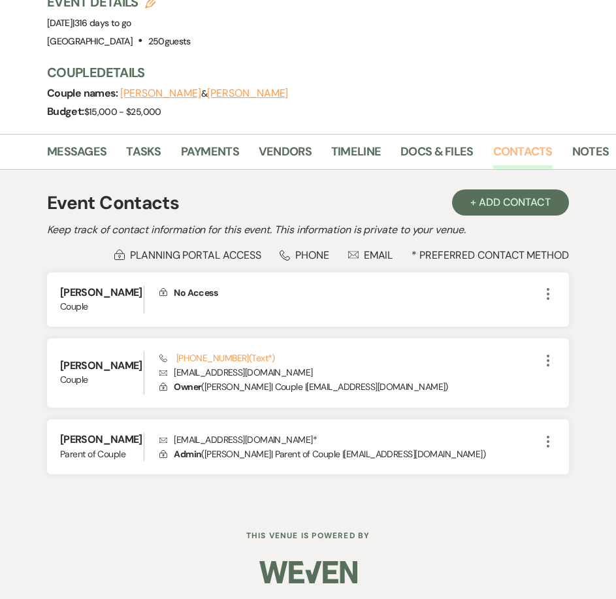
scroll to position [165, 0]
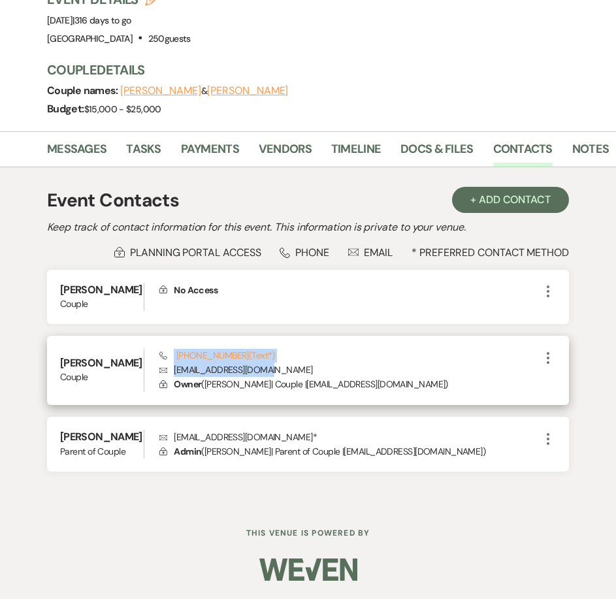
drag, startPoint x: 280, startPoint y: 371, endPoint x: 158, endPoint y: 371, distance: 121.6
click at [158, 371] on div "[PERSON_NAME] Phone [PHONE_NUMBER] (Text*) [PERSON_NAME] [PERSON_NAME][EMAIL_AD…" at bounding box center [308, 370] width 522 height 69
click at [293, 366] on p "Envelope [EMAIL_ADDRESS][DOMAIN_NAME]" at bounding box center [349, 370] width 381 height 14
drag, startPoint x: 282, startPoint y: 371, endPoint x: 175, endPoint y: 374, distance: 107.2
click at [175, 374] on p "Envelope [EMAIL_ADDRESS][DOMAIN_NAME]" at bounding box center [349, 370] width 381 height 14
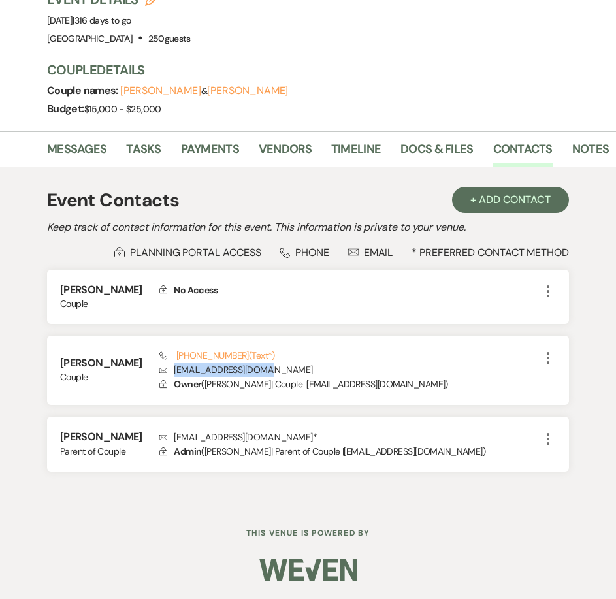
copy p "[EMAIL_ADDRESS][DOMAIN_NAME]"
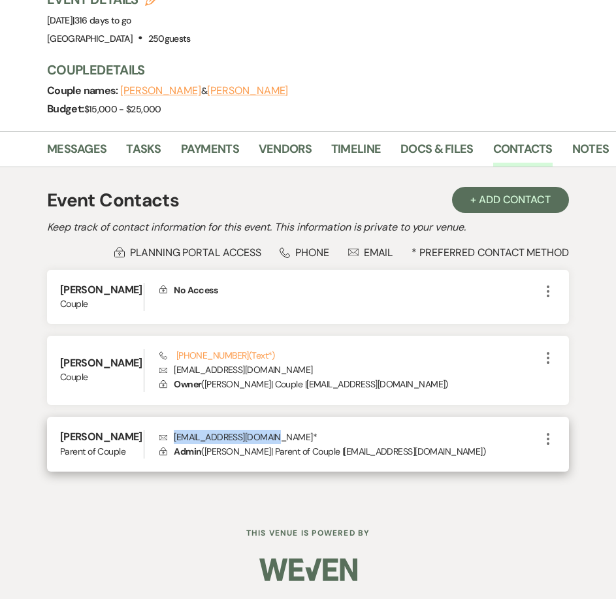
drag, startPoint x: 264, startPoint y: 433, endPoint x: 169, endPoint y: 438, distance: 94.9
click at [169, 438] on p "Envelope [EMAIL_ADDRESS][DOMAIN_NAME] *" at bounding box center [349, 437] width 381 height 14
copy p "[EMAIL_ADDRESS][DOMAIN_NAME]"
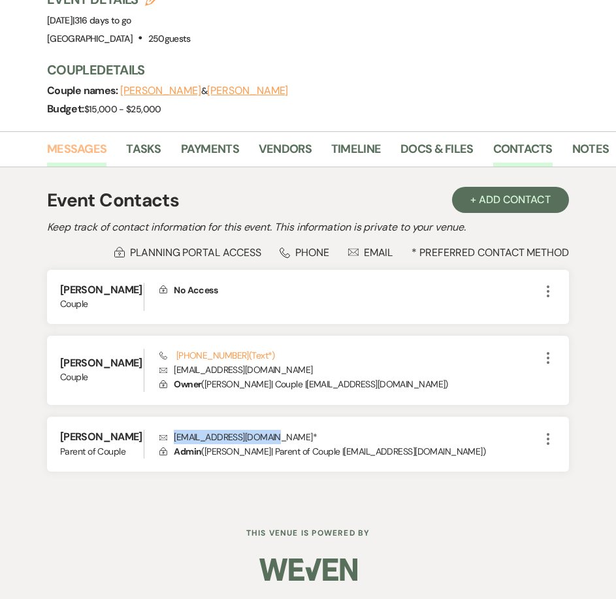
click at [82, 156] on link "Messages" at bounding box center [76, 153] width 59 height 27
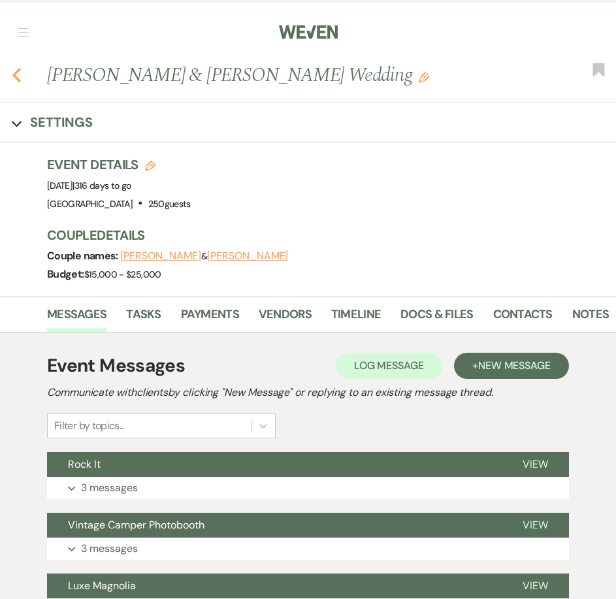
click at [20, 79] on icon "Previous" at bounding box center [17, 75] width 10 height 16
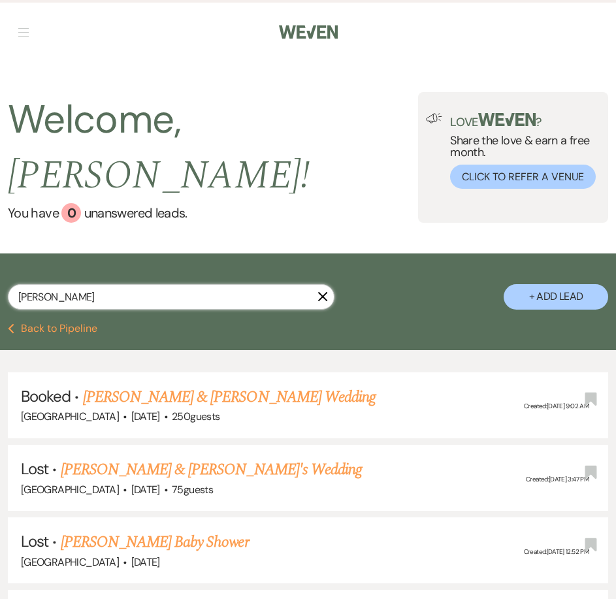
click at [106, 284] on input "[PERSON_NAME]" at bounding box center [171, 296] width 327 height 25
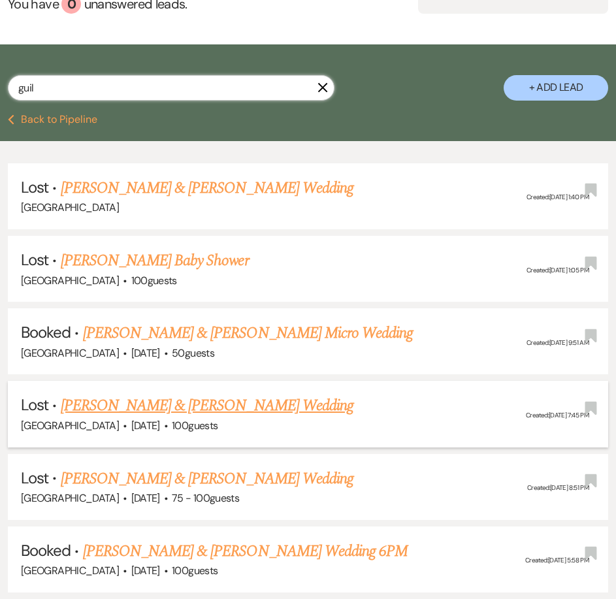
scroll to position [327, 0]
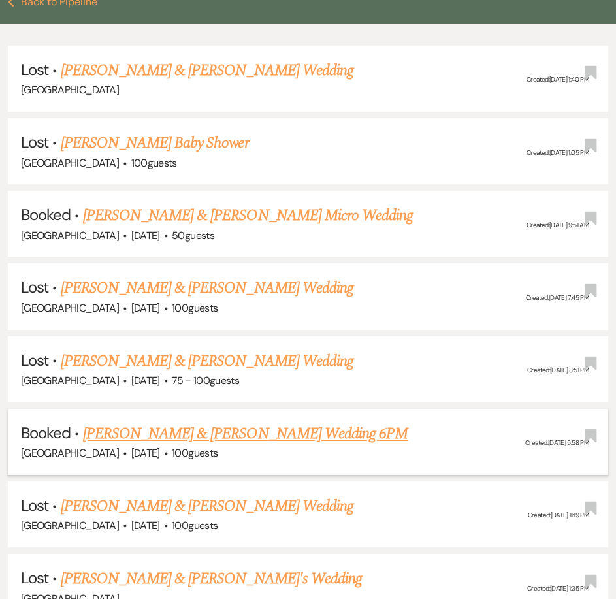
type input "guil"
click at [169, 422] on link "[PERSON_NAME] & [PERSON_NAME] Wedding 6PM" at bounding box center [246, 434] width 326 height 24
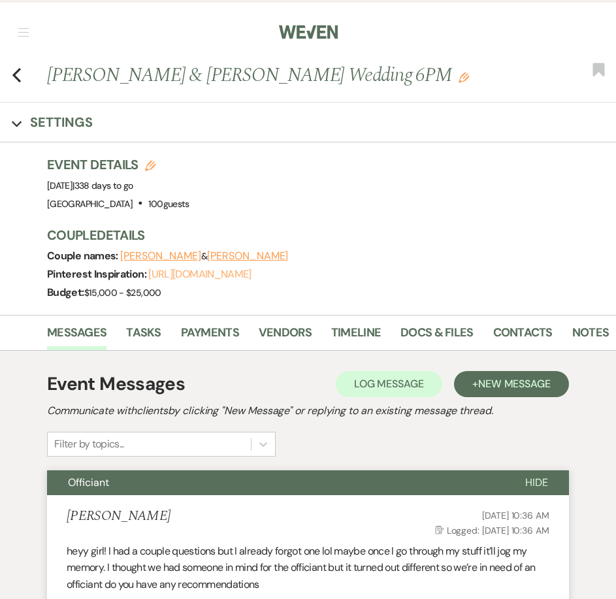
click at [210, 275] on link "[URL][DOMAIN_NAME]" at bounding box center [199, 274] width 103 height 14
click at [517, 330] on link "Contacts" at bounding box center [522, 337] width 59 height 27
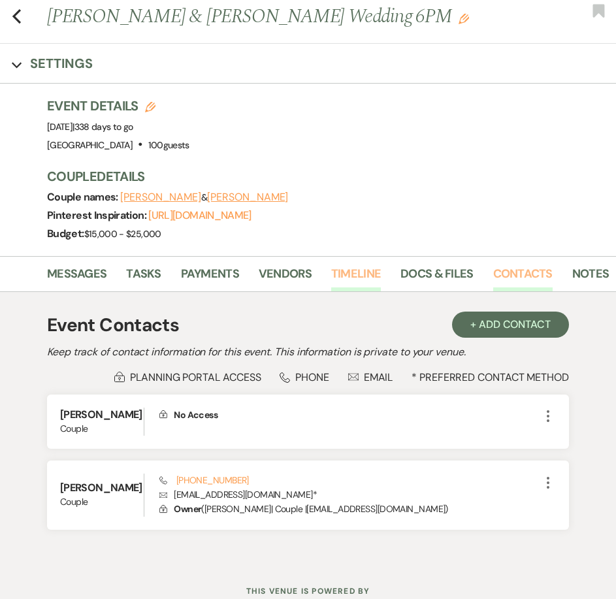
scroll to position [116, 0]
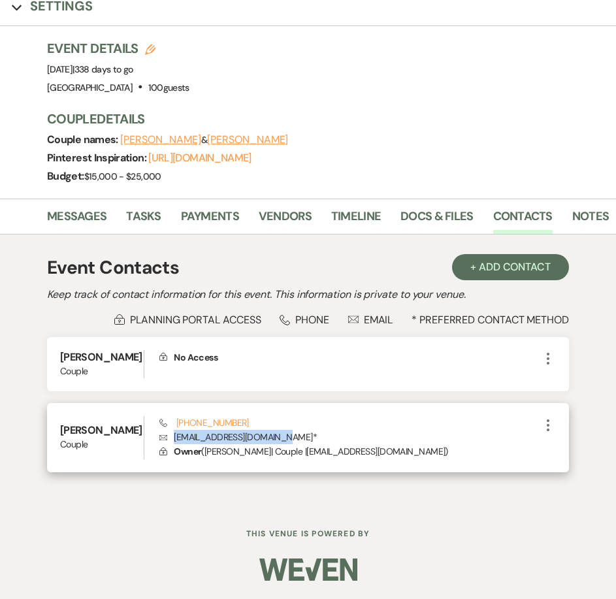
drag, startPoint x: 273, startPoint y: 439, endPoint x: 165, endPoint y: 439, distance: 107.2
click at [165, 439] on p "Envelope [EMAIL_ADDRESS][DOMAIN_NAME] *" at bounding box center [349, 437] width 381 height 14
copy p "[EMAIL_ADDRESS][DOMAIN_NAME]"
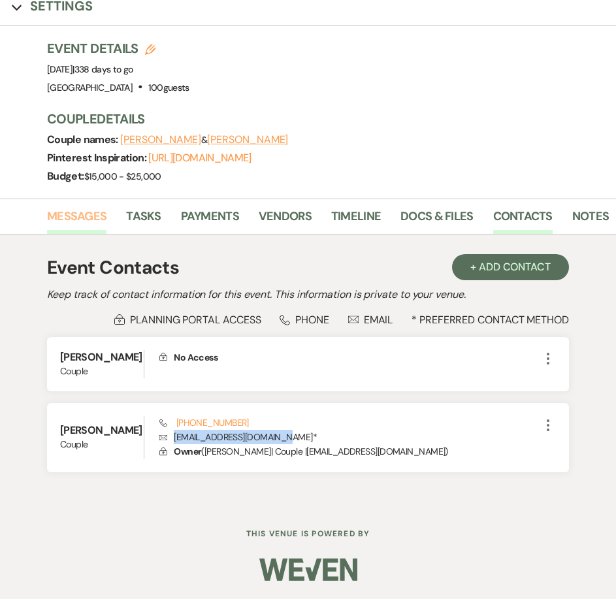
click at [87, 215] on link "Messages" at bounding box center [76, 220] width 59 height 27
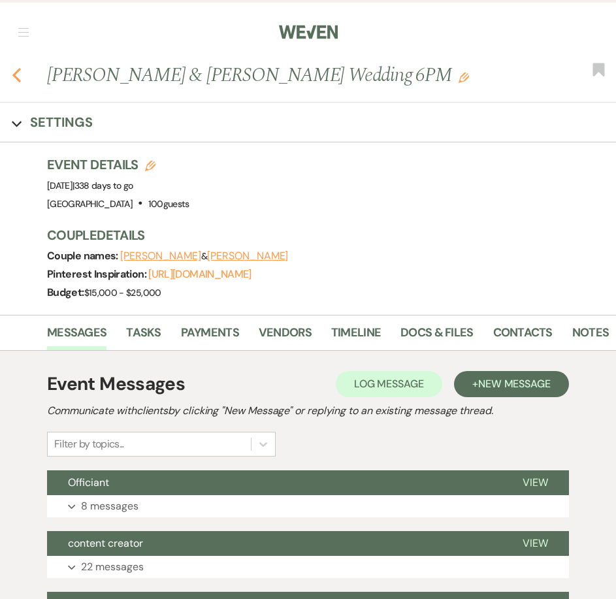
click at [20, 70] on icon "Previous" at bounding box center [17, 75] width 10 height 16
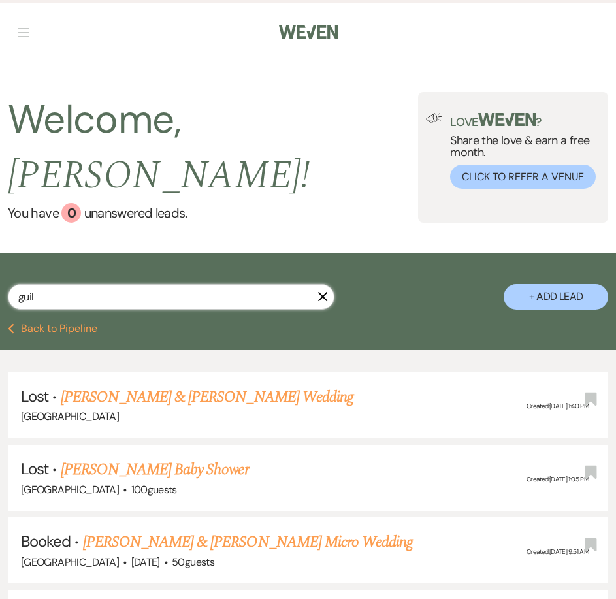
click at [146, 284] on input "guil" at bounding box center [171, 296] width 327 height 25
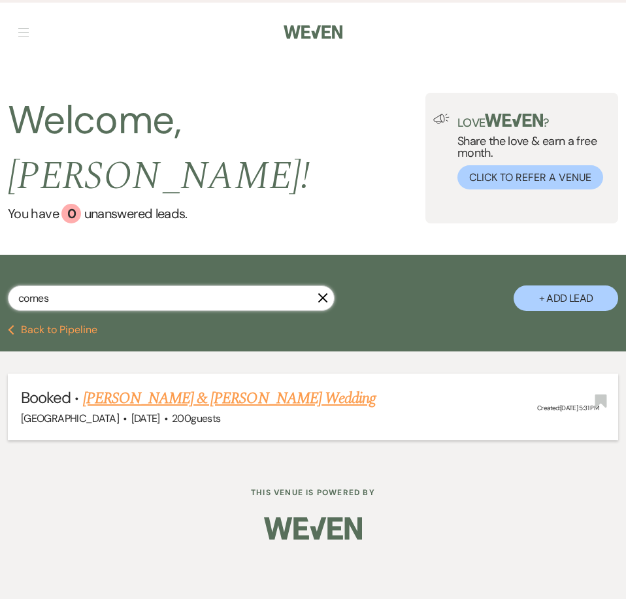
type input "cornes"
click at [190, 387] on link "[PERSON_NAME] & [PERSON_NAME] Wedding" at bounding box center [229, 399] width 293 height 24
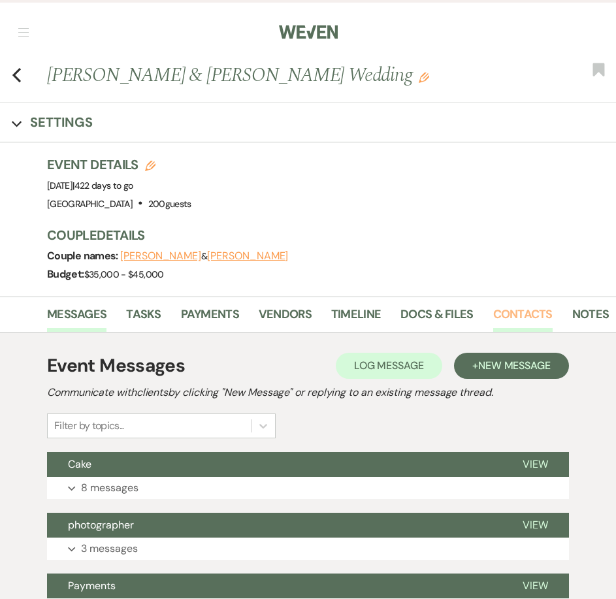
click at [531, 309] on link "Contacts" at bounding box center [522, 318] width 59 height 27
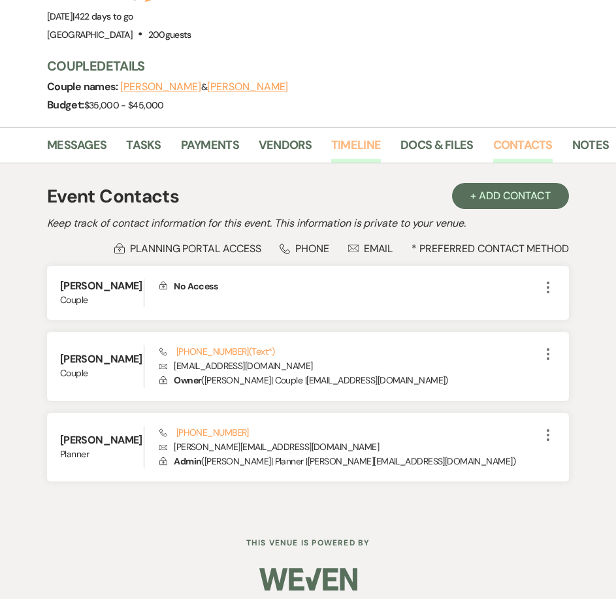
scroll to position [179, 0]
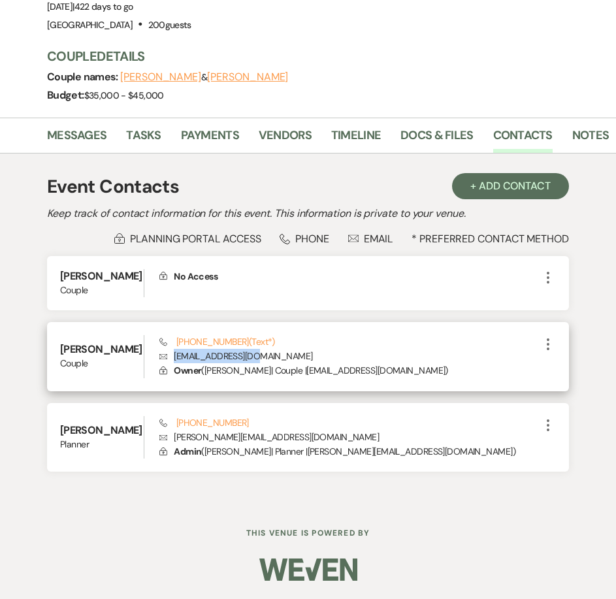
drag, startPoint x: 257, startPoint y: 358, endPoint x: 174, endPoint y: 357, distance: 83.0
click at [174, 357] on p "Envelope [EMAIL_ADDRESS][DOMAIN_NAME]" at bounding box center [349, 356] width 381 height 14
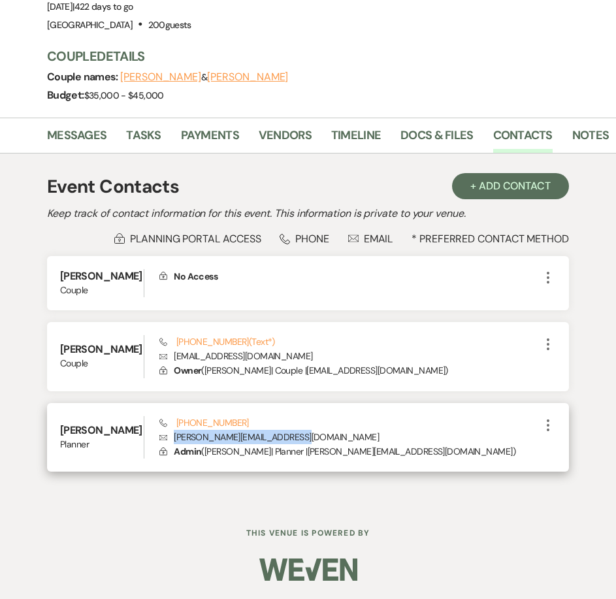
drag, startPoint x: 312, startPoint y: 439, endPoint x: 173, endPoint y: 442, distance: 139.9
click at [173, 442] on p "Envelope [PERSON_NAME][EMAIL_ADDRESS][DOMAIN_NAME]" at bounding box center [349, 437] width 381 height 14
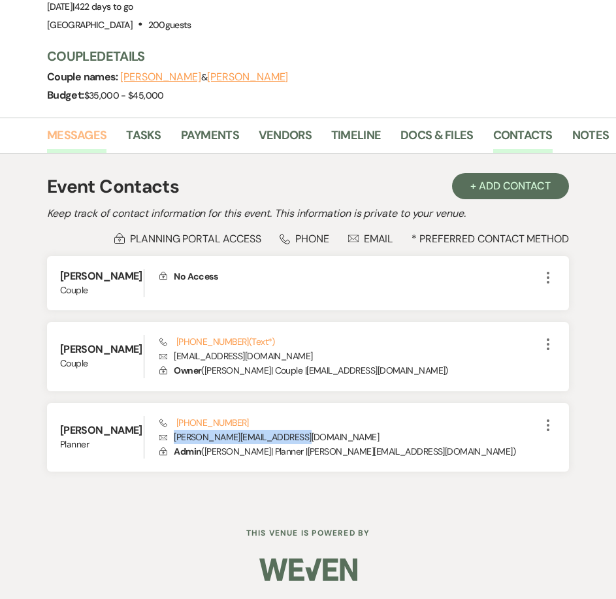
click at [77, 144] on link "Messages" at bounding box center [76, 139] width 59 height 27
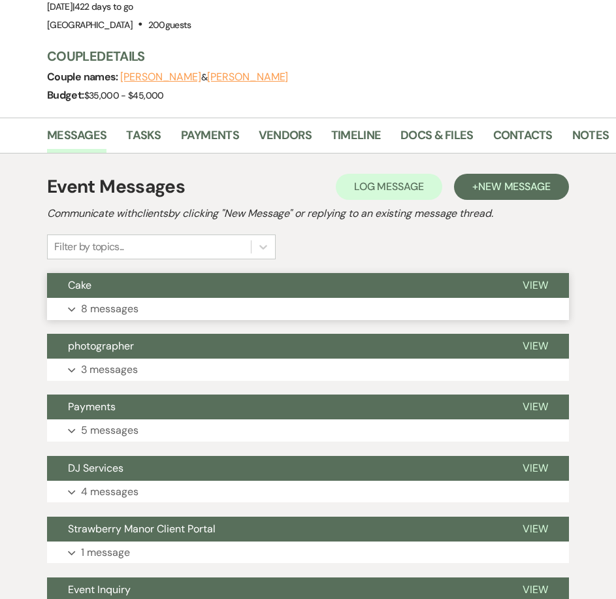
click at [139, 306] on button "Expand 8 messages" at bounding box center [308, 309] width 522 height 22
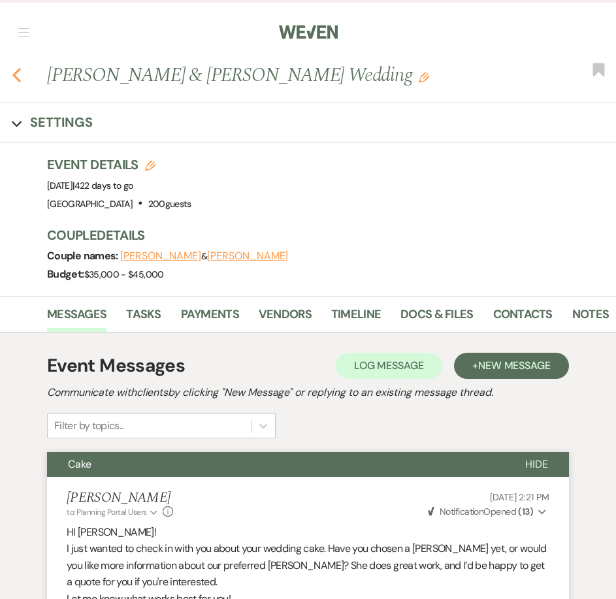
click at [15, 74] on use "button" at bounding box center [16, 75] width 8 height 14
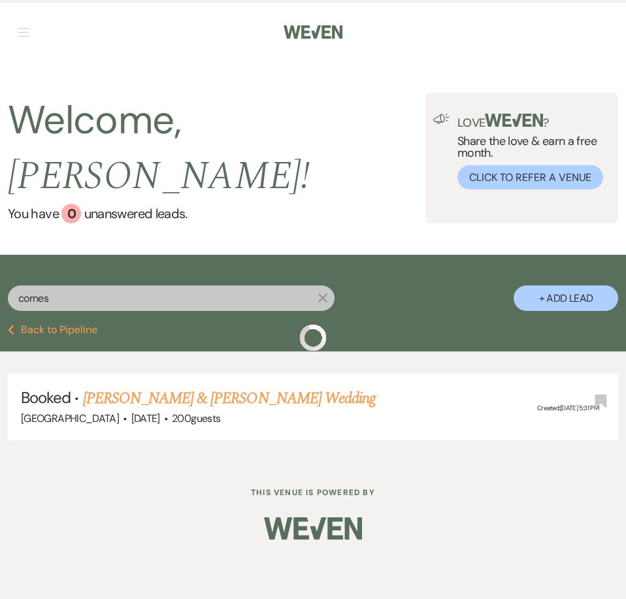
click at [107, 286] on input "cornes" at bounding box center [171, 298] width 327 height 25
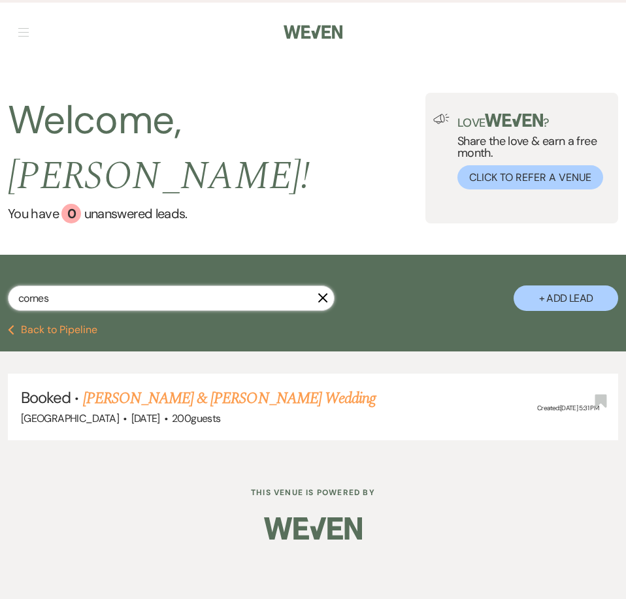
click at [107, 286] on input "cornes" at bounding box center [171, 298] width 327 height 25
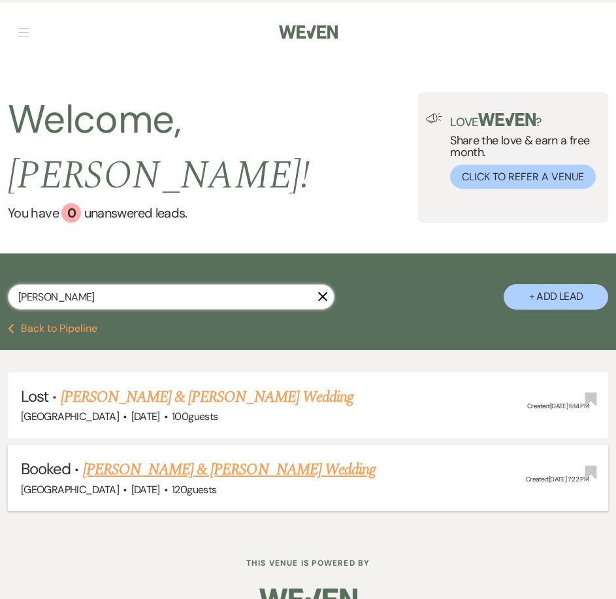
type input "[PERSON_NAME]"
click at [125, 458] on link "[PERSON_NAME] & [PERSON_NAME] Wedding" at bounding box center [229, 470] width 293 height 24
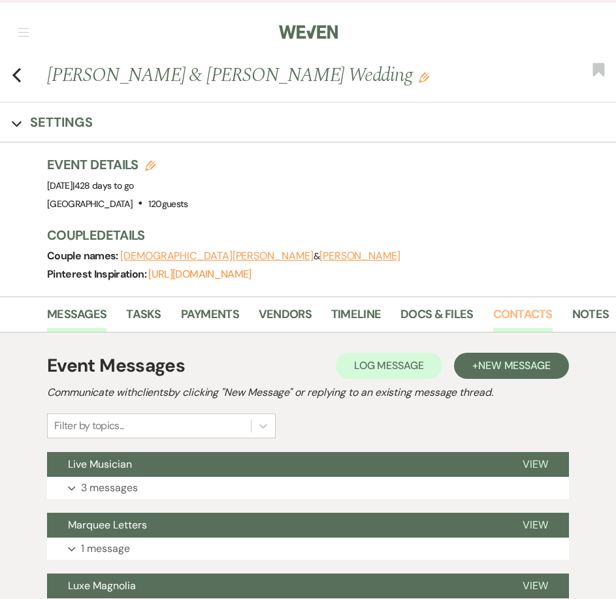
click at [527, 307] on link "Contacts" at bounding box center [522, 318] width 59 height 27
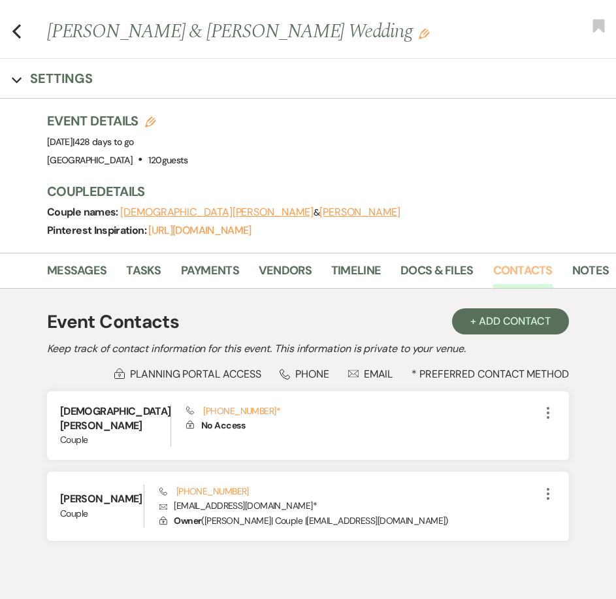
scroll to position [98, 0]
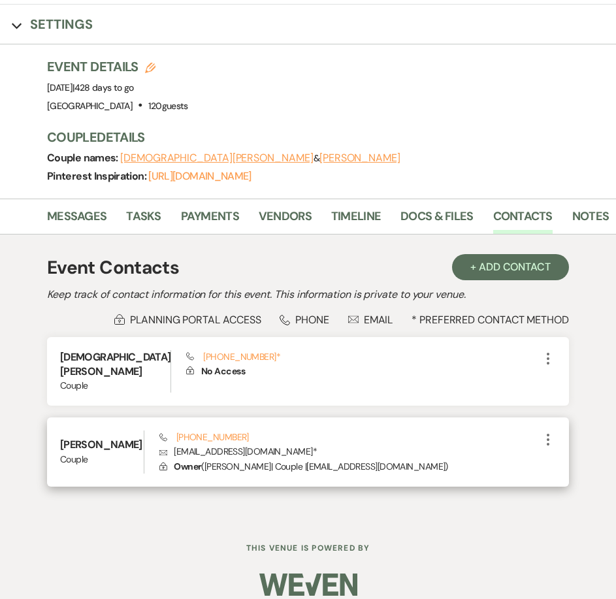
drag, startPoint x: 205, startPoint y: 416, endPoint x: 252, endPoint y: 439, distance: 52.0
click at [252, 444] on p "Envelope [EMAIL_ADDRESS][DOMAIN_NAME] *" at bounding box center [349, 451] width 381 height 14
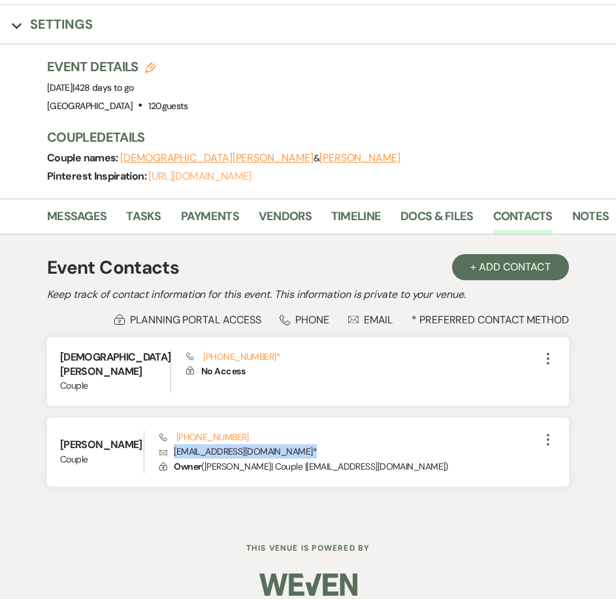
click at [220, 176] on link "[URL][DOMAIN_NAME]" at bounding box center [199, 176] width 103 height 14
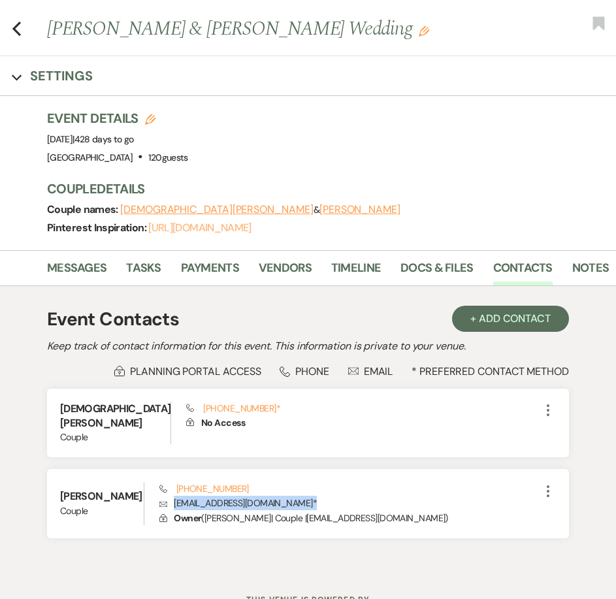
scroll to position [0, 0]
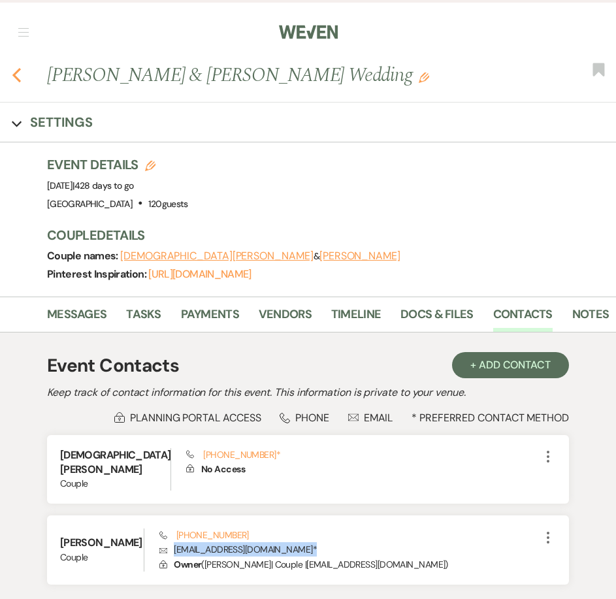
click at [21, 75] on icon "Previous" at bounding box center [17, 75] width 10 height 16
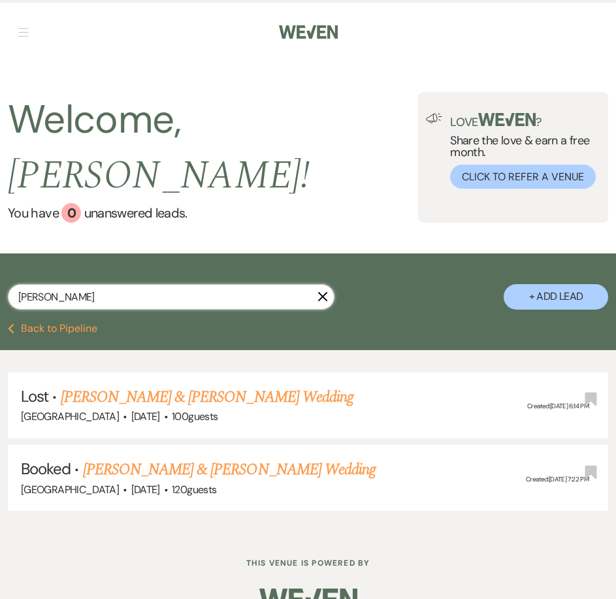
click at [129, 284] on input "[PERSON_NAME]" at bounding box center [171, 296] width 327 height 25
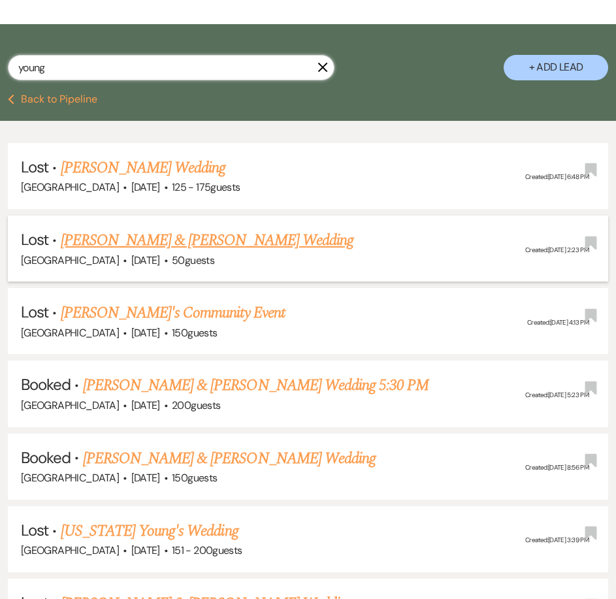
scroll to position [261, 0]
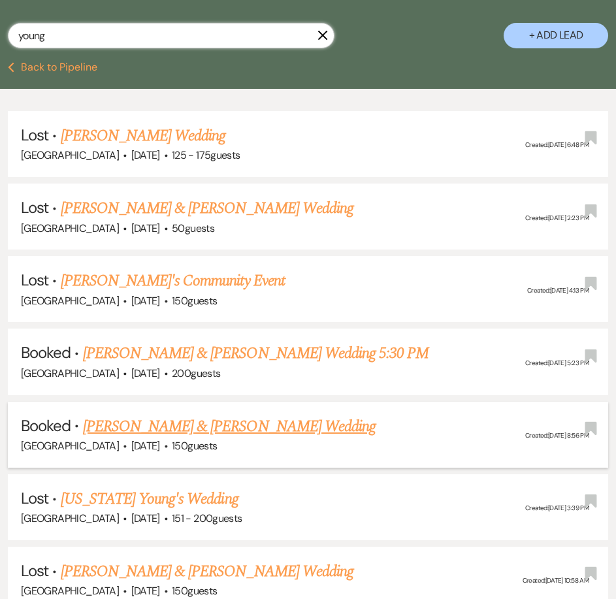
type input "young"
click at [169, 415] on link "[PERSON_NAME] & [PERSON_NAME] Wedding" at bounding box center [229, 427] width 293 height 24
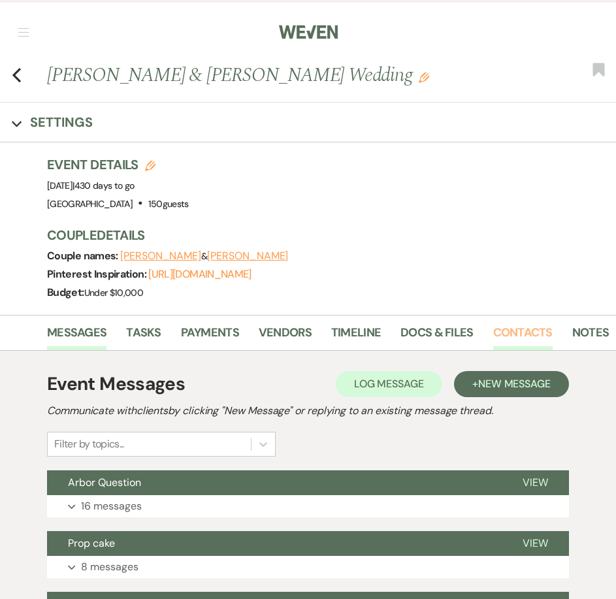
click at [514, 336] on link "Contacts" at bounding box center [522, 337] width 59 height 27
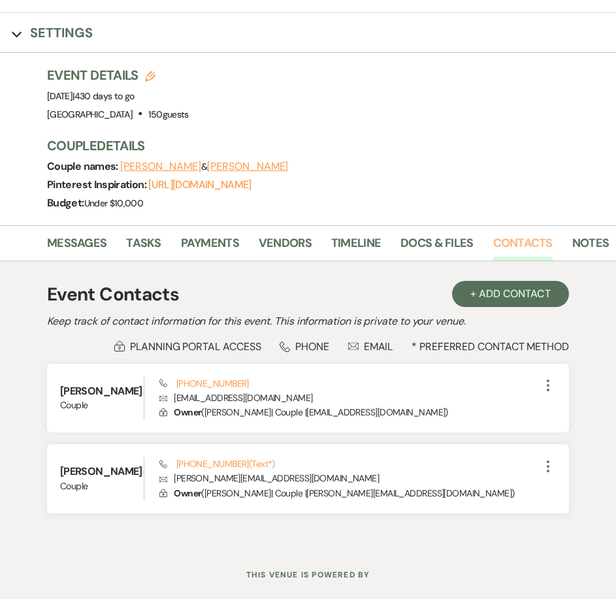
scroll to position [131, 0]
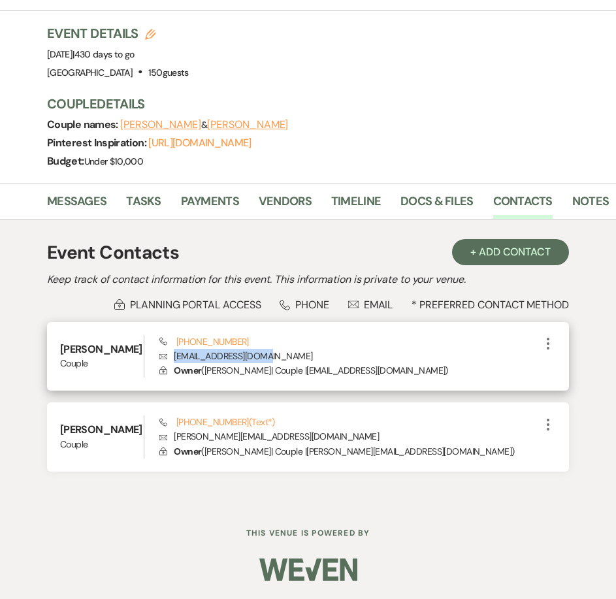
drag, startPoint x: 262, startPoint y: 355, endPoint x: 165, endPoint y: 358, distance: 97.4
click at [165, 358] on p "Envelope [EMAIL_ADDRESS][DOMAIN_NAME]" at bounding box center [349, 356] width 381 height 14
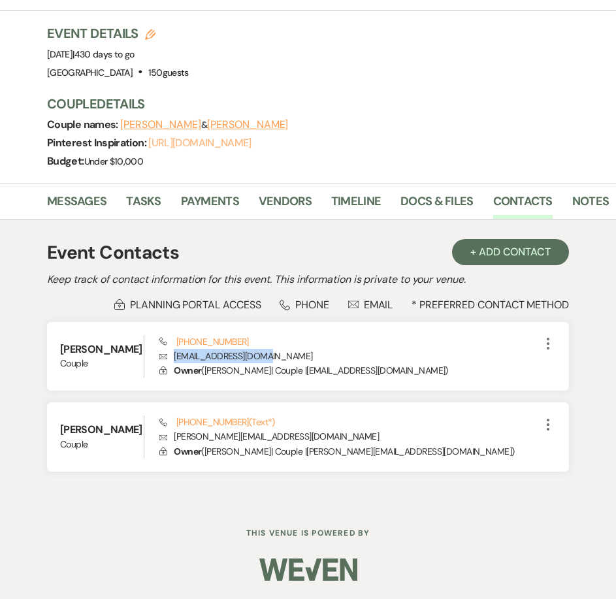
click at [209, 139] on link "[URL][DOMAIN_NAME]" at bounding box center [199, 143] width 103 height 14
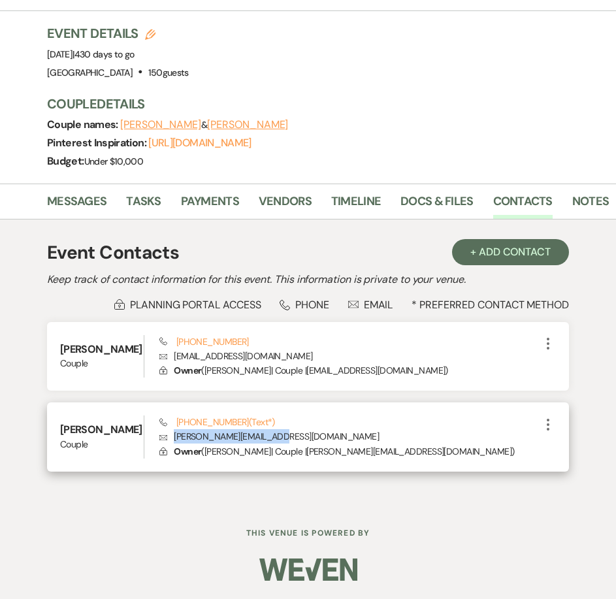
drag, startPoint x: 273, startPoint y: 437, endPoint x: 167, endPoint y: 437, distance: 106.5
click at [167, 437] on p "Envelope [PERSON_NAME][EMAIL_ADDRESS][DOMAIN_NAME]" at bounding box center [349, 436] width 381 height 14
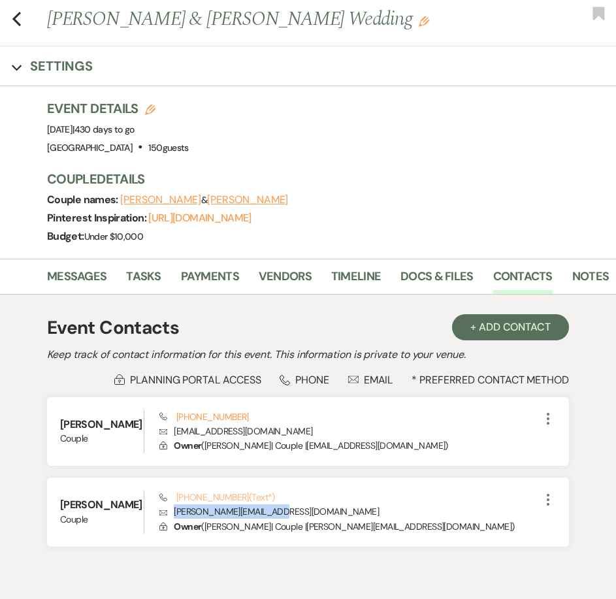
scroll to position [0, 0]
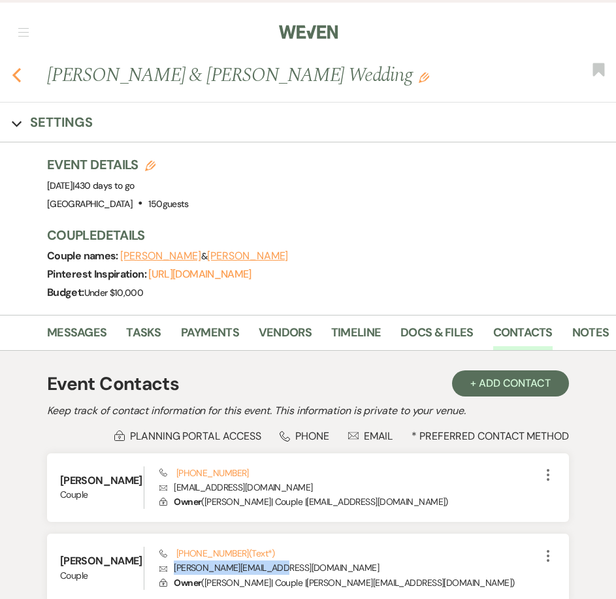
click at [14, 78] on icon "Previous" at bounding box center [17, 75] width 10 height 16
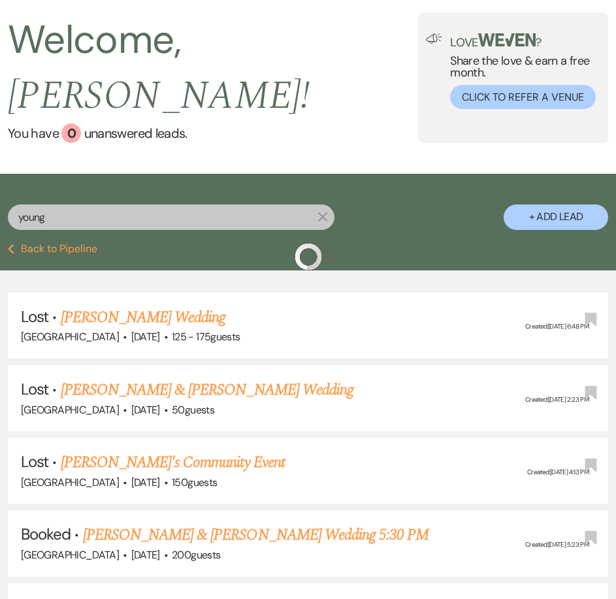
scroll to position [65, 0]
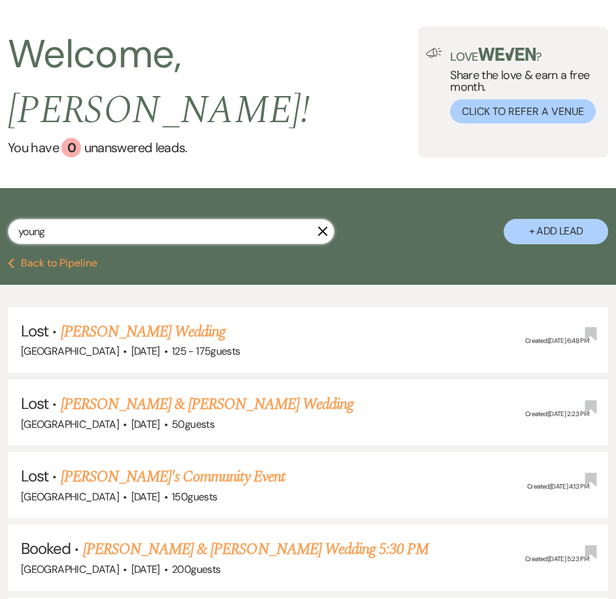
click at [69, 219] on input "young" at bounding box center [171, 231] width 327 height 25
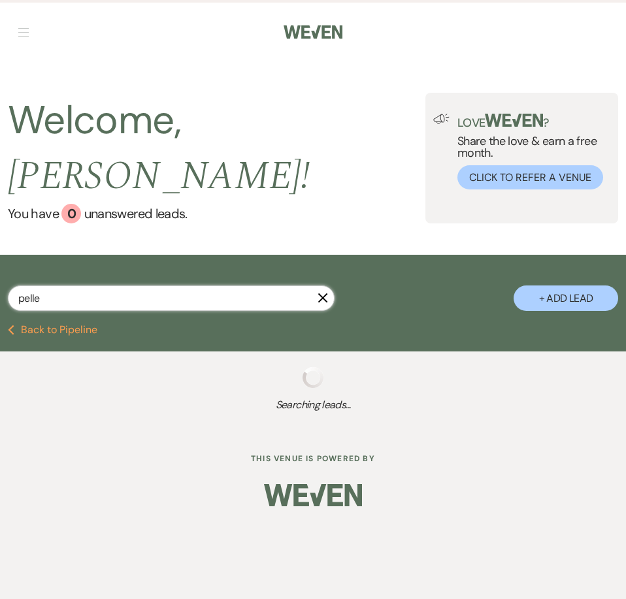
type input "pelle"
click at [156, 437] on div "Dashboard Manage Venues Expand [GEOGRAPHIC_DATA] Events Bookings To Do Settings…" at bounding box center [313, 299] width 626 height 599
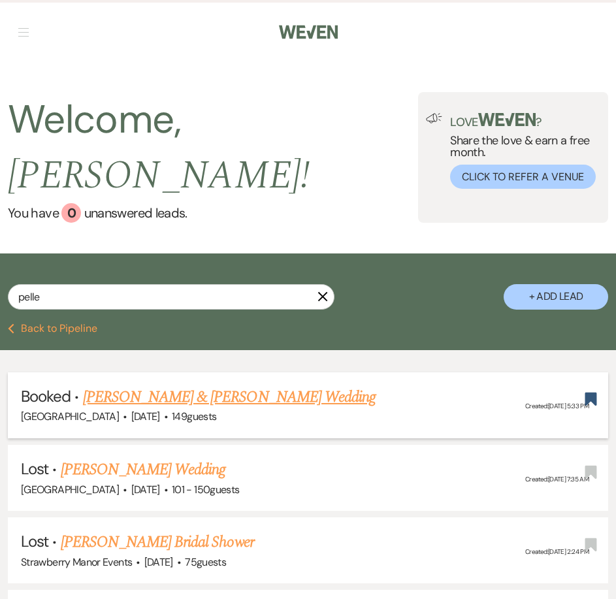
click at [153, 386] on link "[PERSON_NAME] & [PERSON_NAME] Wedding" at bounding box center [229, 398] width 293 height 24
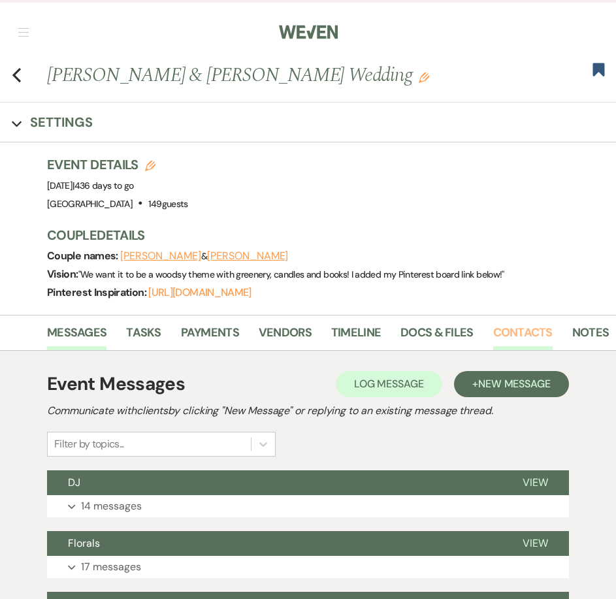
click at [543, 332] on link "Contacts" at bounding box center [522, 337] width 59 height 27
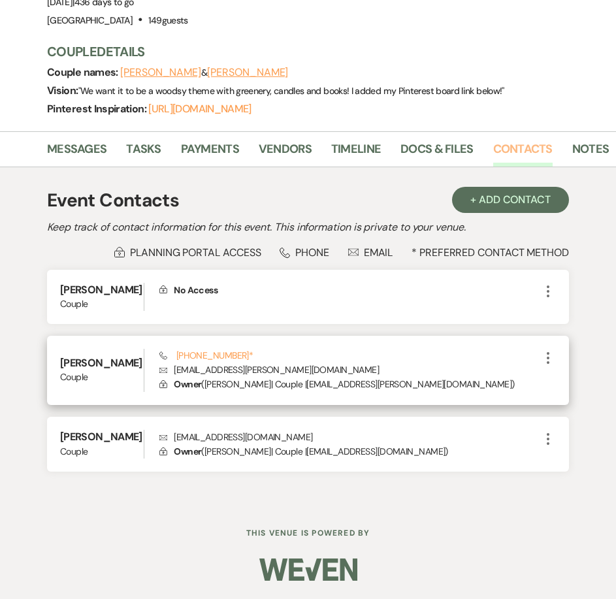
scroll to position [118, 0]
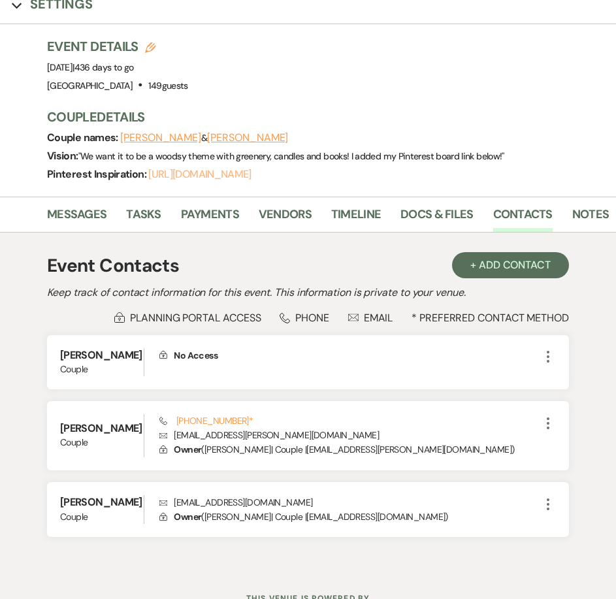
click at [213, 171] on link "[URL][DOMAIN_NAME]" at bounding box center [199, 174] width 103 height 14
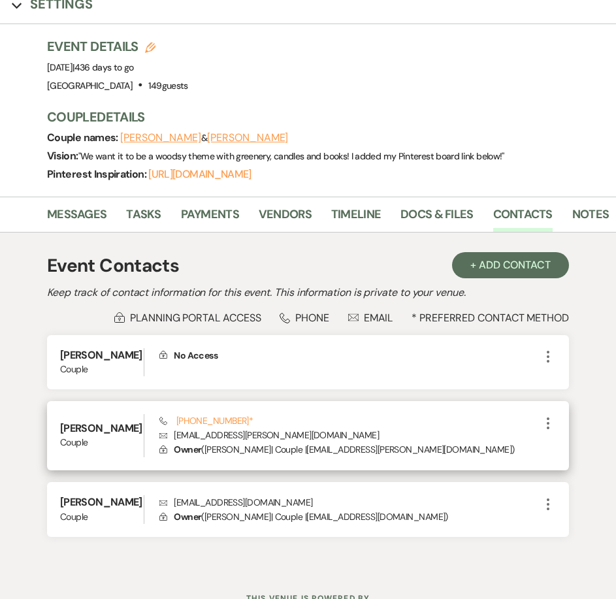
click at [223, 433] on p "Envelope [EMAIL_ADDRESS][PERSON_NAME][DOMAIN_NAME]" at bounding box center [349, 435] width 381 height 14
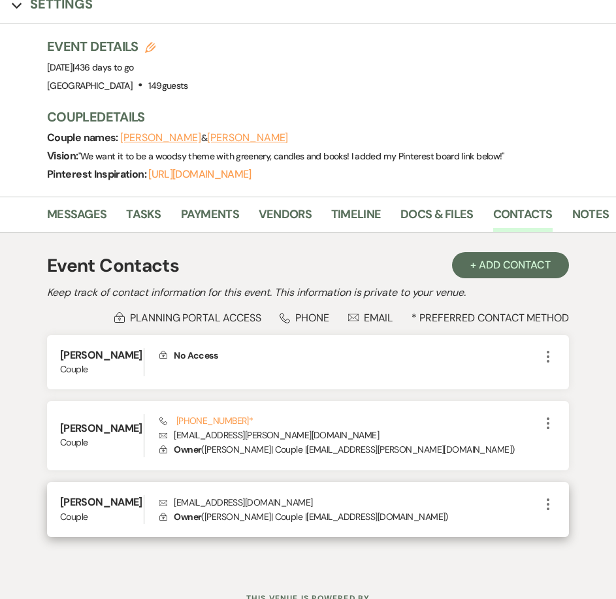
click at [246, 494] on div "[PERSON_NAME] Couple Envelope [EMAIL_ADDRESS][DOMAIN_NAME] Lock Owner ( [PERSON…" at bounding box center [308, 510] width 522 height 56
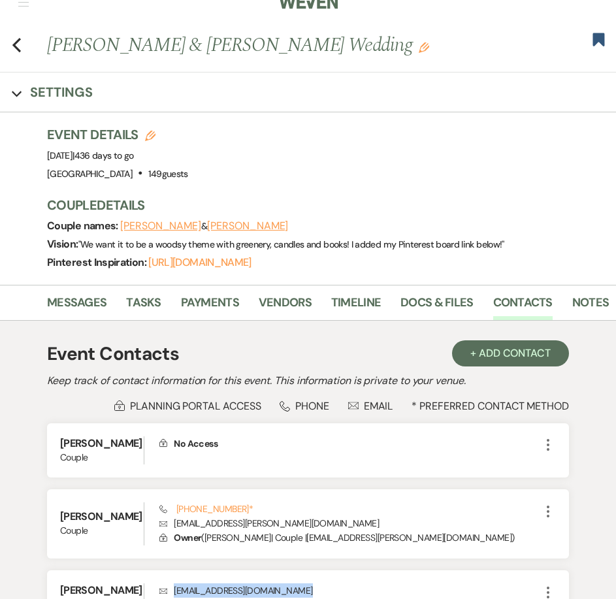
scroll to position [0, 0]
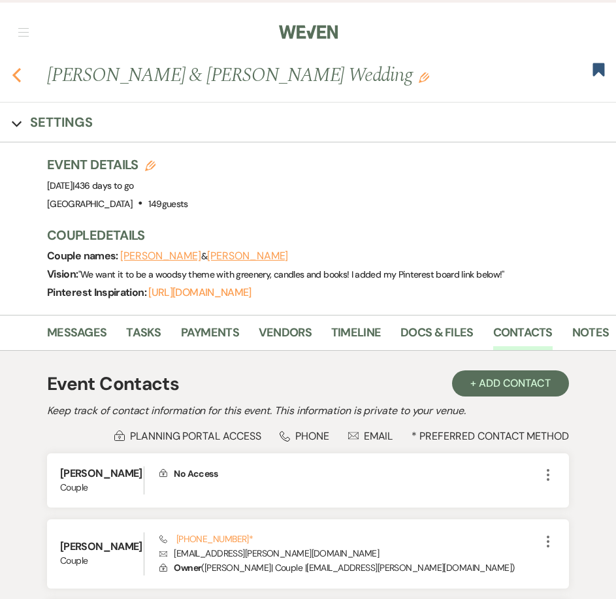
click at [18, 73] on icon "Previous" at bounding box center [17, 75] width 10 height 16
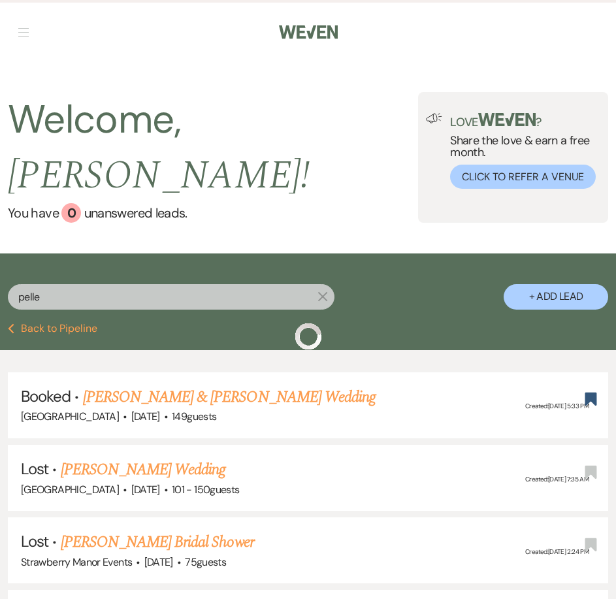
click at [73, 284] on input "pelle" at bounding box center [171, 296] width 327 height 25
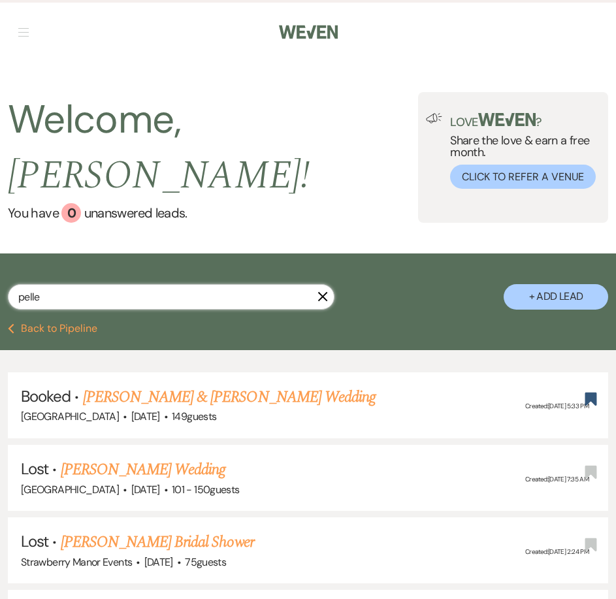
click at [73, 284] on input "pelle" at bounding box center [171, 296] width 327 height 25
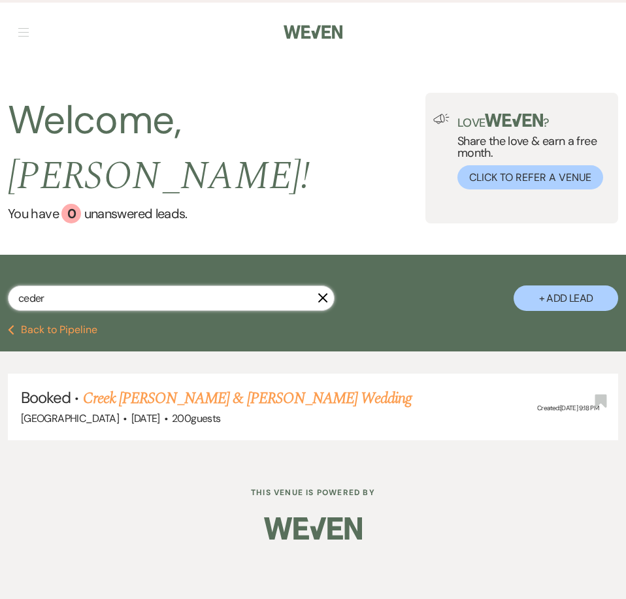
type input "ceder"
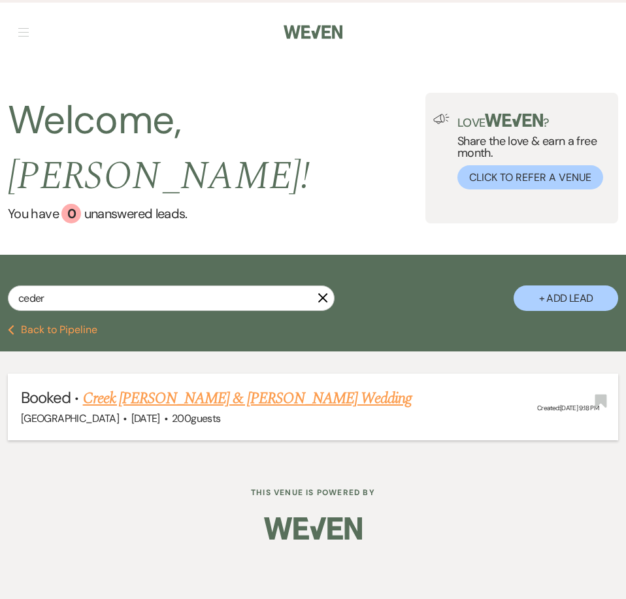
click at [154, 387] on link "Creek [PERSON_NAME] & [PERSON_NAME] Wedding" at bounding box center [247, 399] width 329 height 24
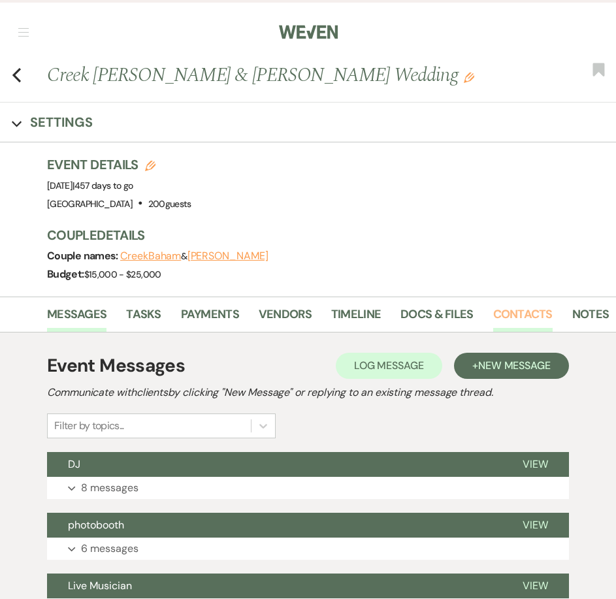
click at [528, 314] on link "Contacts" at bounding box center [522, 318] width 59 height 27
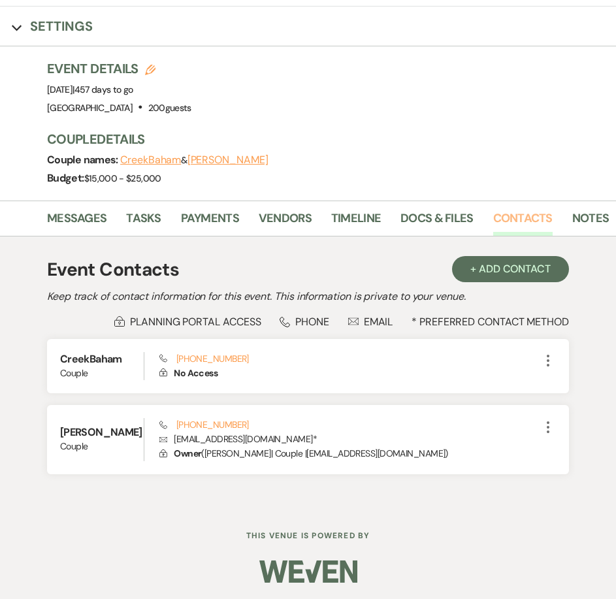
scroll to position [98, 0]
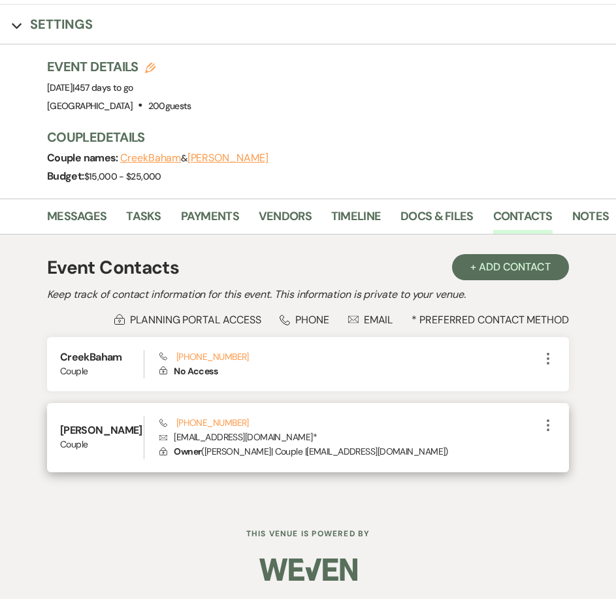
click at [247, 441] on p "Envelope [EMAIL_ADDRESS][DOMAIN_NAME] *" at bounding box center [349, 437] width 381 height 14
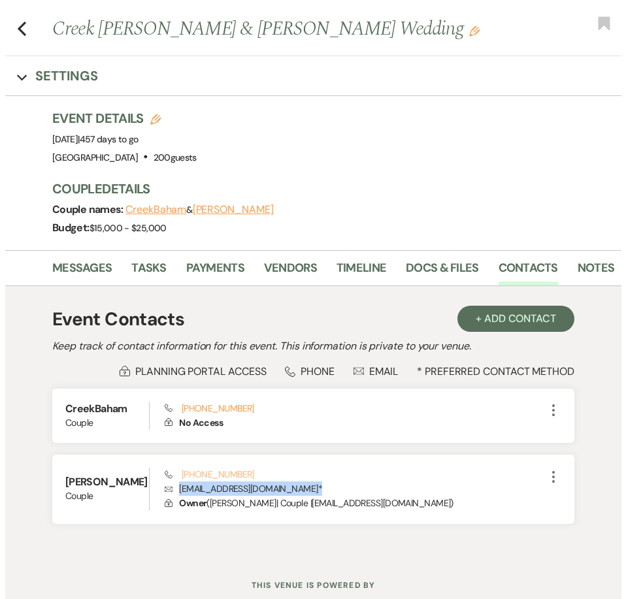
scroll to position [0, 0]
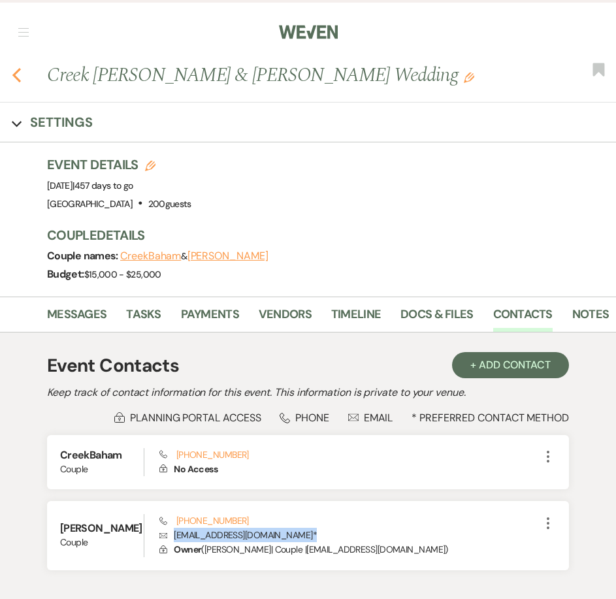
click at [18, 76] on icon "Previous" at bounding box center [17, 75] width 10 height 16
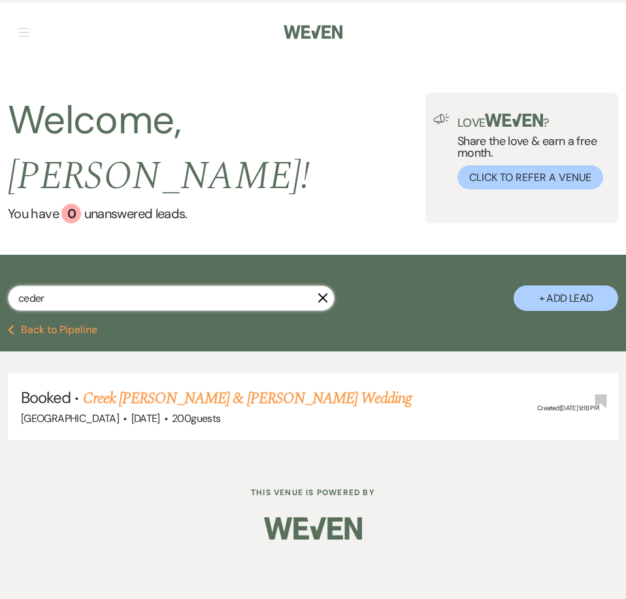
click at [138, 286] on input "ceder" at bounding box center [171, 298] width 327 height 25
type input "e"
type input "legend"
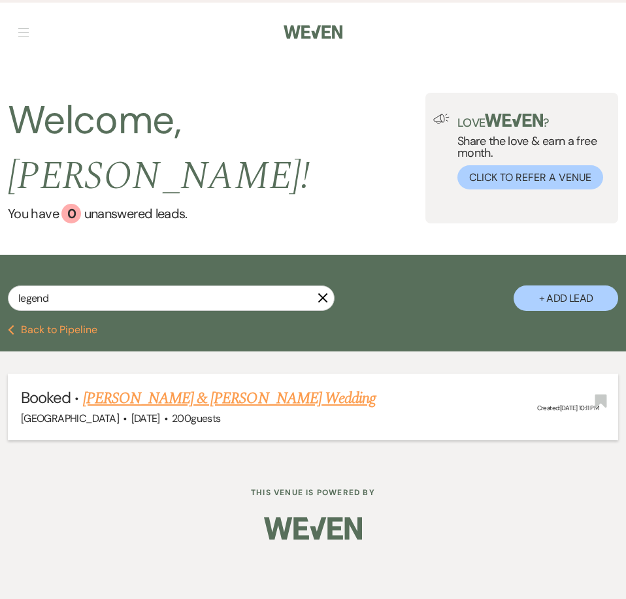
click at [226, 387] on link "[PERSON_NAME] & [PERSON_NAME] Wedding" at bounding box center [229, 399] width 293 height 24
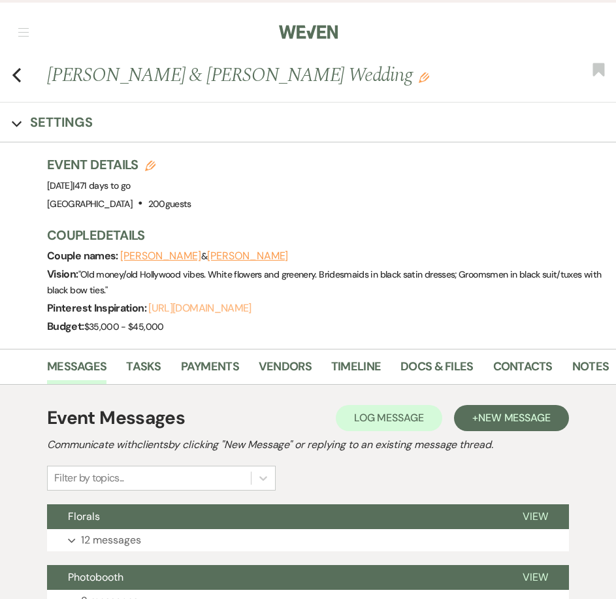
click at [213, 307] on link "[URL][DOMAIN_NAME]" at bounding box center [199, 308] width 103 height 14
click at [522, 359] on link "Contacts" at bounding box center [522, 371] width 59 height 27
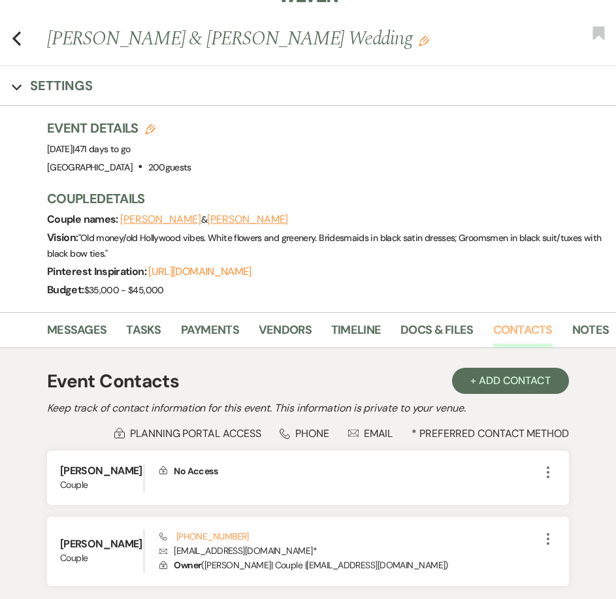
scroll to position [131, 0]
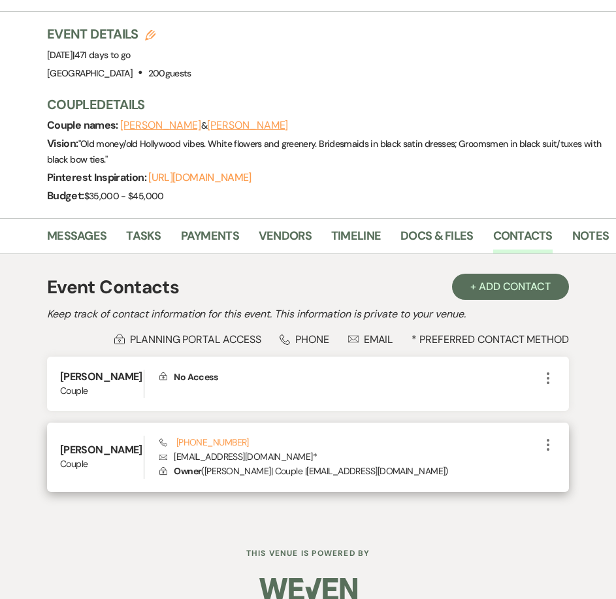
click at [258, 454] on p "Envelope [EMAIL_ADDRESS][DOMAIN_NAME] *" at bounding box center [349, 457] width 381 height 14
click at [258, 455] on p "Envelope [EMAIL_ADDRESS][DOMAIN_NAME] *" at bounding box center [349, 457] width 381 height 14
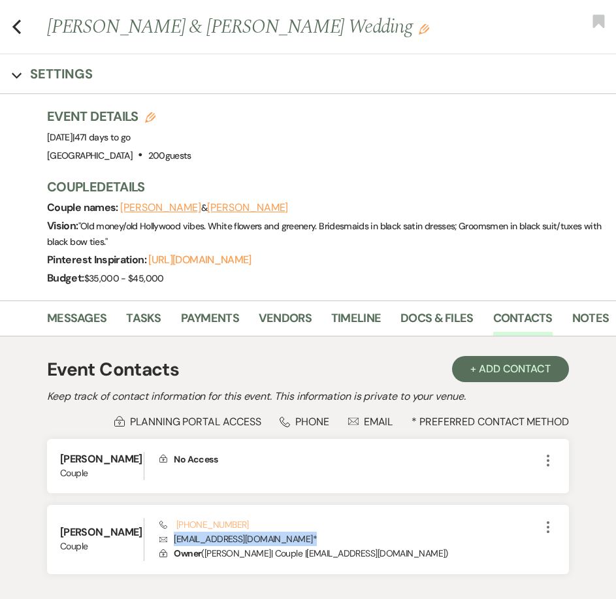
scroll to position [0, 0]
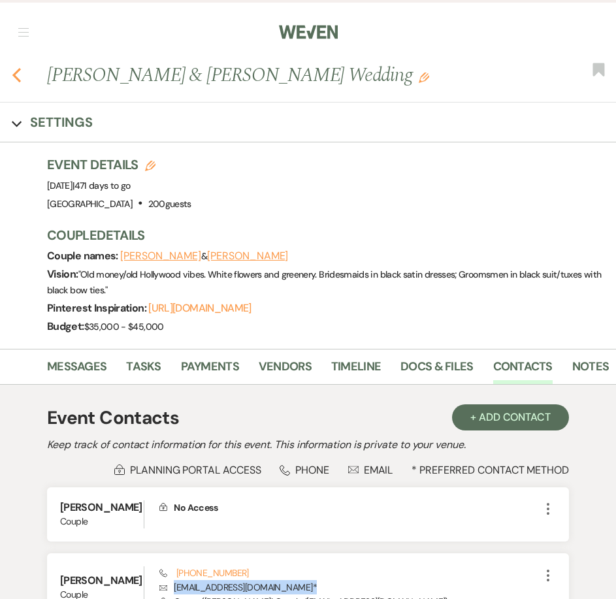
click at [15, 75] on use "button" at bounding box center [16, 75] width 8 height 14
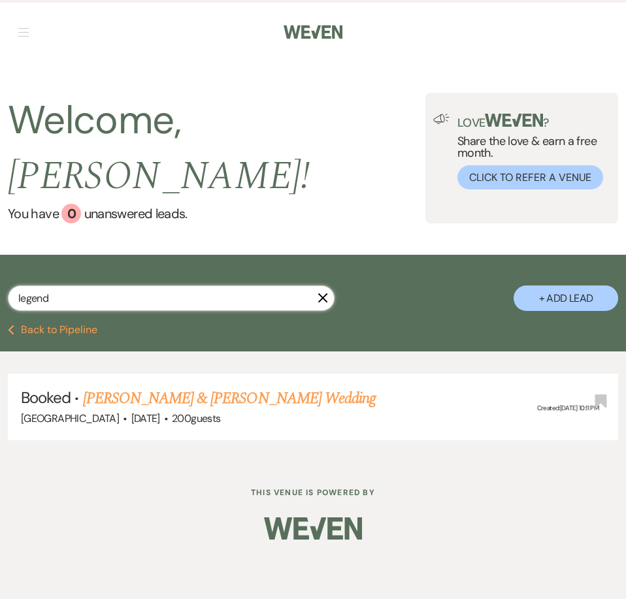
click at [115, 286] on input "legend" at bounding box center [171, 298] width 327 height 25
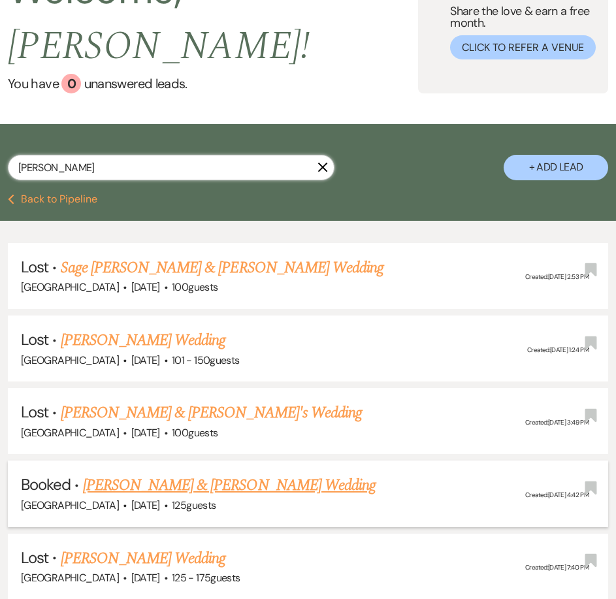
scroll to position [131, 0]
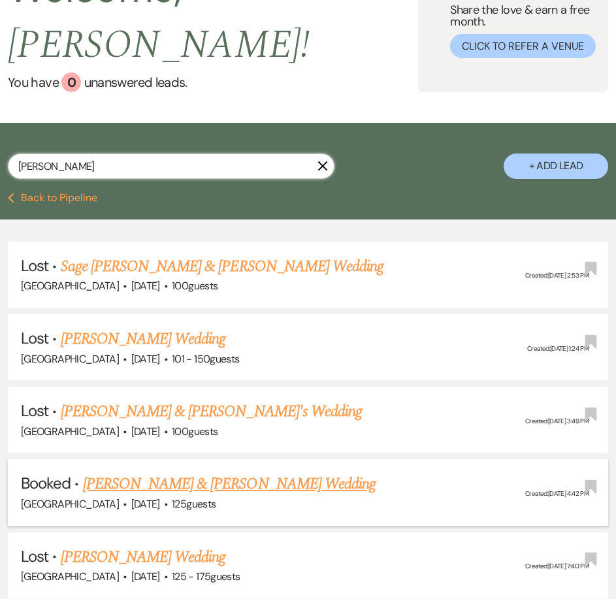
type input "[PERSON_NAME]"
click at [165, 473] on link "[PERSON_NAME] & [PERSON_NAME] Wedding" at bounding box center [229, 485] width 293 height 24
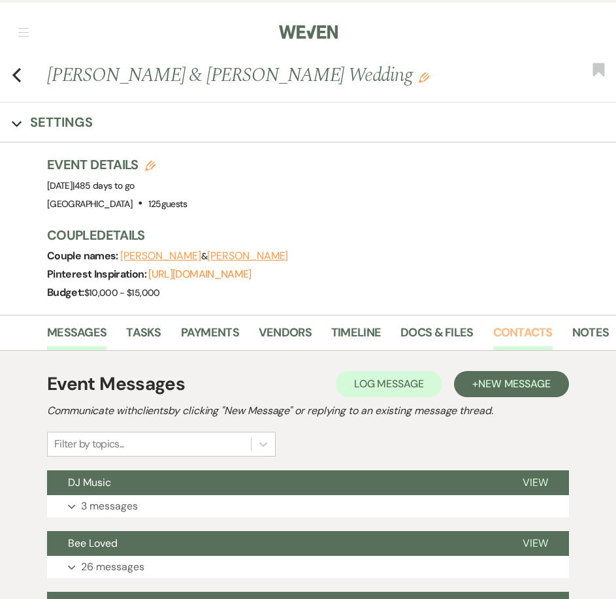
click at [515, 325] on link "Contacts" at bounding box center [522, 337] width 59 height 27
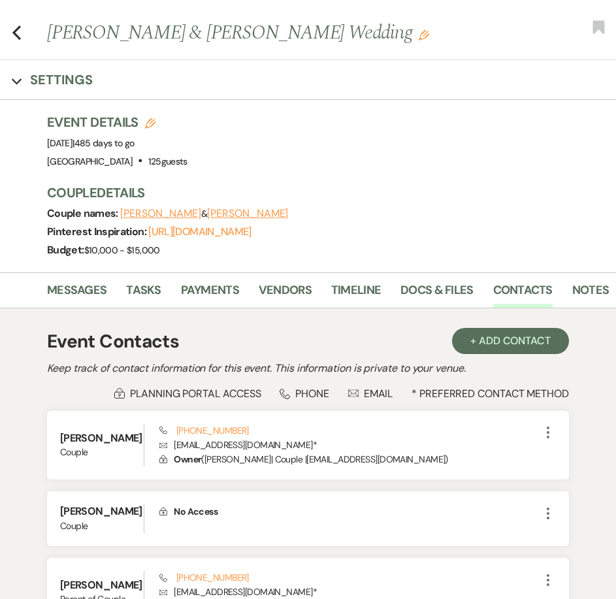
scroll to position [65, 0]
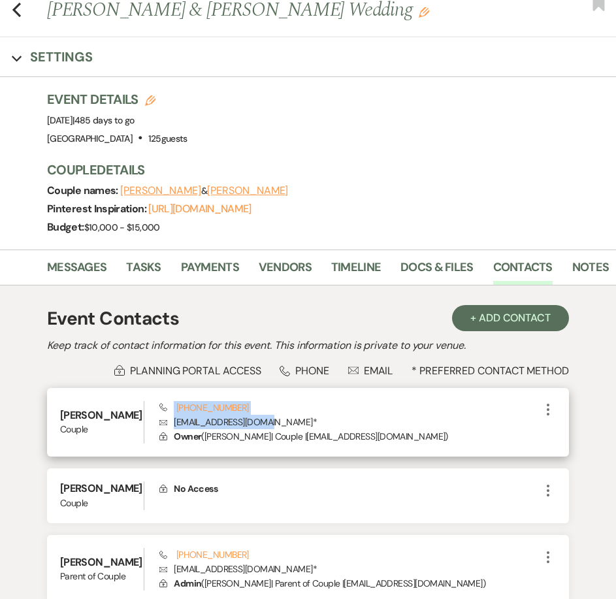
drag, startPoint x: 277, startPoint y: 423, endPoint x: 156, endPoint y: 424, distance: 121.6
click at [156, 424] on div "[PERSON_NAME] Couple Phone [PHONE_NUMBER] Envelope [EMAIL_ADDRESS][DOMAIN_NAME]…" at bounding box center [308, 422] width 522 height 69
drag, startPoint x: 241, startPoint y: 431, endPoint x: 259, endPoint y: 426, distance: 19.0
click at [242, 431] on p "Lock Owner ( [PERSON_NAME] | Couple | [EMAIL_ADDRESS][DOMAIN_NAME] )" at bounding box center [349, 436] width 381 height 14
drag, startPoint x: 278, startPoint y: 422, endPoint x: 175, endPoint y: 427, distance: 103.4
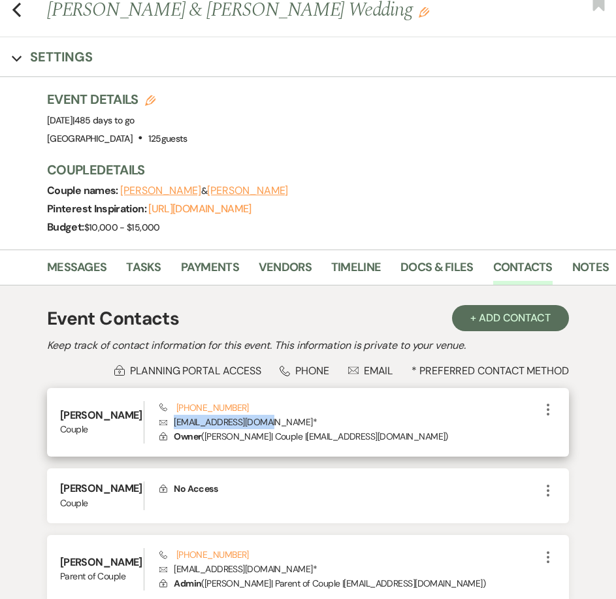
click at [175, 427] on p "Envelope [EMAIL_ADDRESS][DOMAIN_NAME] *" at bounding box center [349, 422] width 381 height 14
click at [242, 209] on link "[URL][DOMAIN_NAME]" at bounding box center [199, 209] width 103 height 14
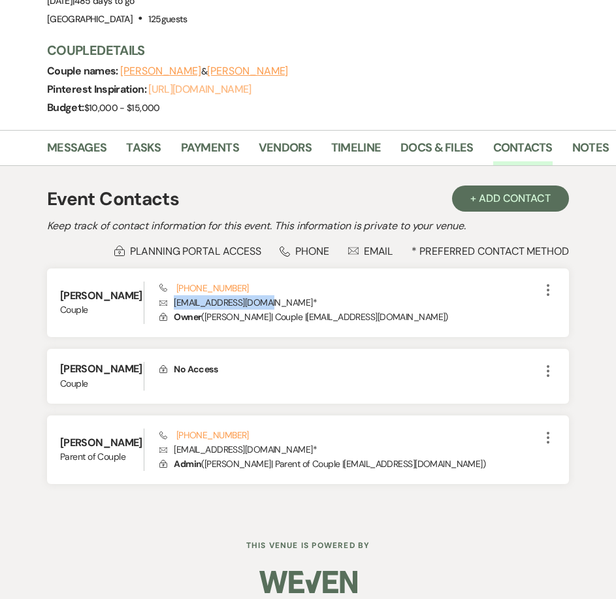
scroll to position [196, 0]
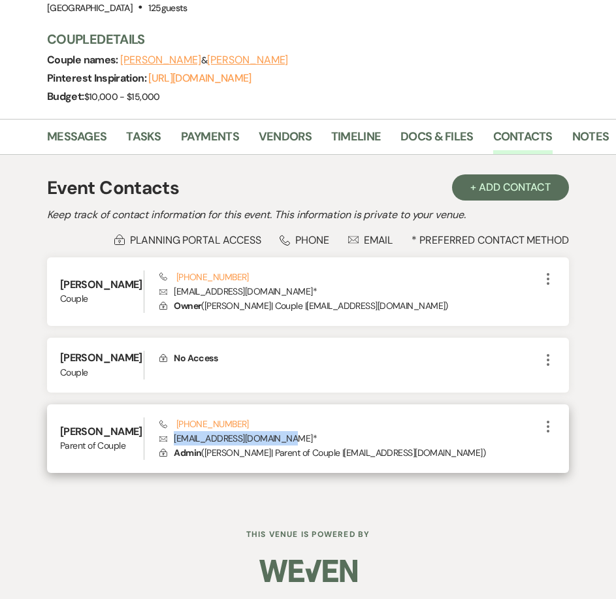
drag, startPoint x: 276, startPoint y: 438, endPoint x: 174, endPoint y: 439, distance: 102.0
click at [174, 439] on p "Envelope [EMAIL_ADDRESS][DOMAIN_NAME] *" at bounding box center [349, 438] width 381 height 14
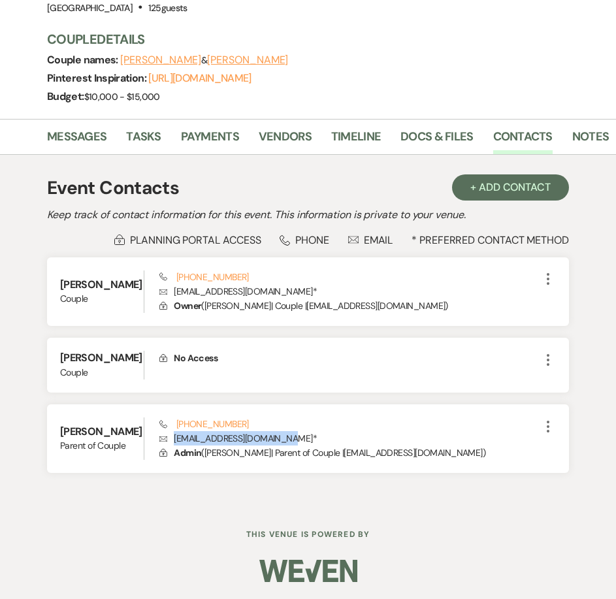
scroll to position [0, 0]
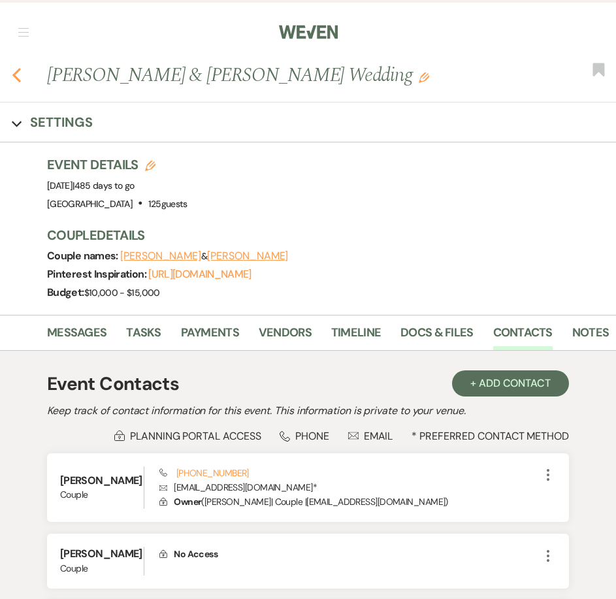
click at [19, 79] on use "button" at bounding box center [16, 75] width 8 height 14
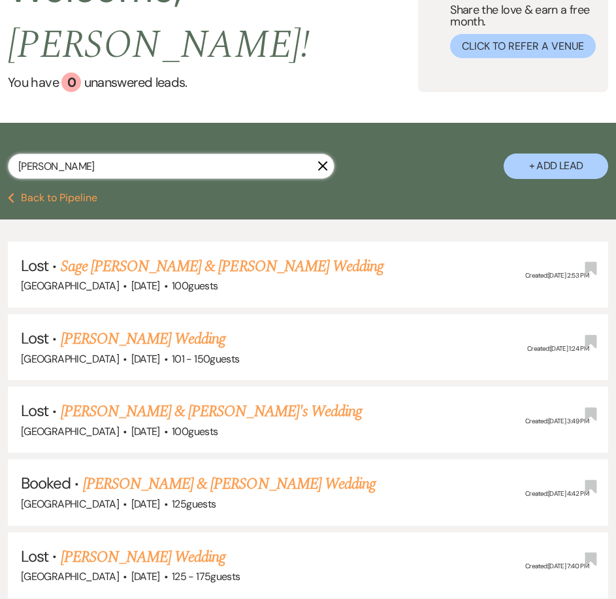
click at [99, 154] on input "[PERSON_NAME]" at bounding box center [171, 166] width 327 height 25
click at [100, 154] on input "[PERSON_NAME]" at bounding box center [171, 166] width 327 height 25
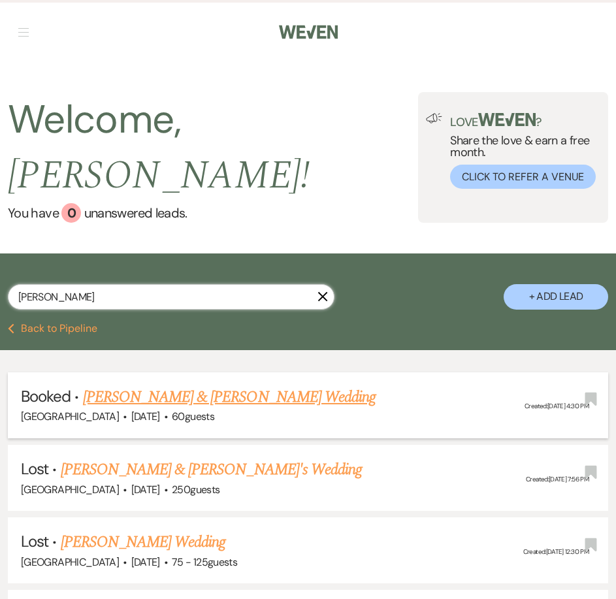
type input "[PERSON_NAME]"
click at [138, 386] on link "[PERSON_NAME] & [PERSON_NAME] Wedding" at bounding box center [229, 398] width 293 height 24
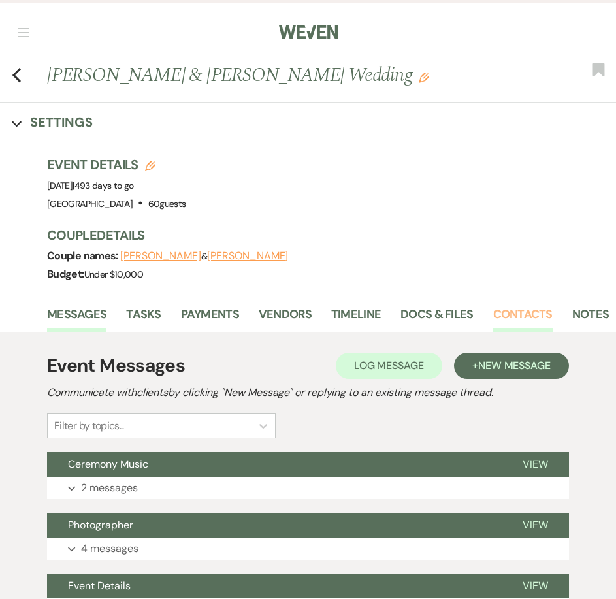
click at [521, 310] on link "Contacts" at bounding box center [522, 318] width 59 height 27
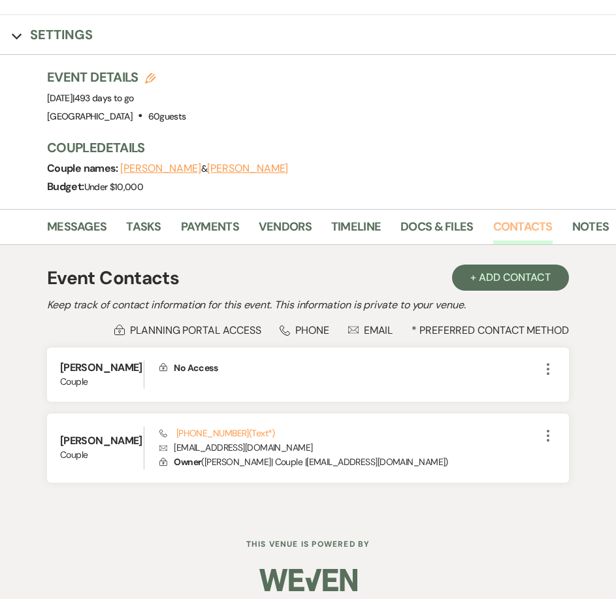
scroll to position [98, 0]
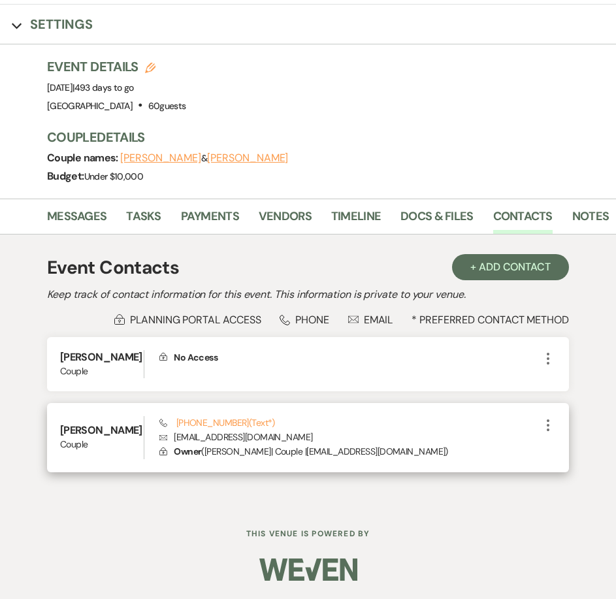
click at [284, 437] on p "Envelope [EMAIL_ADDRESS][DOMAIN_NAME]" at bounding box center [349, 437] width 381 height 14
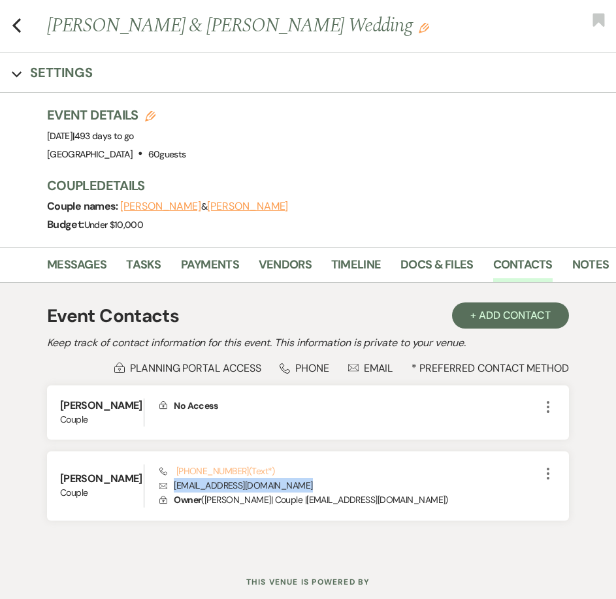
scroll to position [0, 0]
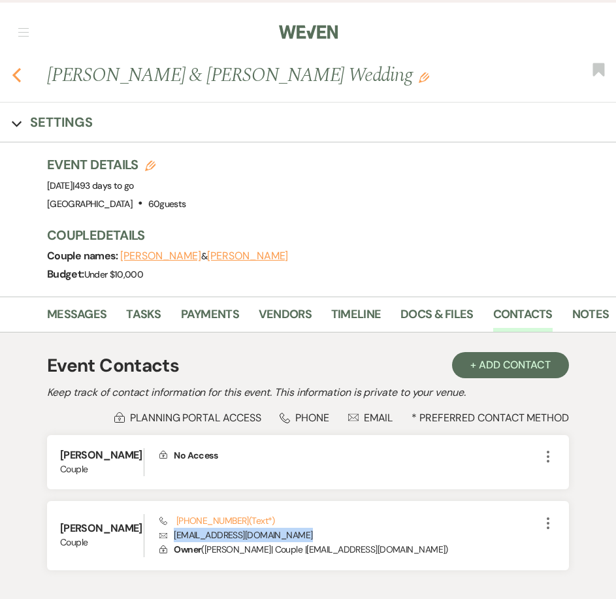
click at [18, 73] on icon "Previous" at bounding box center [17, 75] width 10 height 16
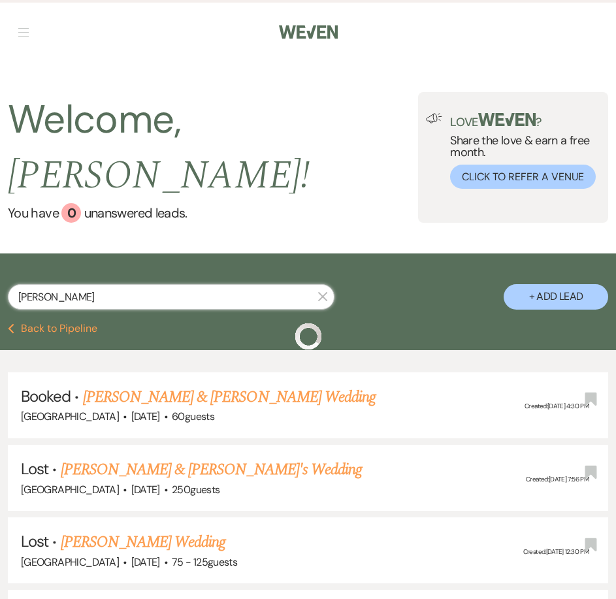
click at [98, 284] on input "[PERSON_NAME]" at bounding box center [171, 296] width 327 height 25
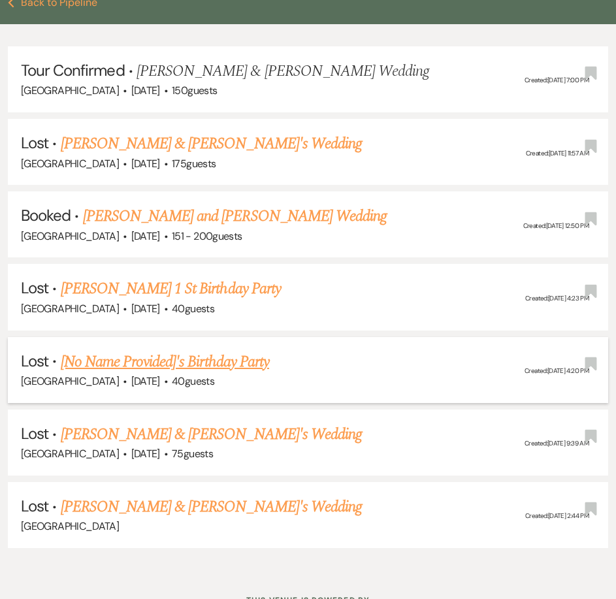
scroll to position [327, 0]
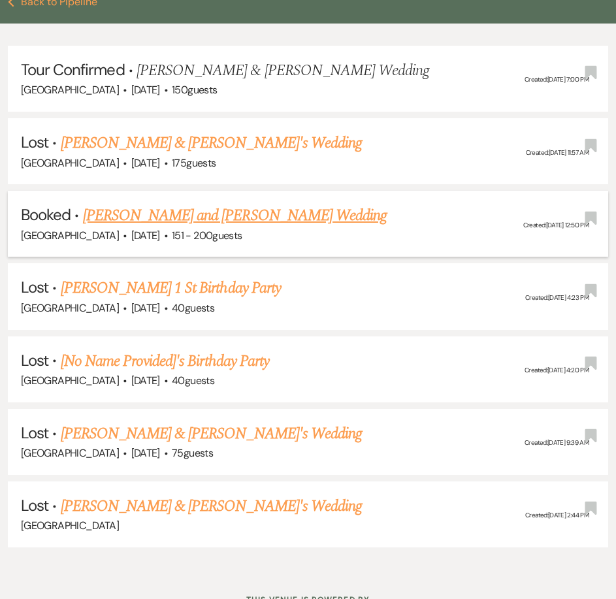
type input "[PERSON_NAME]"
click at [138, 204] on link "[PERSON_NAME] and [PERSON_NAME] Wedding" at bounding box center [235, 216] width 305 height 24
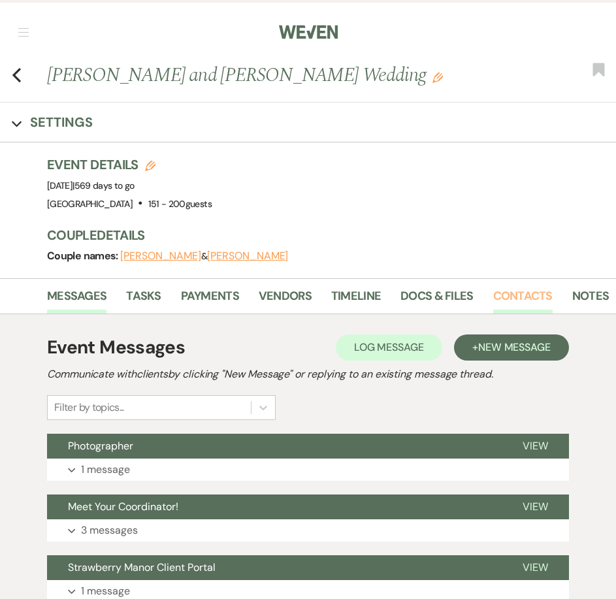
click at [529, 293] on link "Contacts" at bounding box center [522, 300] width 59 height 27
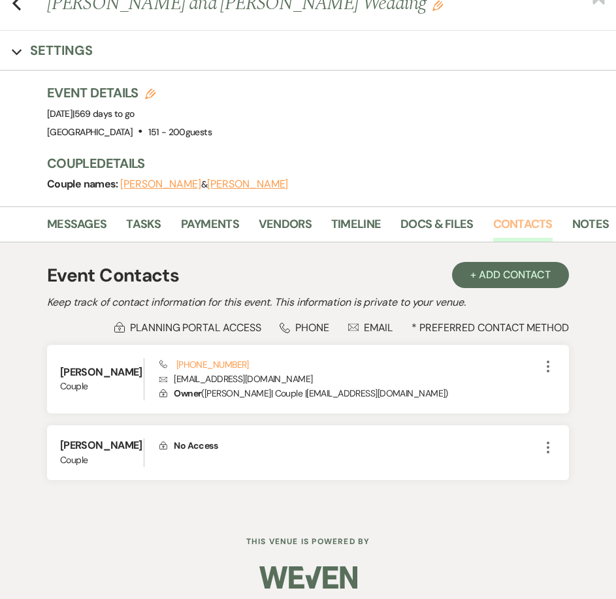
scroll to position [80, 0]
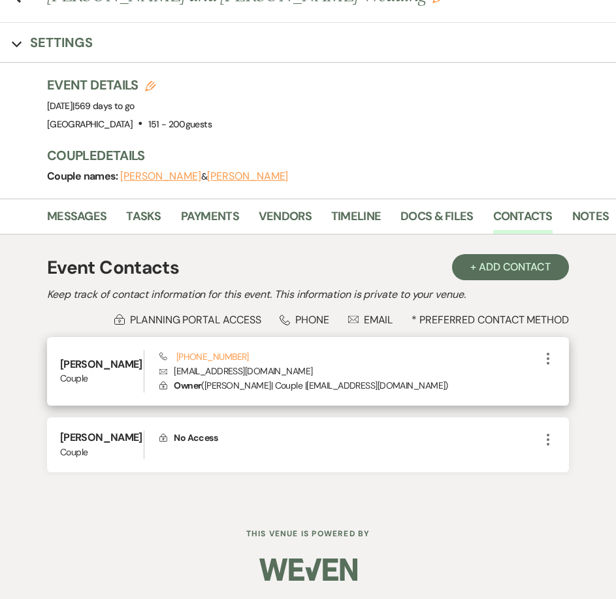
click at [259, 374] on p "Envelope [EMAIL_ADDRESS][DOMAIN_NAME]" at bounding box center [349, 371] width 381 height 14
click at [258, 372] on p "Envelope [EMAIL_ADDRESS][DOMAIN_NAME]" at bounding box center [349, 371] width 381 height 14
click at [248, 352] on div "Phone [PHONE_NUMBER] Envelope [EMAIL_ADDRESS][DOMAIN_NAME] Lock Owner ( [PERSON…" at bounding box center [349, 371] width 381 height 43
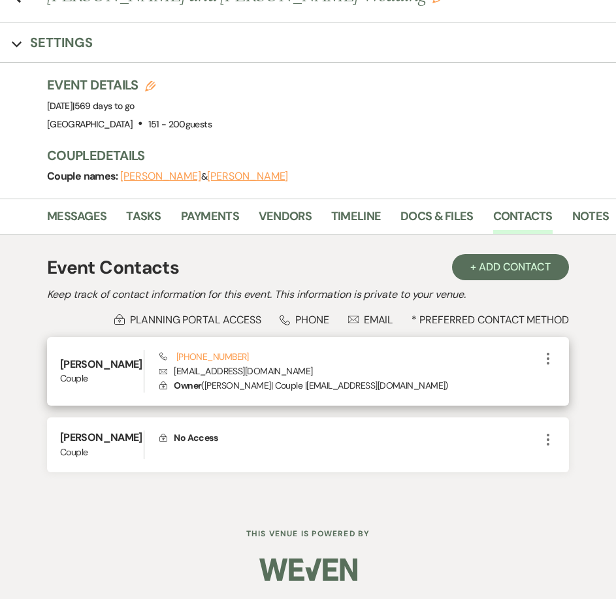
drag, startPoint x: 224, startPoint y: 350, endPoint x: 529, endPoint y: 387, distance: 307.4
click at [529, 387] on p "Lock Owner ( [PERSON_NAME] | Couple | [EMAIL_ADDRESS][DOMAIN_NAME] )" at bounding box center [349, 385] width 381 height 14
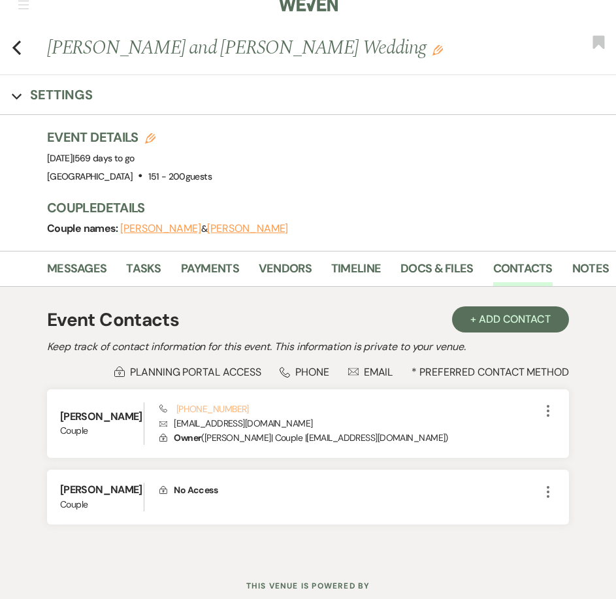
scroll to position [0, 0]
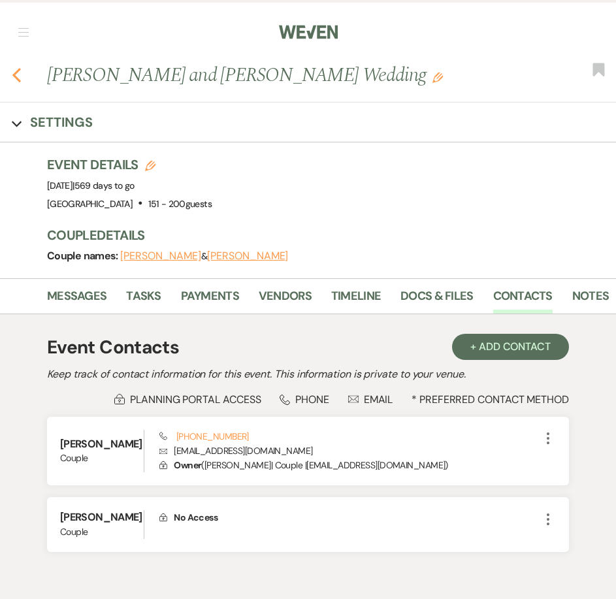
click at [13, 78] on icon "Previous" at bounding box center [17, 75] width 10 height 16
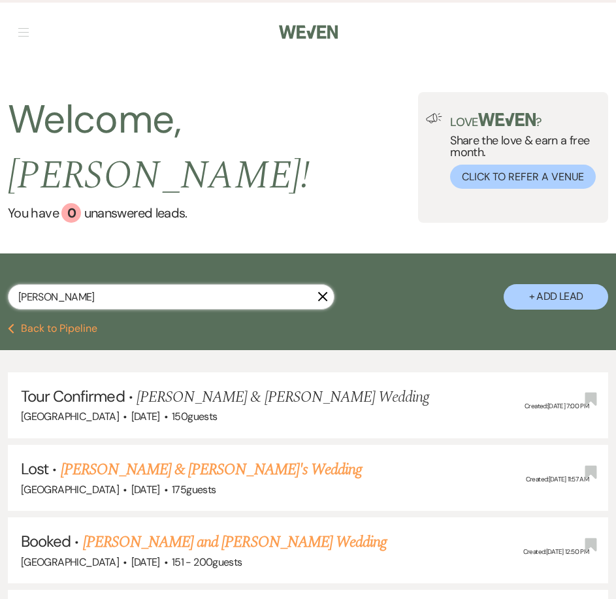
click at [131, 284] on input "[PERSON_NAME]" at bounding box center [171, 296] width 327 height 25
click at [130, 284] on input "[PERSON_NAME]" at bounding box center [171, 296] width 327 height 25
click at [129, 284] on input "[PERSON_NAME]" at bounding box center [171, 296] width 327 height 25
click at [123, 284] on input "[PERSON_NAME]" at bounding box center [171, 296] width 327 height 25
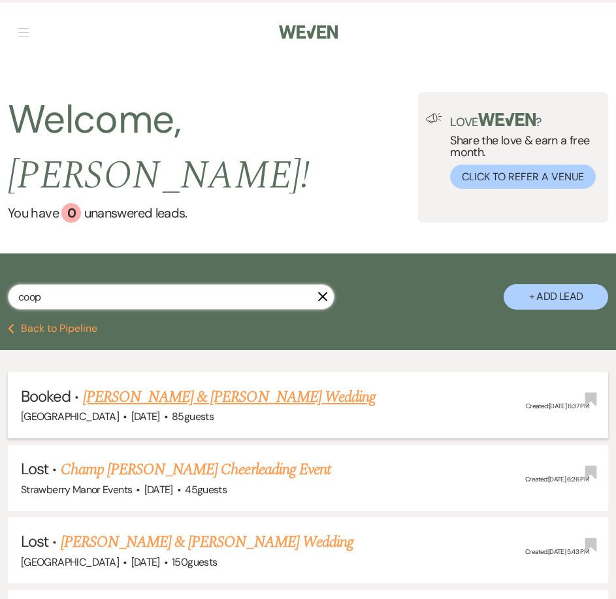
type input "coop"
click at [151, 386] on link "[PERSON_NAME] & [PERSON_NAME] Wedding" at bounding box center [229, 398] width 293 height 24
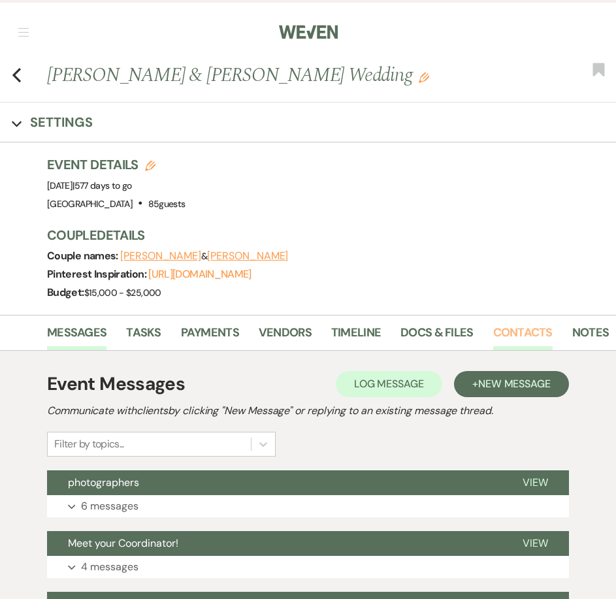
click at [529, 339] on link "Contacts" at bounding box center [522, 337] width 59 height 27
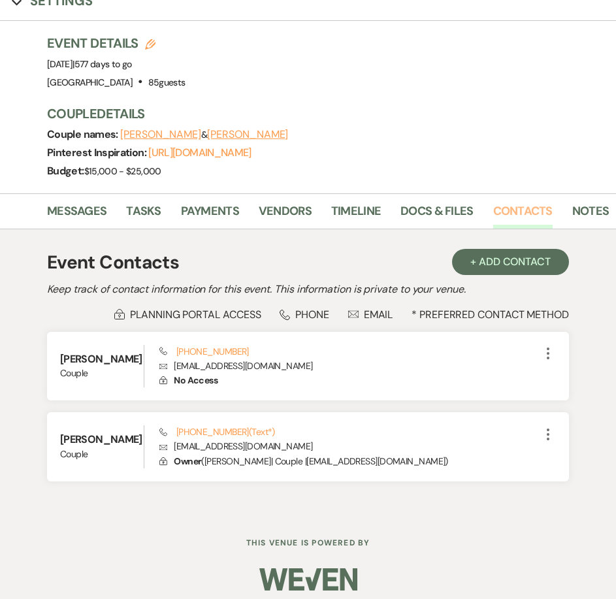
scroll to position [131, 0]
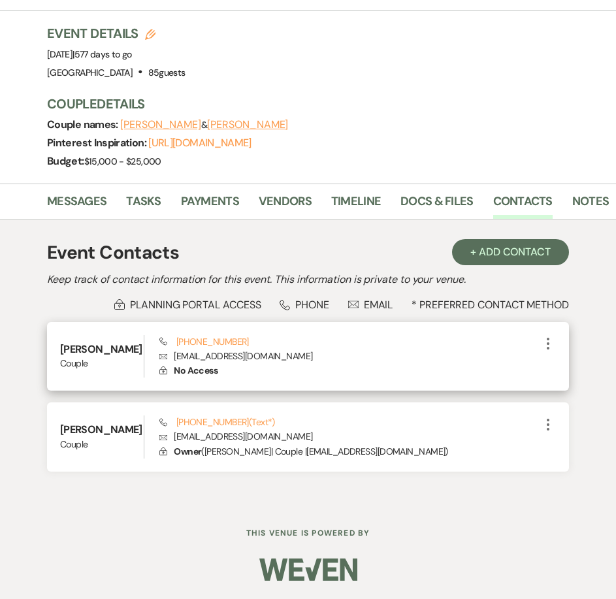
click at [271, 355] on p "Envelope [EMAIL_ADDRESS][DOMAIN_NAME]" at bounding box center [349, 356] width 381 height 14
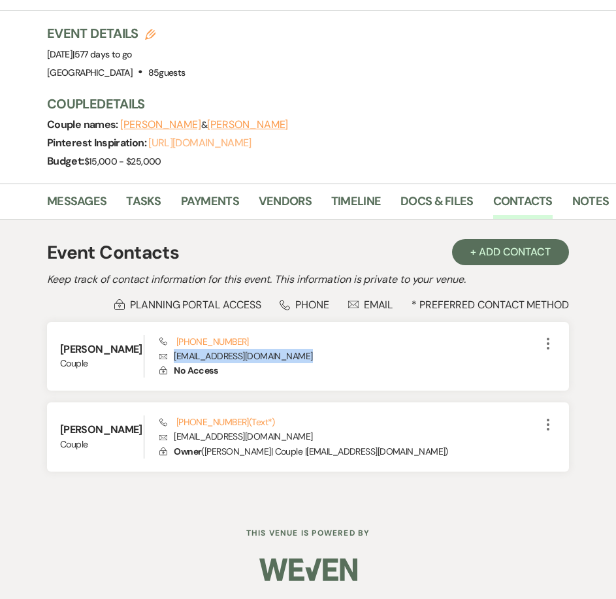
click at [204, 144] on link "[URL][DOMAIN_NAME]" at bounding box center [199, 143] width 103 height 14
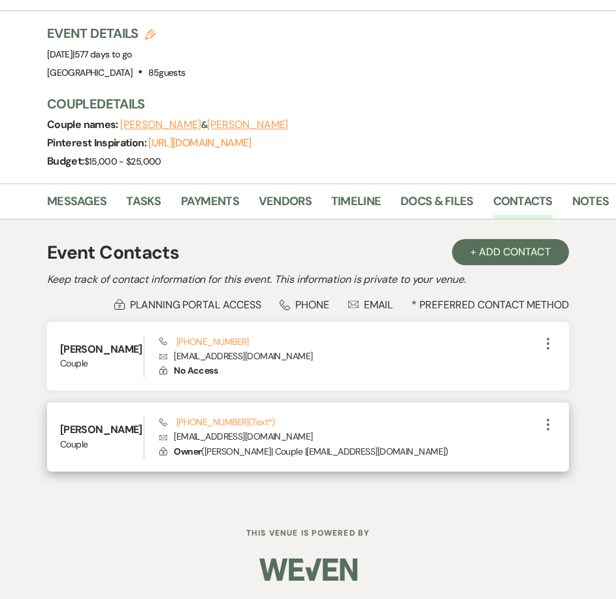
click at [260, 439] on p "Envelope [EMAIL_ADDRESS][DOMAIN_NAME]" at bounding box center [349, 436] width 381 height 14
click at [258, 437] on p "Envelope [EMAIL_ADDRESS][DOMAIN_NAME]" at bounding box center [349, 436] width 381 height 14
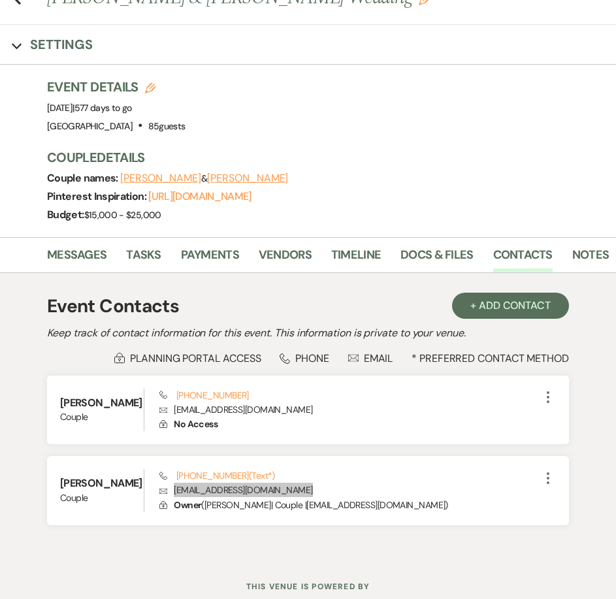
scroll to position [0, 0]
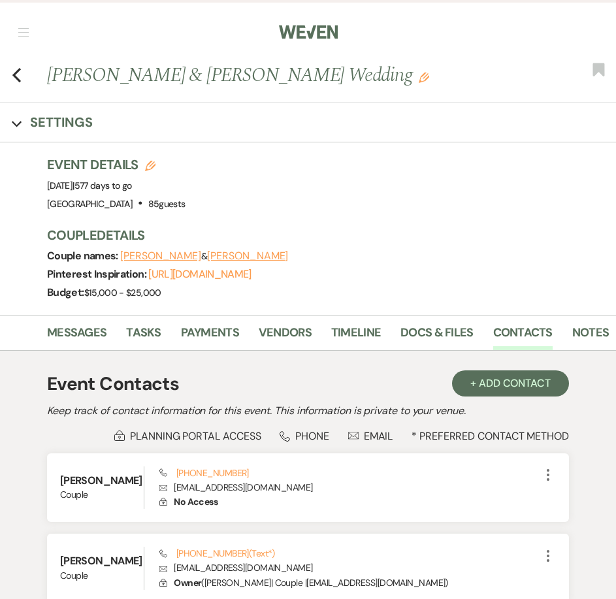
click at [42, 97] on div "Previous [PERSON_NAME] & [PERSON_NAME] Wedding Edit Bookmark" at bounding box center [304, 81] width 623 height 41
click at [17, 74] on icon "Previous" at bounding box center [17, 75] width 10 height 16
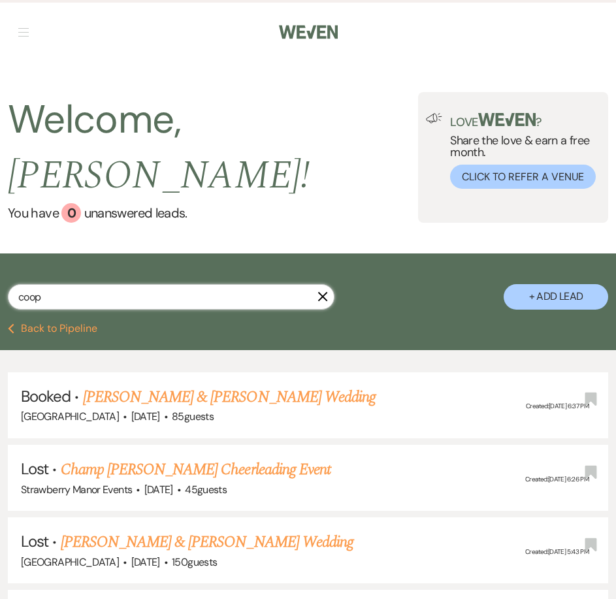
click at [76, 284] on input "coop" at bounding box center [171, 296] width 327 height 25
type input "c"
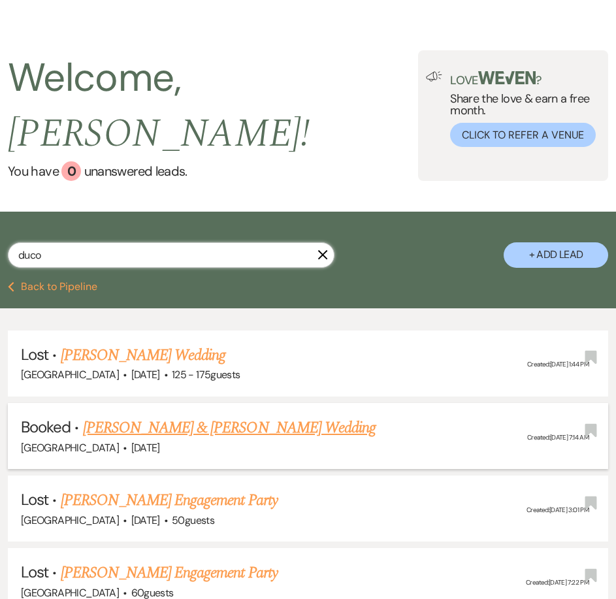
scroll to position [65, 0]
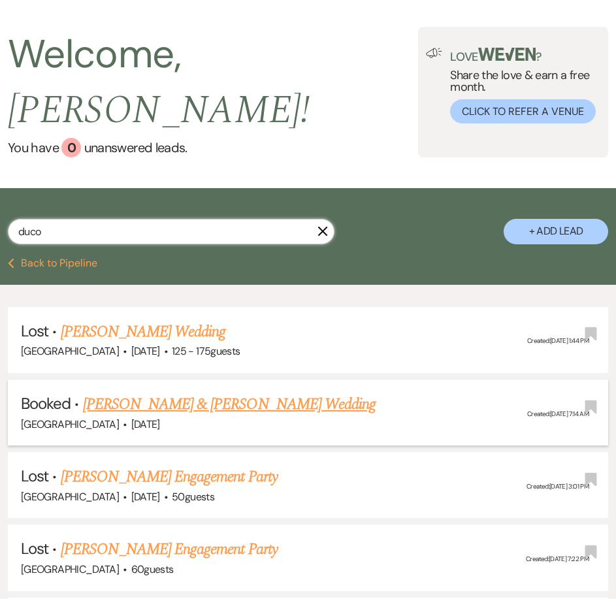
type input "duco"
click at [286, 393] on link "[PERSON_NAME] & [PERSON_NAME] Wedding" at bounding box center [229, 405] width 293 height 24
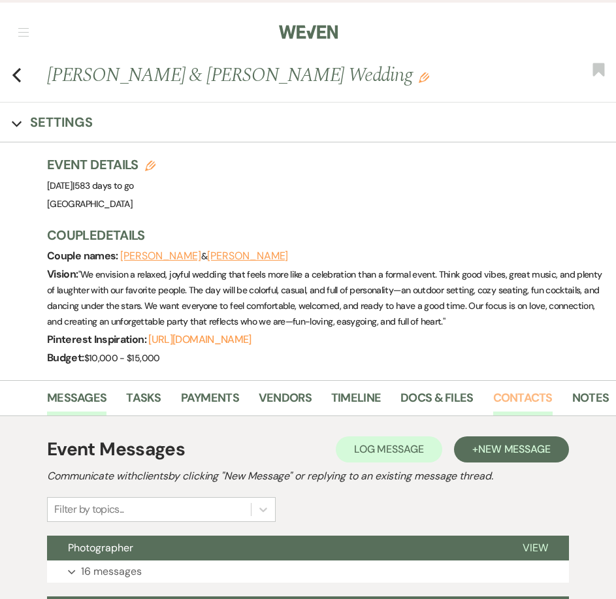
click at [519, 401] on link "Contacts" at bounding box center [522, 402] width 59 height 27
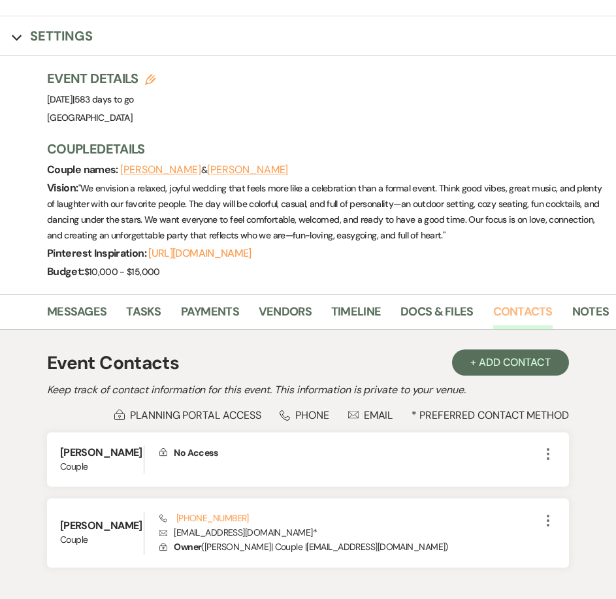
scroll to position [197, 0]
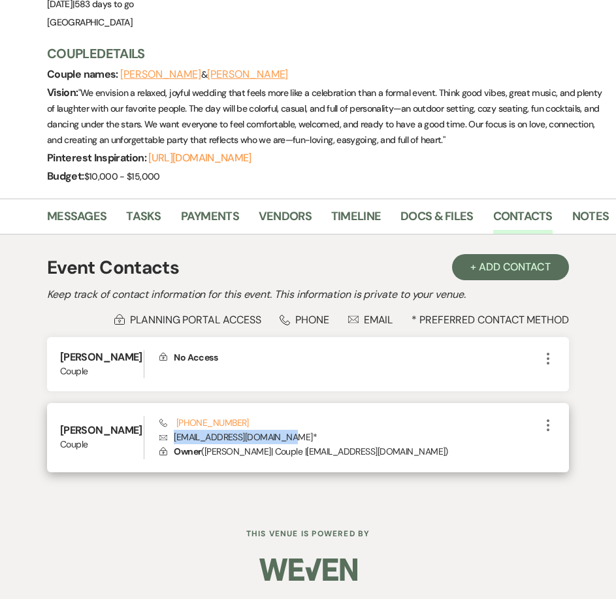
drag, startPoint x: 282, startPoint y: 435, endPoint x: 167, endPoint y: 436, distance: 115.7
click at [167, 436] on p "Envelope [EMAIL_ADDRESS][DOMAIN_NAME] *" at bounding box center [349, 437] width 381 height 14
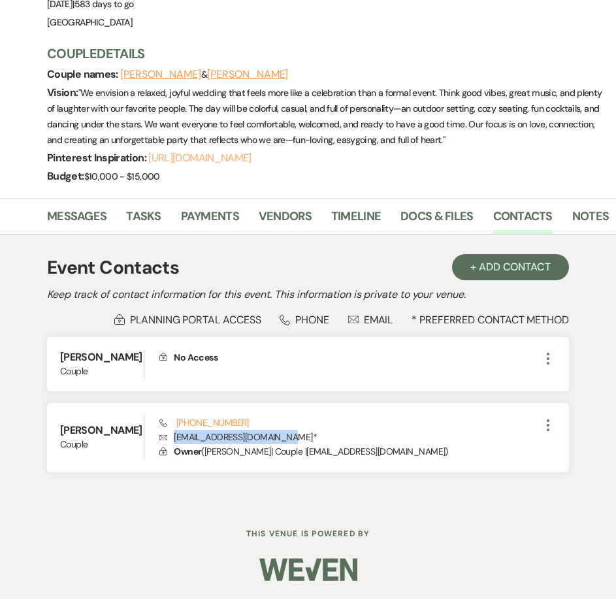
click at [206, 151] on link "[URL][DOMAIN_NAME]" at bounding box center [199, 158] width 103 height 14
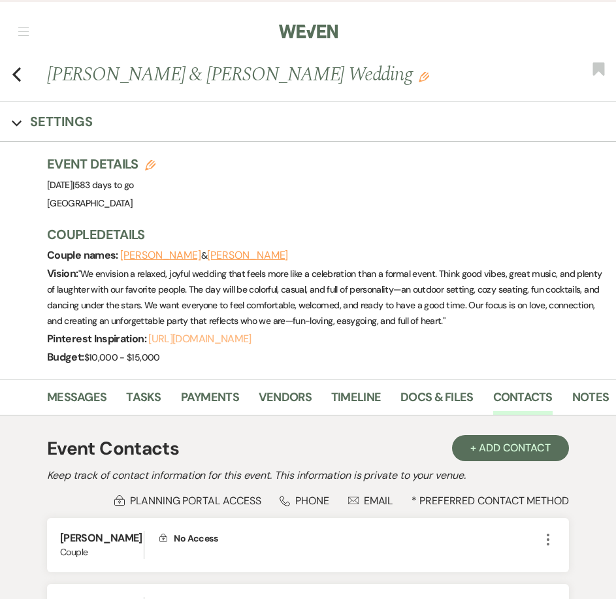
scroll to position [0, 0]
click at [18, 77] on icon "Previous" at bounding box center [17, 75] width 10 height 16
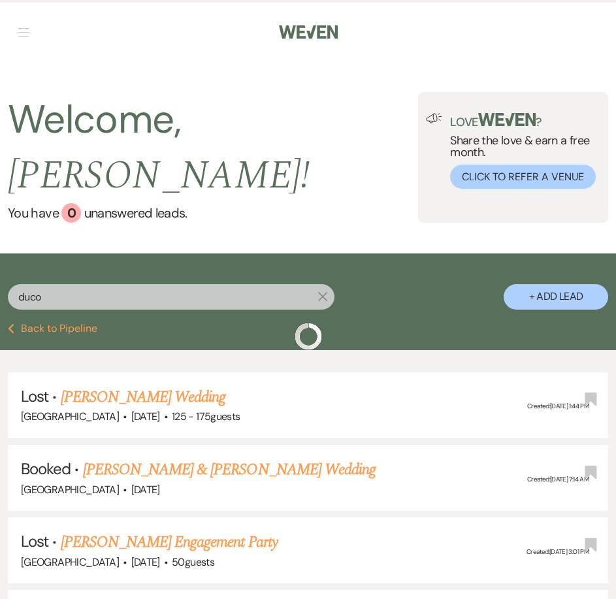
scroll to position [65, 0]
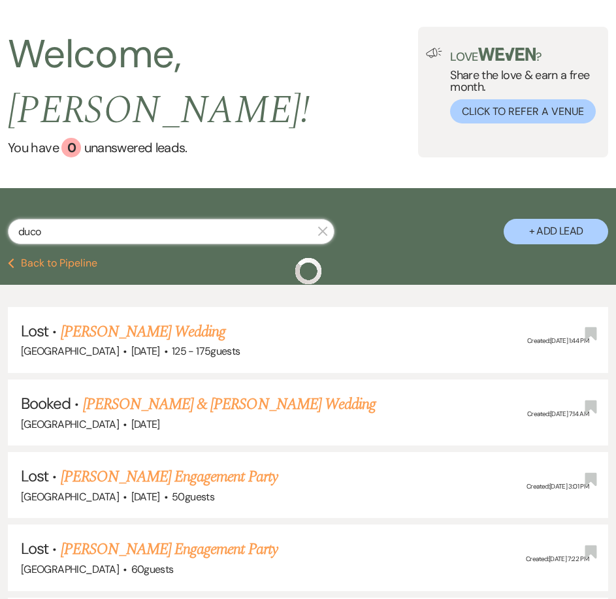
click at [92, 219] on input "duco" at bounding box center [171, 231] width 327 height 25
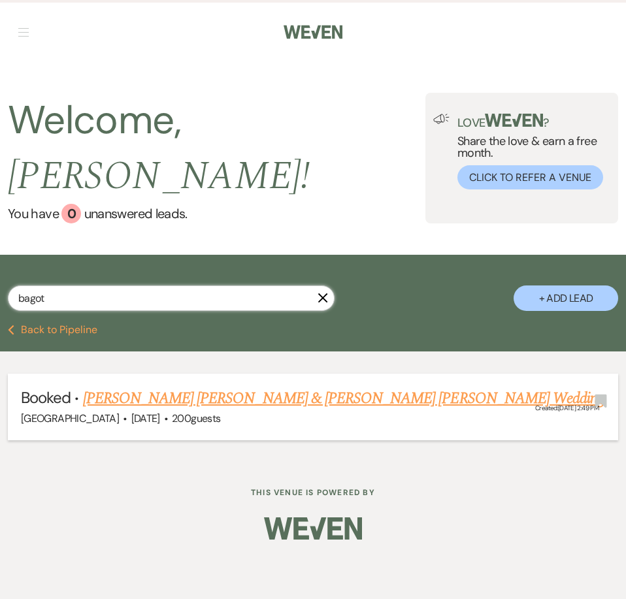
type input "bagot"
click at [298, 387] on link "[PERSON_NAME] [PERSON_NAME] & [PERSON_NAME] [PERSON_NAME] Wedding" at bounding box center [344, 399] width 522 height 24
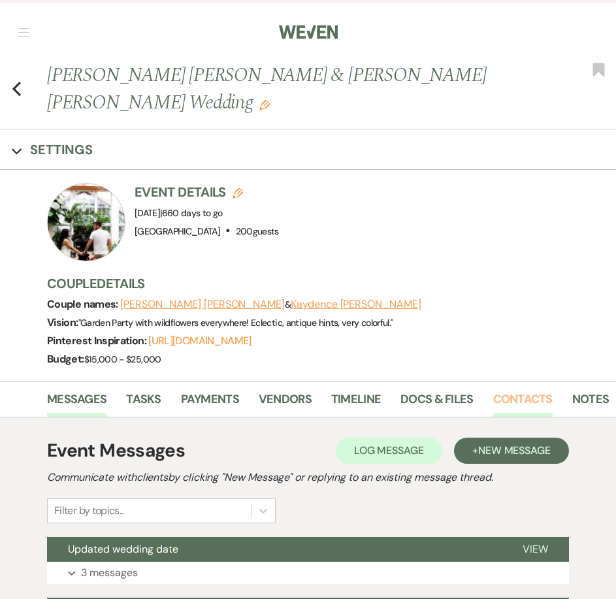
click at [524, 390] on link "Contacts" at bounding box center [522, 403] width 59 height 27
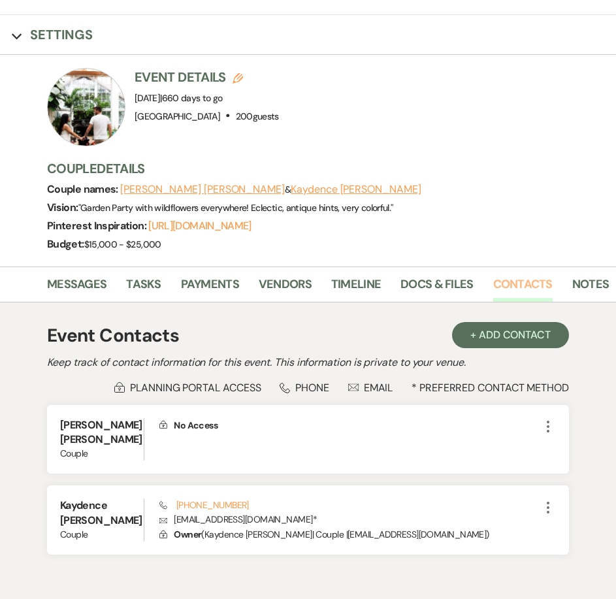
scroll to position [171, 0]
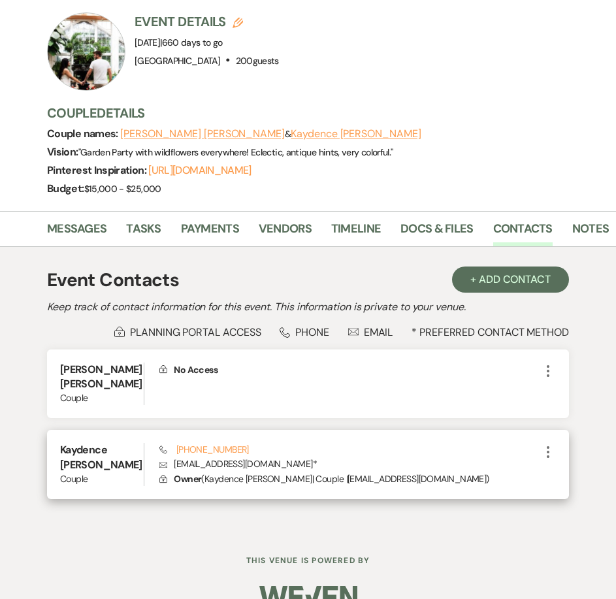
click at [241, 457] on p "Envelope [EMAIL_ADDRESS][DOMAIN_NAME] *" at bounding box center [349, 464] width 381 height 14
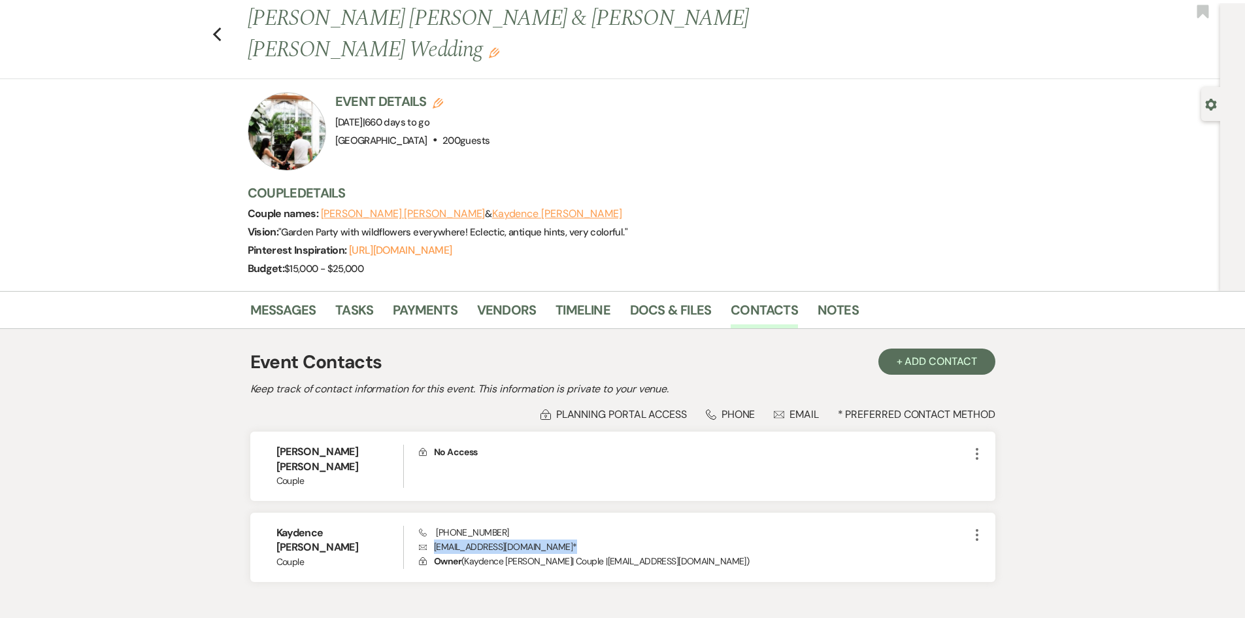
scroll to position [0, 0]
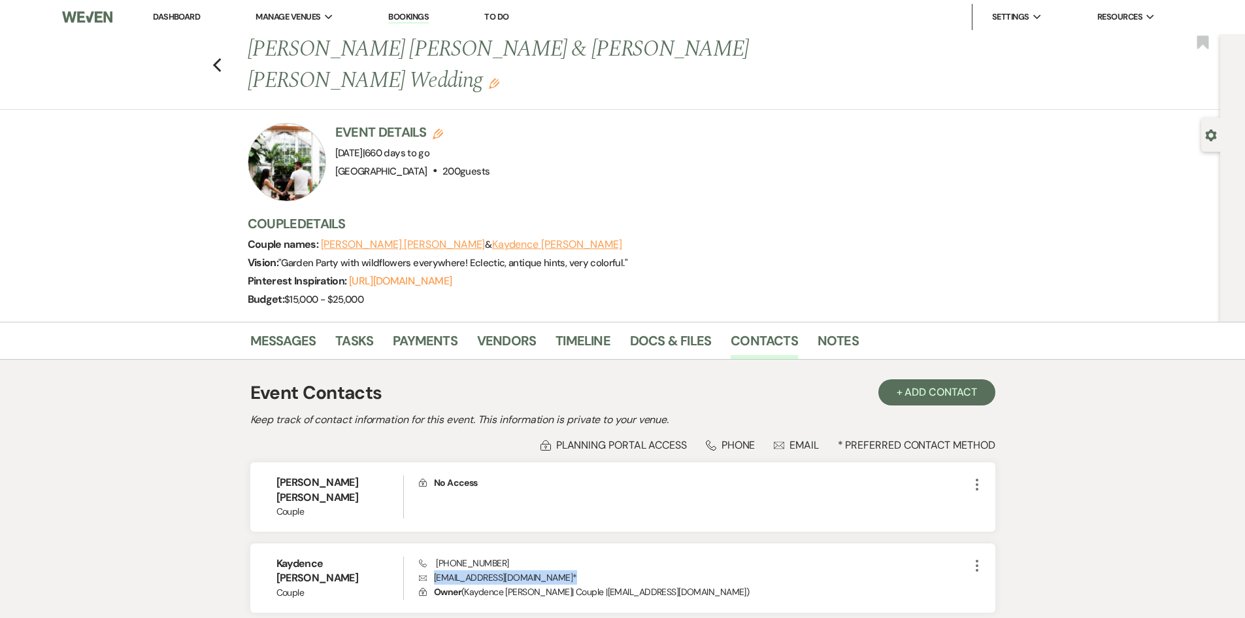
drag, startPoint x: 166, startPoint y: 16, endPoint x: 173, endPoint y: 25, distance: 11.2
click at [166, 16] on link "Dashboard" at bounding box center [176, 16] width 47 height 11
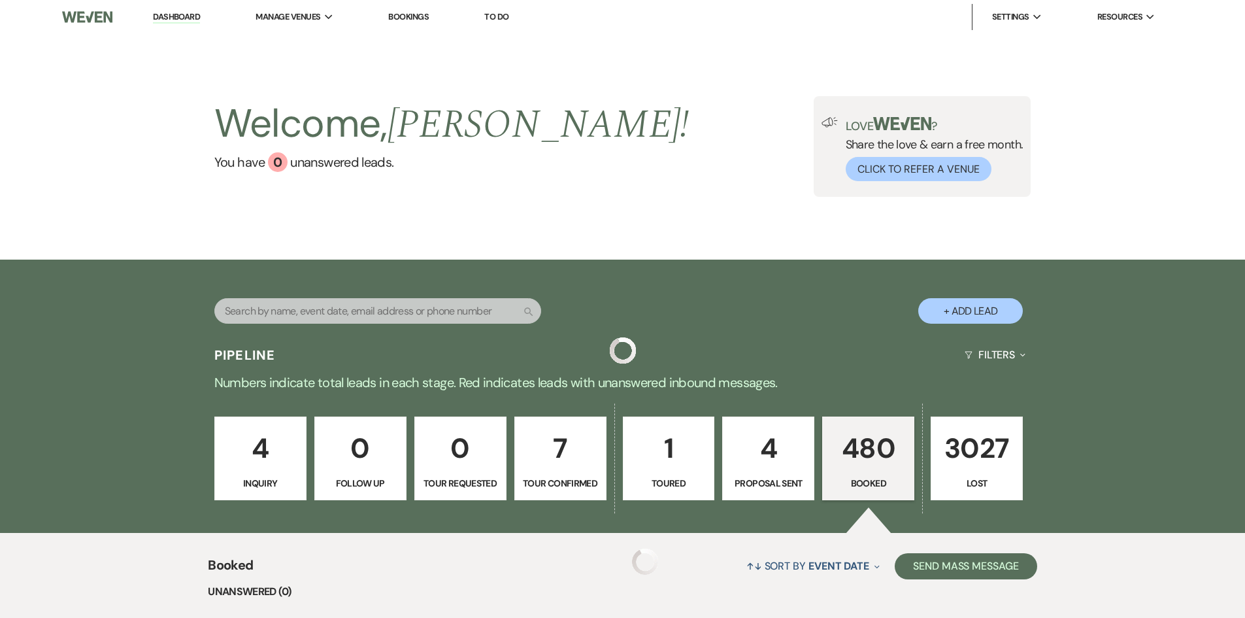
scroll to position [131, 0]
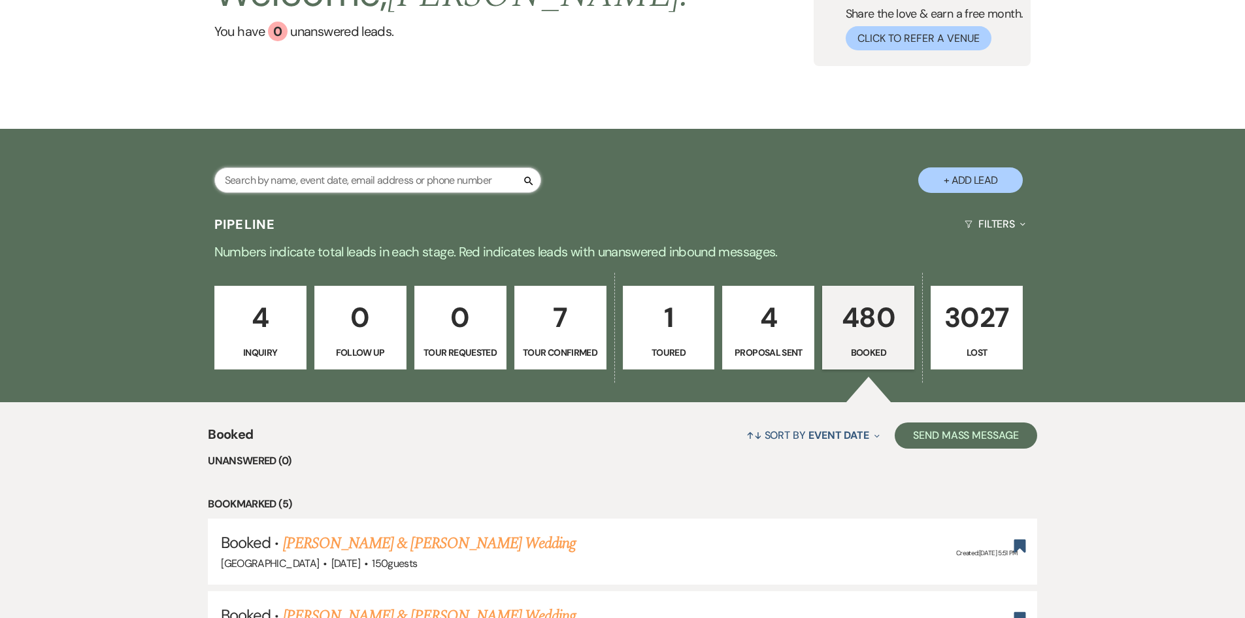
drag, startPoint x: 444, startPoint y: 184, endPoint x: 464, endPoint y: 180, distance: 20.8
click at [444, 184] on input "text" at bounding box center [377, 179] width 327 height 25
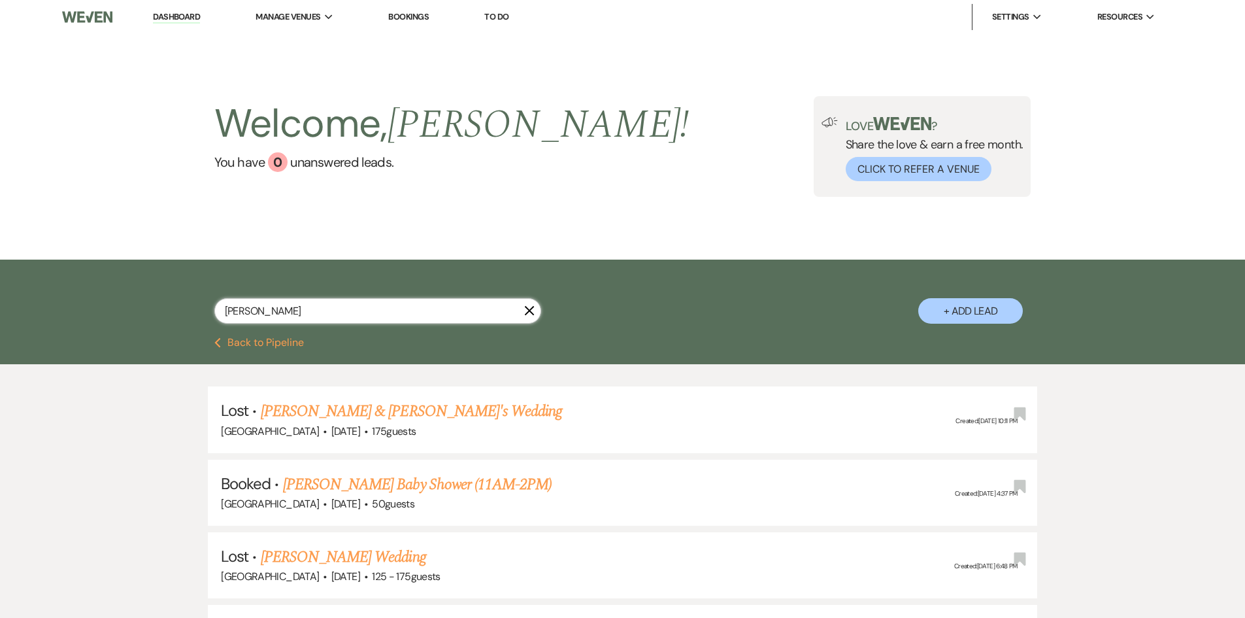
type input "[PERSON_NAME]"
